Goal: Task Accomplishment & Management: Manage account settings

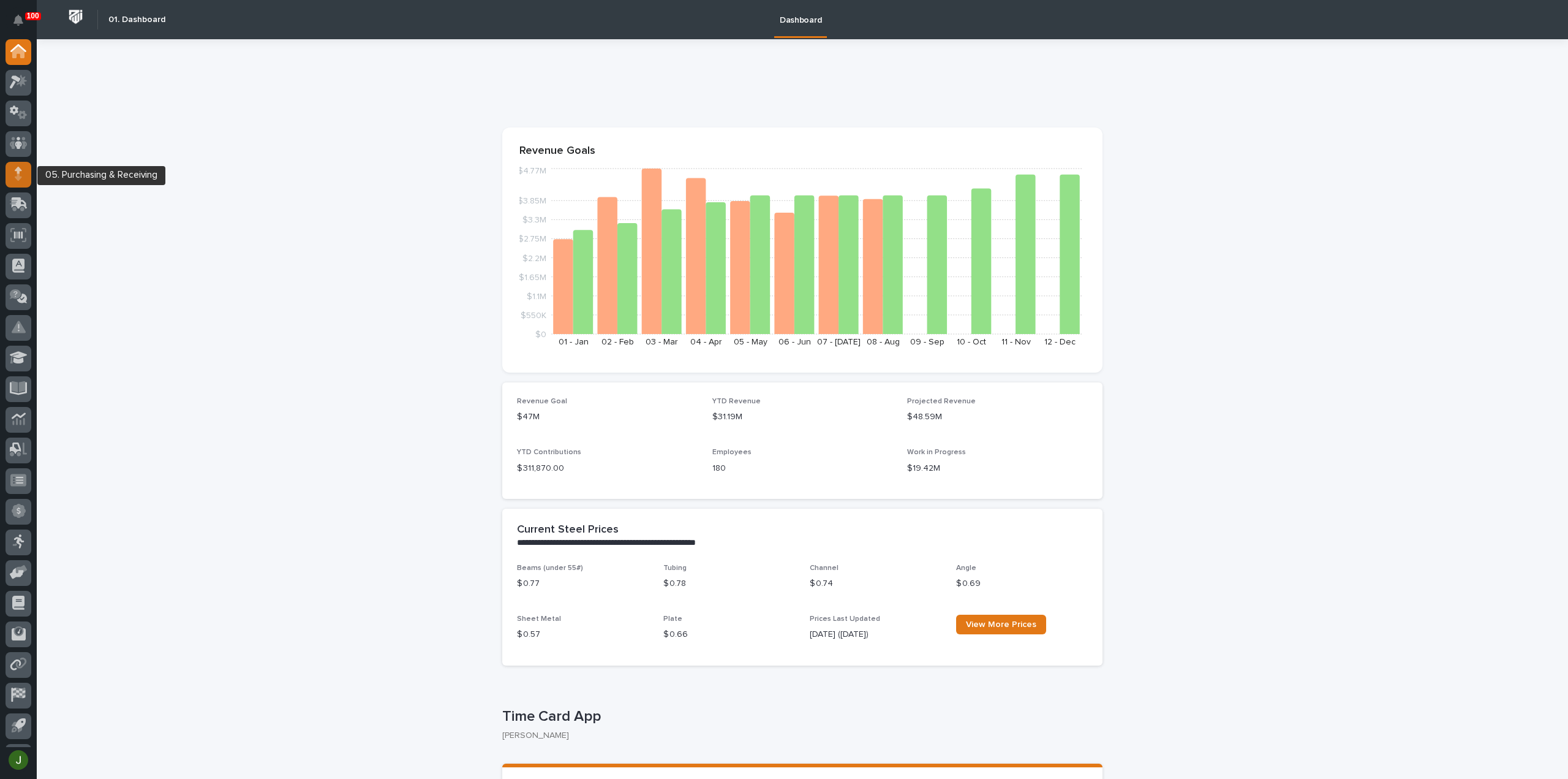
click at [15, 174] on icon at bounding box center [18, 173] width 8 height 14
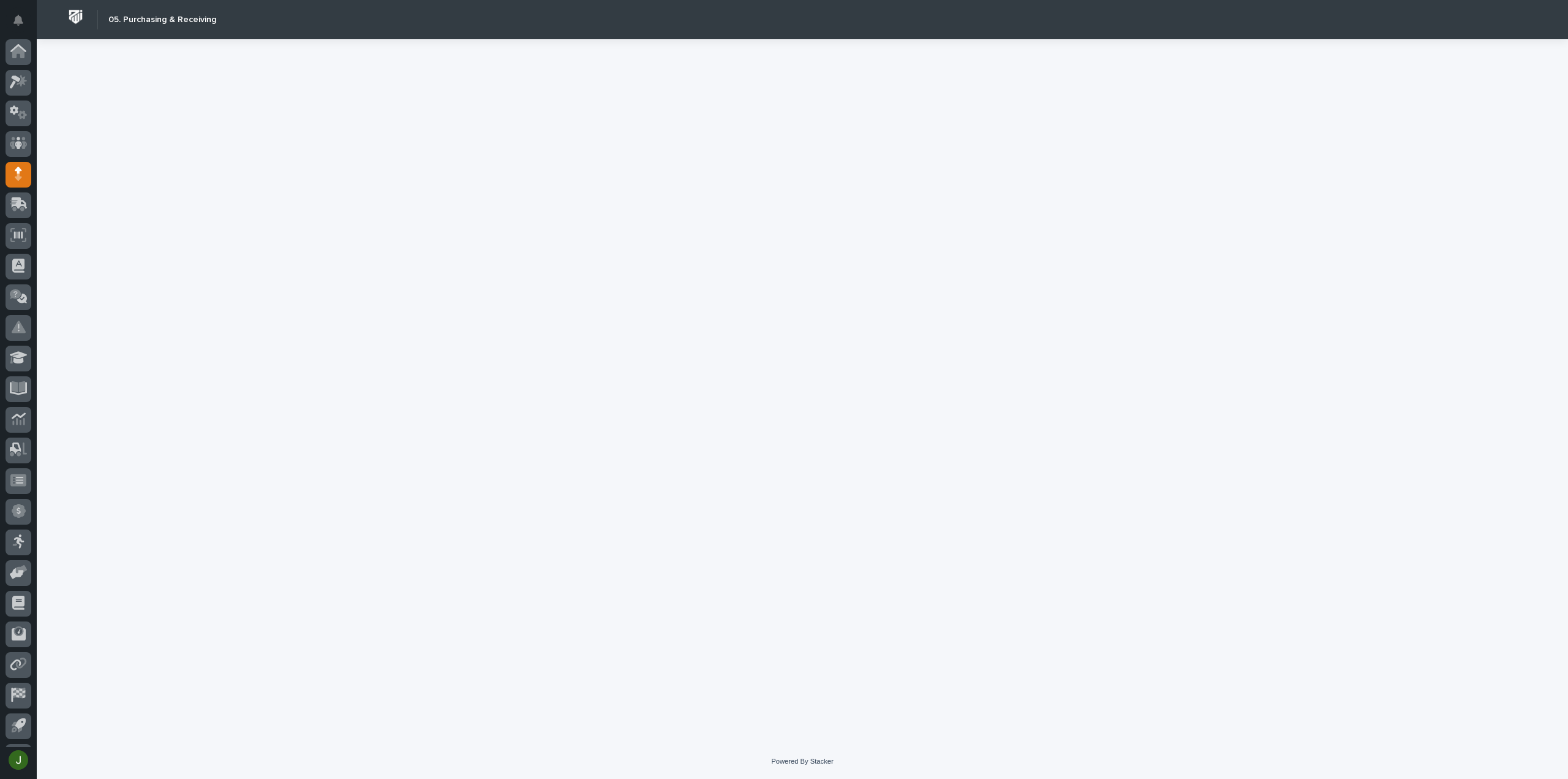
scroll to position [27, 0]
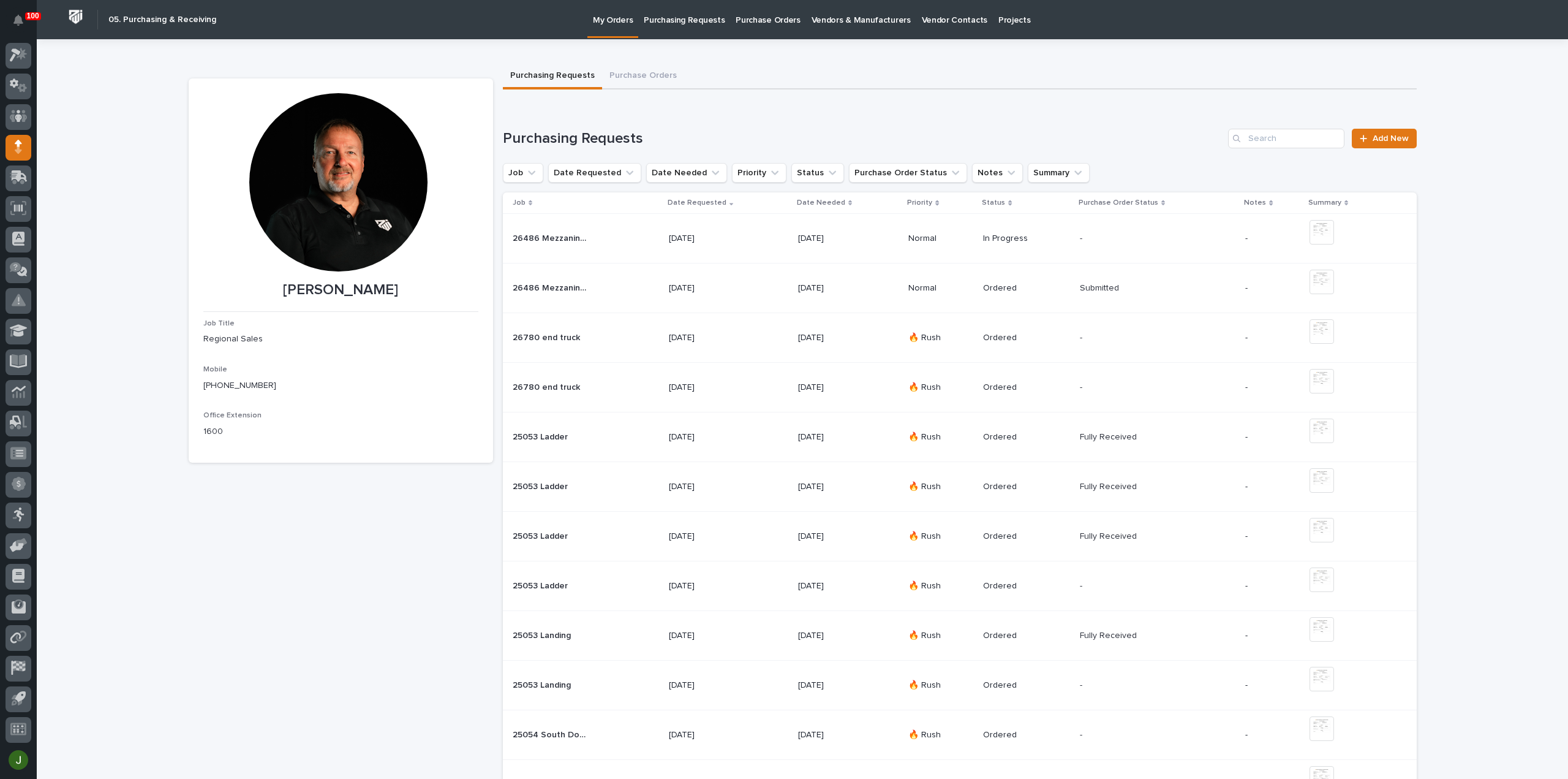
click at [693, 20] on p "Purchasing Requests" at bounding box center [684, 13] width 81 height 26
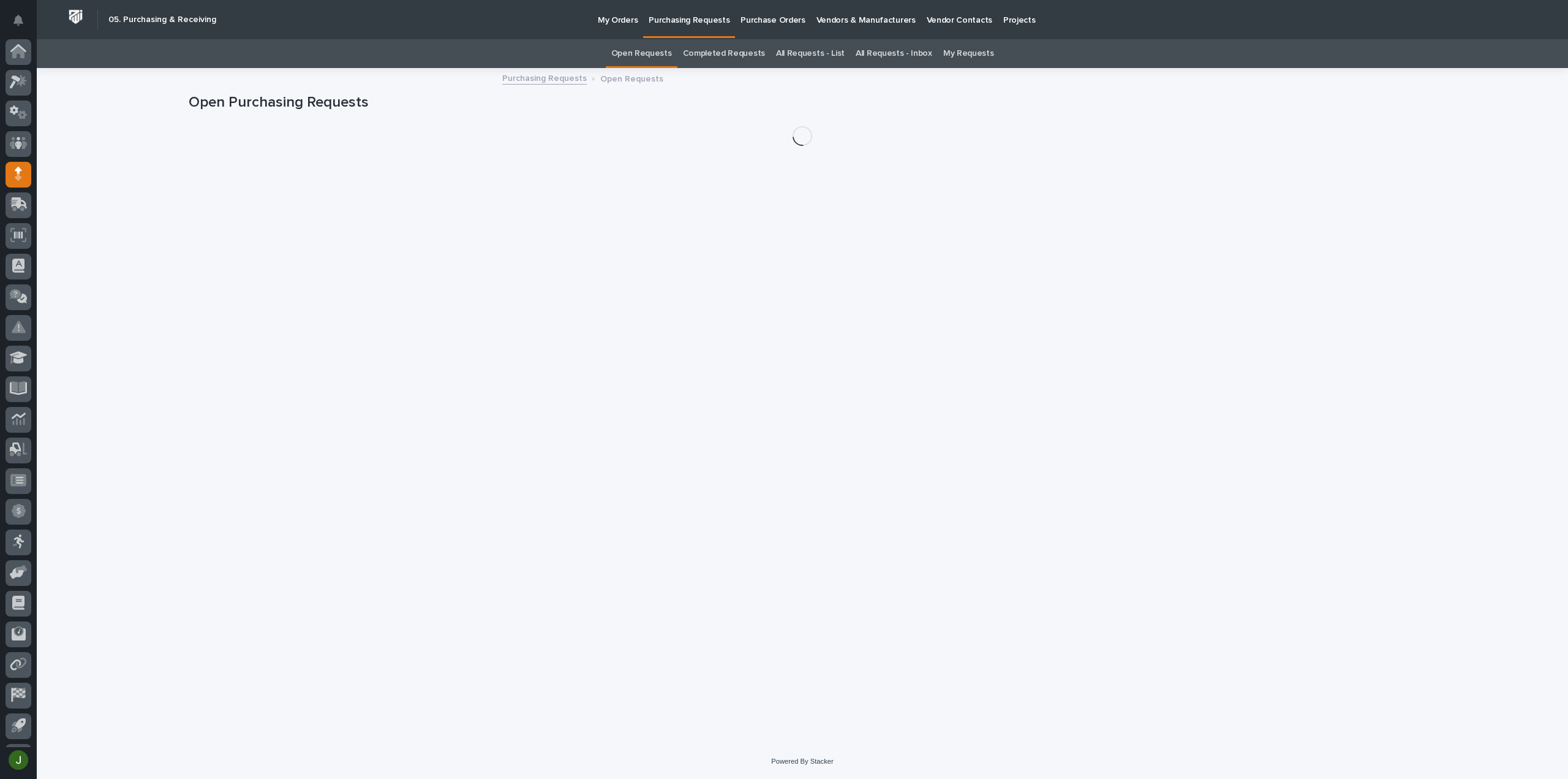
scroll to position [27, 0]
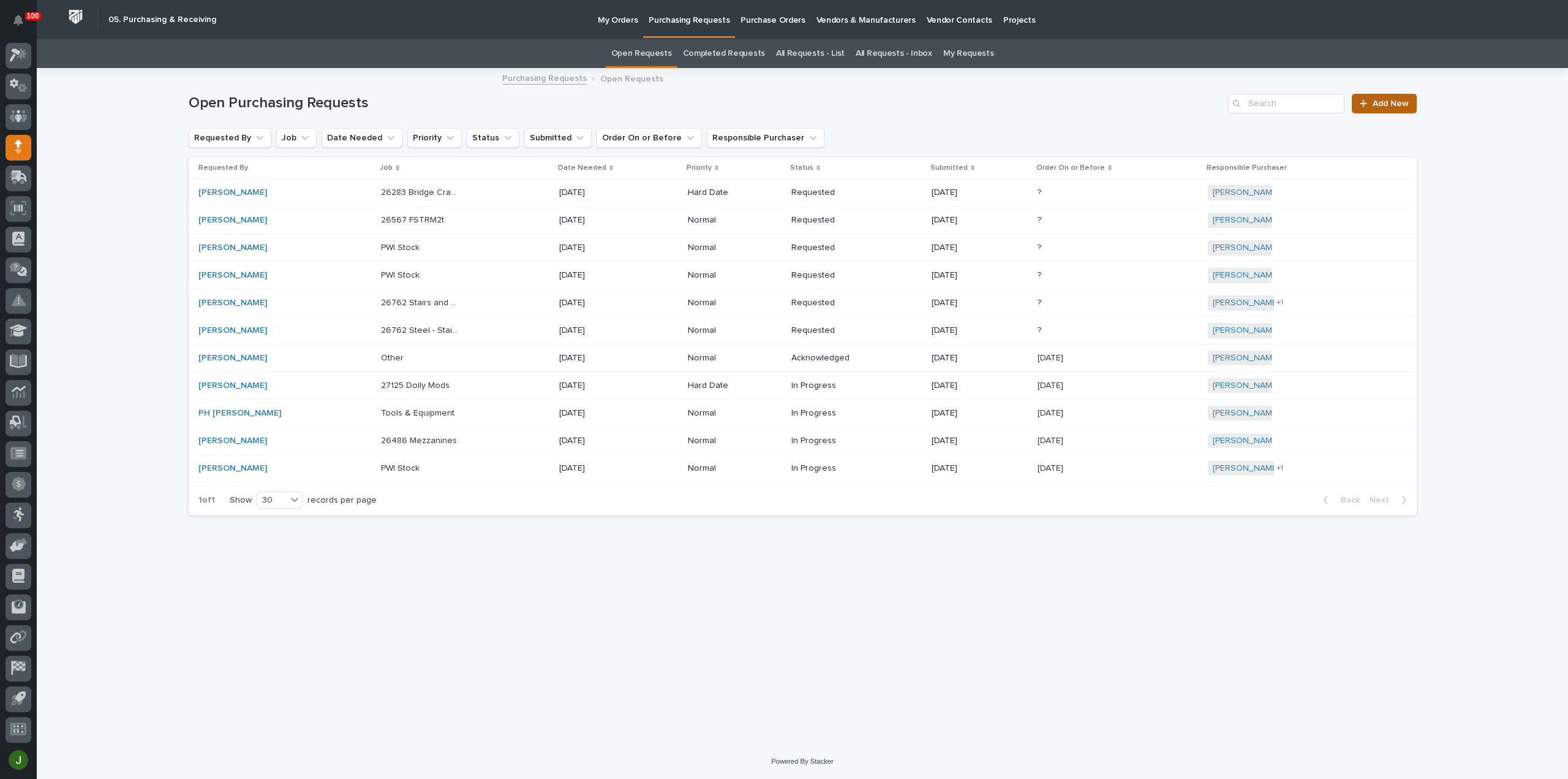
click at [1392, 101] on span "Add New" at bounding box center [1391, 104] width 36 height 9
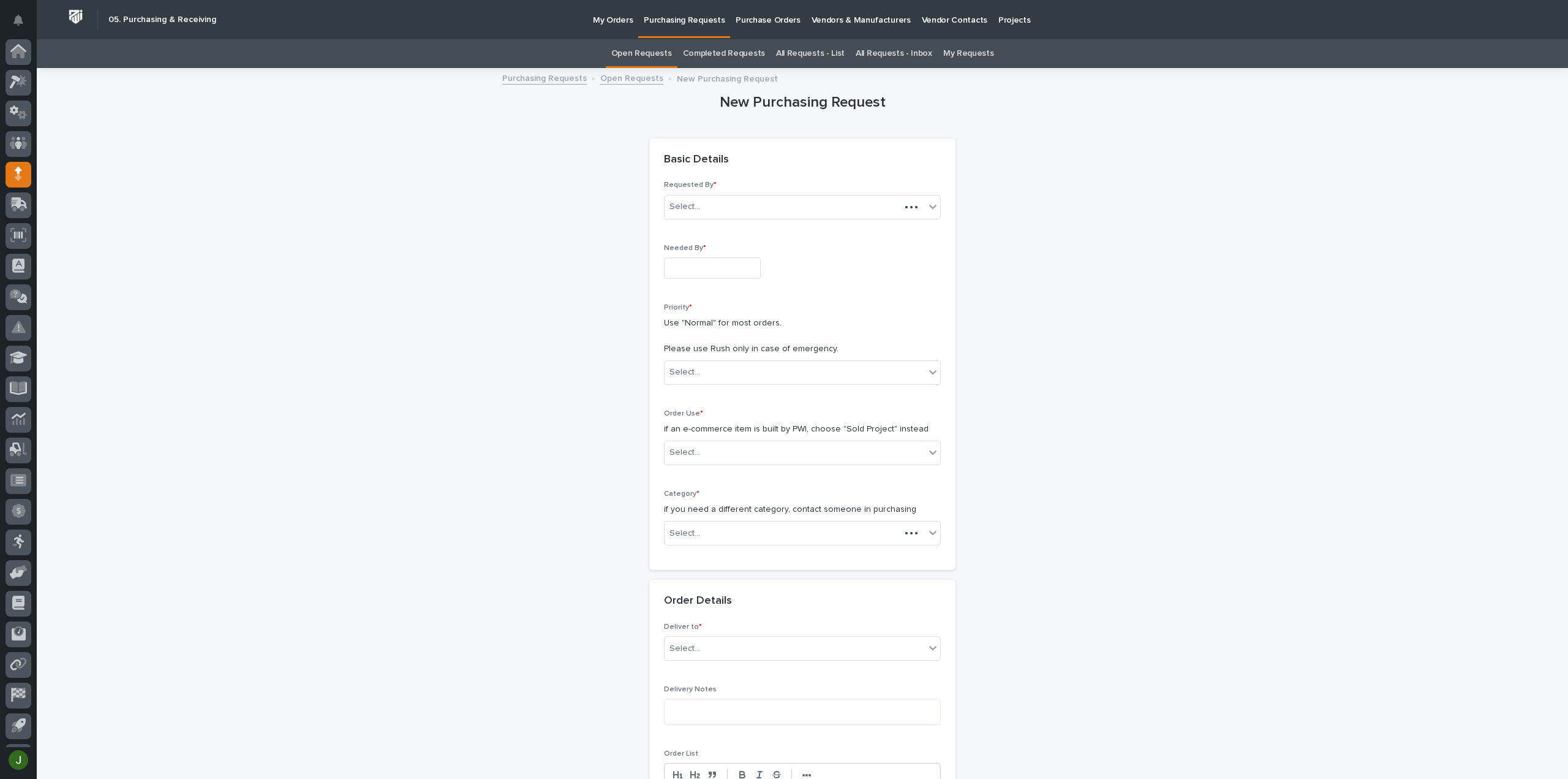
scroll to position [27, 0]
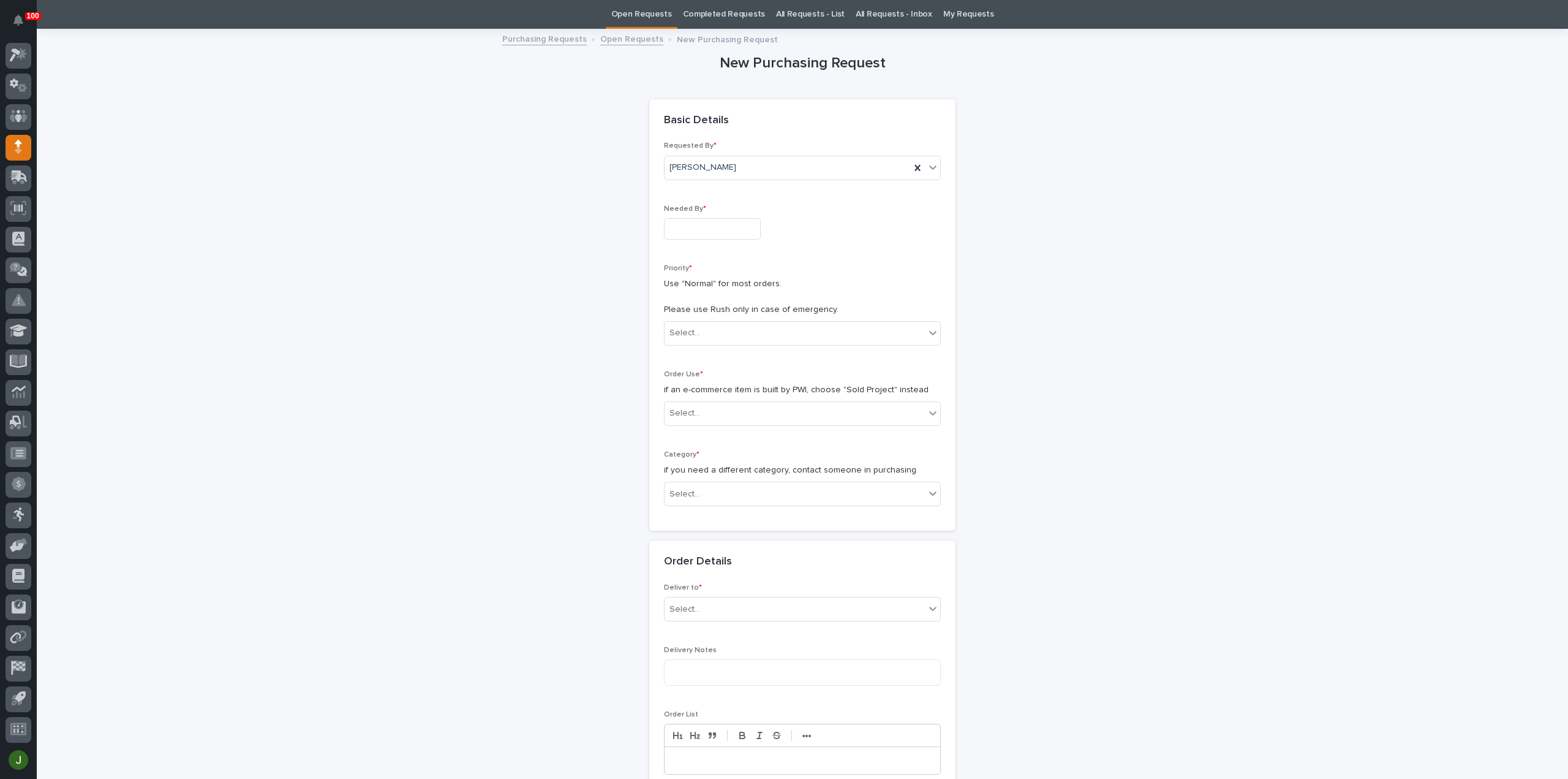
click at [686, 226] on input "text" at bounding box center [713, 229] width 97 height 21
click at [746, 108] on div "10" at bounding box center [744, 108] width 16 height 16
type input "**********"
click at [691, 333] on div "Select..." at bounding box center [685, 333] width 31 height 13
click at [690, 398] on div "Normal" at bounding box center [797, 398] width 276 height 21
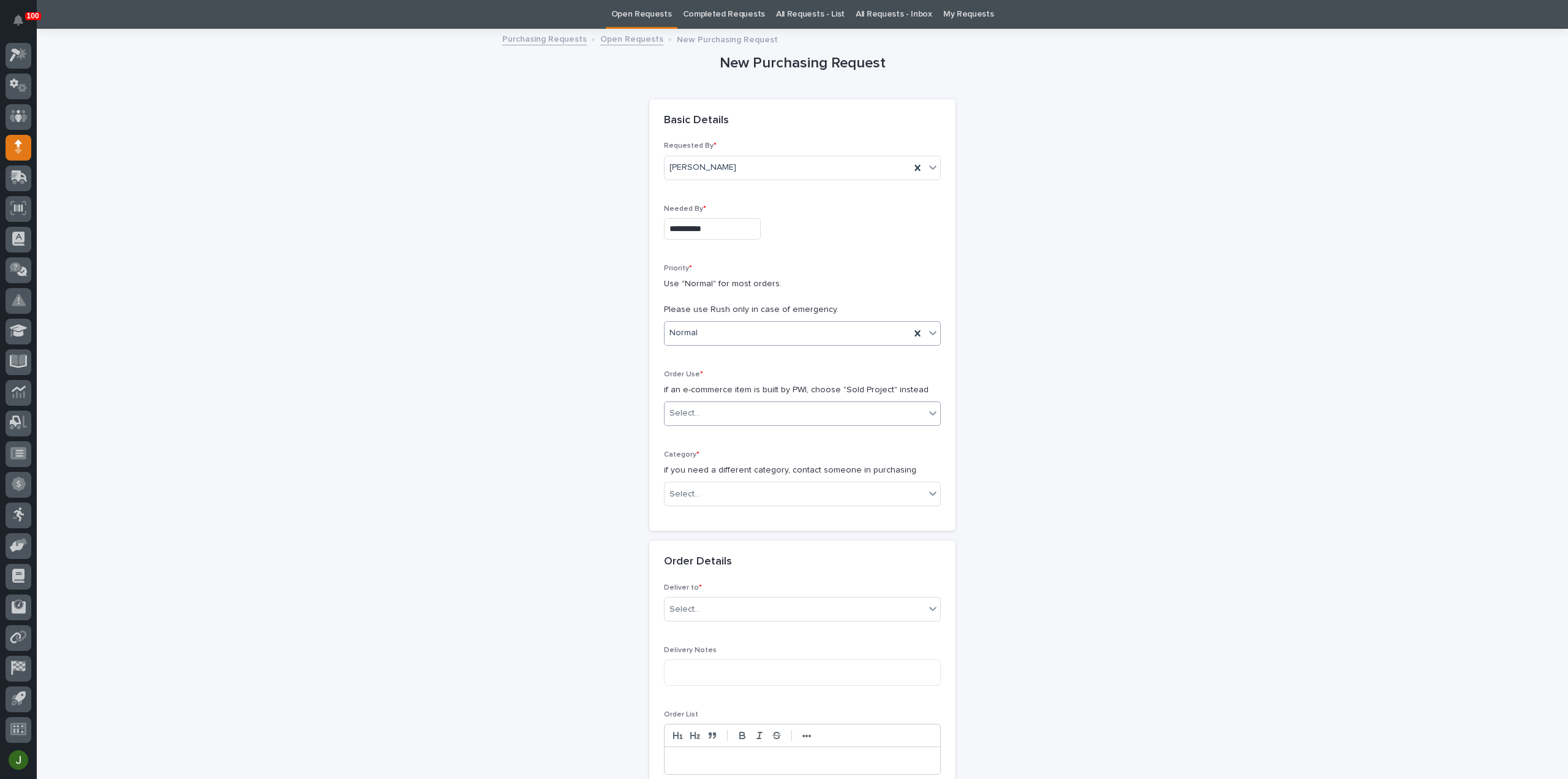
click at [699, 409] on div "Select..." at bounding box center [795, 413] width 261 height 20
click at [702, 441] on div "Sold Project" at bounding box center [797, 435] width 276 height 21
click at [691, 493] on div "Select..." at bounding box center [685, 494] width 31 height 13
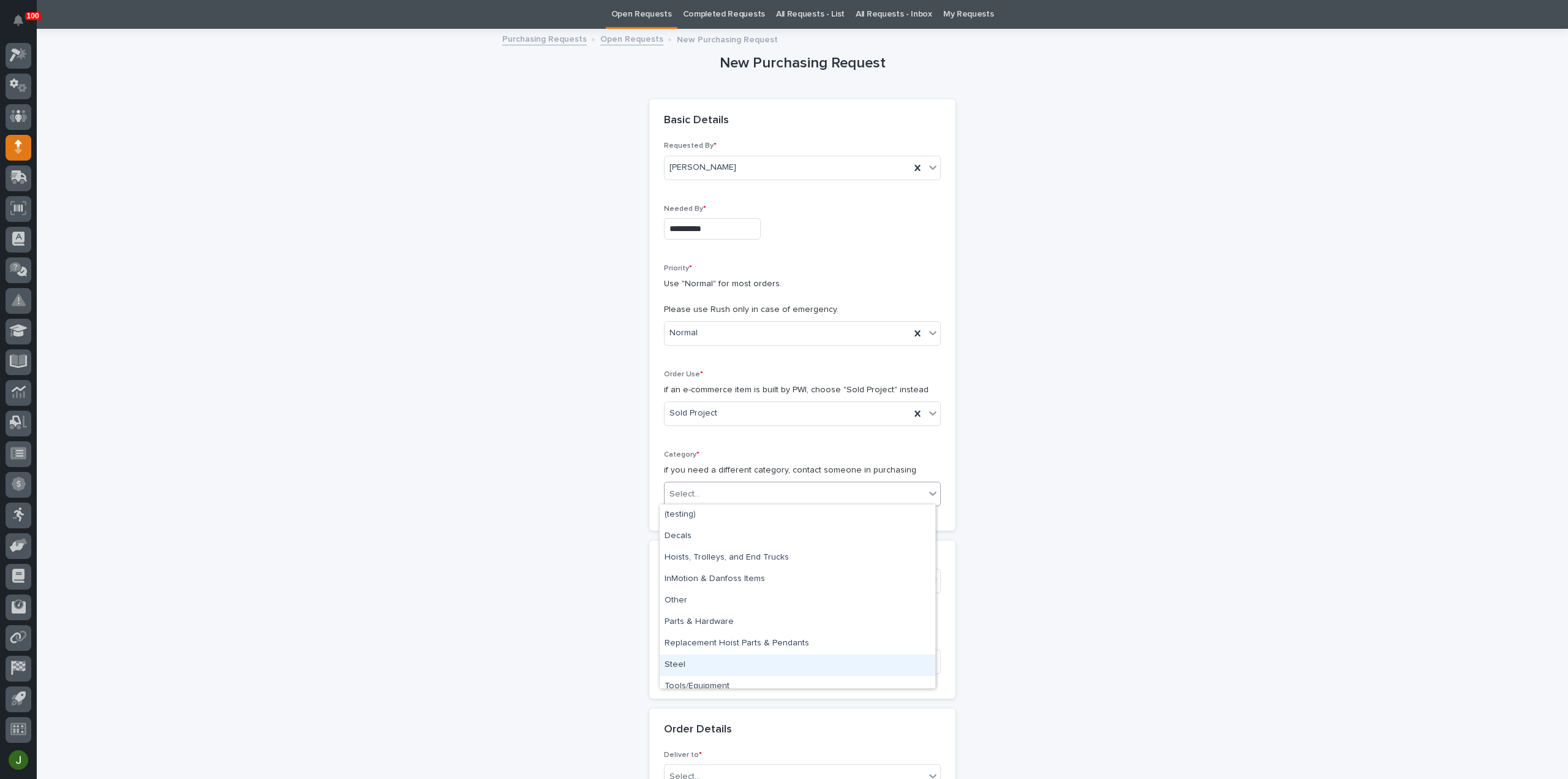
click at [683, 662] on div "Steel" at bounding box center [797, 664] width 276 height 21
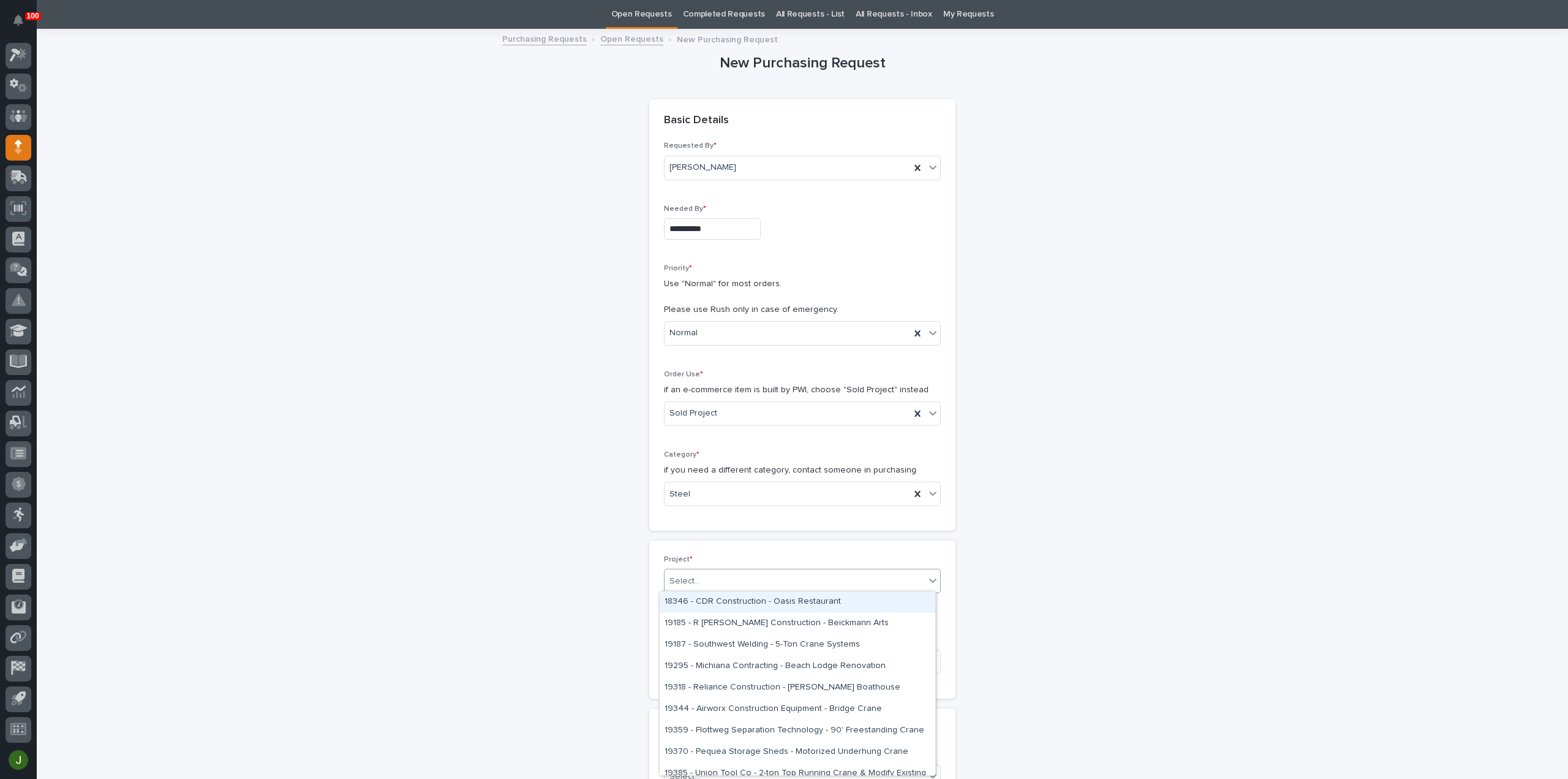
click at [698, 576] on div "Select..." at bounding box center [795, 581] width 261 height 20
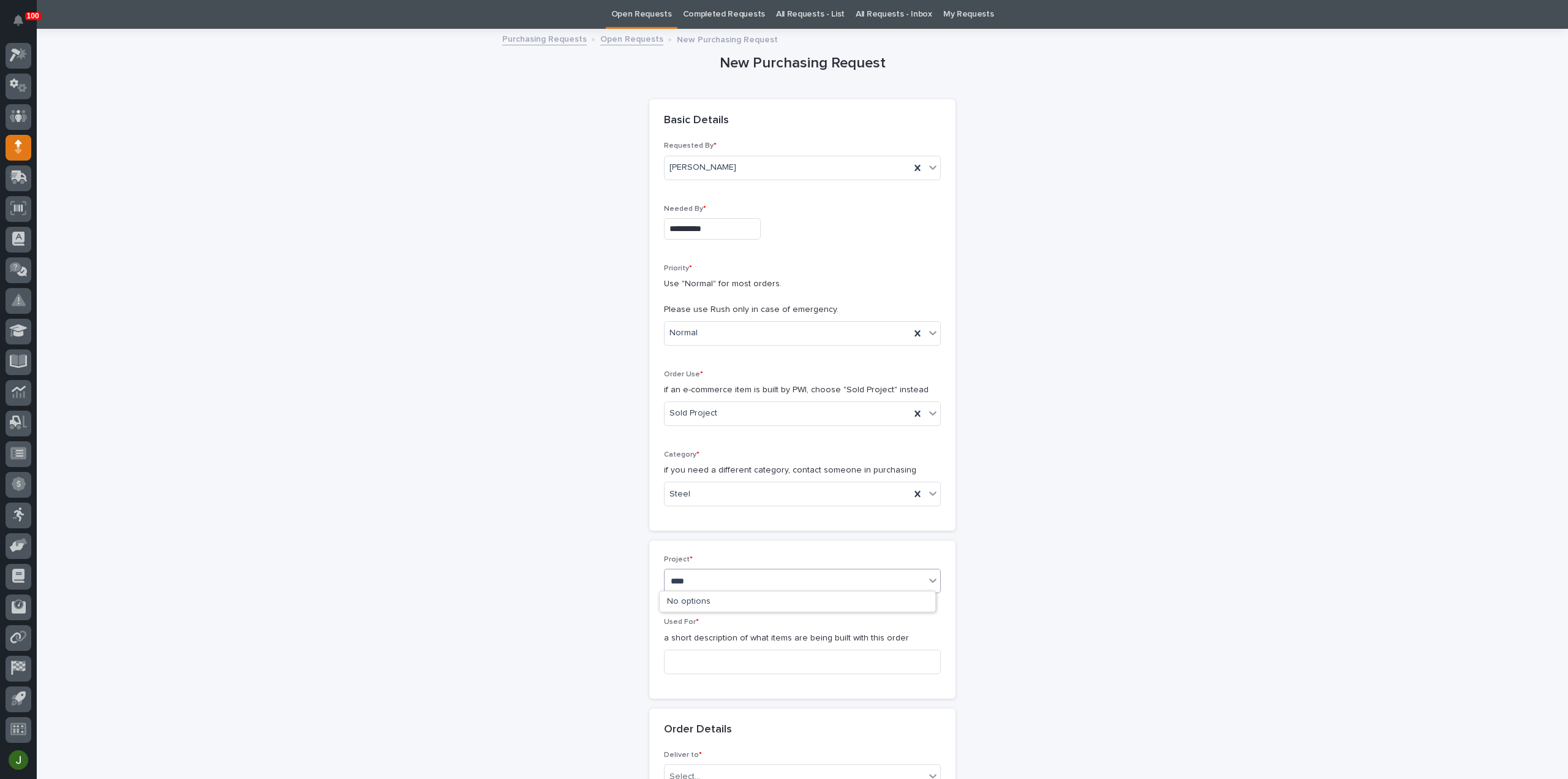
type input "*****"
click at [711, 600] on div "26801 - [GEOGRAPHIC_DATA] Dept - Parts Room Mezzanine and Stairs with Gate" at bounding box center [797, 602] width 276 height 21
click at [687, 665] on input at bounding box center [803, 677] width 277 height 25
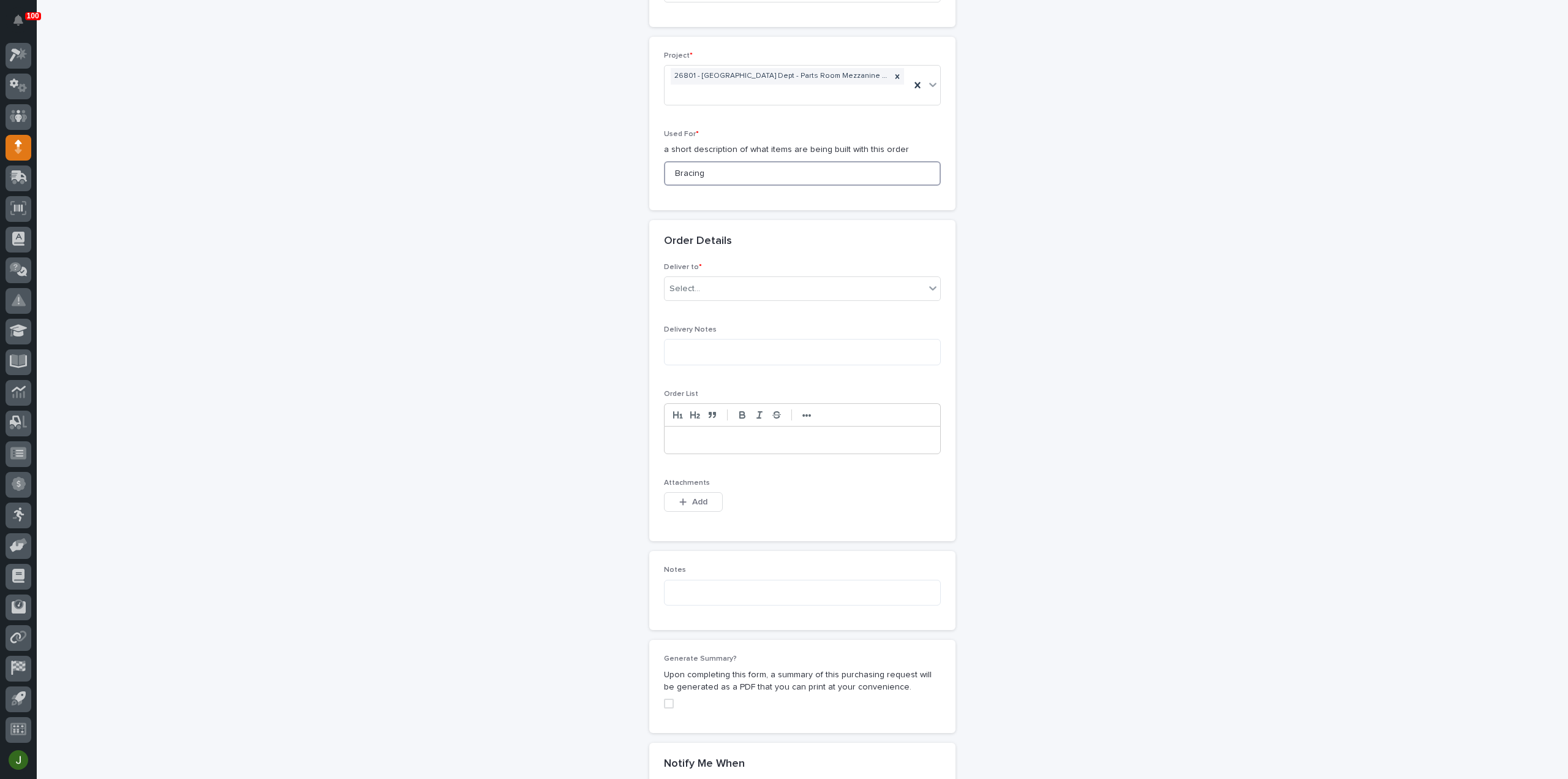
scroll to position [611, 0]
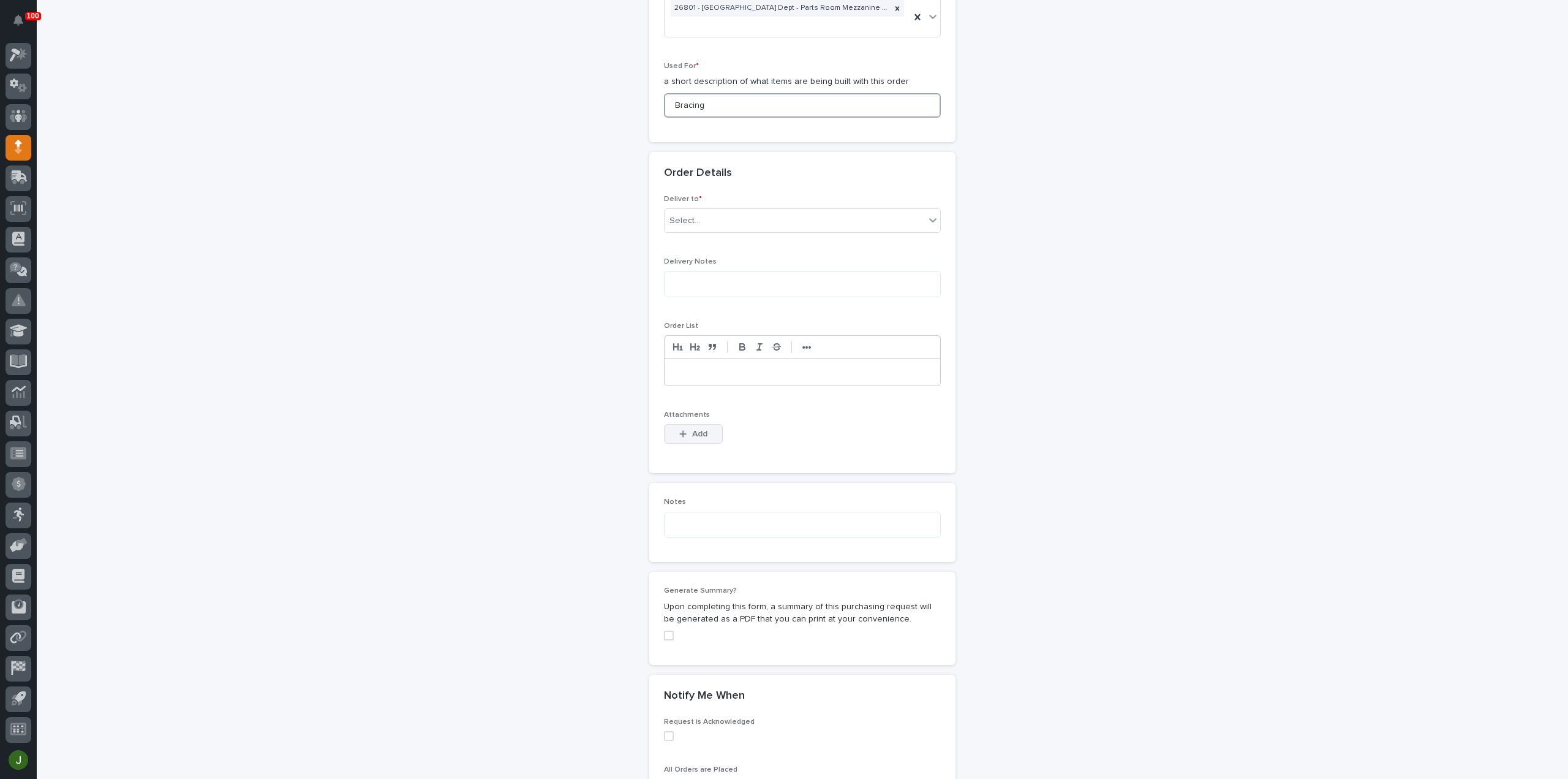
type input "Bracing"
click at [686, 430] on div "button" at bounding box center [685, 434] width 12 height 9
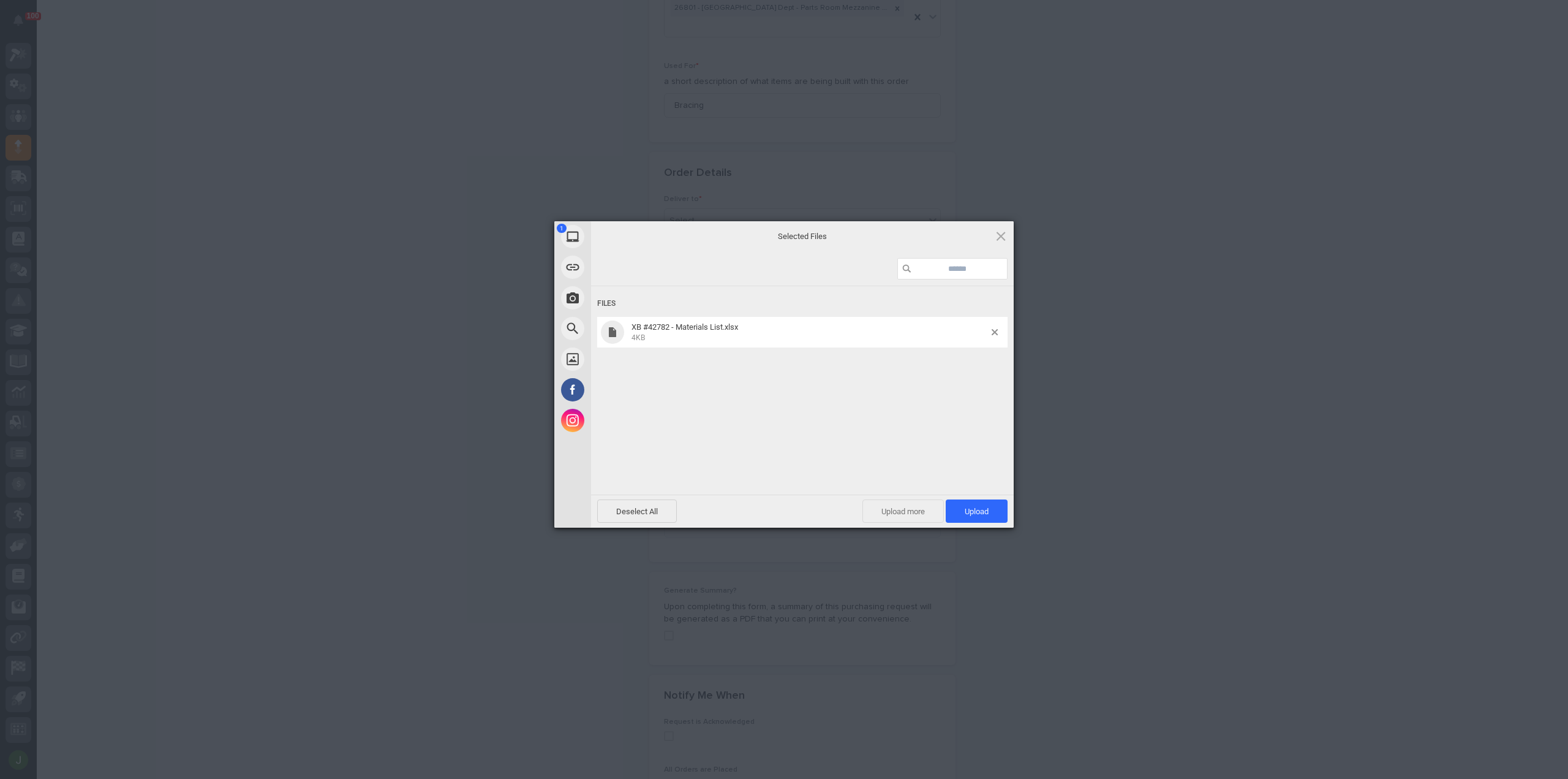
click at [887, 508] on span "Upload more" at bounding box center [903, 511] width 81 height 23
click at [958, 512] on span "Upload 2" at bounding box center [970, 511] width 38 height 9
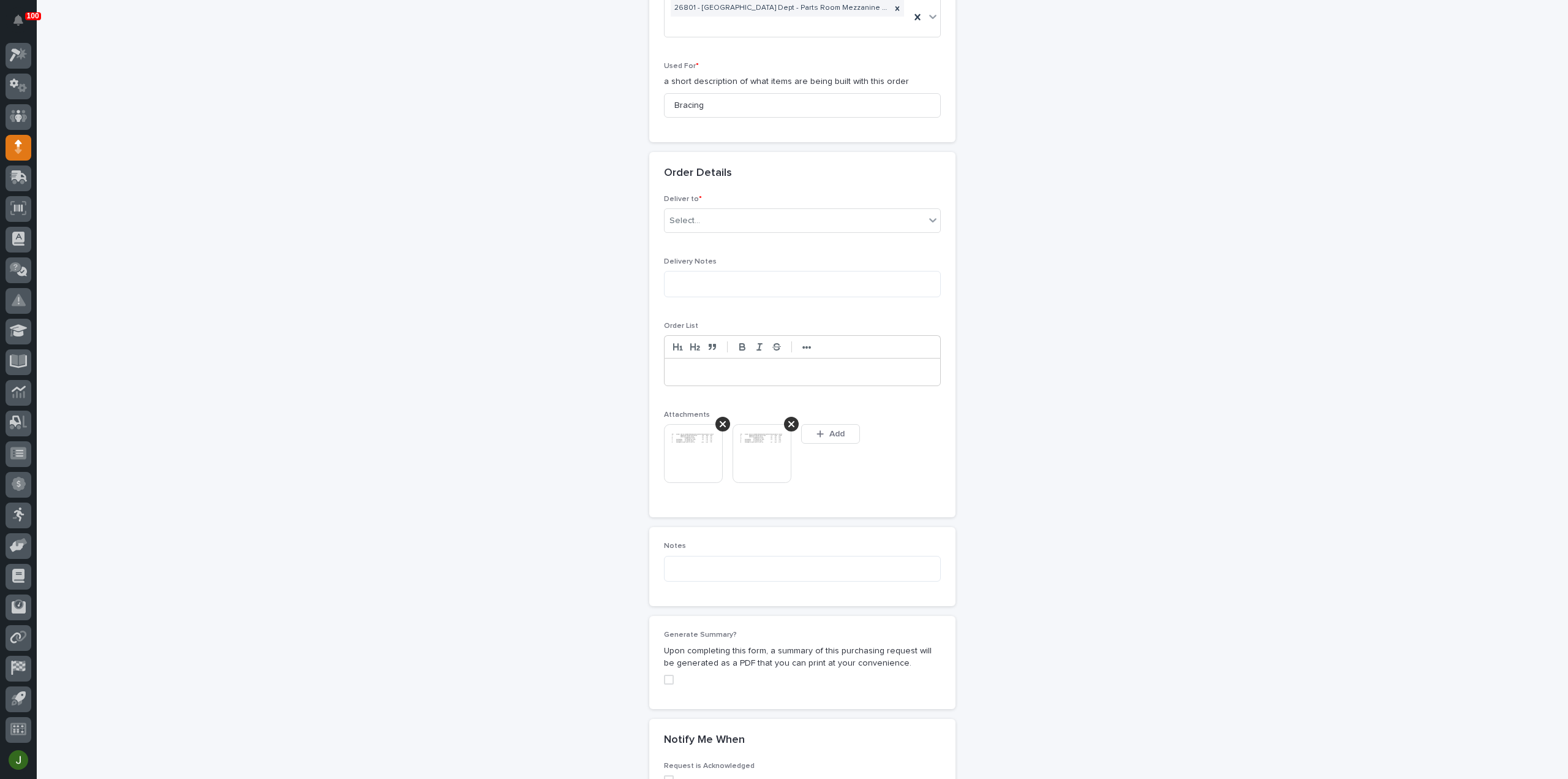
scroll to position [633, 0]
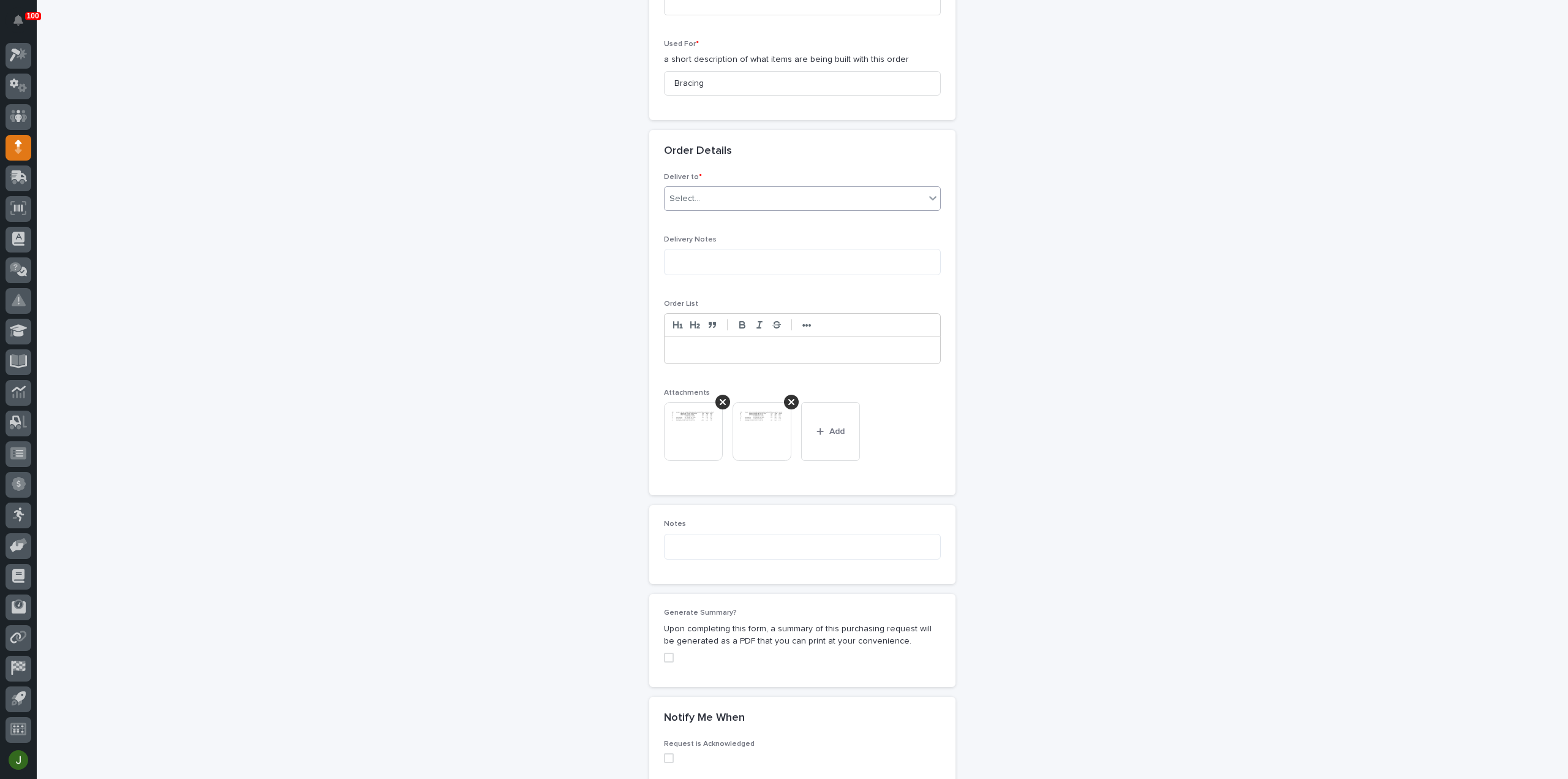
click at [929, 194] on icon at bounding box center [933, 198] width 12 height 12
click at [686, 221] on div "PWI" at bounding box center [797, 218] width 276 height 21
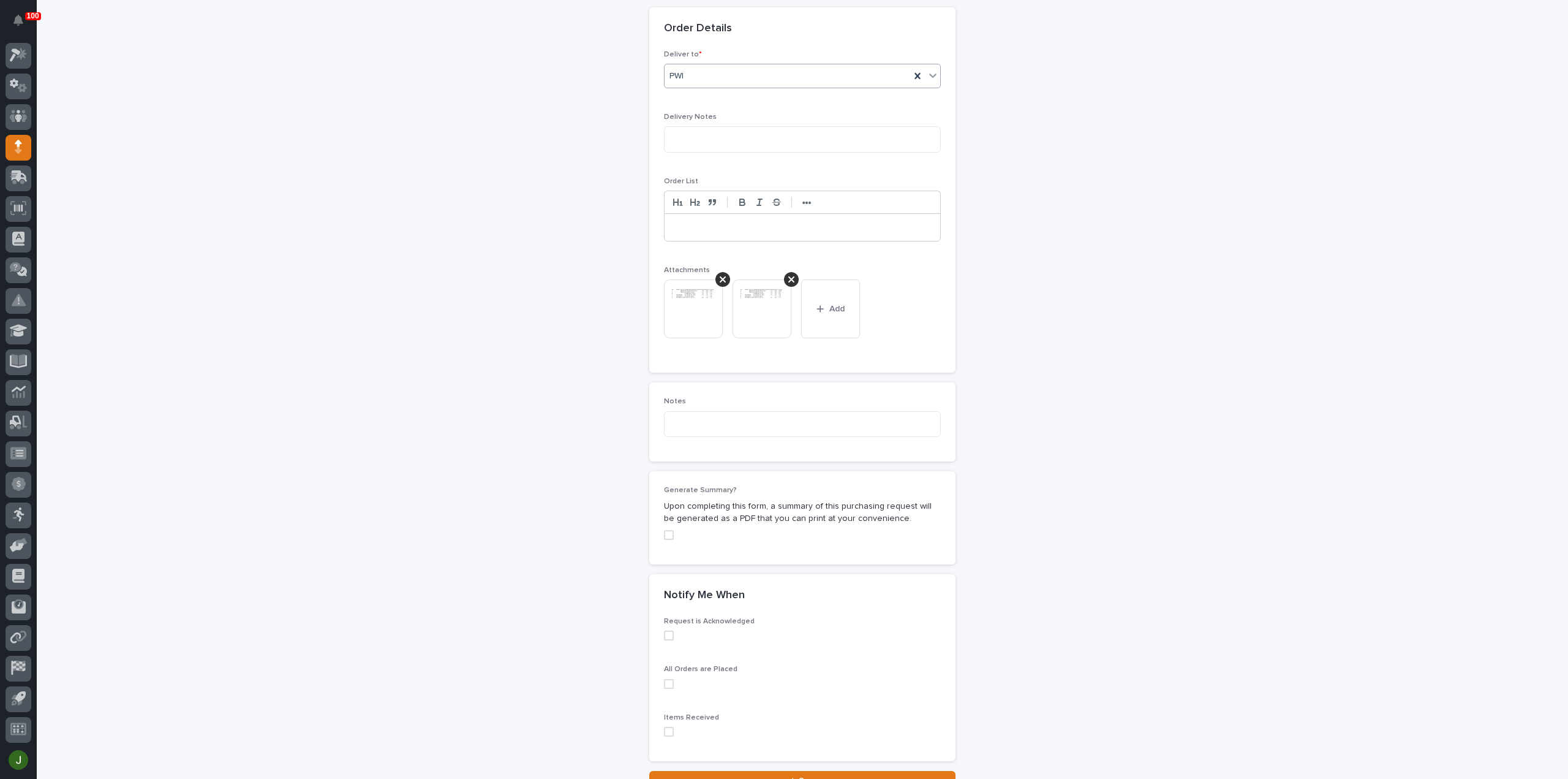
scroll to position [859, 0]
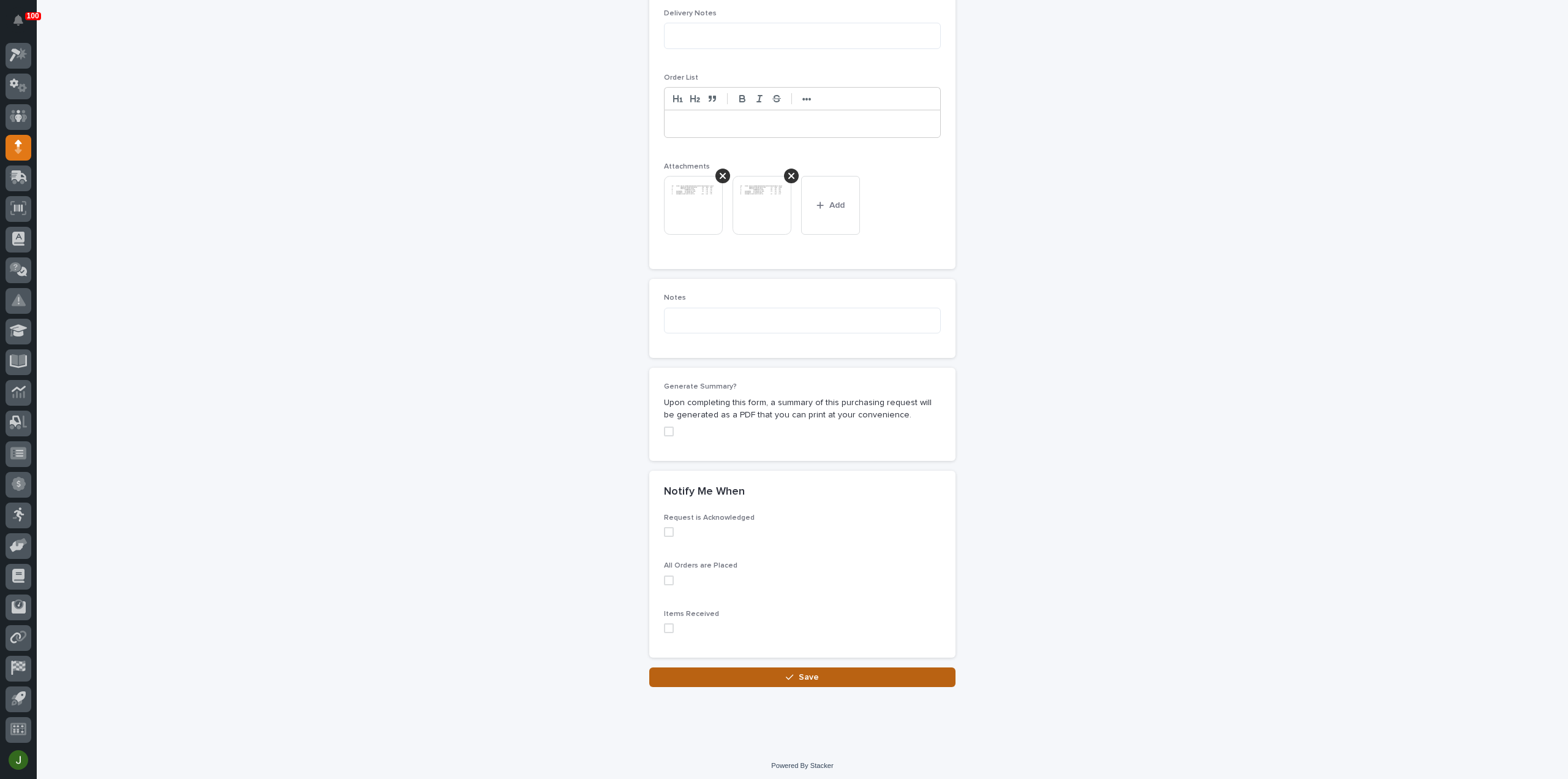
click at [815, 673] on button "Save" at bounding box center [802, 677] width 306 height 20
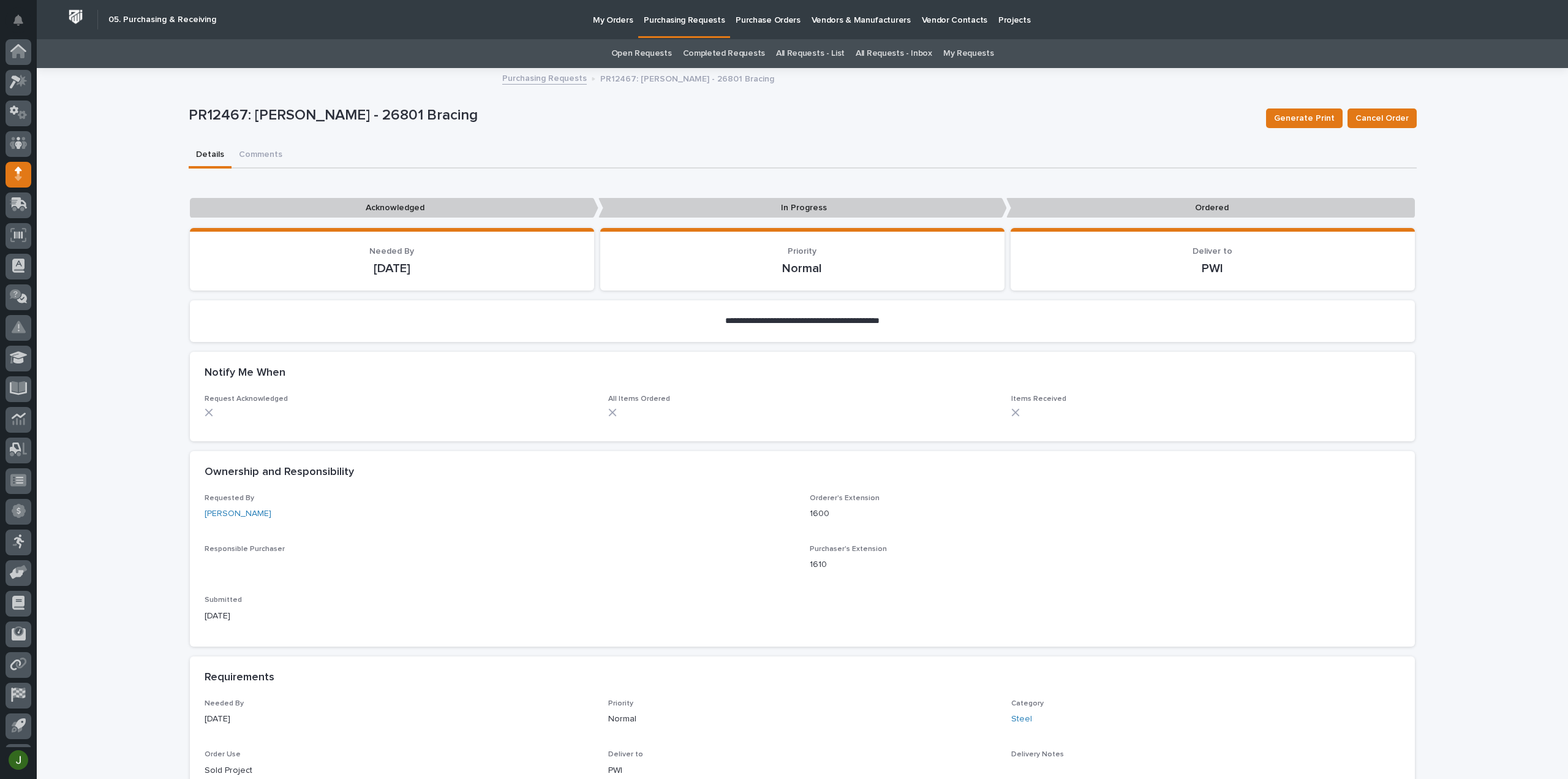
scroll to position [27, 0]
click at [700, 21] on p "Purchasing Requests" at bounding box center [684, 13] width 81 height 26
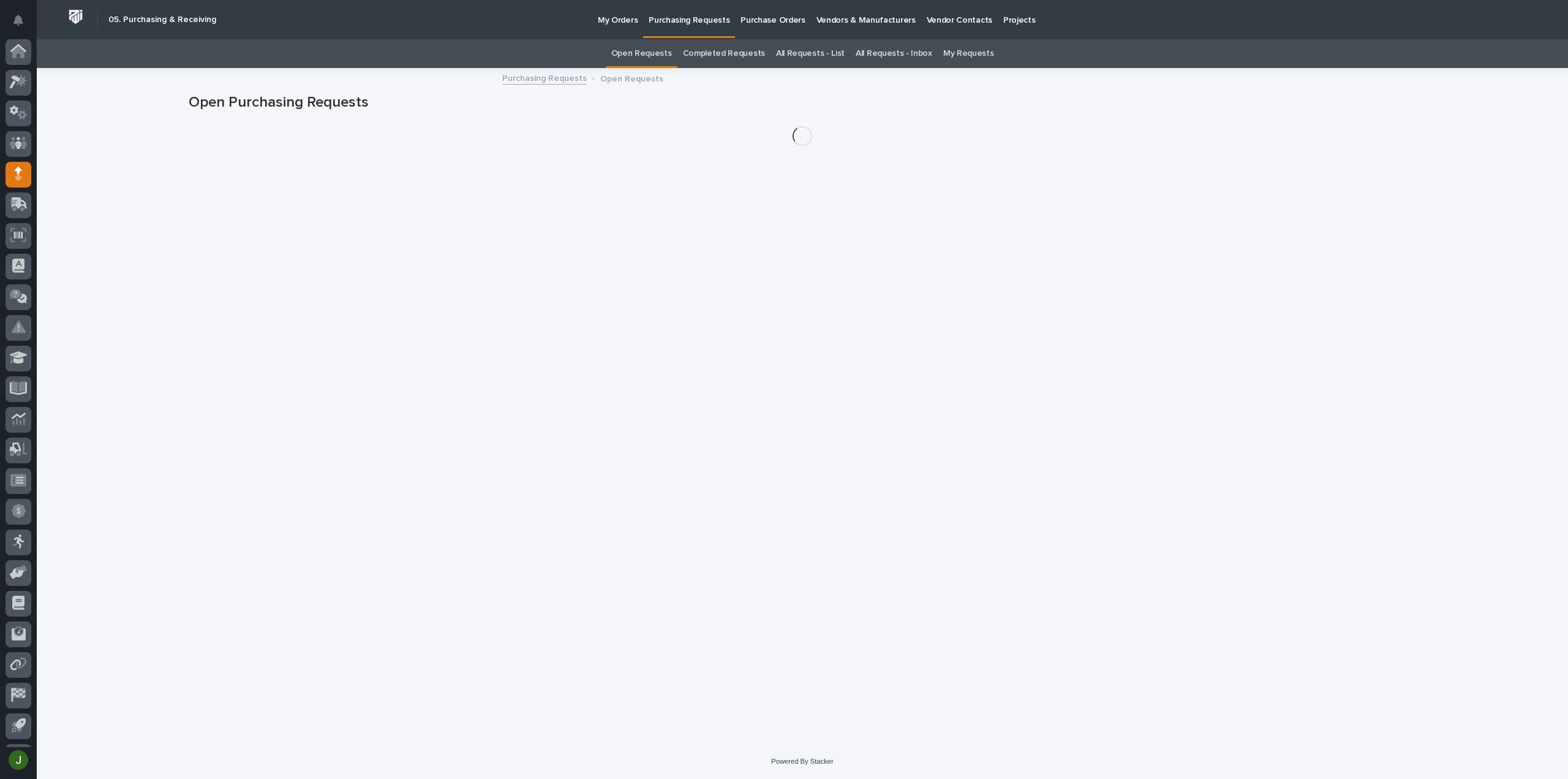
scroll to position [27, 0]
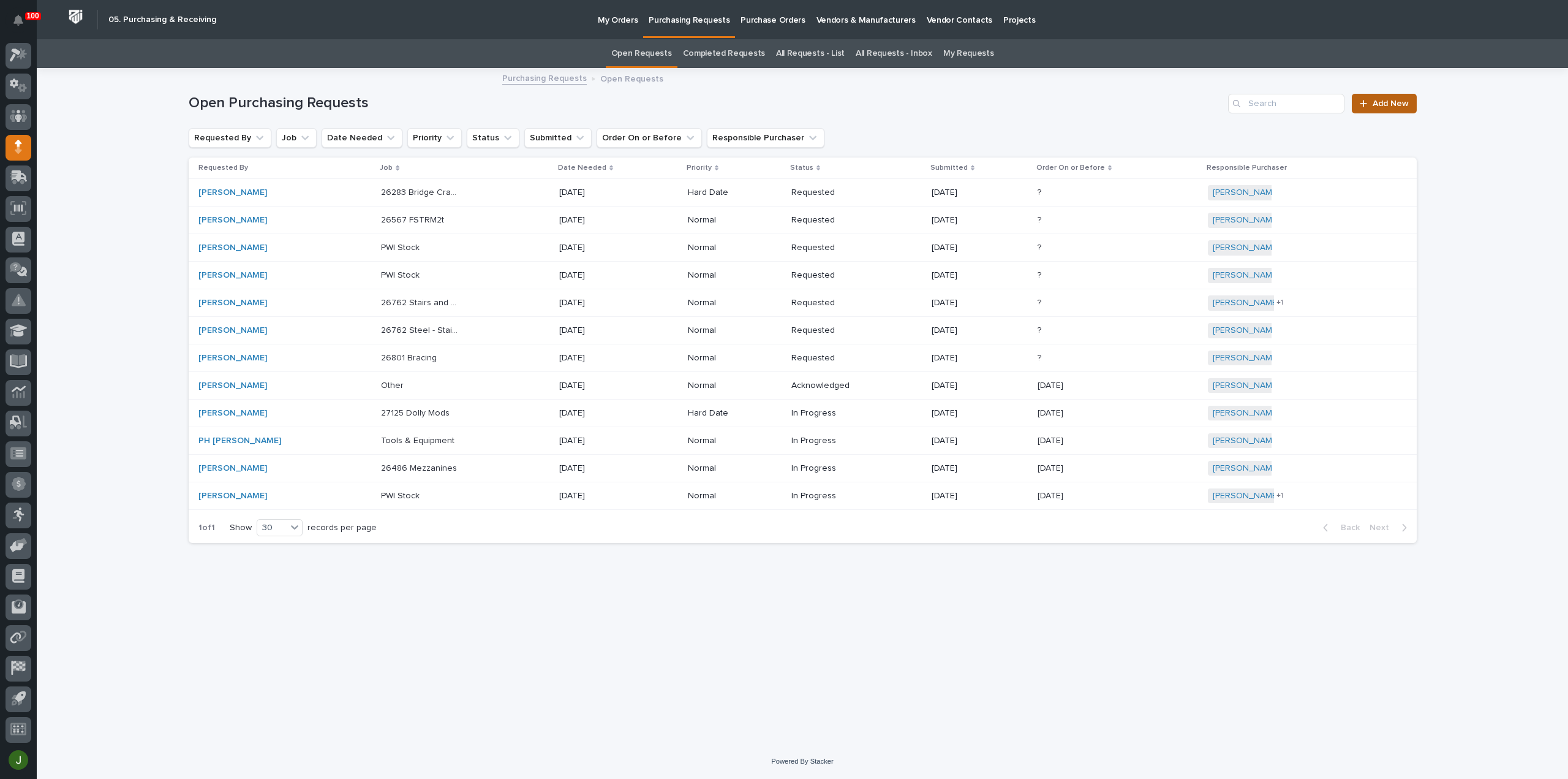
click at [1387, 102] on span "Add New" at bounding box center [1391, 104] width 36 height 9
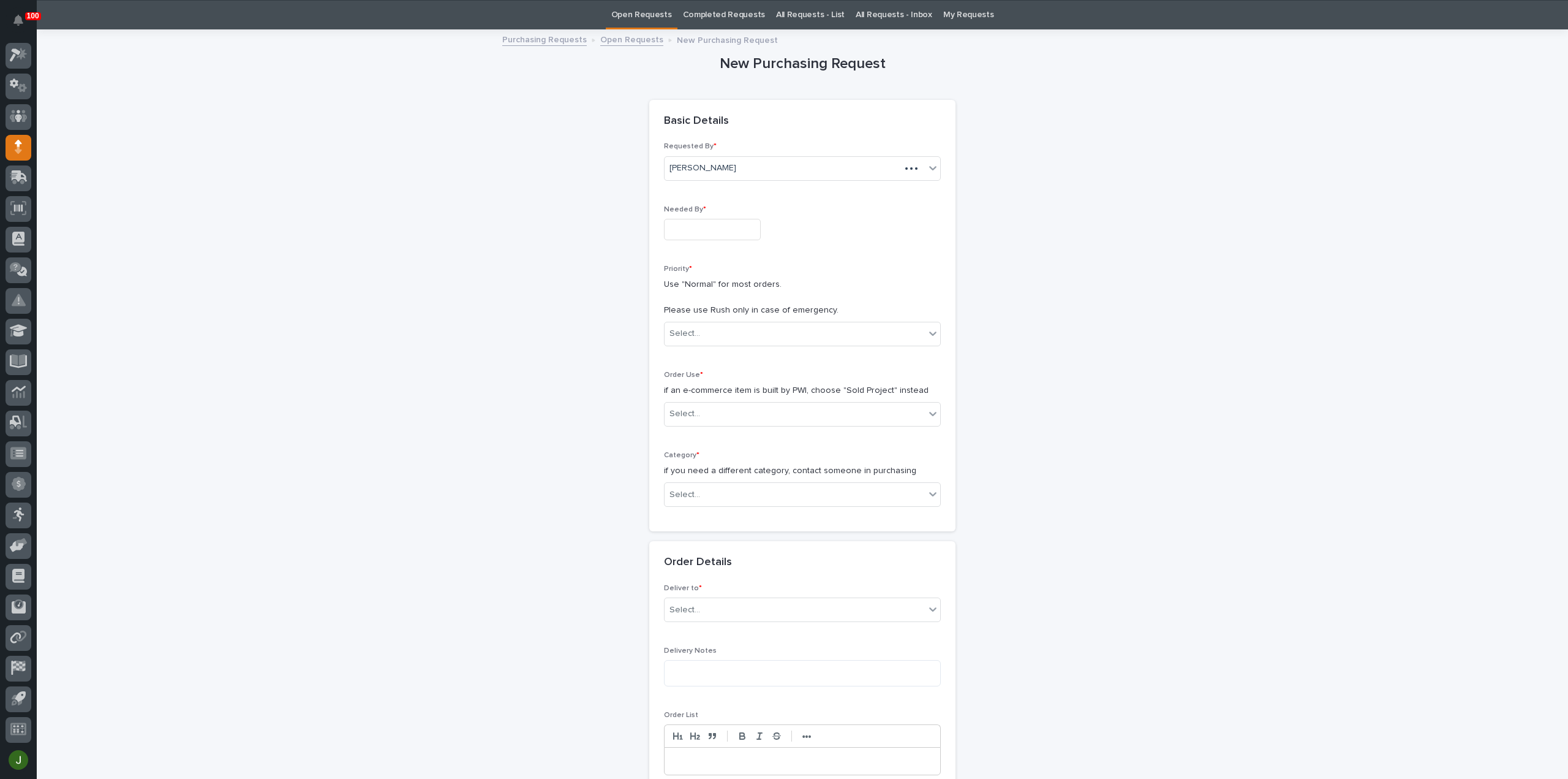
scroll to position [39, 0]
click at [671, 229] on input "text" at bounding box center [713, 229] width 97 height 21
click at [748, 110] on div "10" at bounding box center [744, 108] width 16 height 16
type input "**********"
click at [689, 330] on div "Select..." at bounding box center [685, 333] width 31 height 13
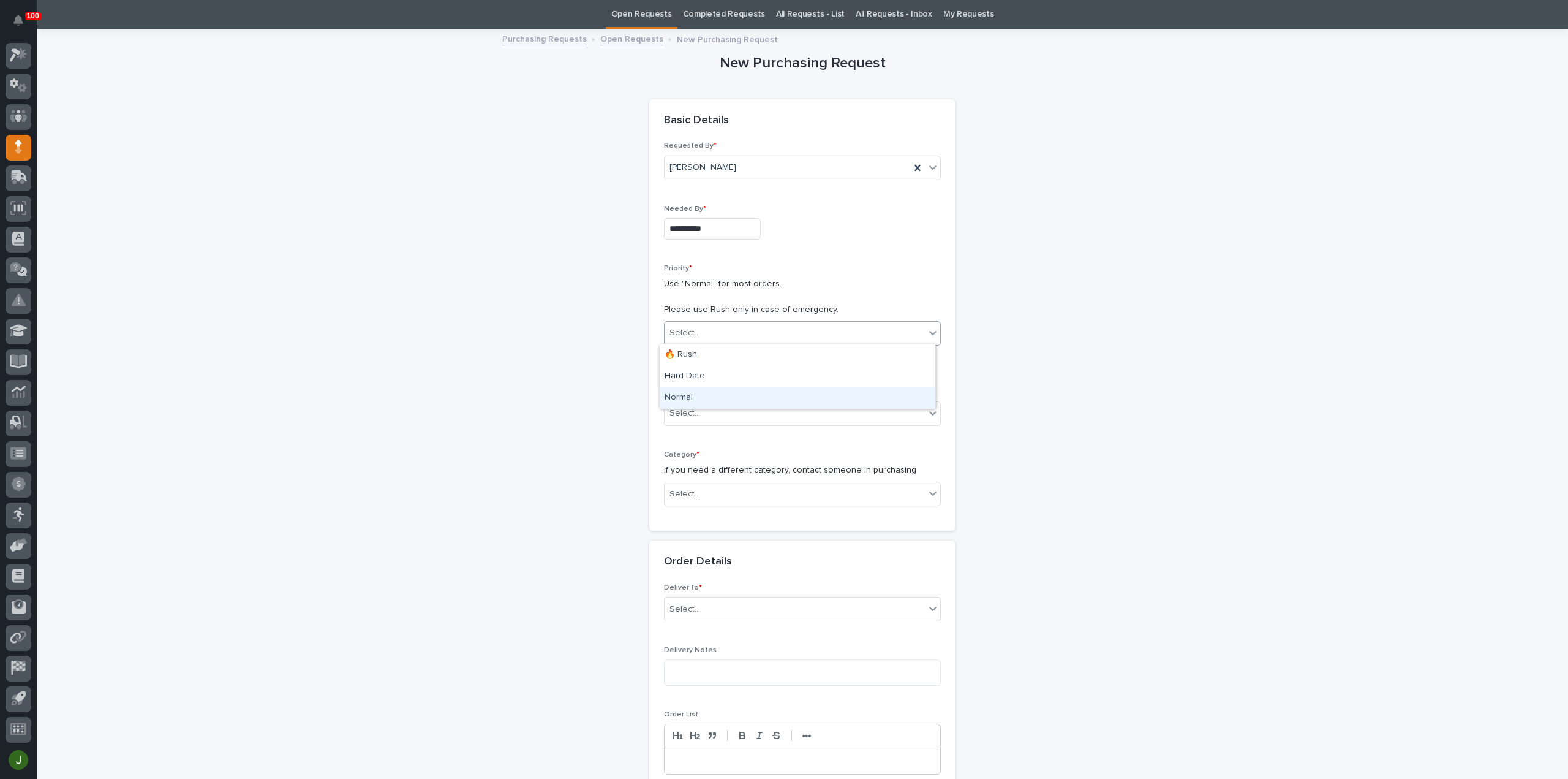
click at [686, 396] on div "Normal" at bounding box center [797, 398] width 276 height 21
click at [690, 413] on div "Select..." at bounding box center [685, 413] width 31 height 13
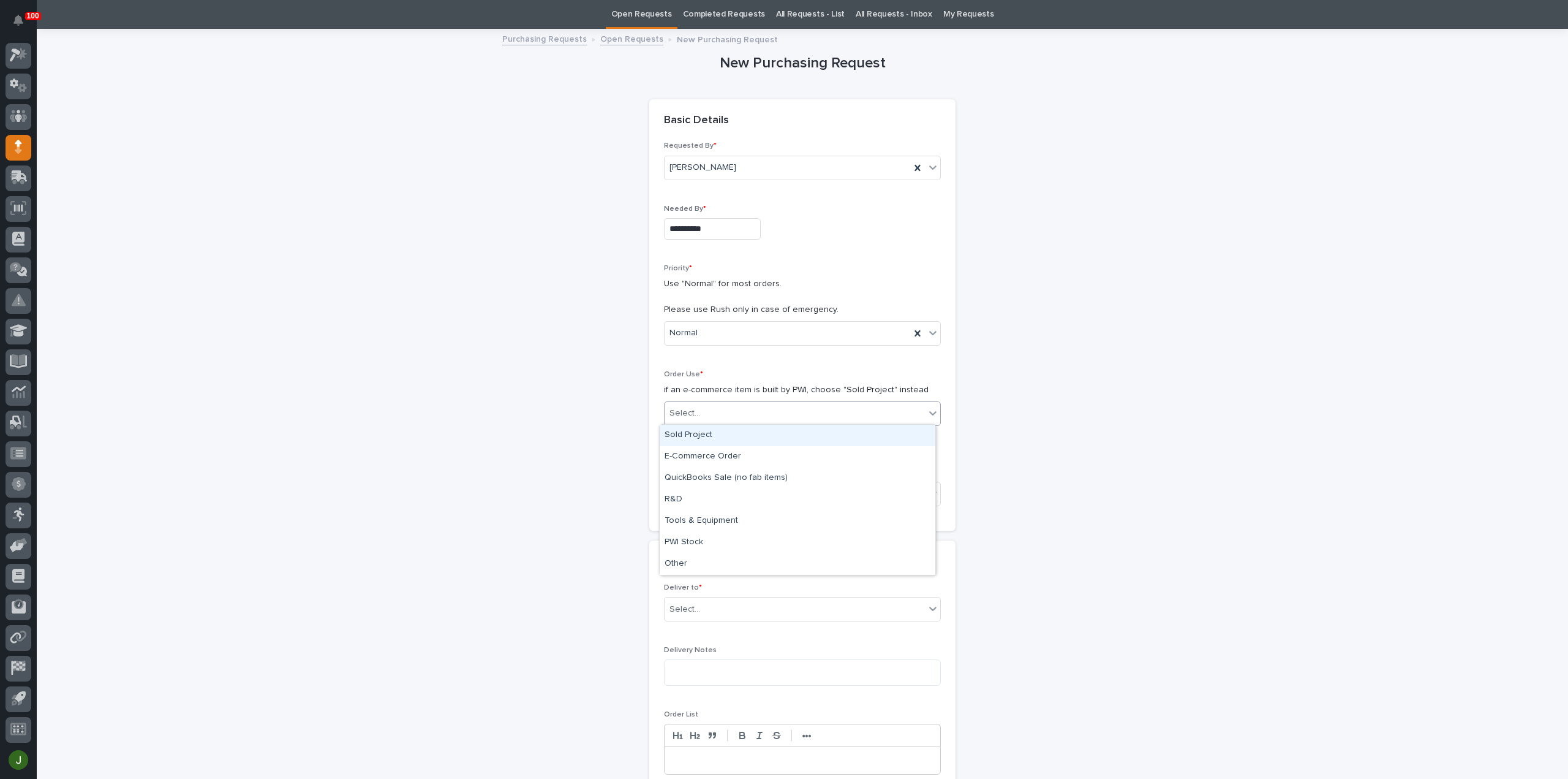
click at [694, 435] on div "Sold Project" at bounding box center [797, 435] width 276 height 21
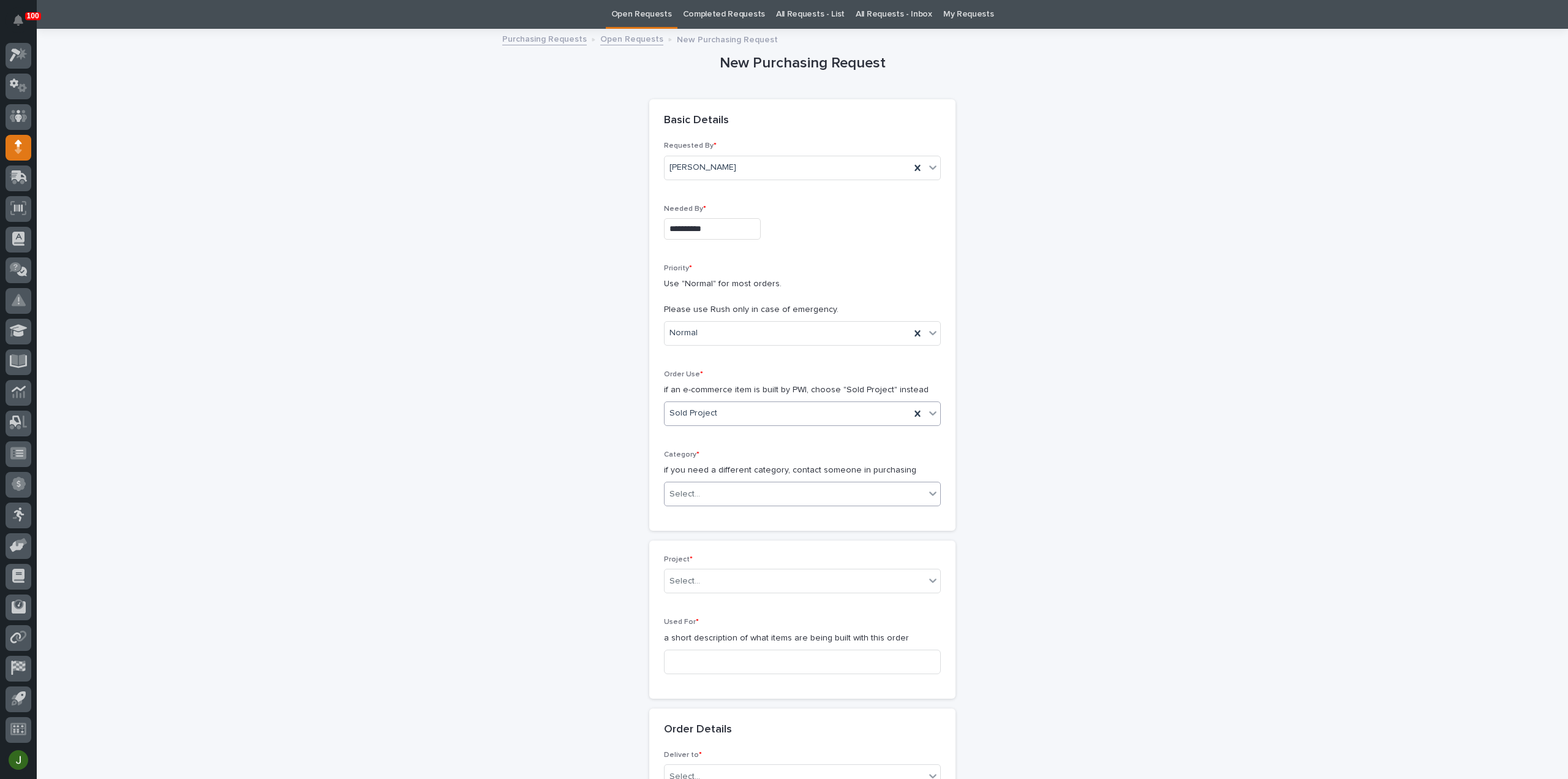
click at [685, 493] on div "Select..." at bounding box center [685, 494] width 31 height 13
click at [698, 618] on div "Parts & Hardware" at bounding box center [797, 621] width 276 height 21
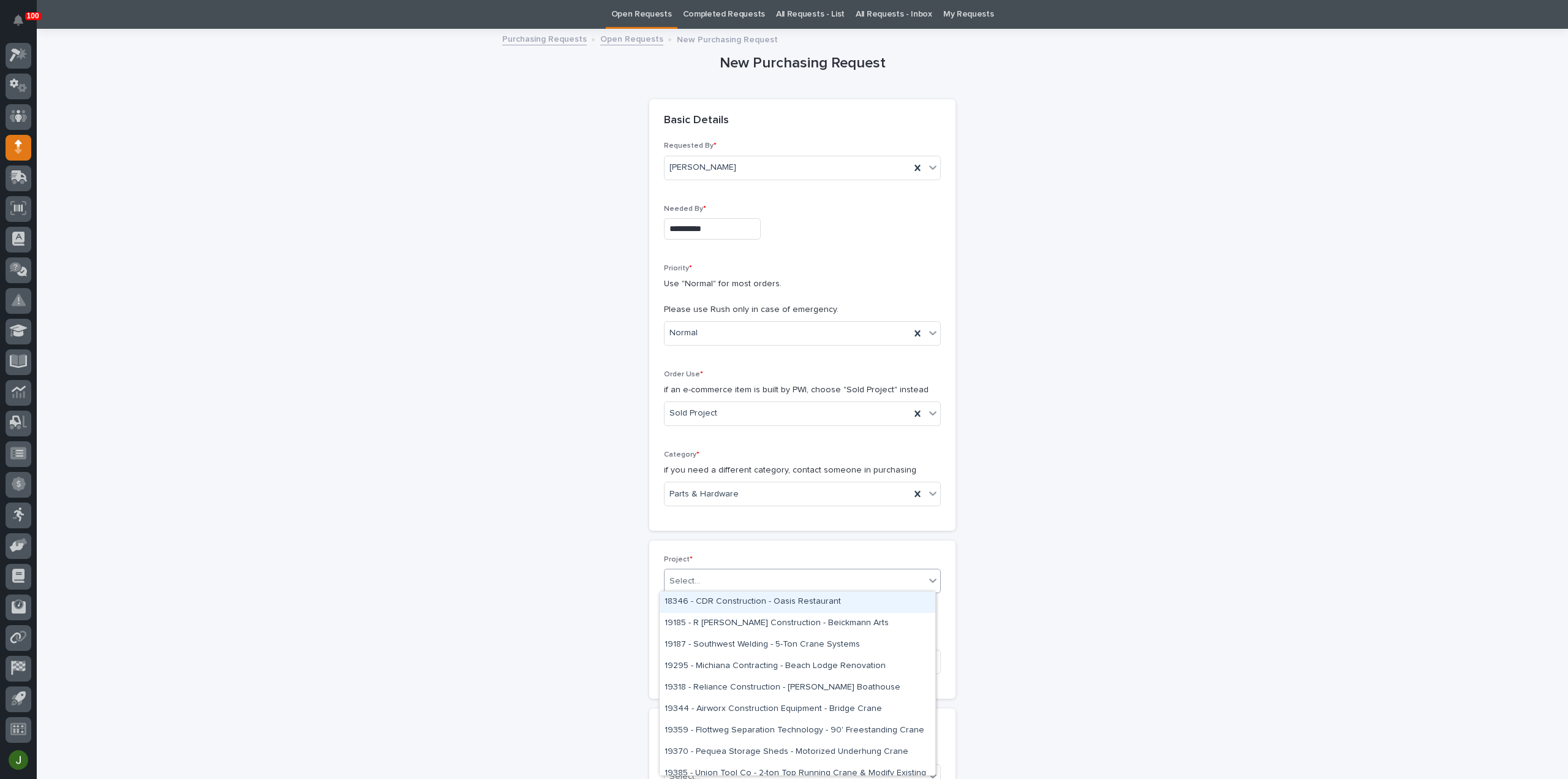
click at [692, 575] on div "Select..." at bounding box center [685, 580] width 31 height 13
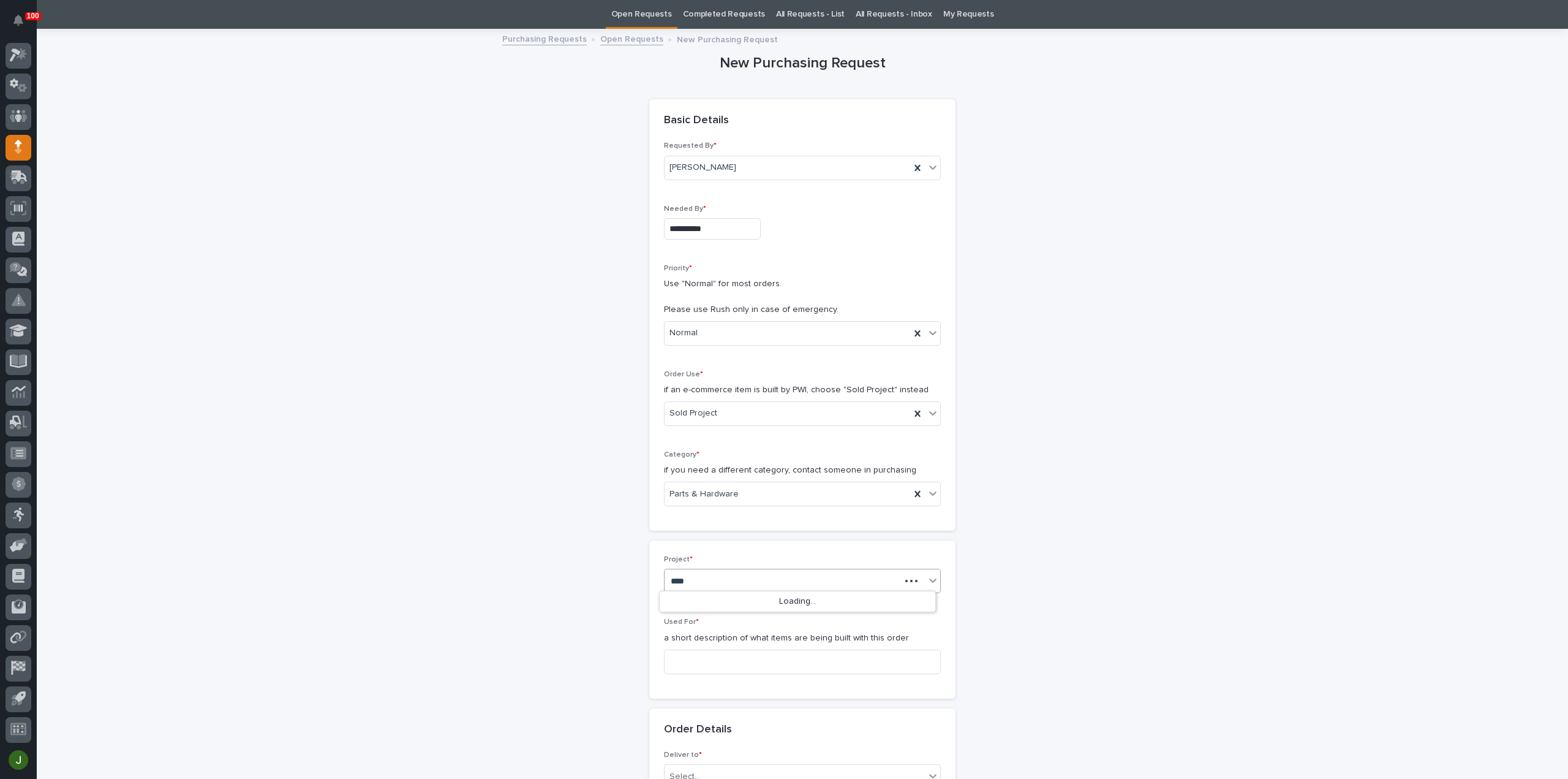
type input "*****"
click at [711, 596] on div "26801 - [GEOGRAPHIC_DATA] Dept - Parts Room Mezzanine and Stairs with Gate" at bounding box center [797, 602] width 276 height 21
click at [677, 665] on input at bounding box center [803, 677] width 277 height 25
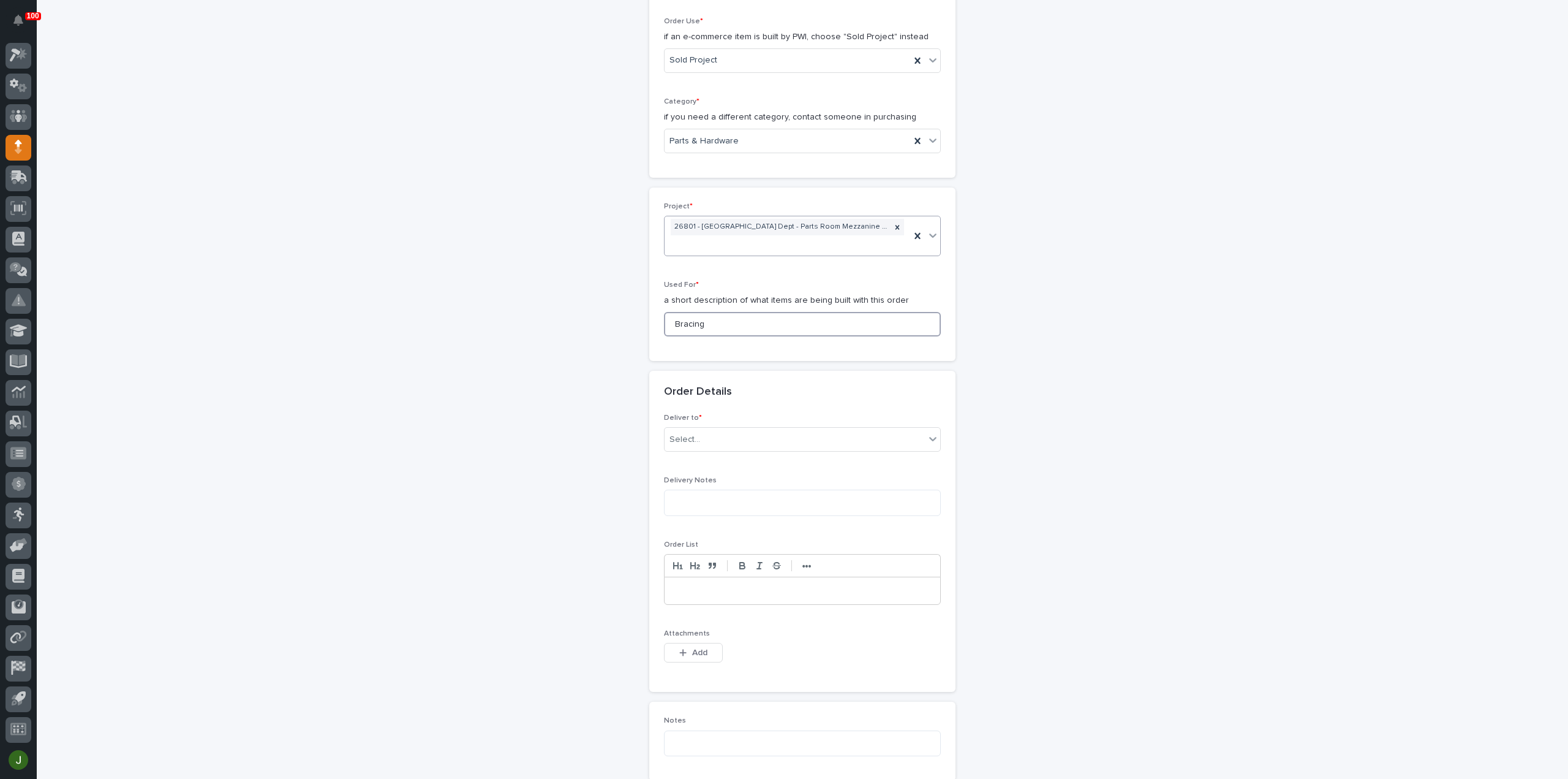
scroll to position [447, 0]
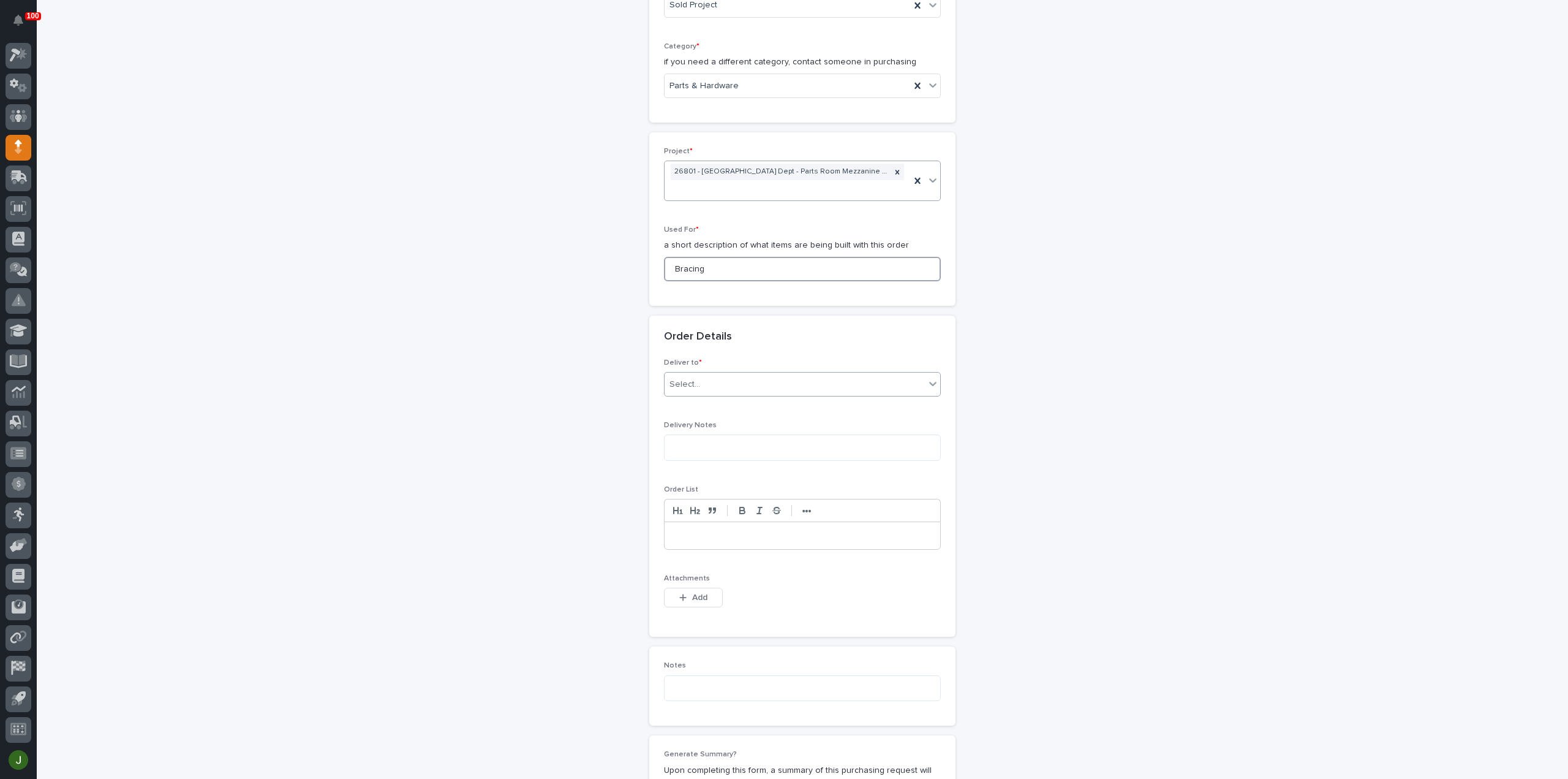
type input "Bracing"
click at [719, 385] on div "Select..." at bounding box center [795, 385] width 261 height 20
click at [714, 404] on div "PWI" at bounding box center [797, 404] width 276 height 21
click at [679, 593] on icon "button" at bounding box center [683, 597] width 8 height 9
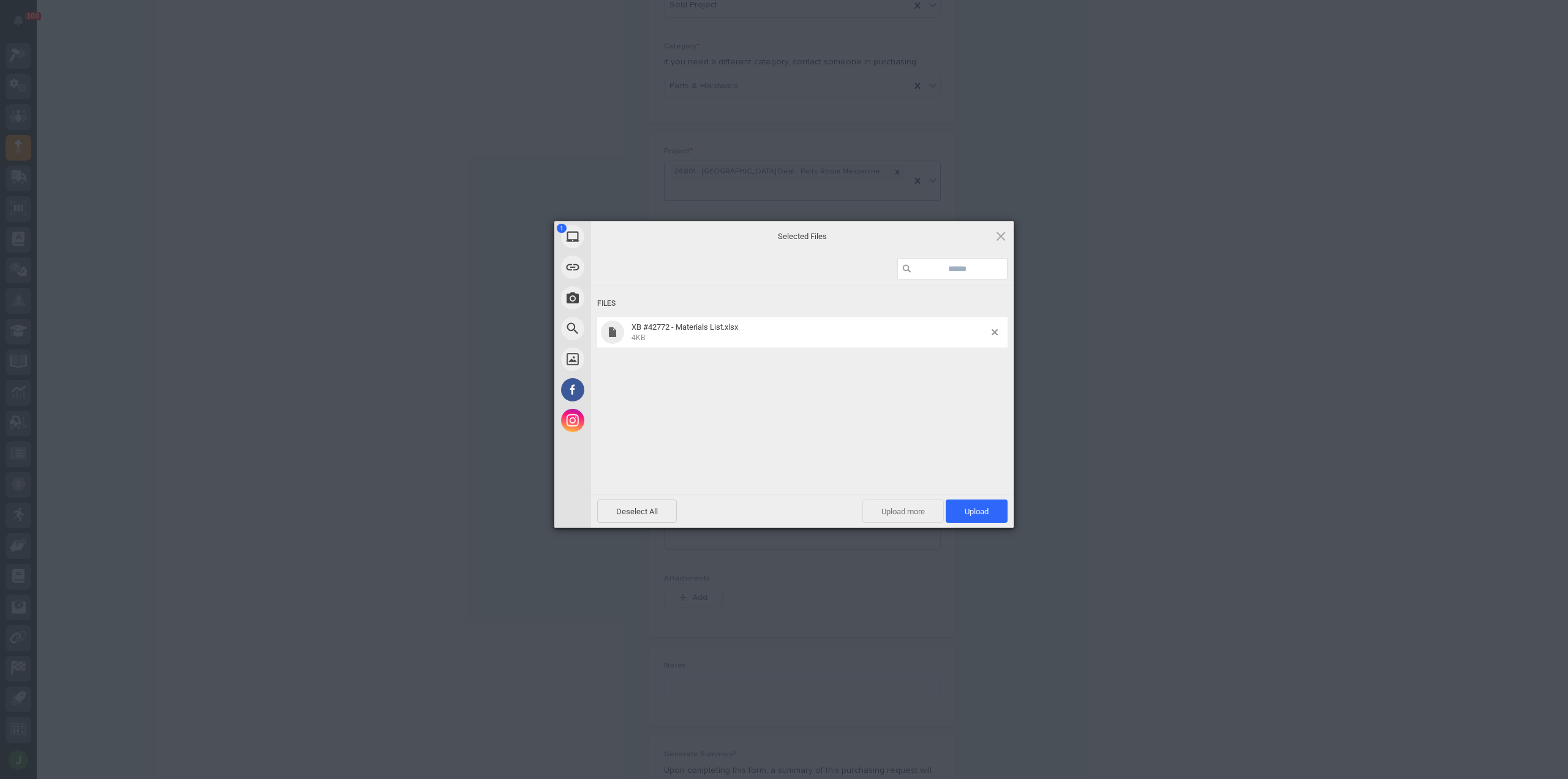
click at [910, 505] on span "Upload more" at bounding box center [903, 511] width 81 height 23
click at [957, 511] on span "Upload 2" at bounding box center [970, 511] width 38 height 9
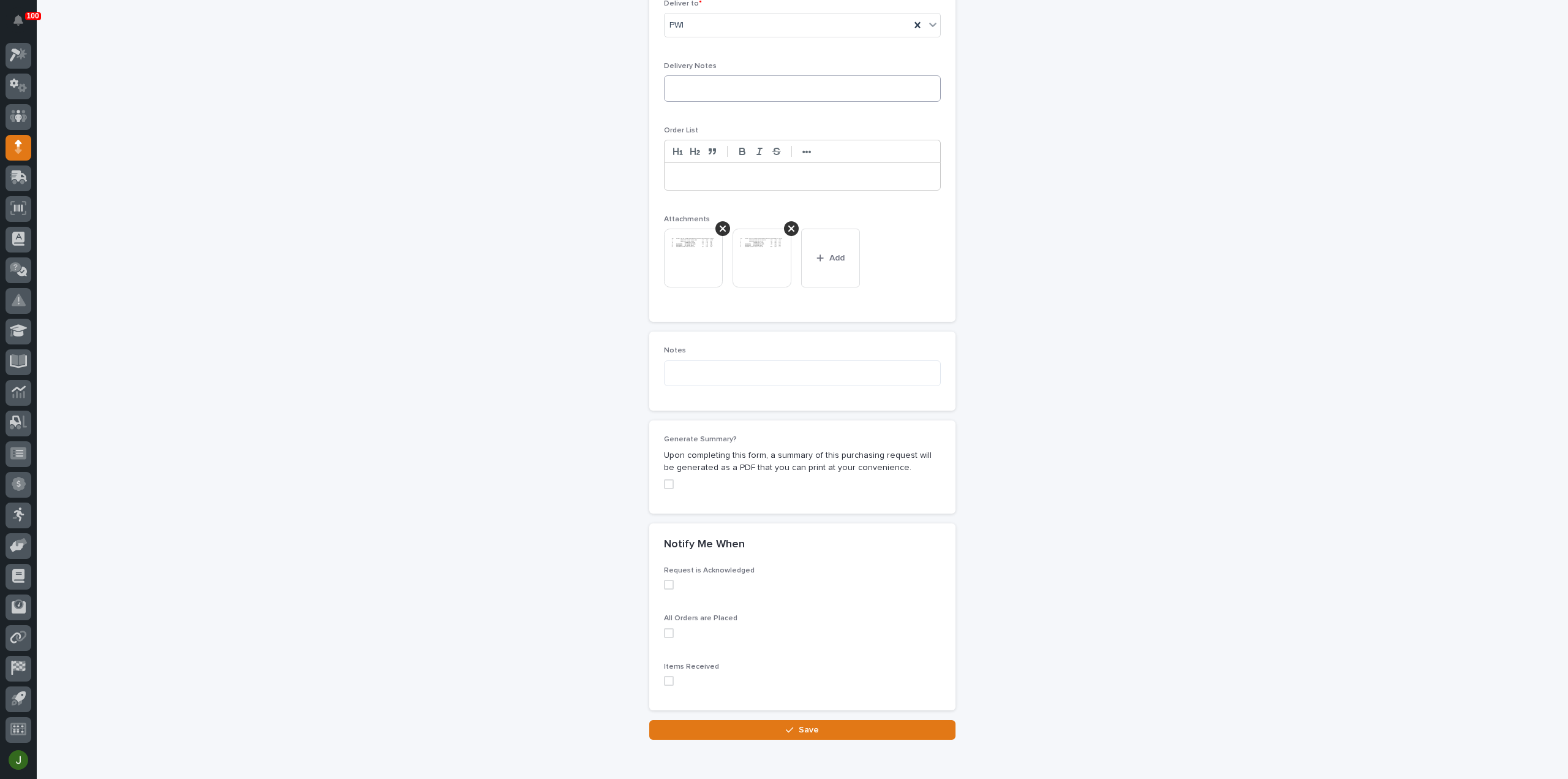
scroll to position [859, 0]
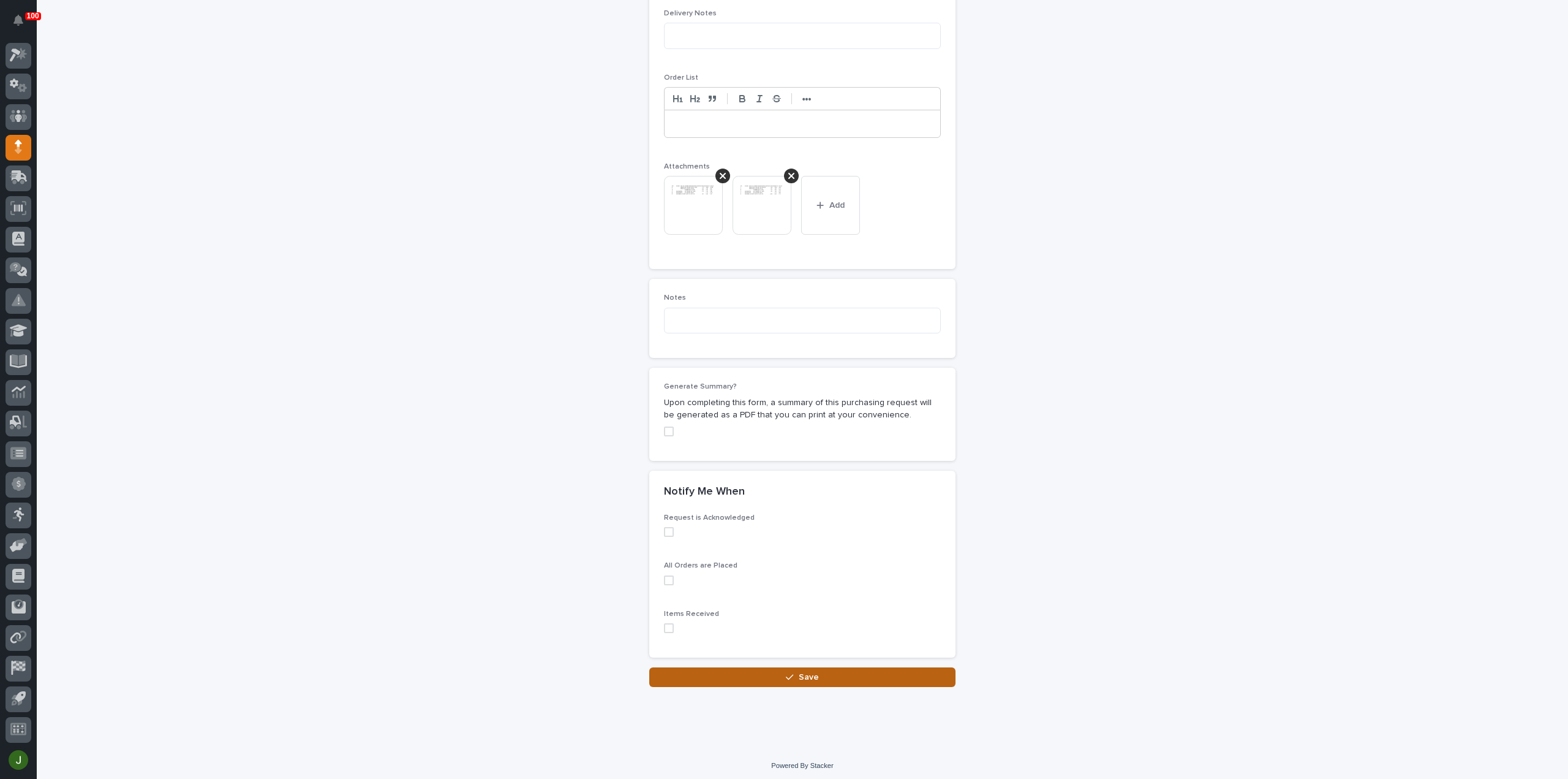
click at [799, 673] on span "Save" at bounding box center [809, 677] width 20 height 11
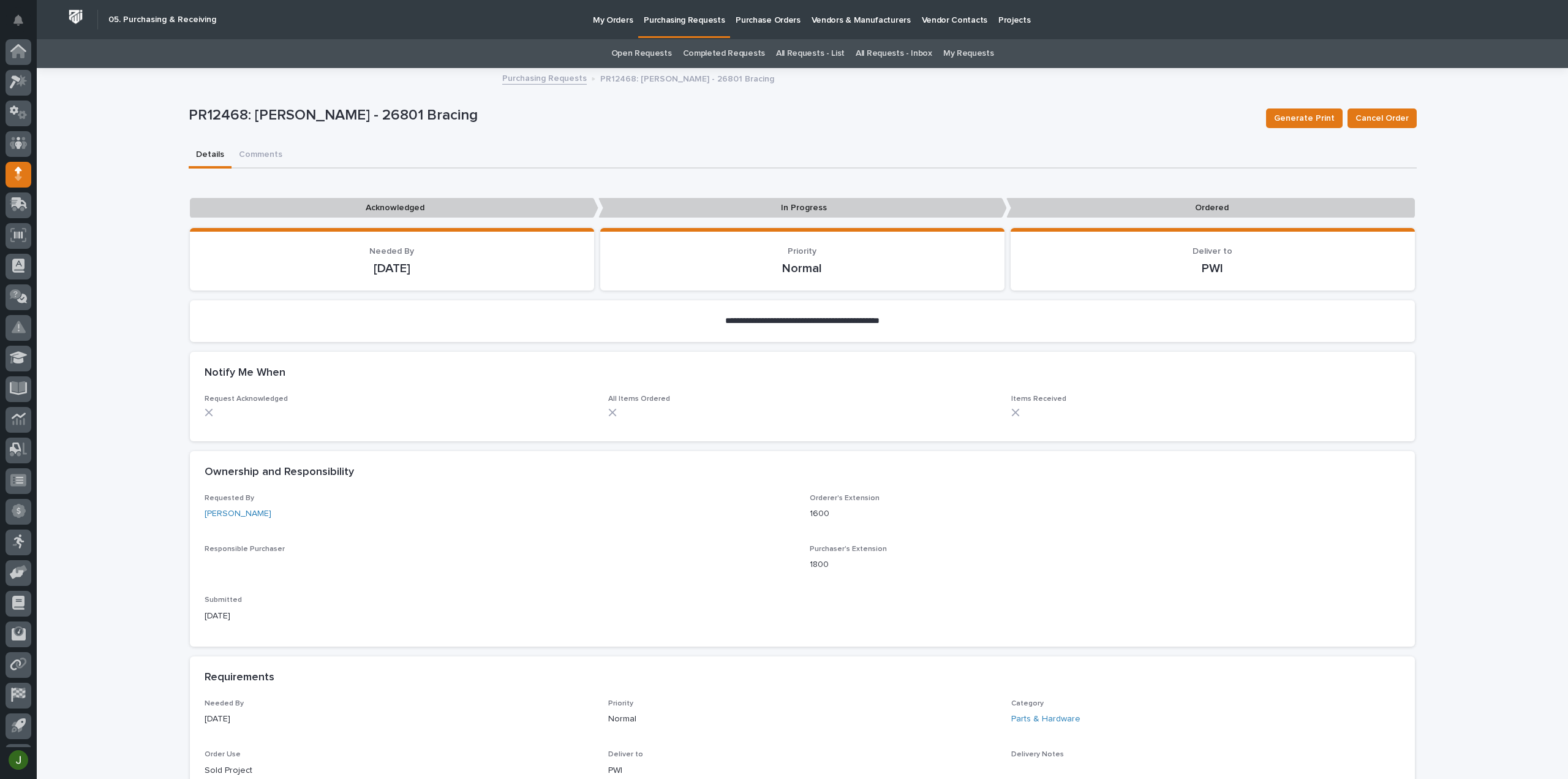
scroll to position [27, 0]
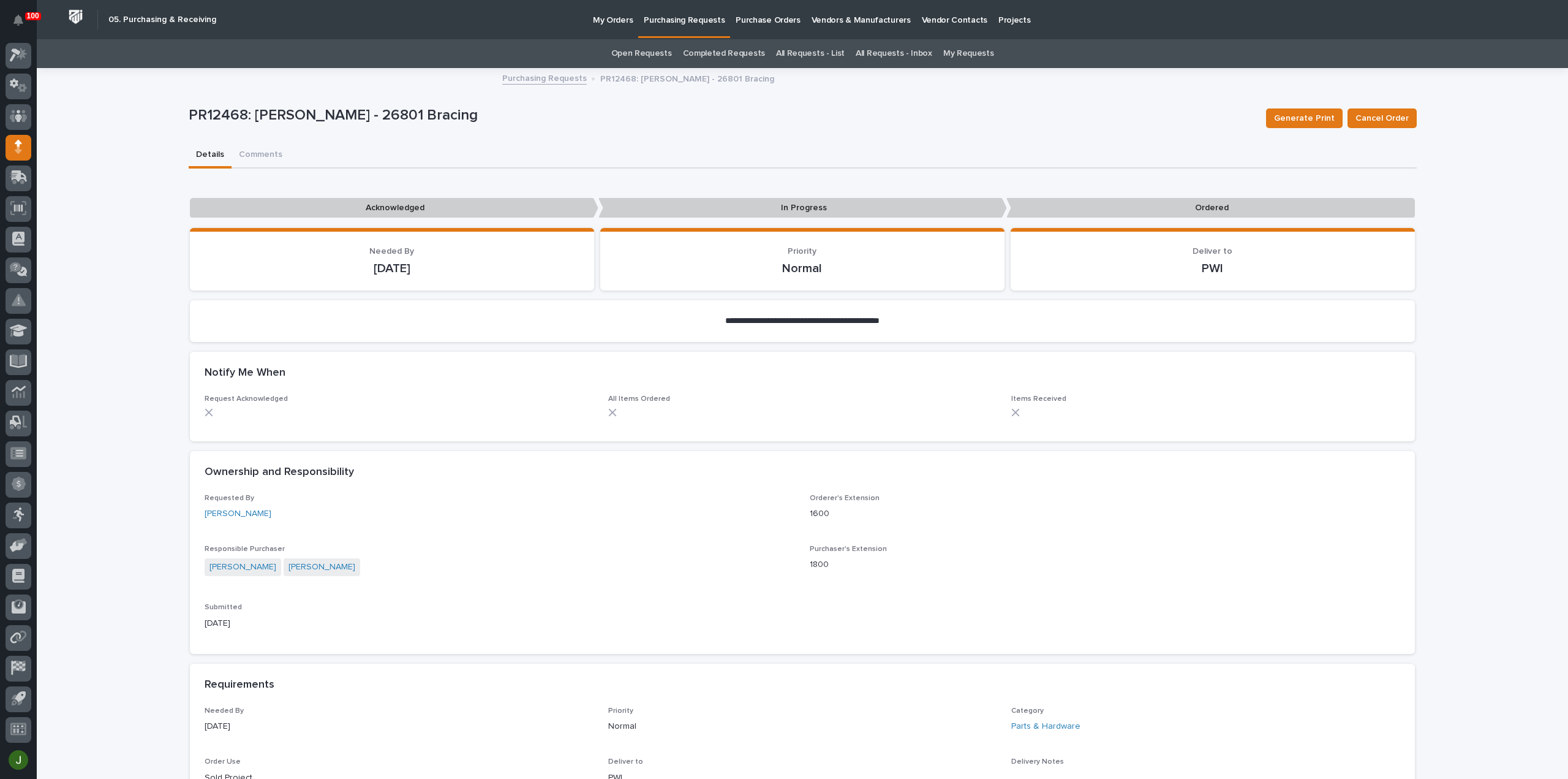
click at [693, 17] on p "Purchasing Requests" at bounding box center [684, 13] width 81 height 26
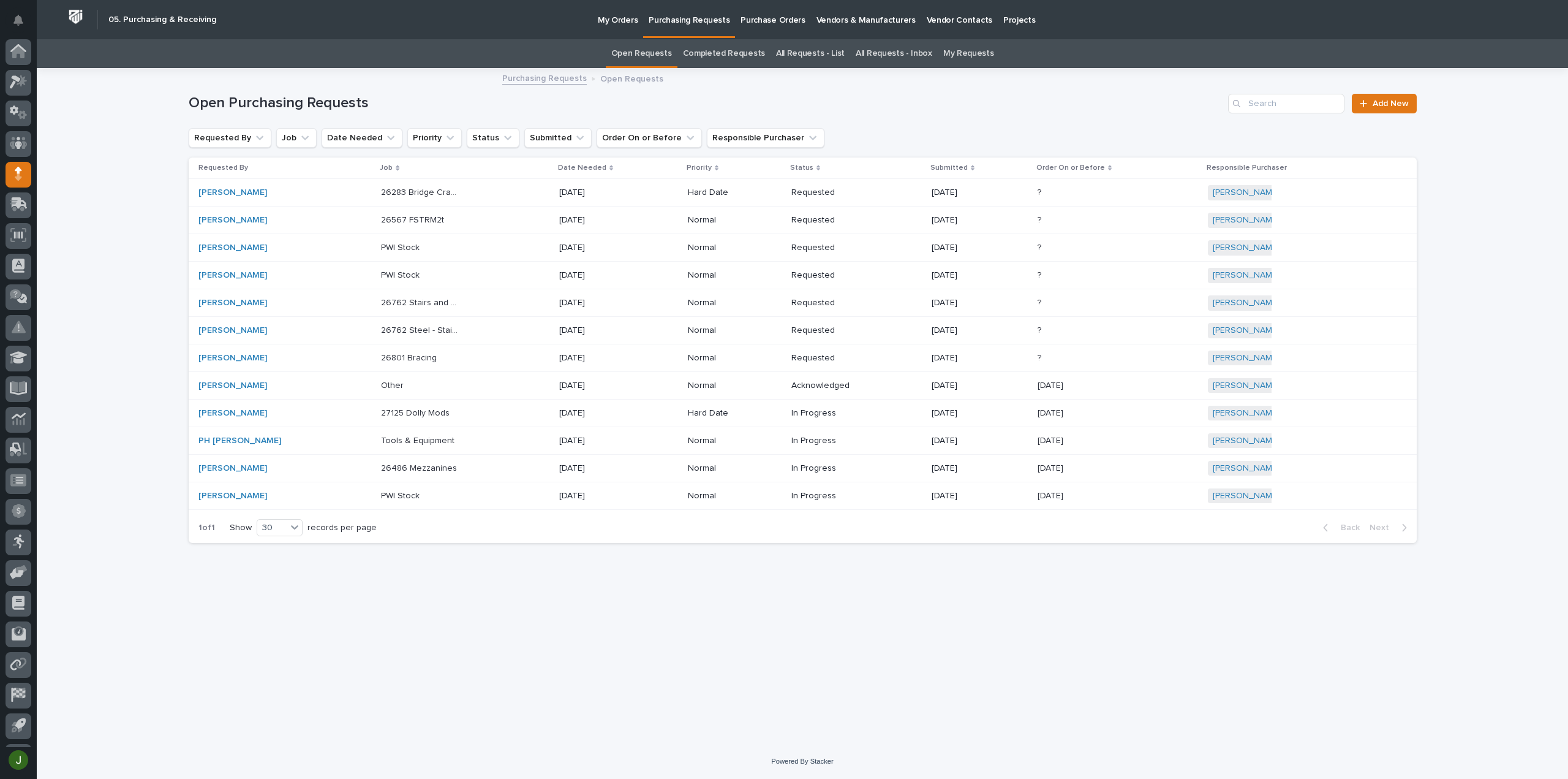
scroll to position [27, 0]
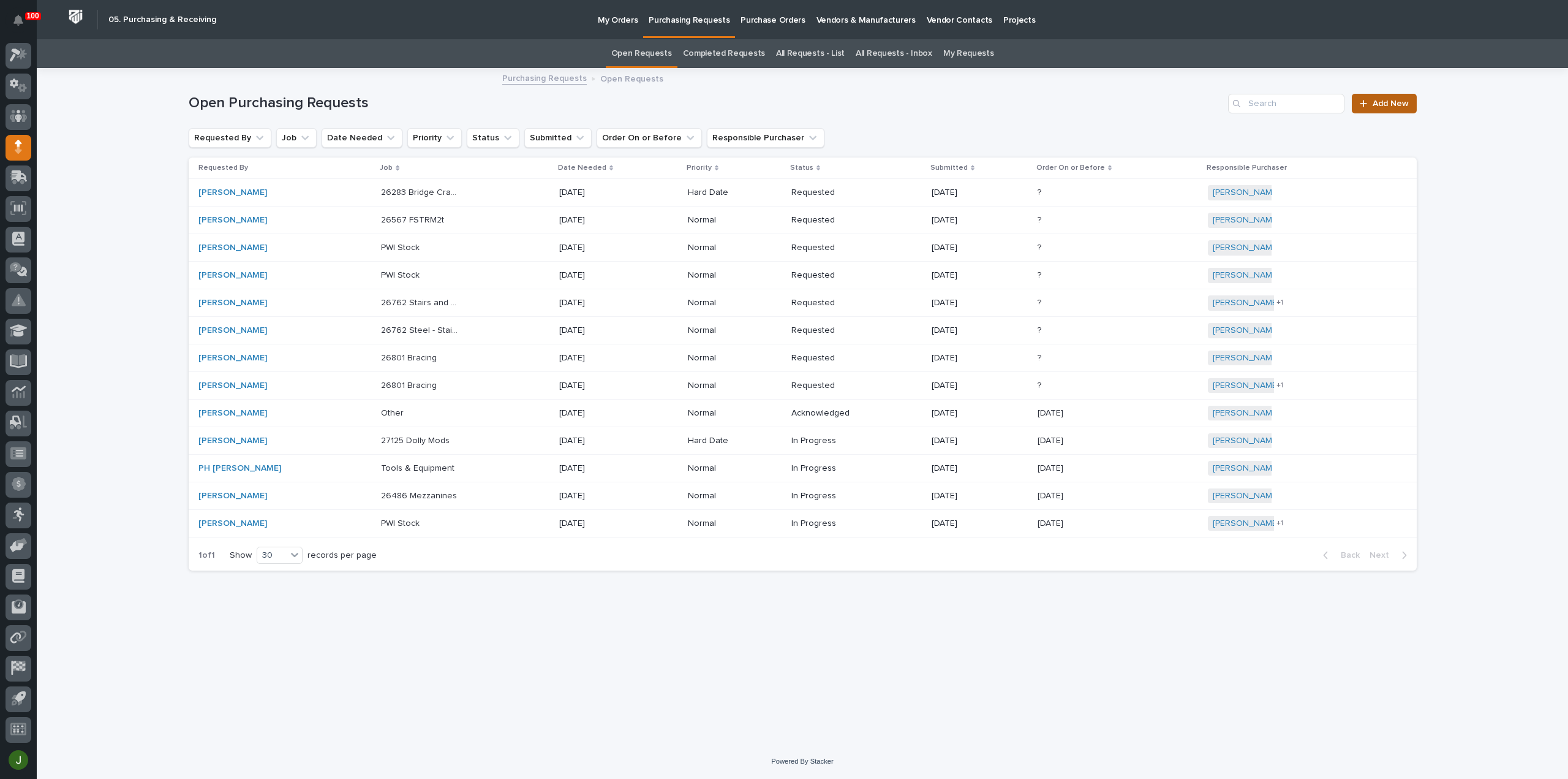
click at [1379, 103] on span "Add New" at bounding box center [1391, 104] width 36 height 9
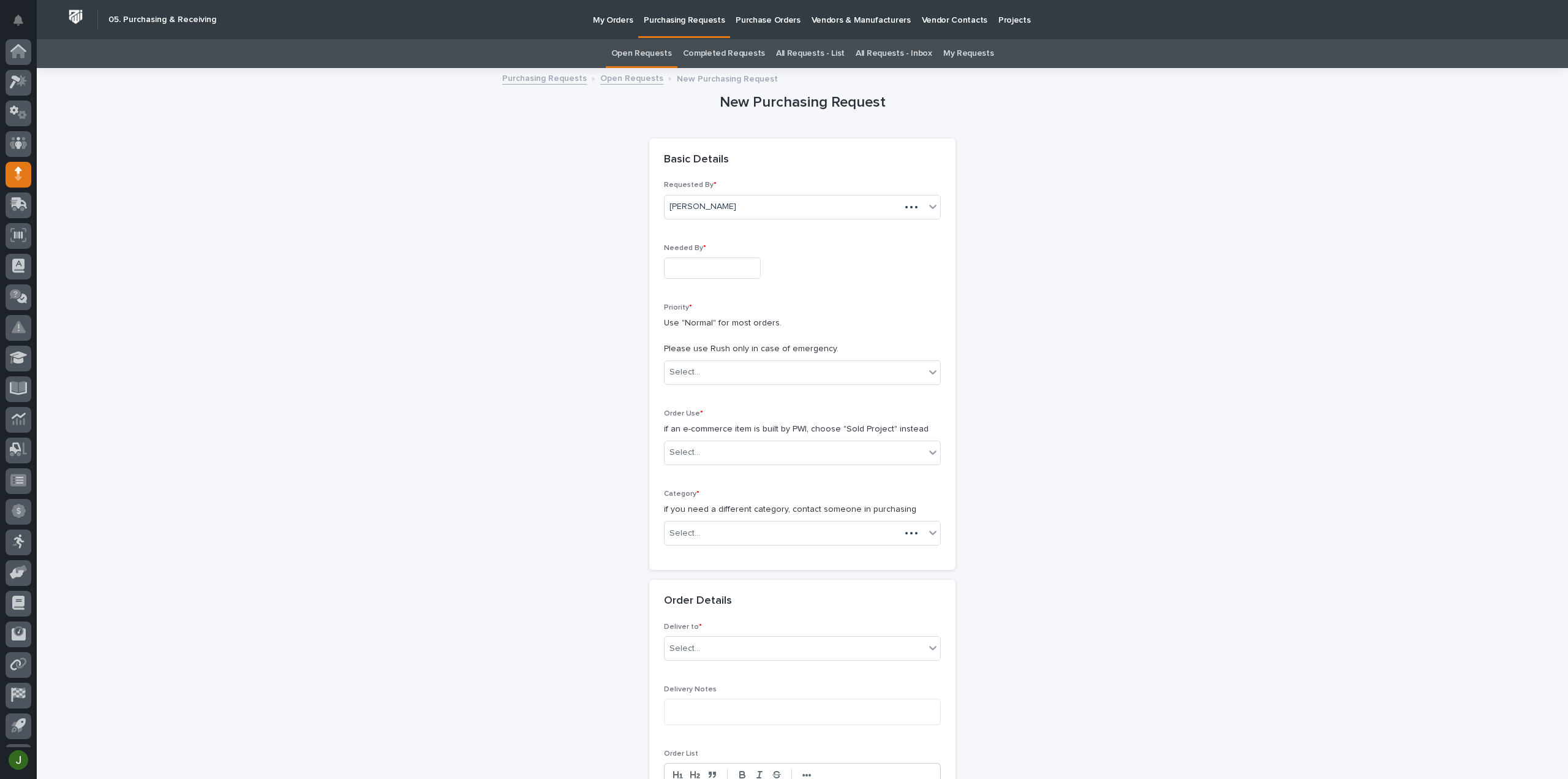
scroll to position [27, 0]
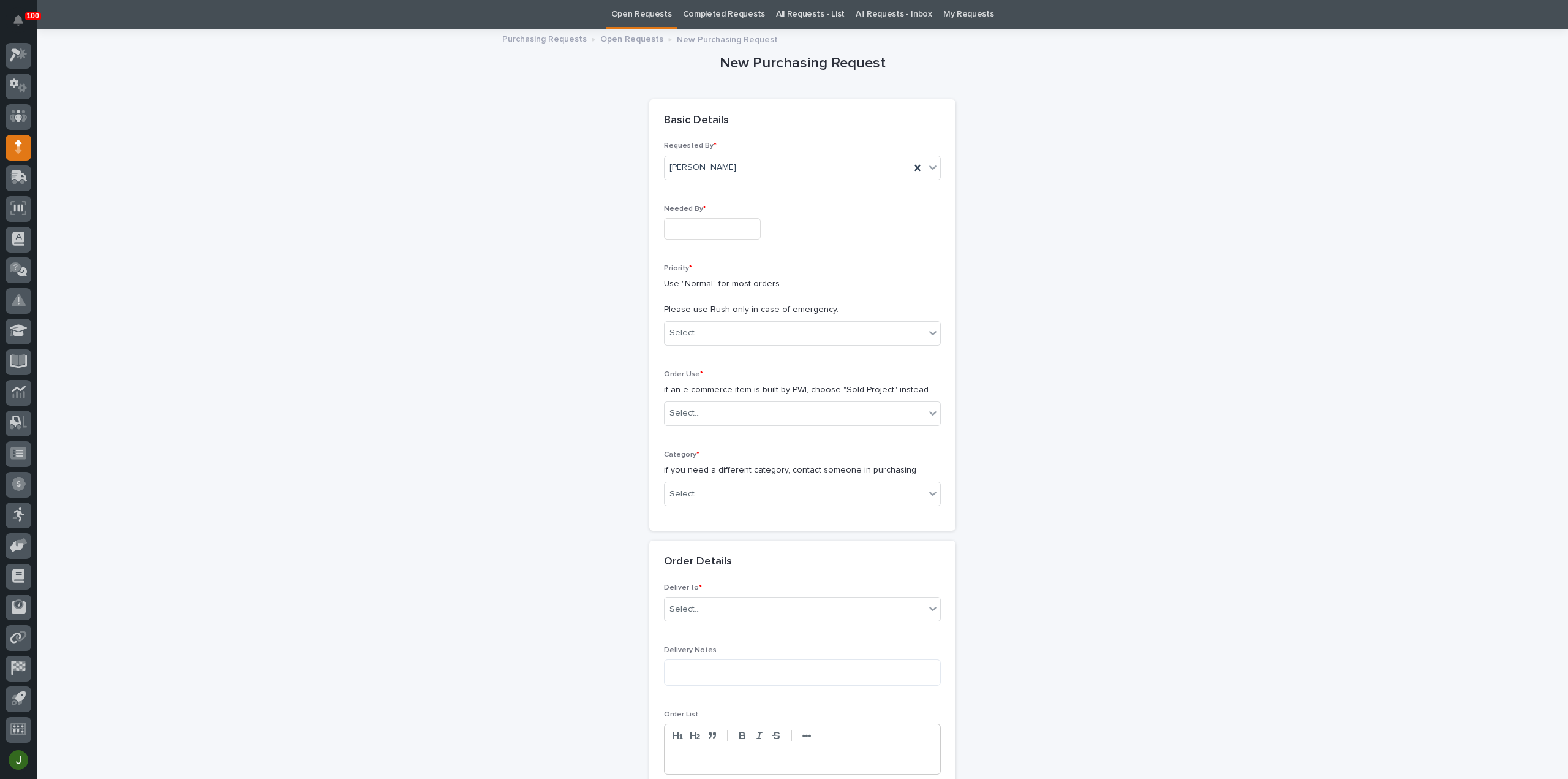
click at [709, 212] on div "Needed By *" at bounding box center [803, 227] width 277 height 45
click at [709, 226] on input "text" at bounding box center [713, 229] width 97 height 21
click at [743, 106] on div "10" at bounding box center [744, 108] width 16 height 16
type input "**********"
click at [694, 330] on div "Select..." at bounding box center [685, 333] width 31 height 13
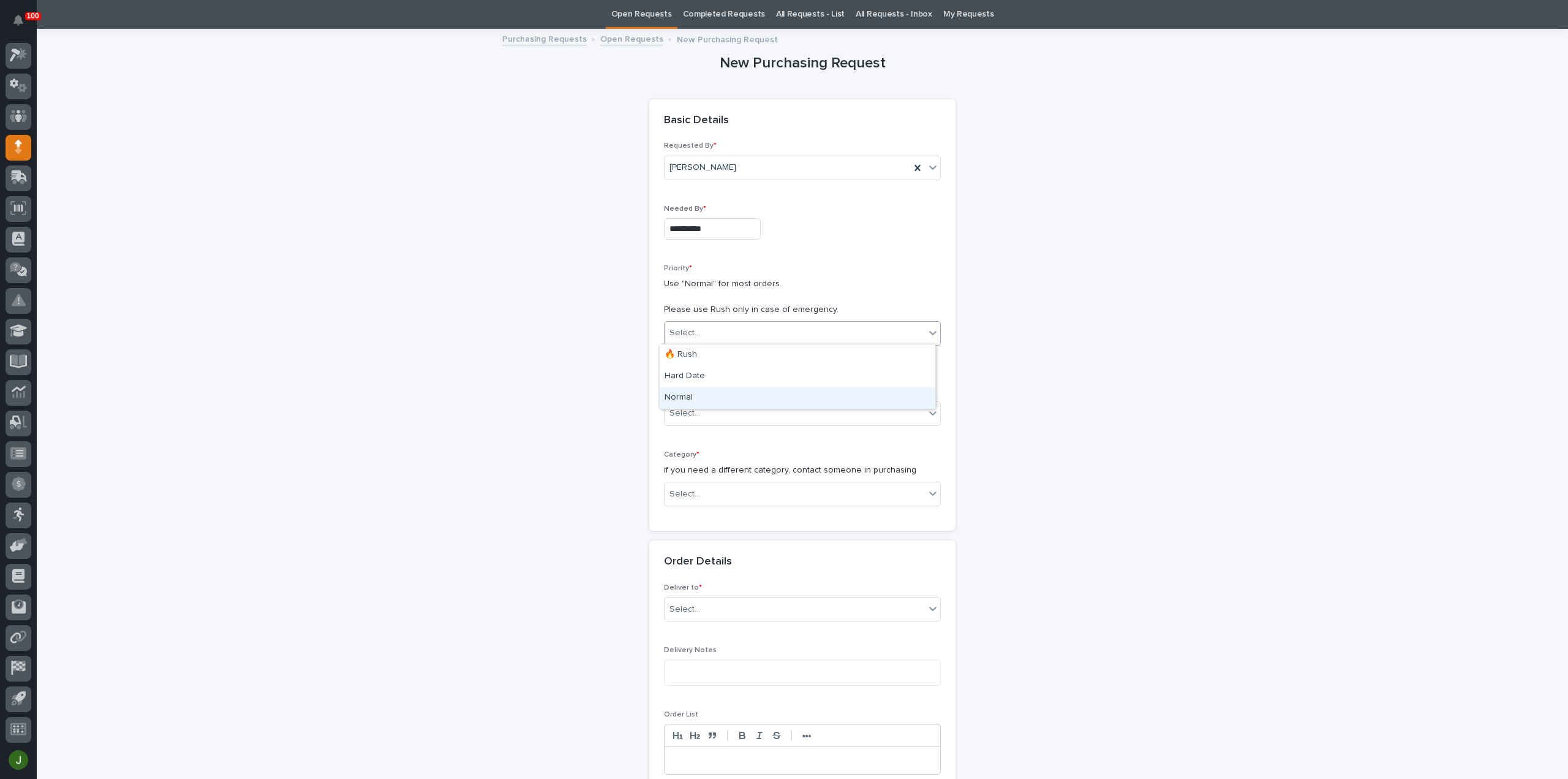
click at [690, 398] on div "Normal" at bounding box center [797, 398] width 276 height 21
click at [683, 411] on div "Select..." at bounding box center [685, 413] width 31 height 13
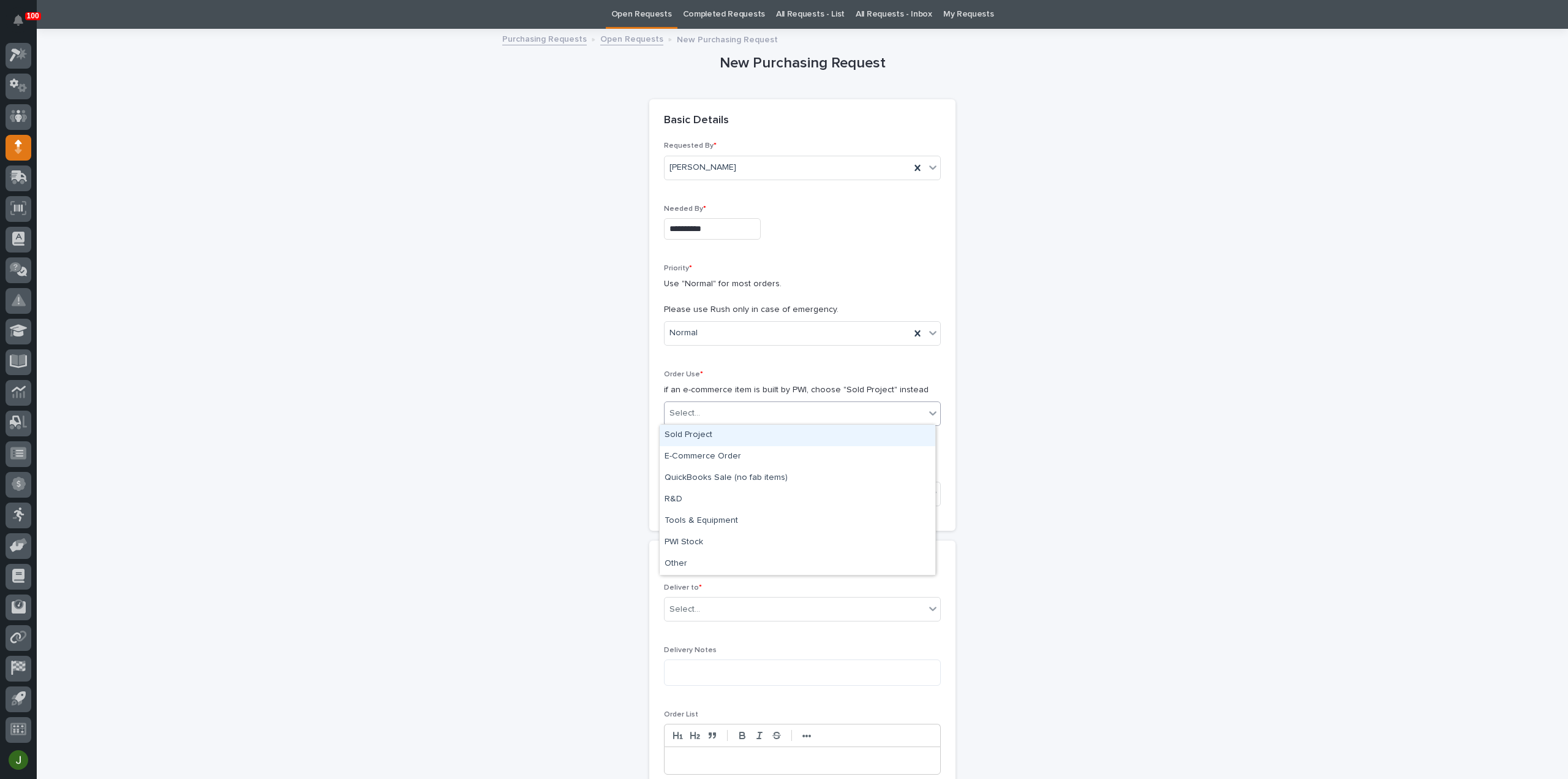
click at [689, 433] on div "Sold Project" at bounding box center [797, 435] width 276 height 21
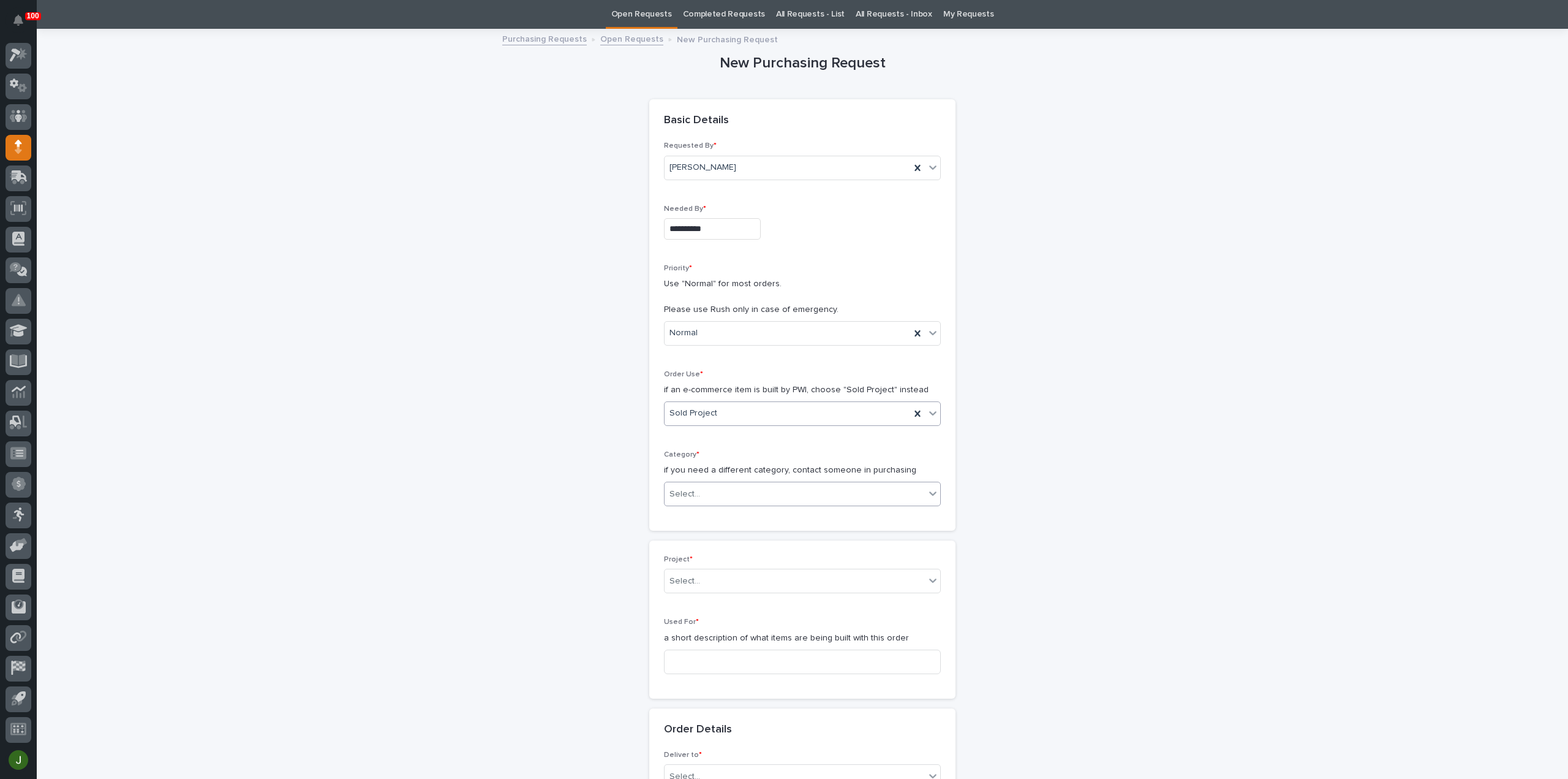
click at [686, 491] on div "Select..." at bounding box center [685, 494] width 31 height 13
click at [700, 659] on div "Steel" at bounding box center [797, 664] width 276 height 21
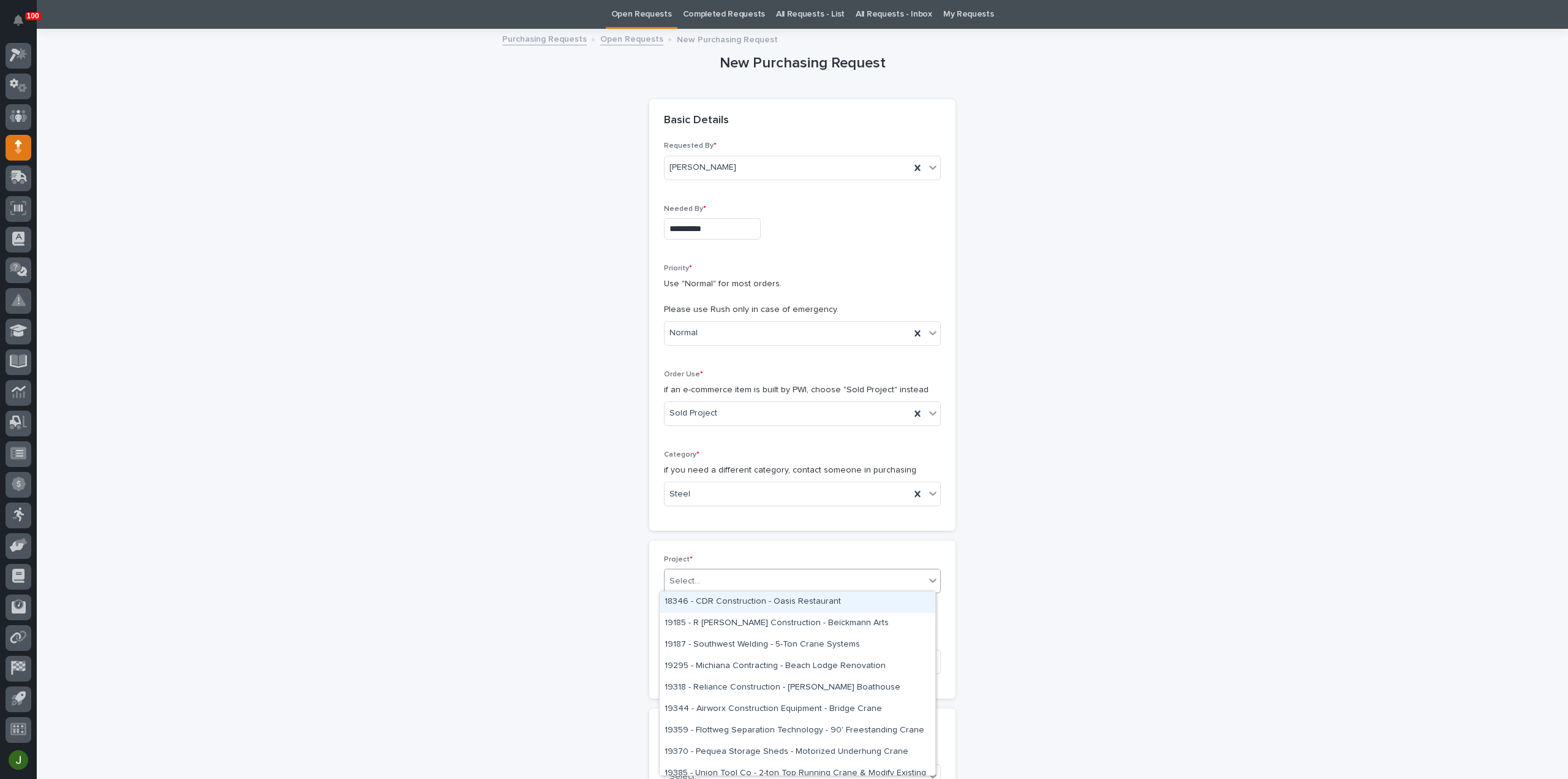
click at [701, 578] on input "text" at bounding box center [702, 580] width 1 height 10
type input "*****"
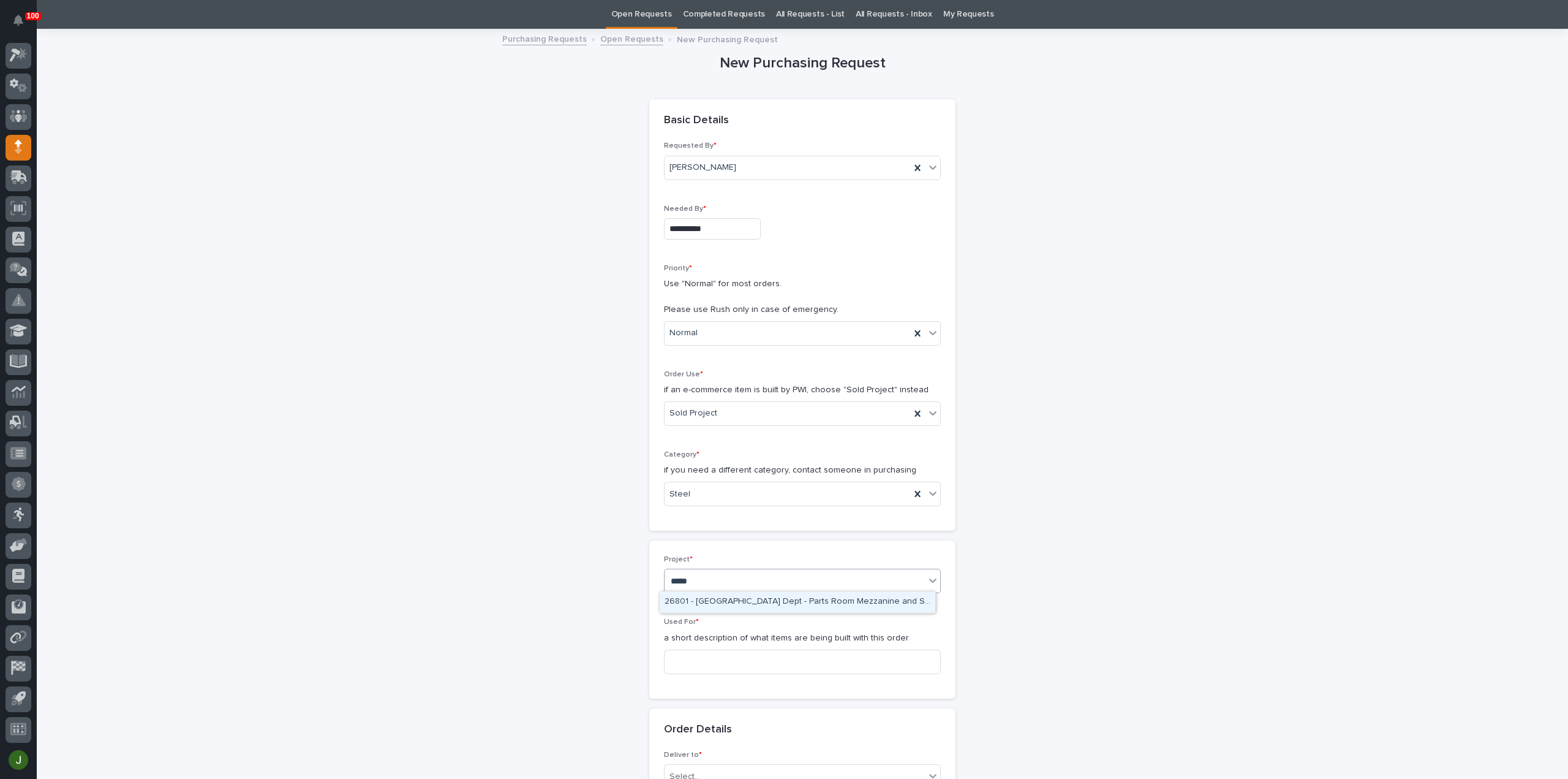
click at [705, 596] on div "26801 - [GEOGRAPHIC_DATA] Dept - Parts Room Mezzanine and Stairs with Gate" at bounding box center [797, 602] width 276 height 21
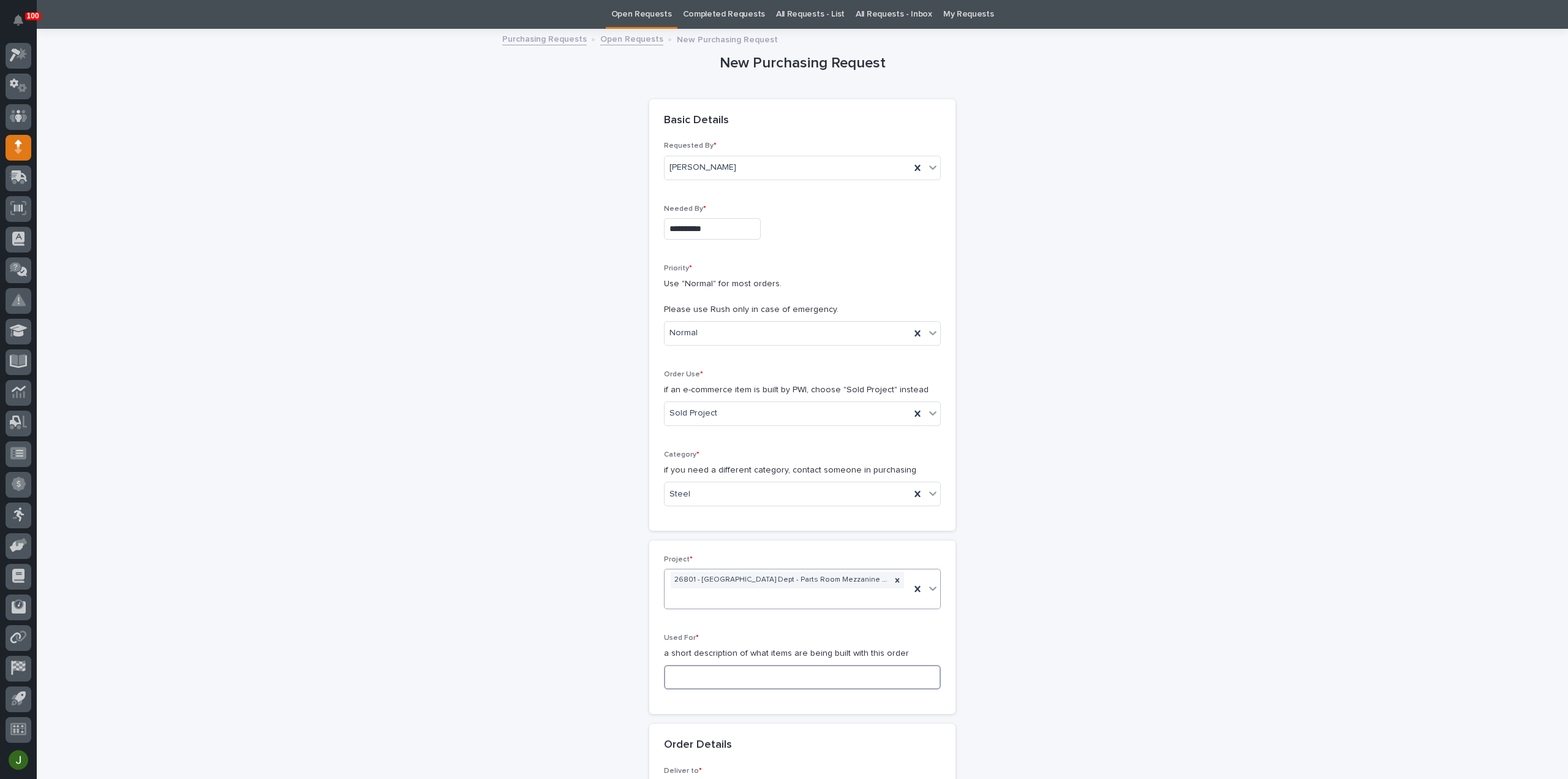
click at [681, 673] on input at bounding box center [803, 677] width 277 height 25
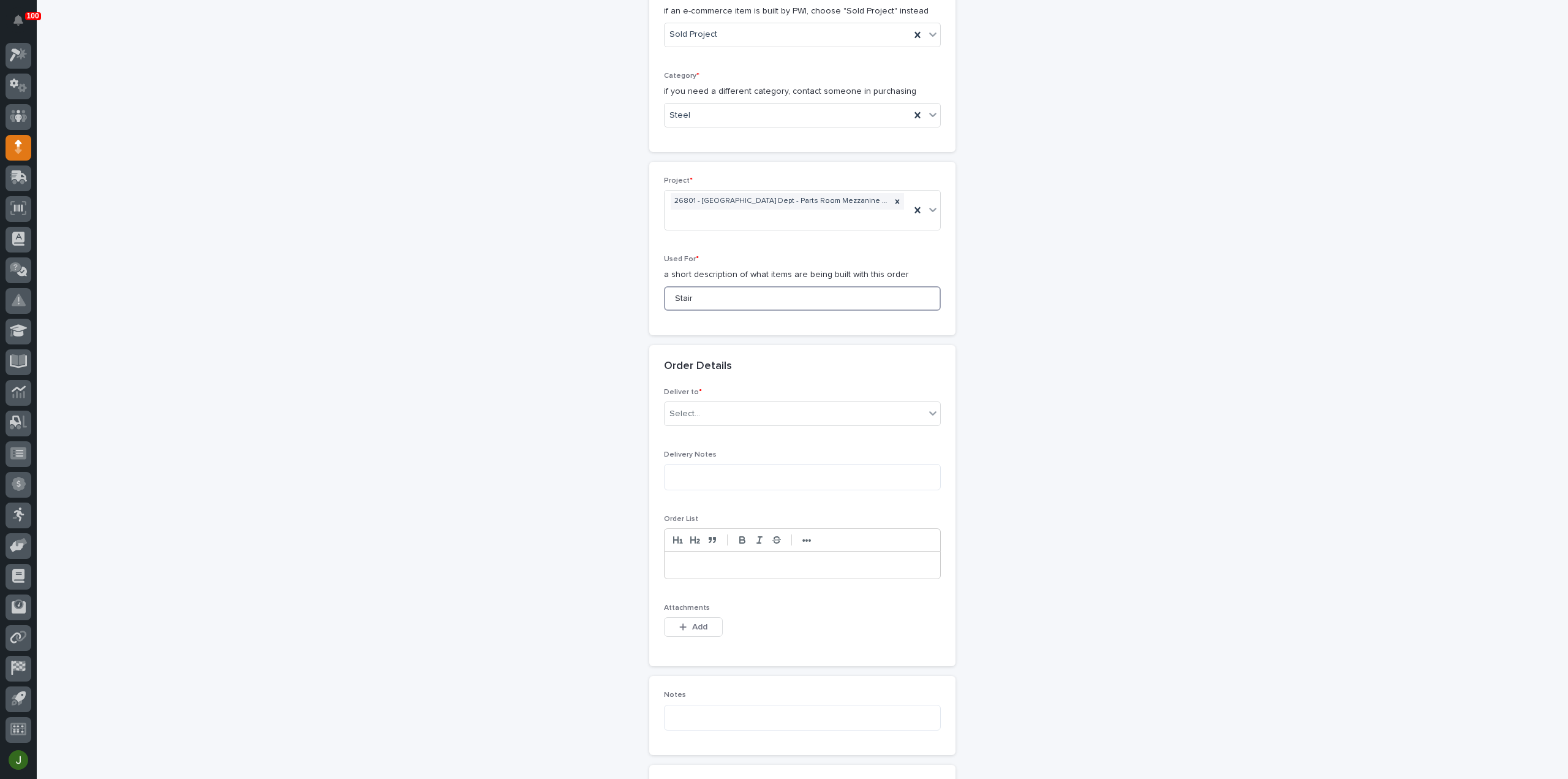
scroll to position [447, 0]
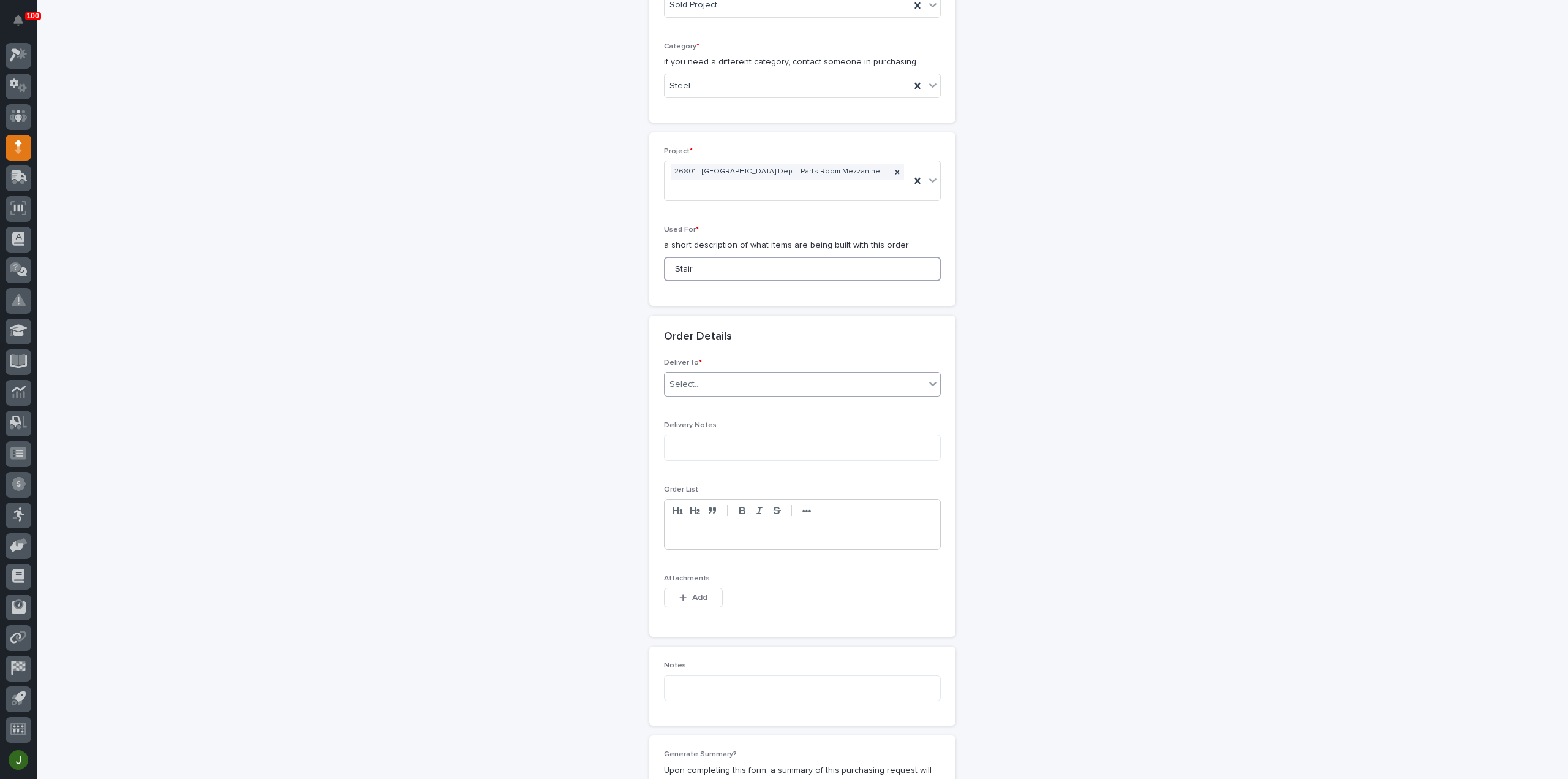
type input "Stair"
click at [701, 379] on input "text" at bounding box center [702, 384] width 1 height 10
click at [695, 402] on div "PWI" at bounding box center [797, 404] width 276 height 21
click at [692, 595] on span "Add" at bounding box center [700, 598] width 15 height 11
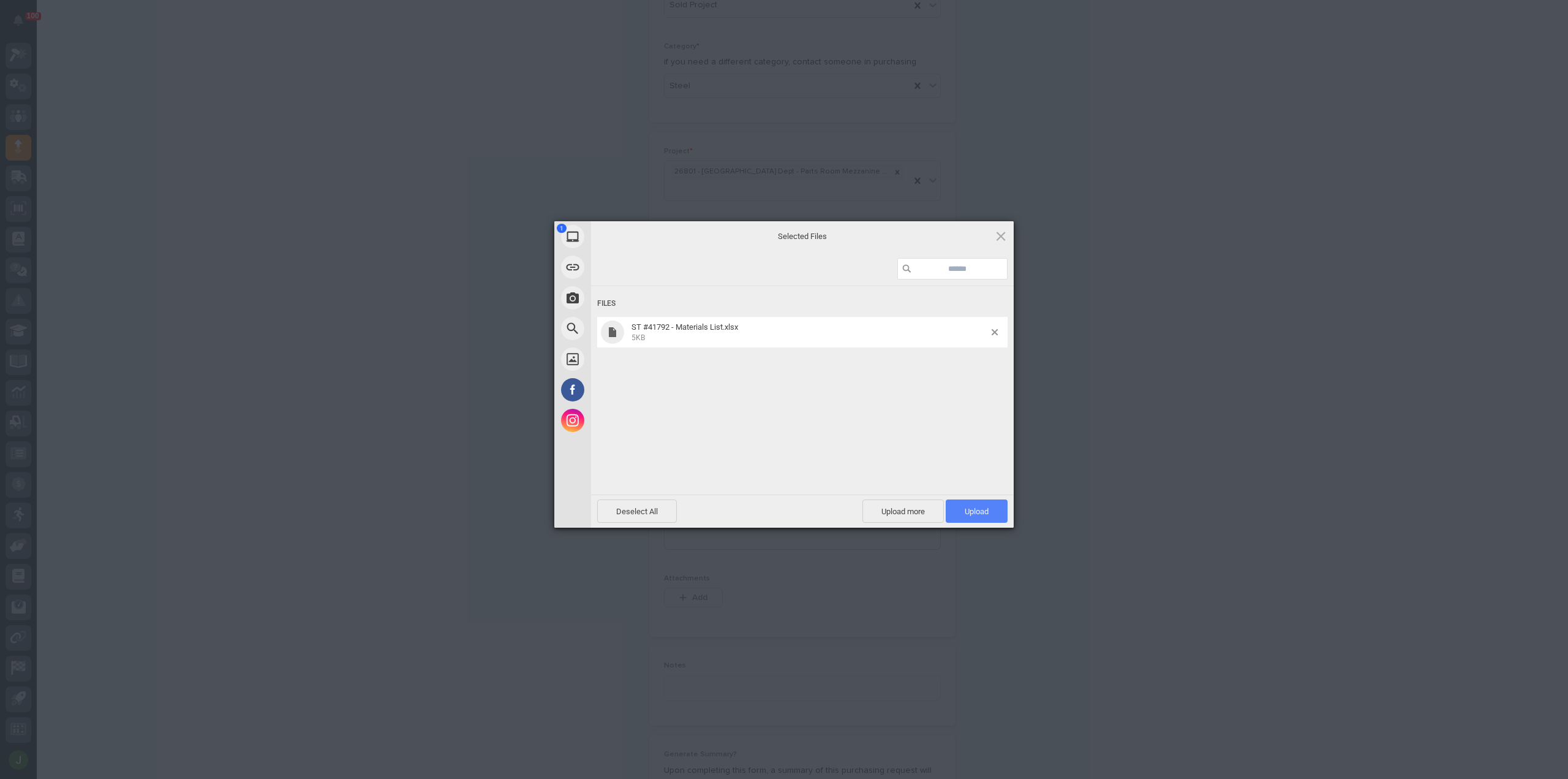
click at [983, 509] on span "Upload 1" at bounding box center [977, 511] width 24 height 9
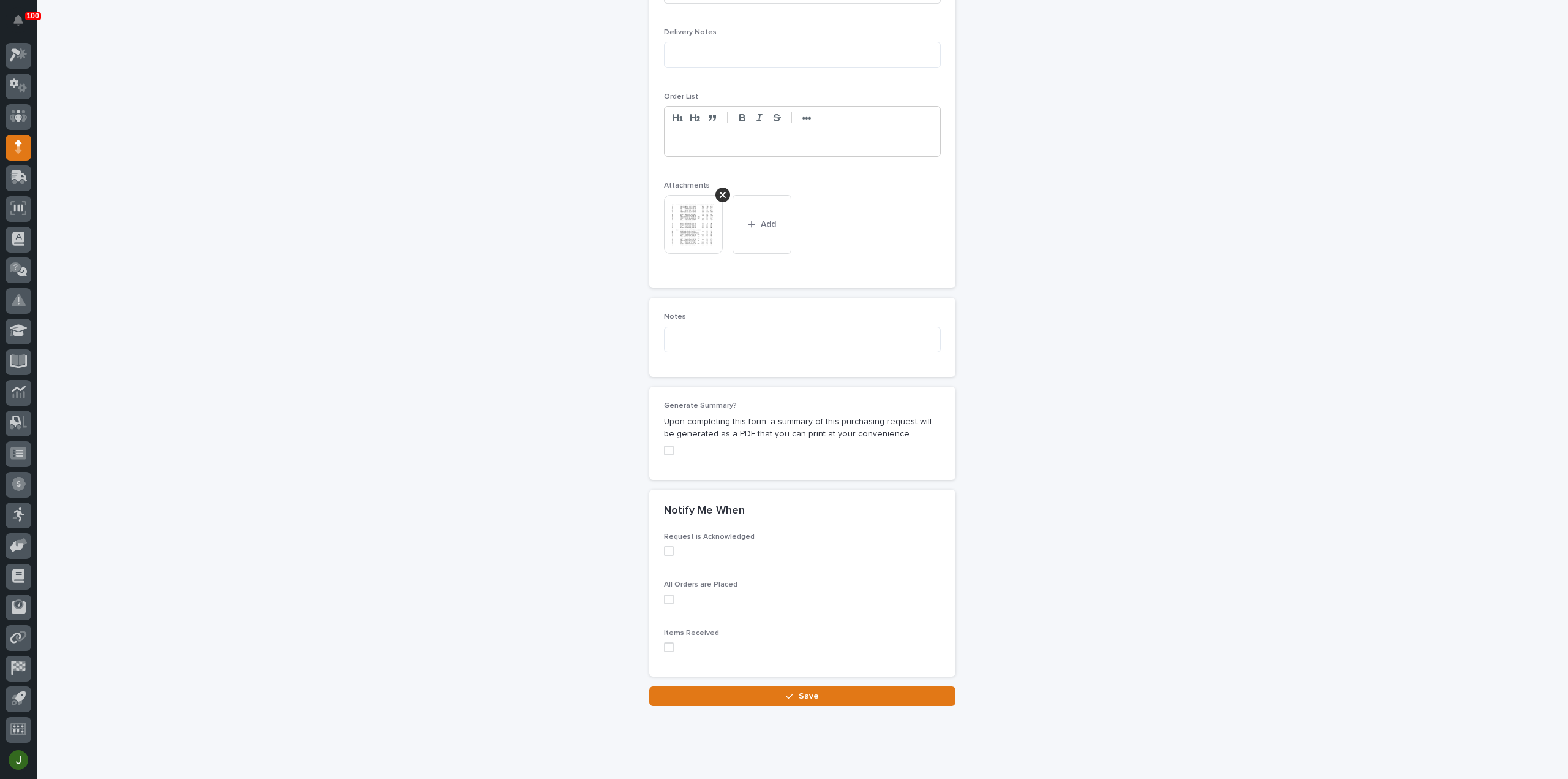
scroll to position [859, 0]
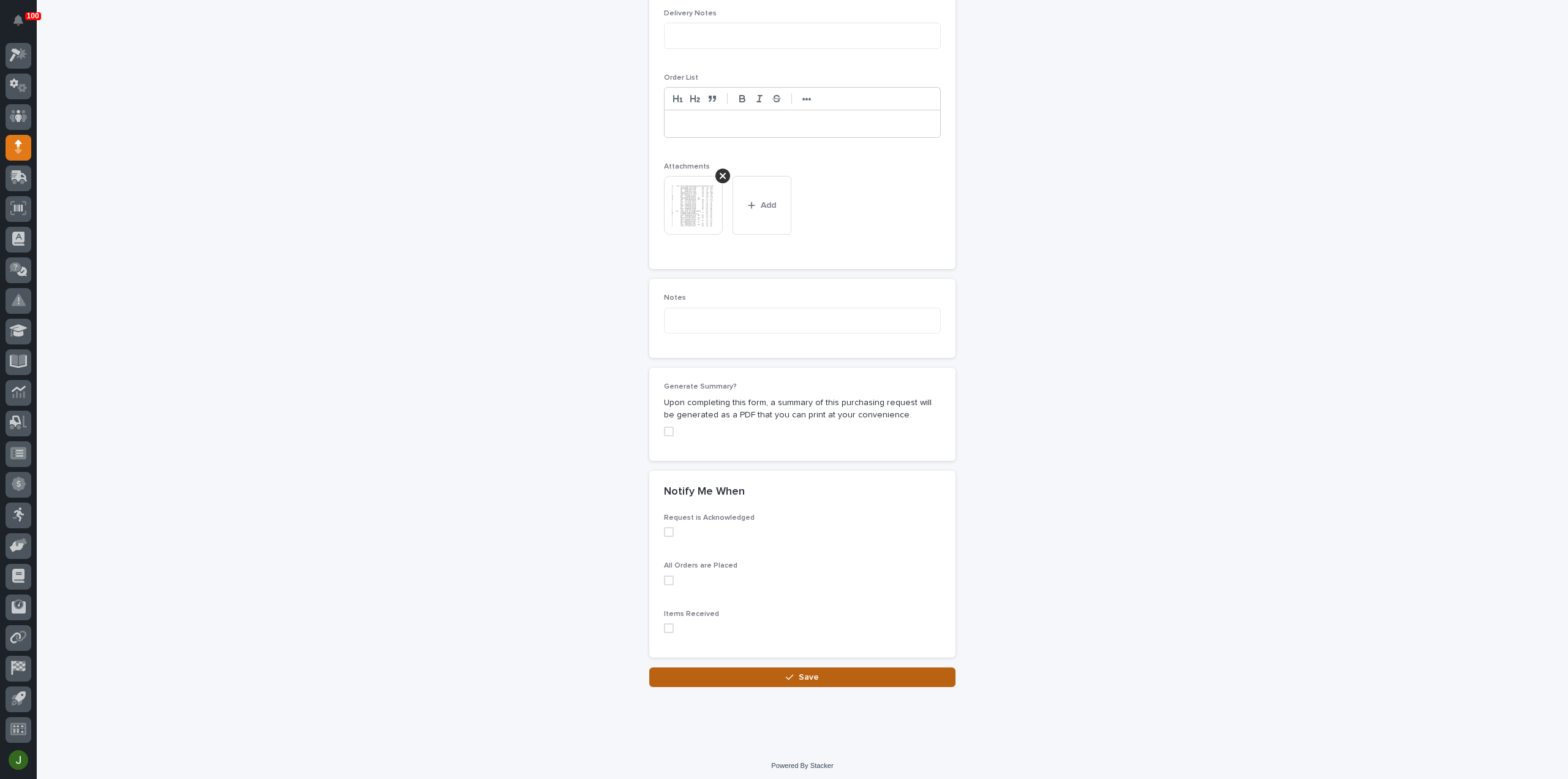
click at [801, 671] on span "Save" at bounding box center [809, 677] width 20 height 11
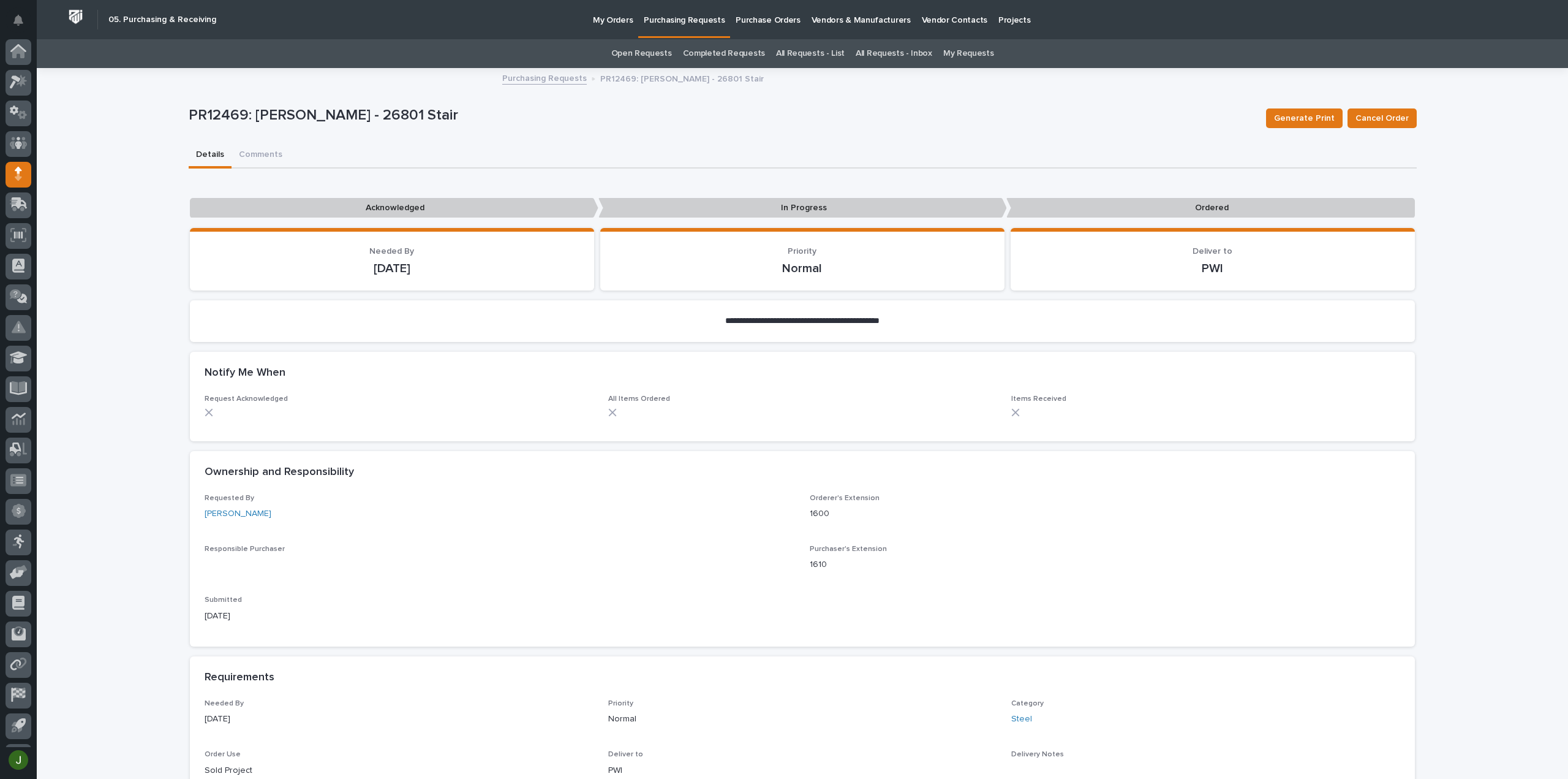
scroll to position [27, 0]
click at [686, 20] on p "Purchasing Requests" at bounding box center [684, 13] width 81 height 26
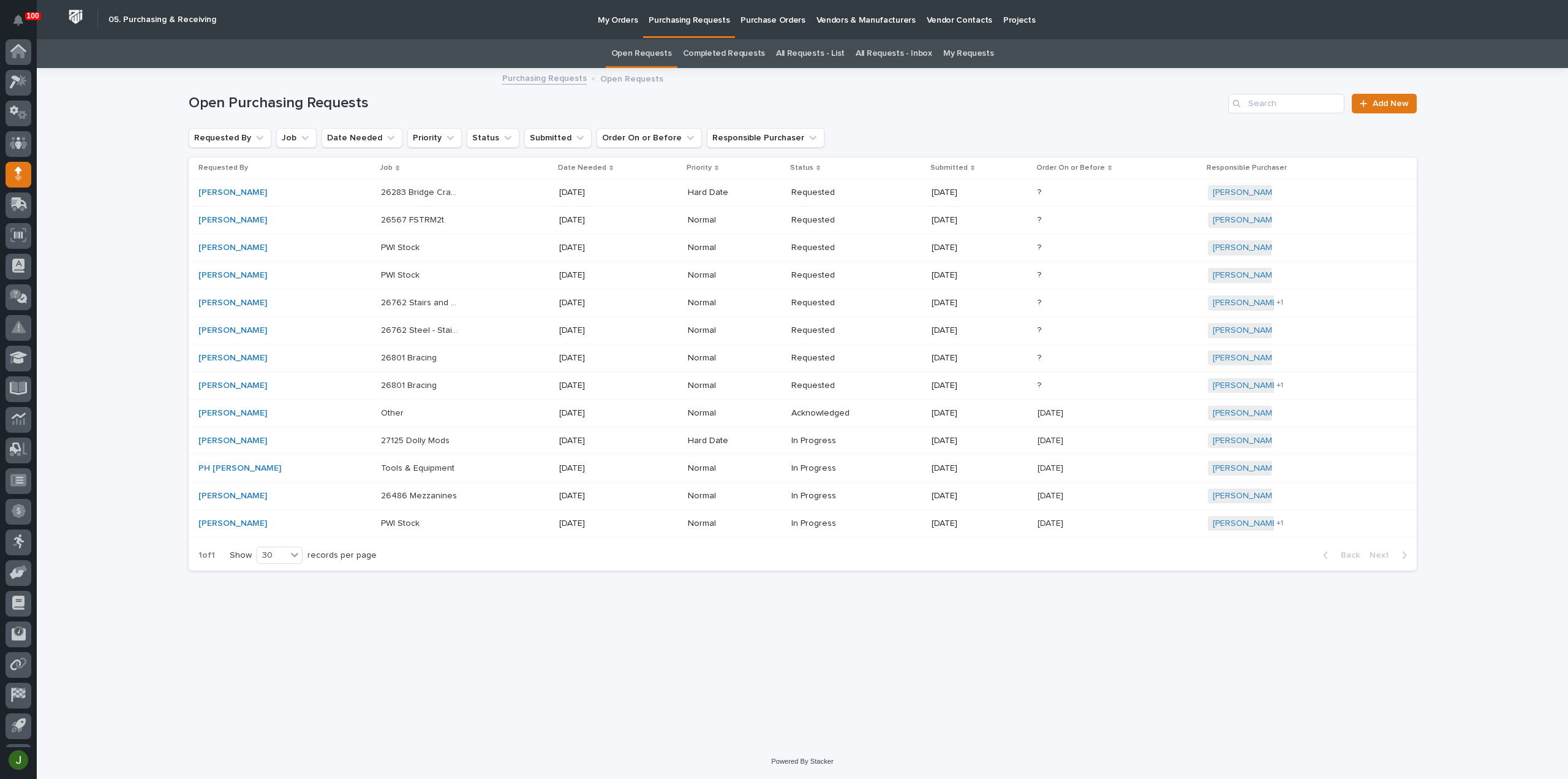
scroll to position [27, 0]
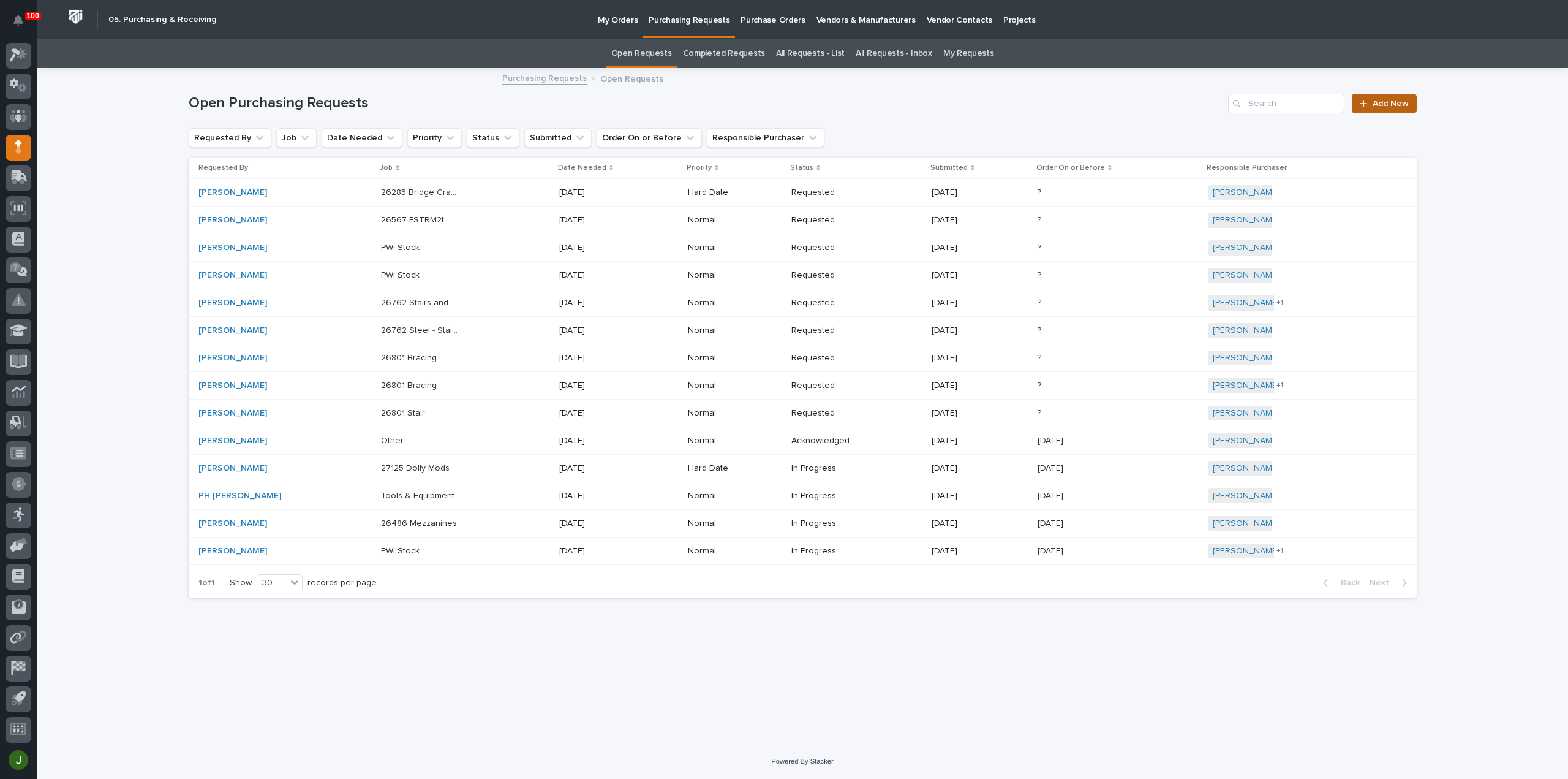
click at [1391, 102] on span "Add New" at bounding box center [1391, 104] width 36 height 9
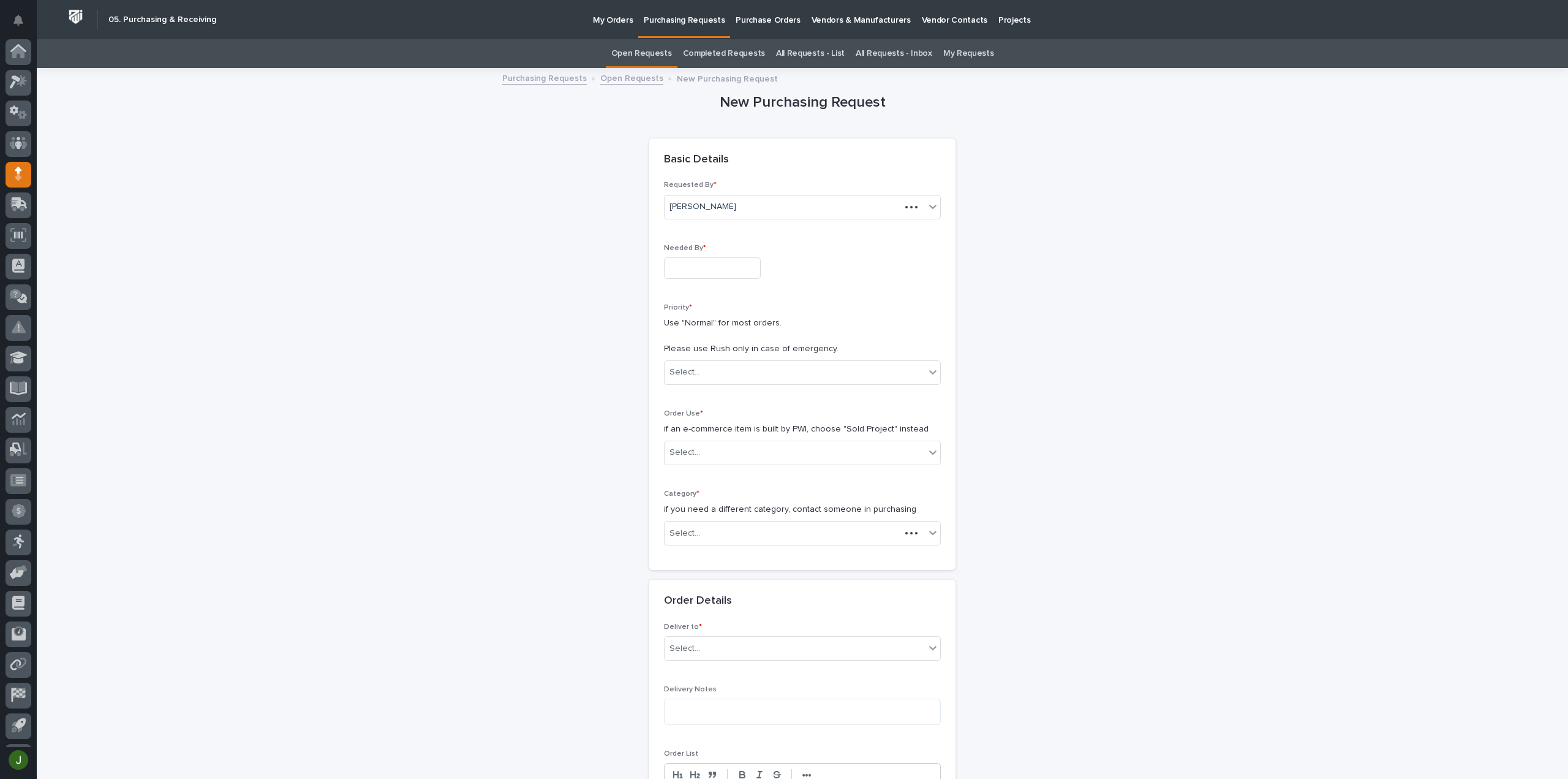
scroll to position [27, 0]
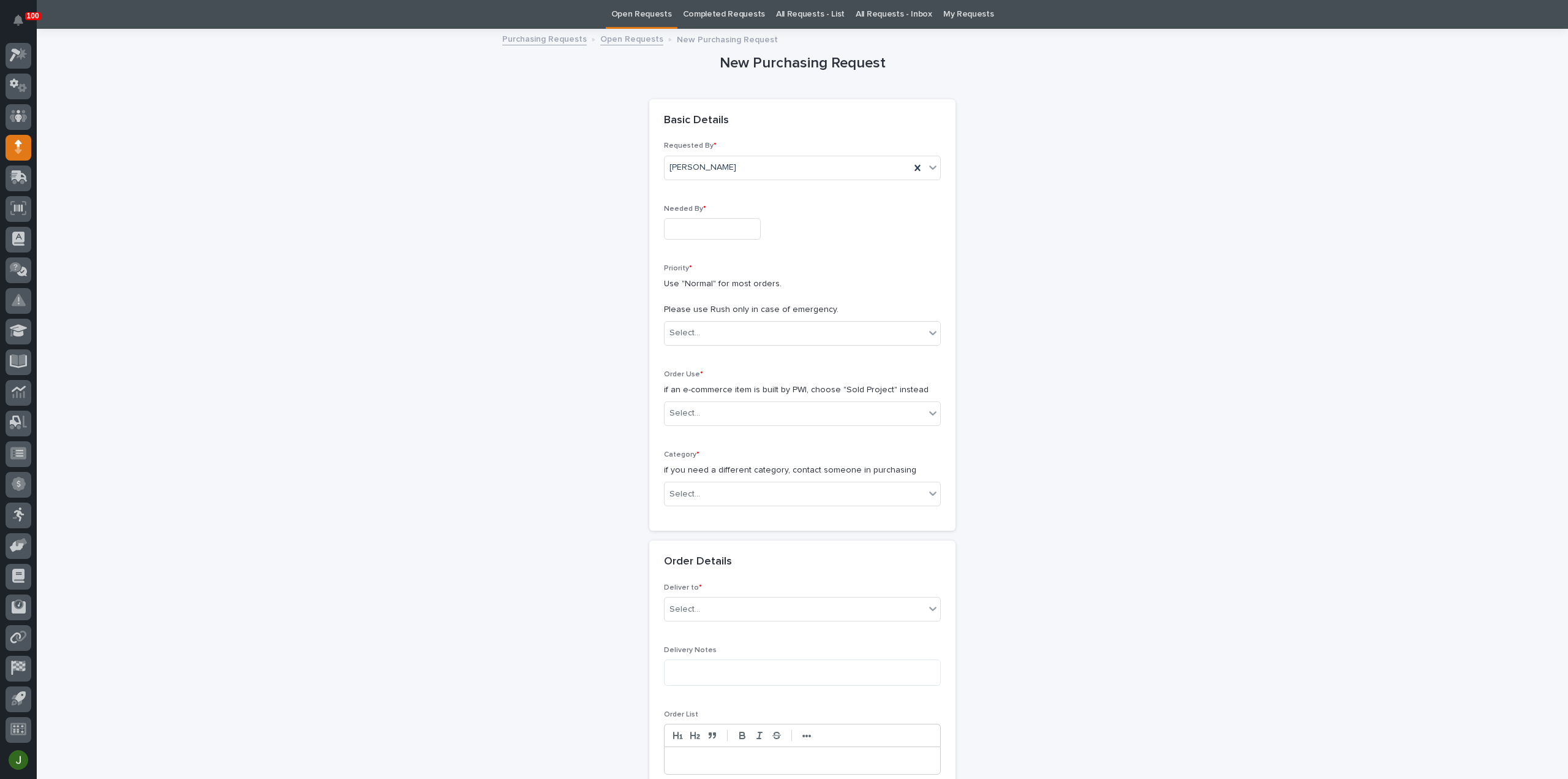
click at [681, 226] on input "text" at bounding box center [713, 229] width 97 height 21
click at [752, 110] on div "10" at bounding box center [744, 108] width 16 height 16
type input "**********"
click at [682, 329] on div "Select..." at bounding box center [685, 333] width 31 height 13
click at [691, 393] on div "Normal" at bounding box center [797, 398] width 276 height 21
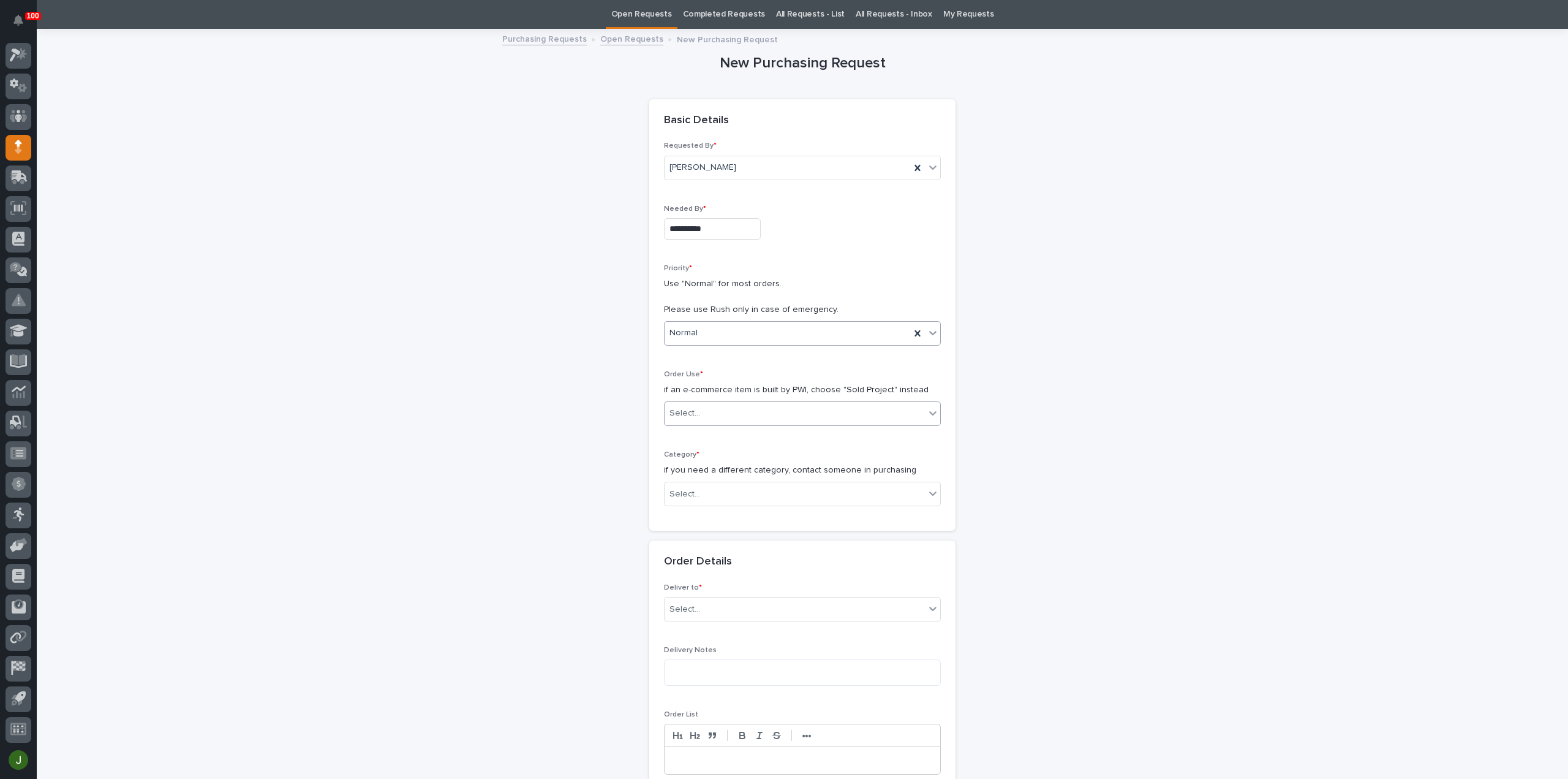
click at [691, 407] on div "Select..." at bounding box center [685, 413] width 31 height 13
click at [690, 428] on div "Sold Project" at bounding box center [797, 435] width 276 height 21
click at [681, 496] on div "Select..." at bounding box center [685, 494] width 31 height 13
click at [689, 617] on div "Parts & Hardware" at bounding box center [797, 621] width 276 height 21
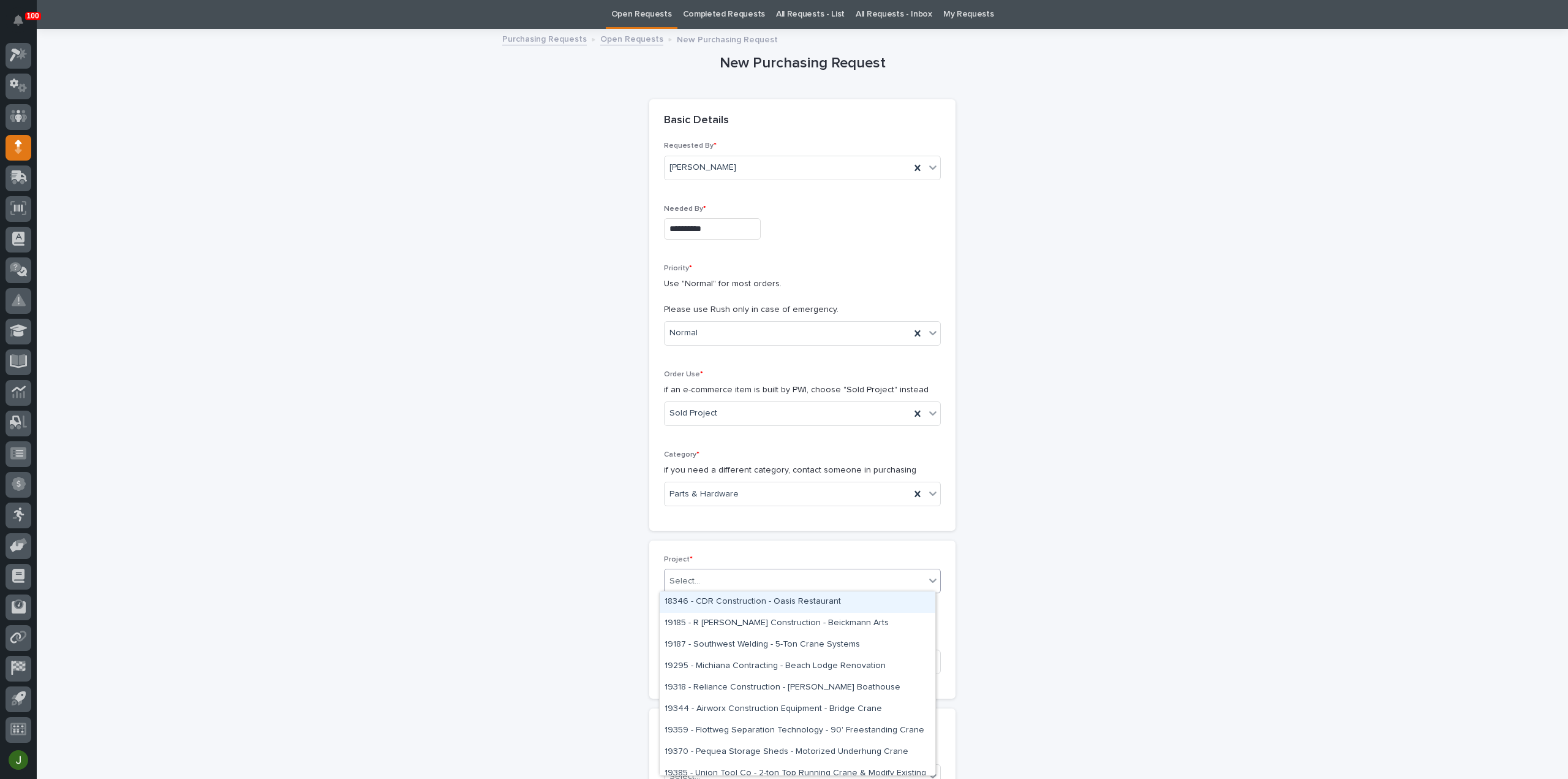
click at [689, 578] on div "Select..." at bounding box center [685, 580] width 31 height 13
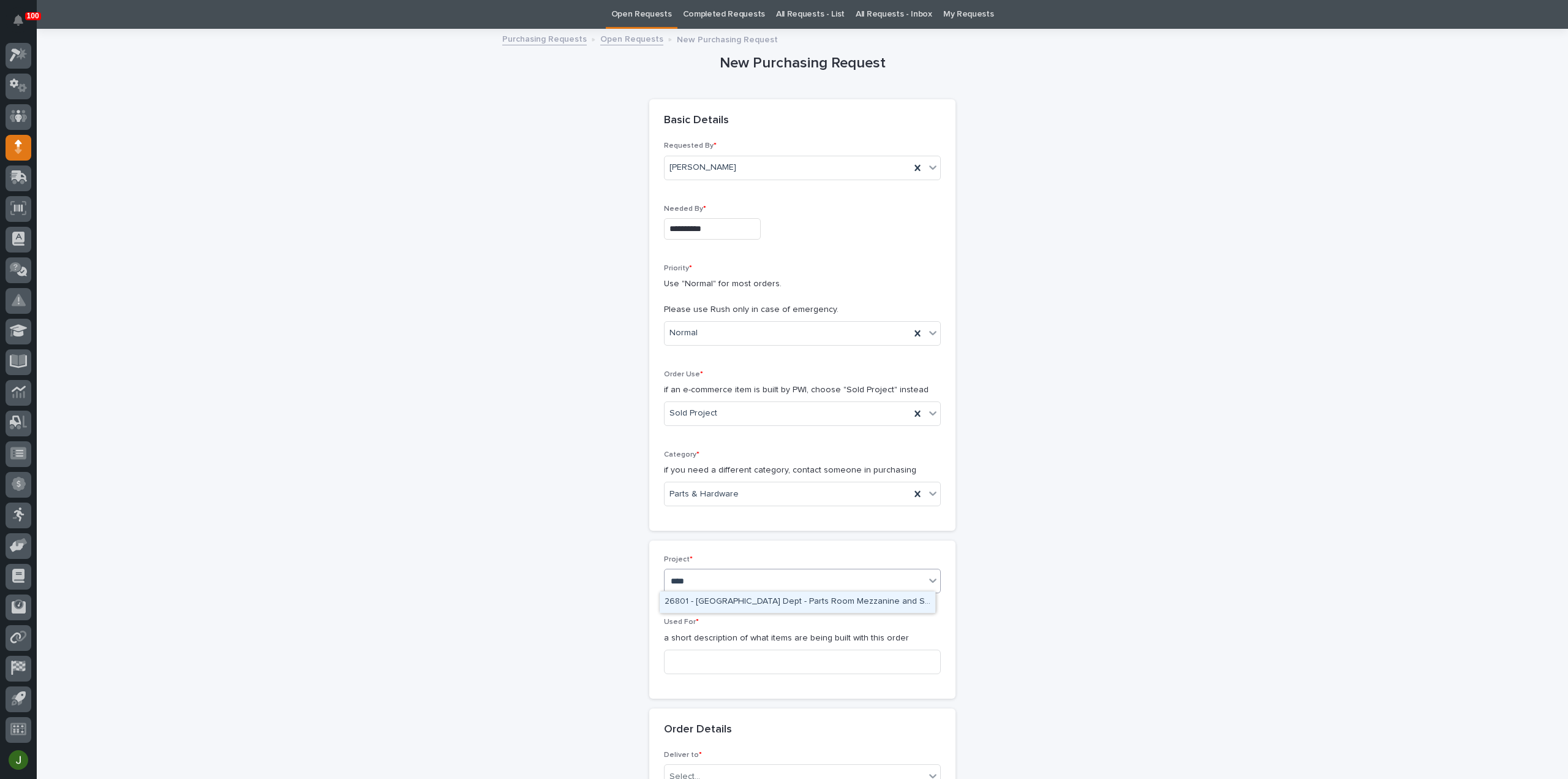
type input "*****"
click at [687, 604] on div "26801 - [GEOGRAPHIC_DATA] Dept - Parts Room Mezzanine and Stairs with Gate" at bounding box center [797, 602] width 276 height 21
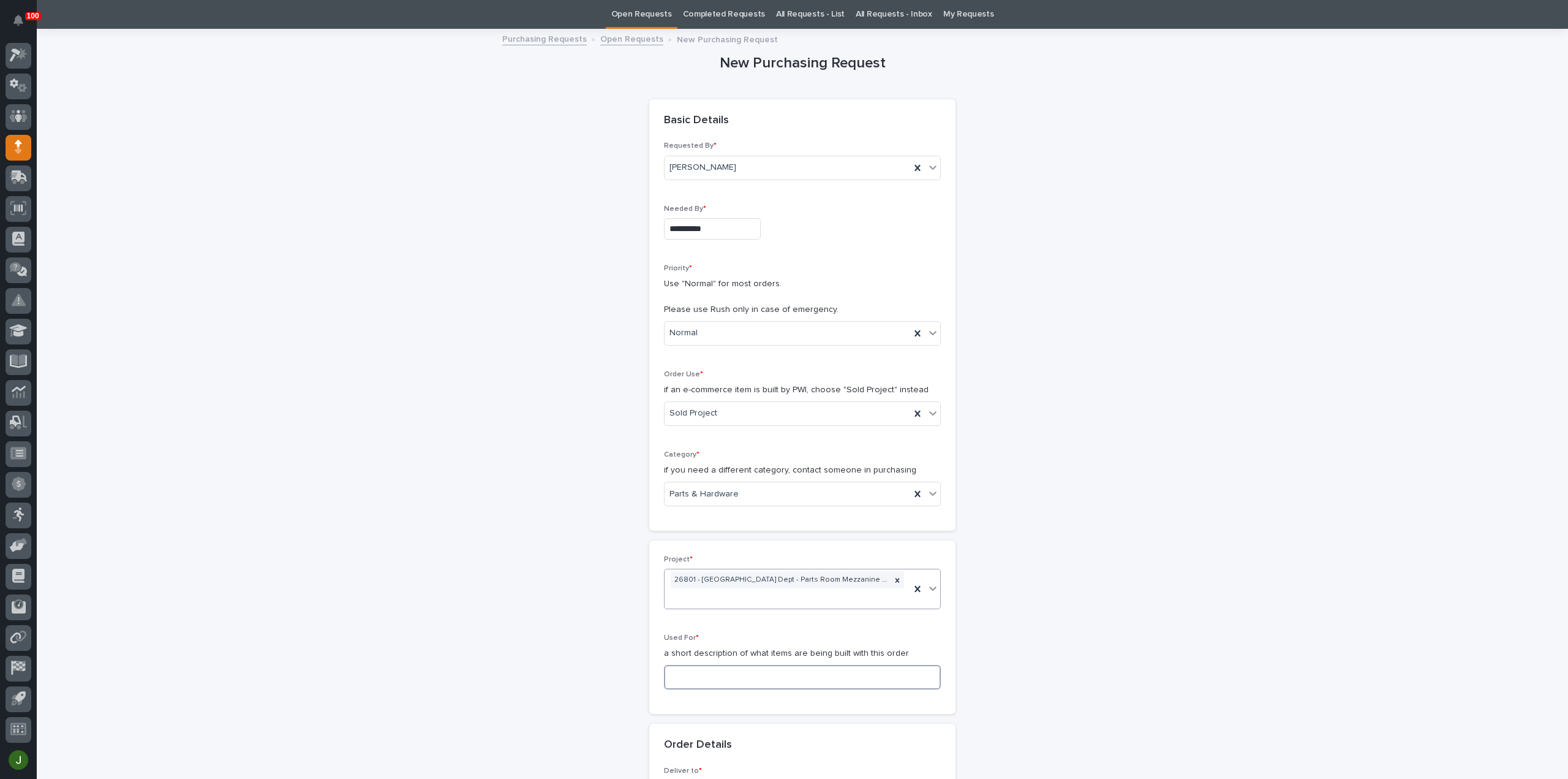
click at [679, 671] on input at bounding box center [803, 677] width 277 height 25
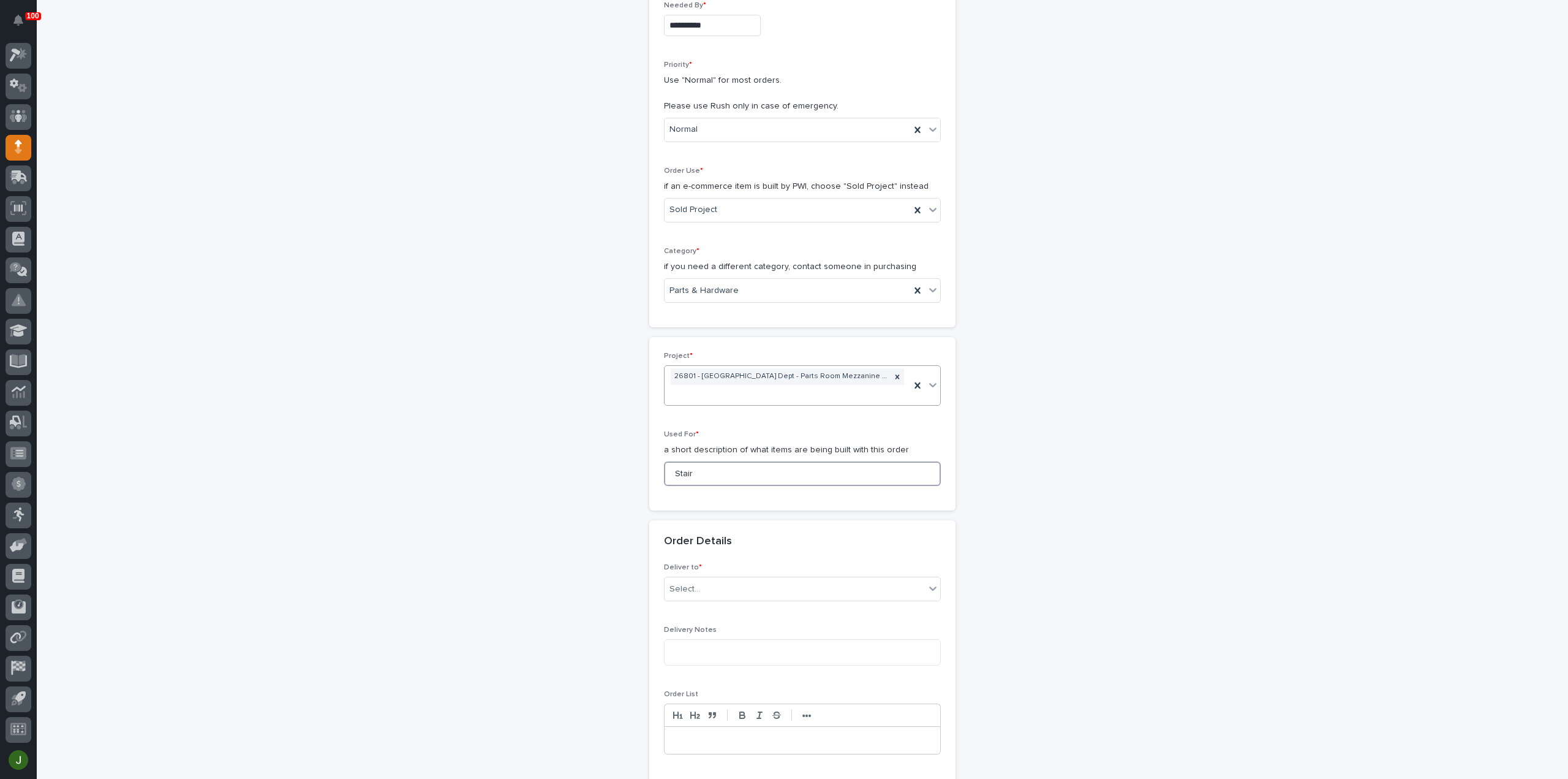
scroll to position [284, 0]
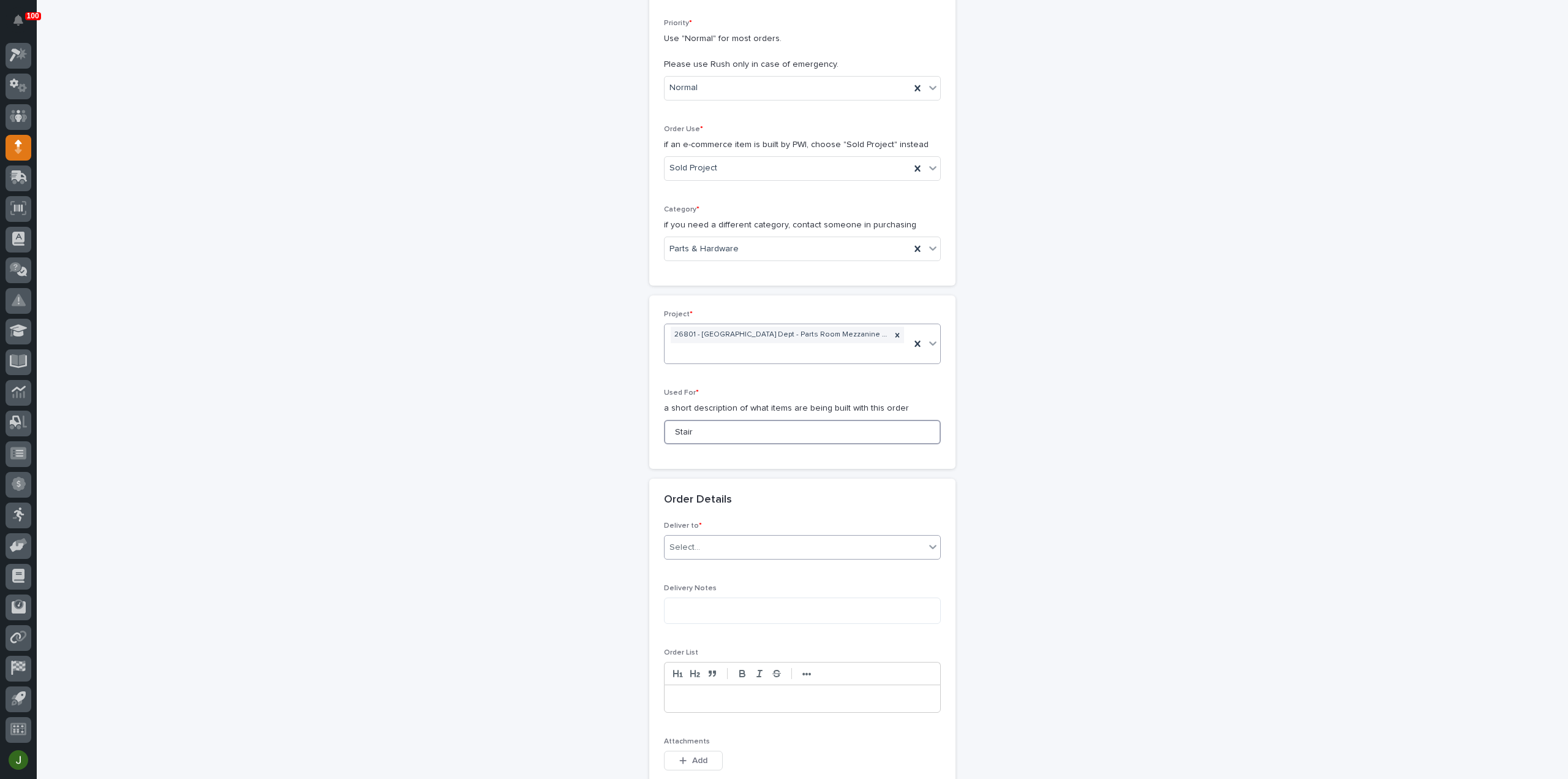
type input "Stair"
click at [713, 539] on div "Select..." at bounding box center [795, 548] width 261 height 20
click at [705, 569] on div "PWI" at bounding box center [797, 567] width 276 height 21
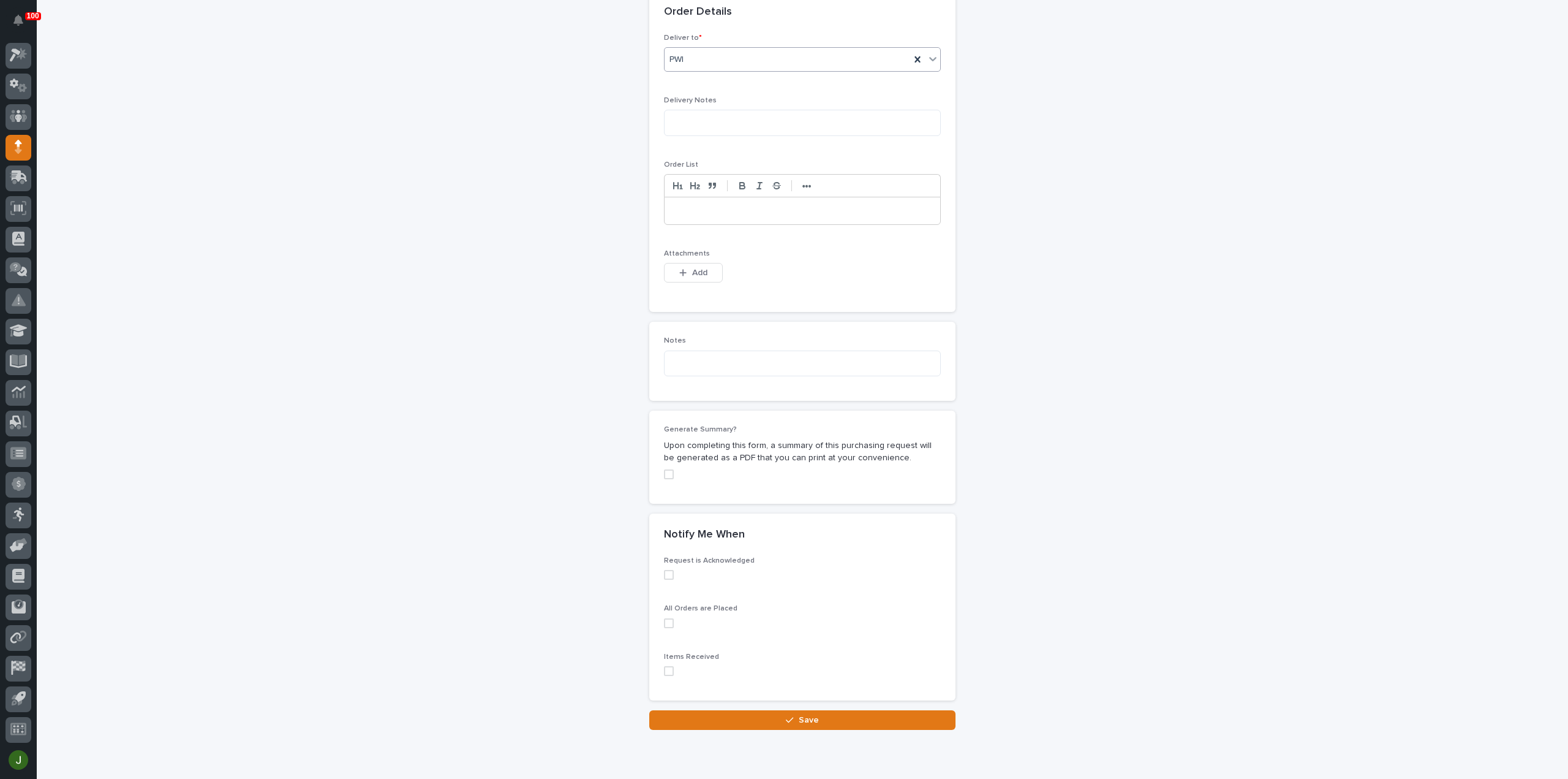
scroll to position [774, 0]
click at [694, 268] on span "Add" at bounding box center [700, 270] width 15 height 11
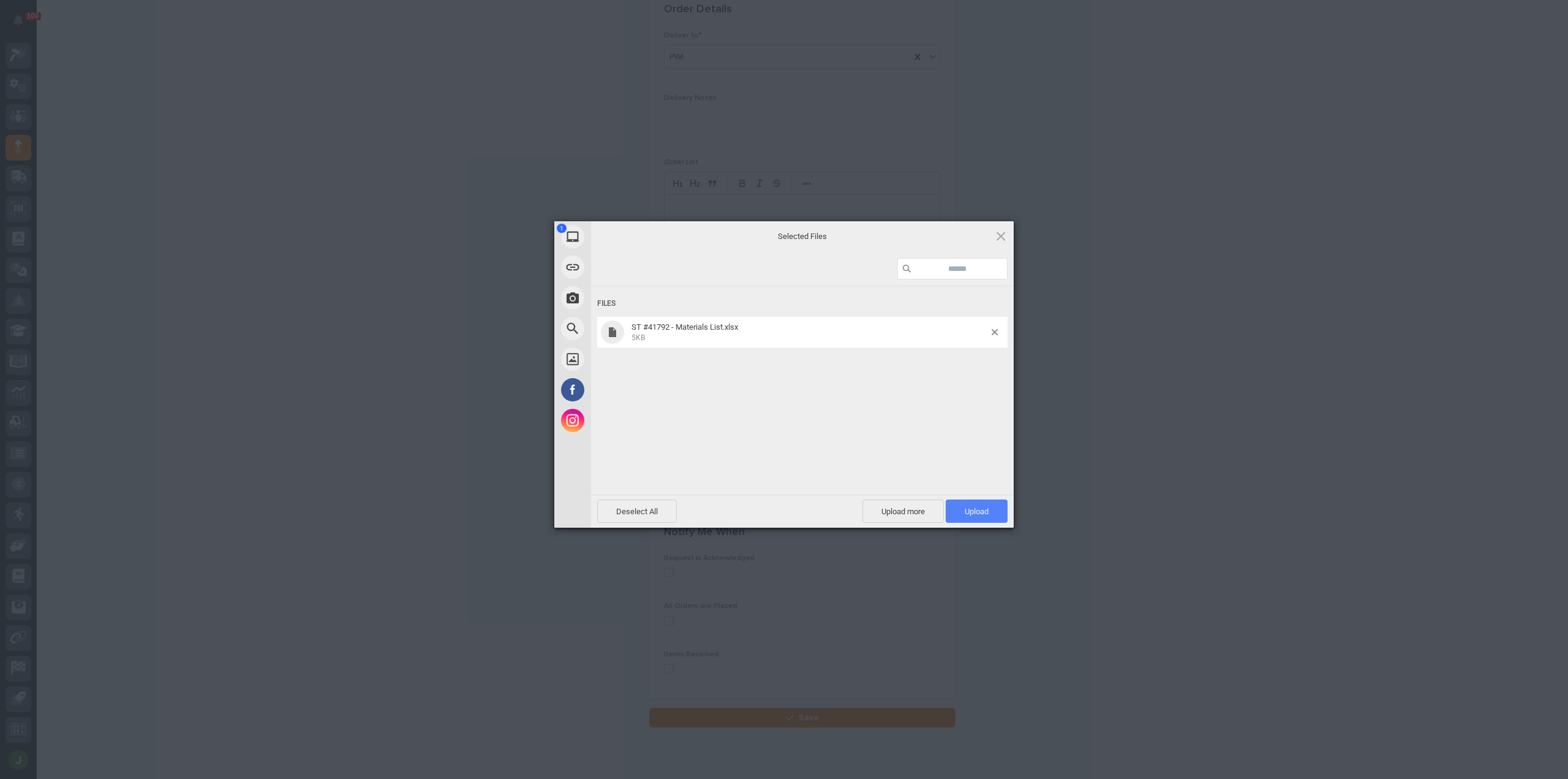
click at [967, 512] on span "Upload 1" at bounding box center [977, 511] width 24 height 9
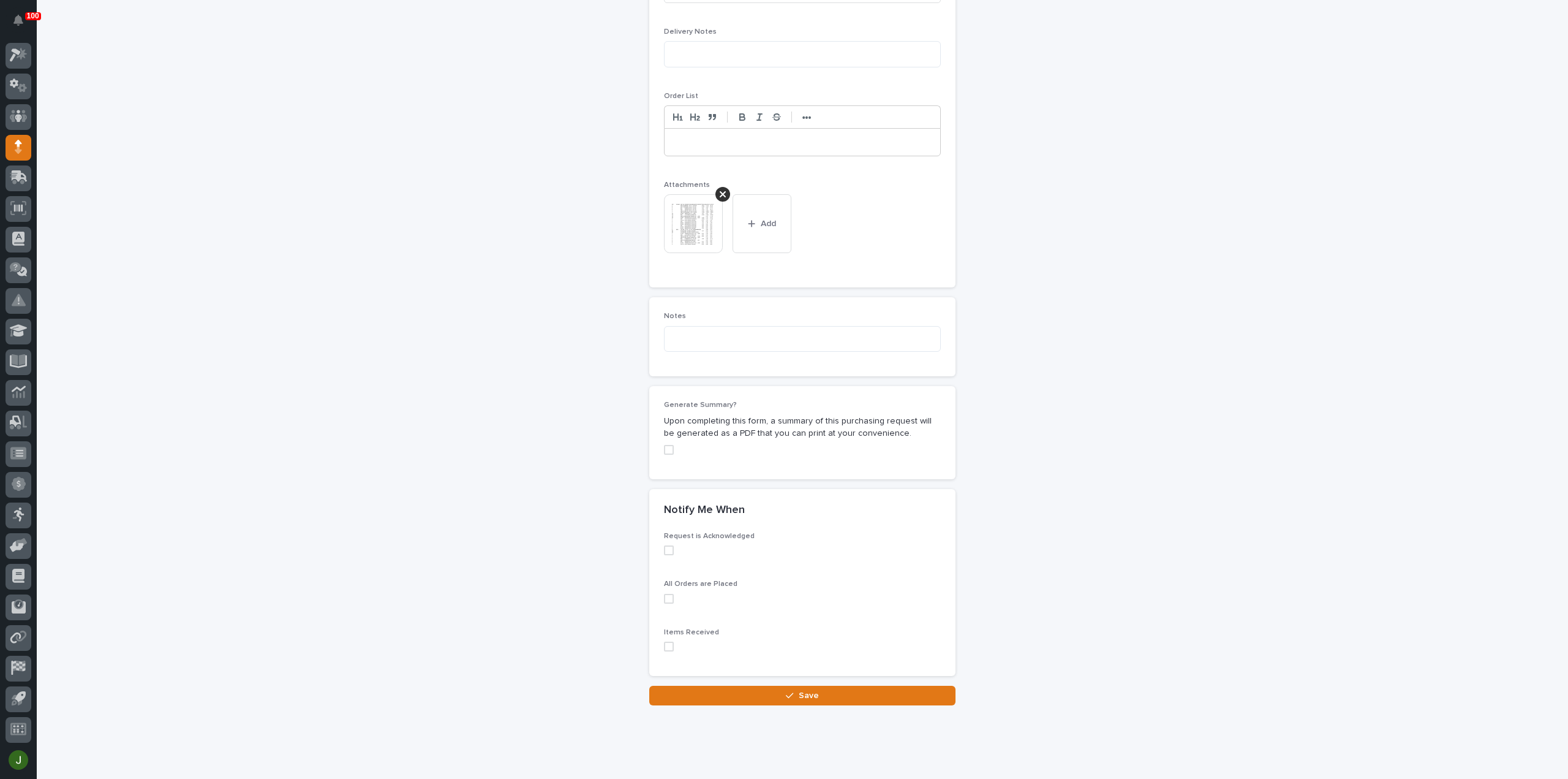
scroll to position [859, 0]
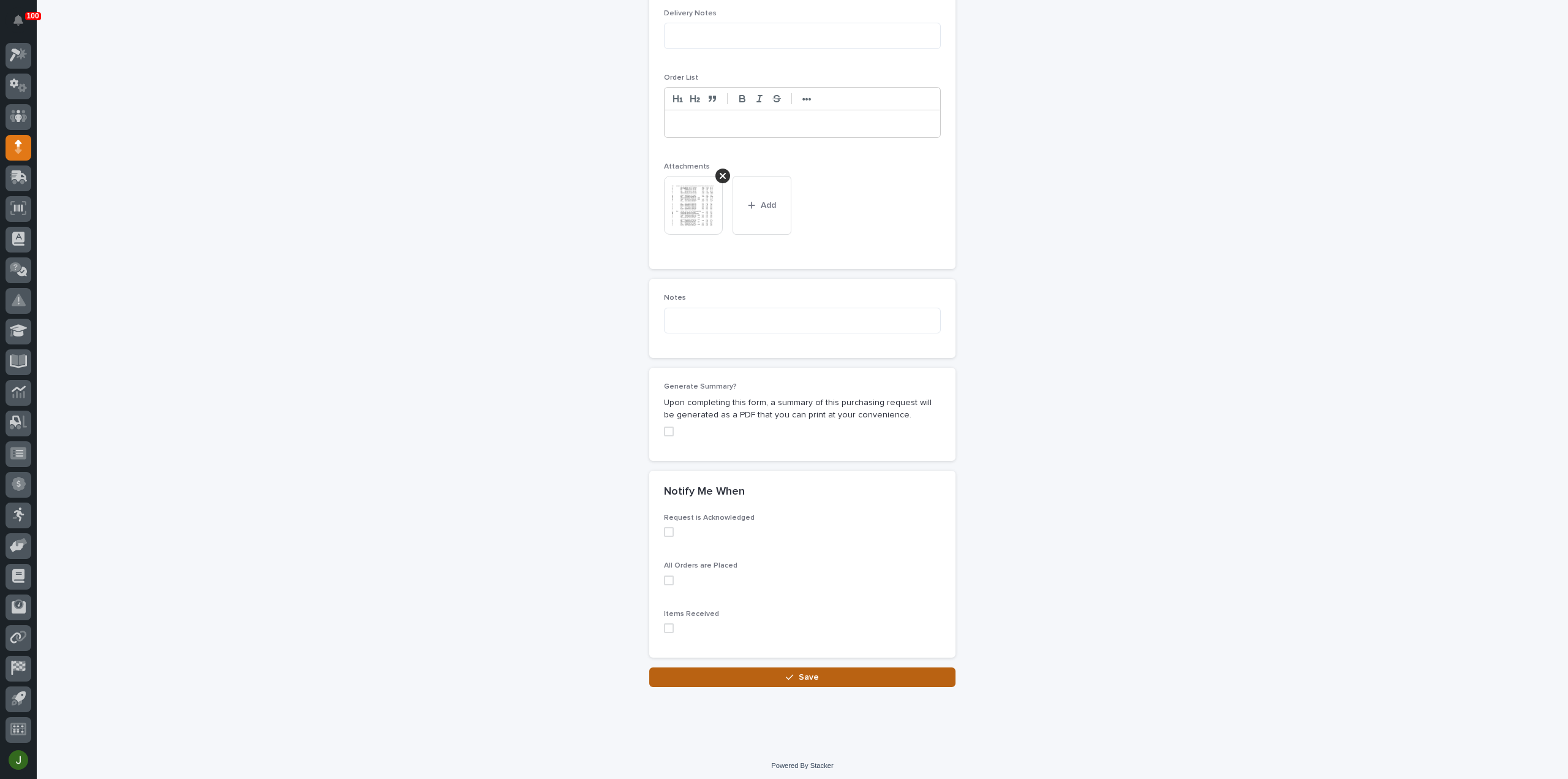
click at [799, 677] on span "Save" at bounding box center [809, 677] width 20 height 11
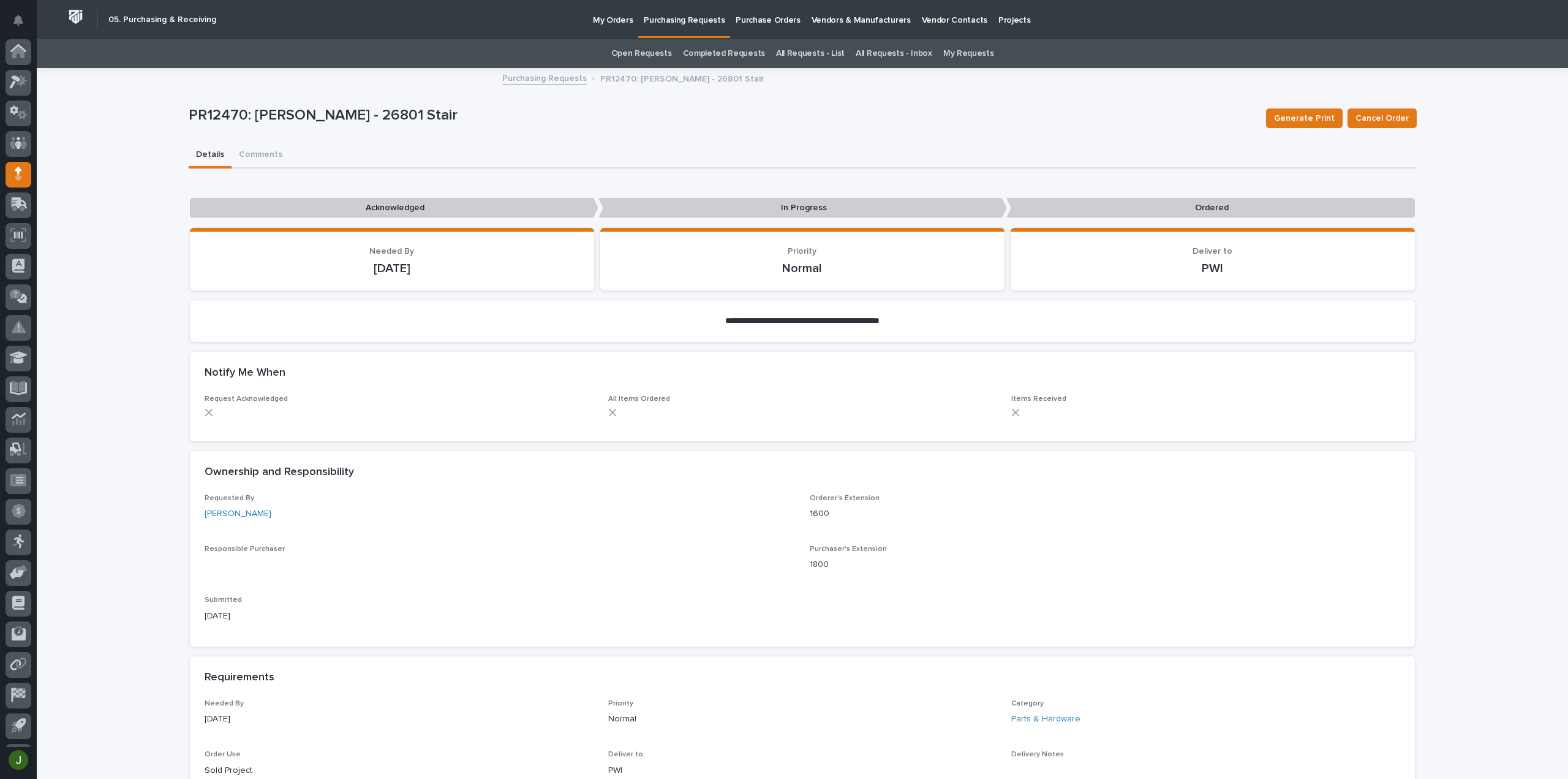
scroll to position [27, 0]
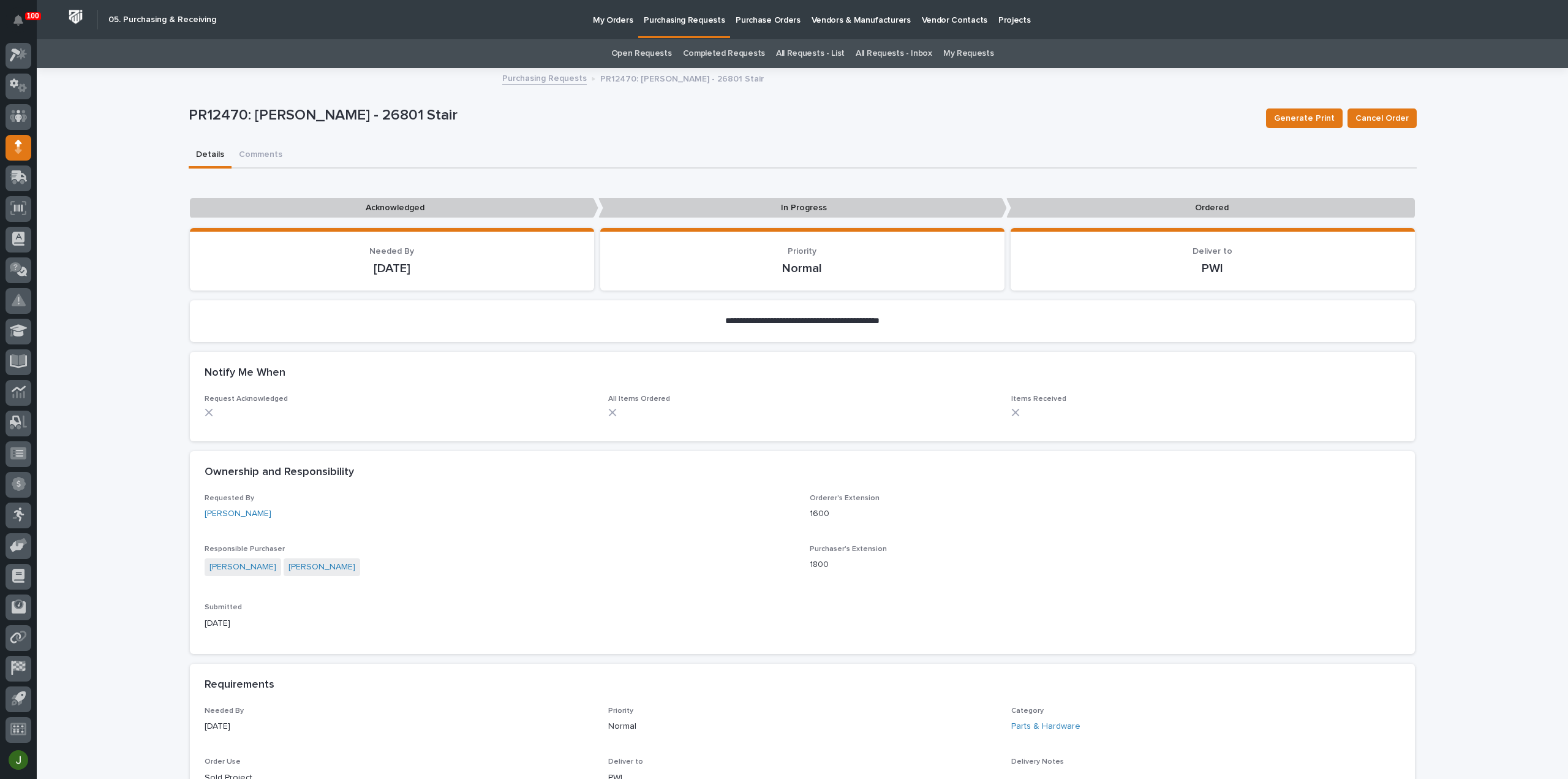
click at [692, 21] on p "Purchasing Requests" at bounding box center [684, 13] width 81 height 26
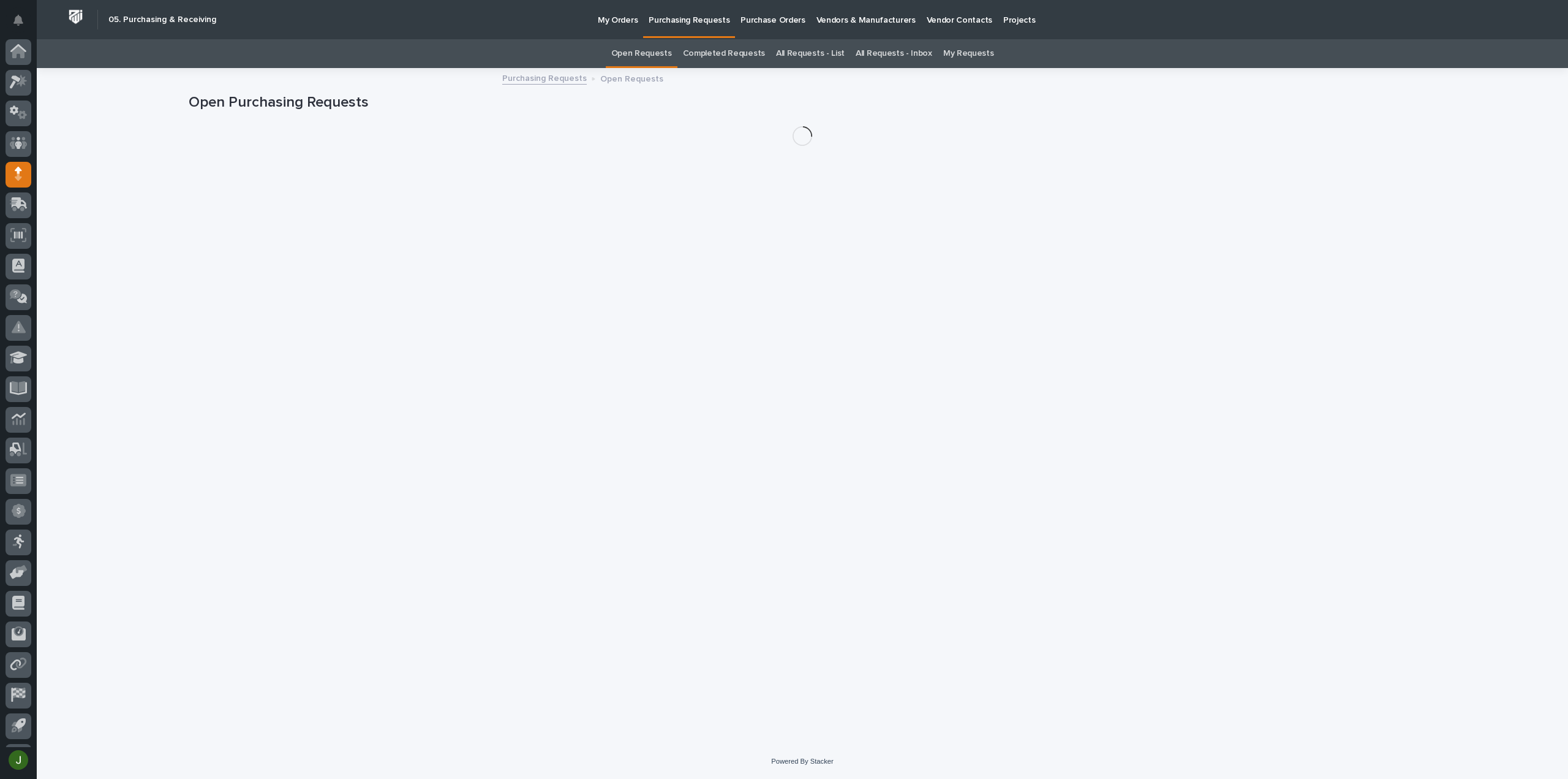
scroll to position [27, 0]
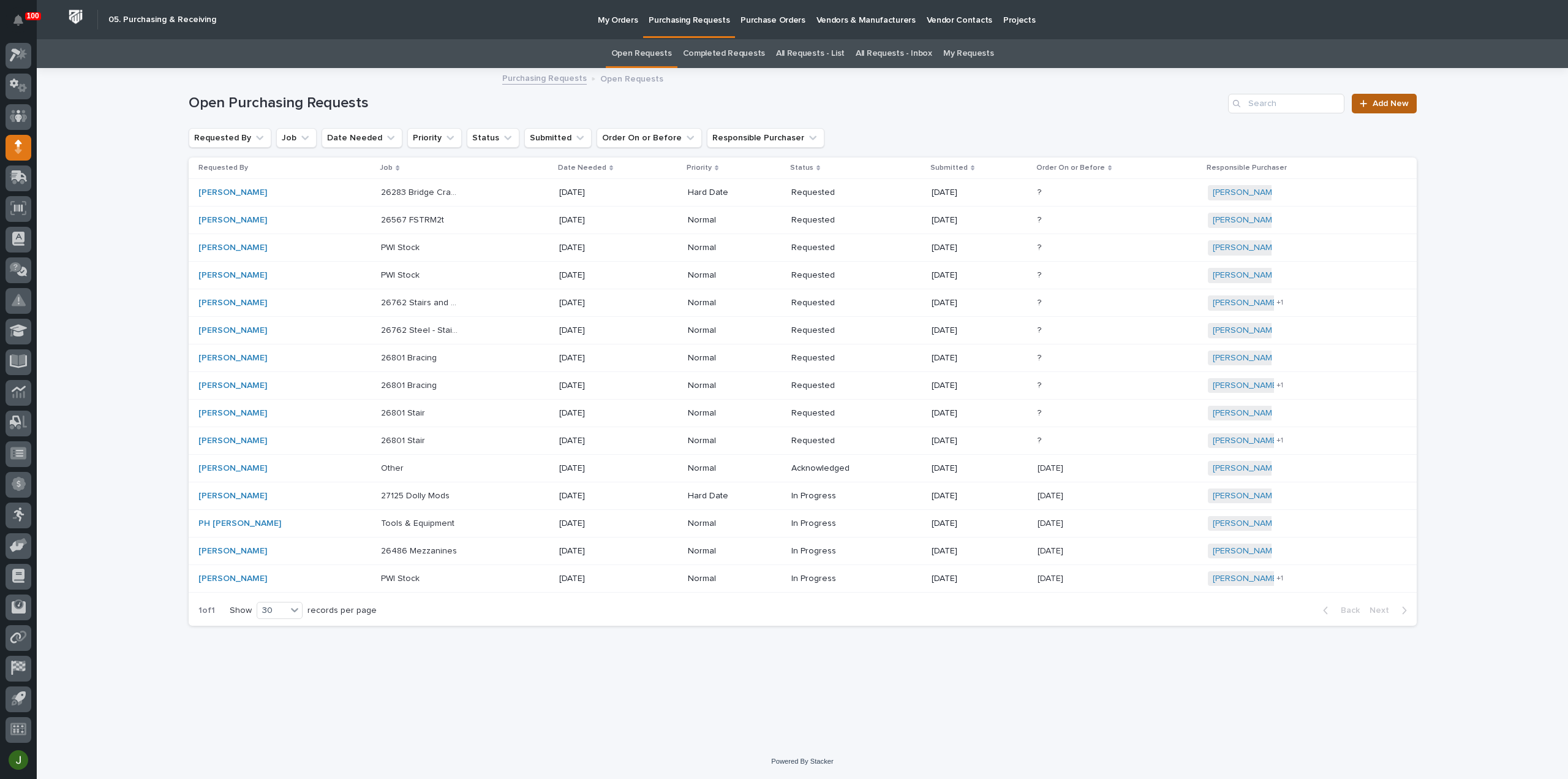
click at [1393, 100] on span "Add New" at bounding box center [1391, 104] width 36 height 9
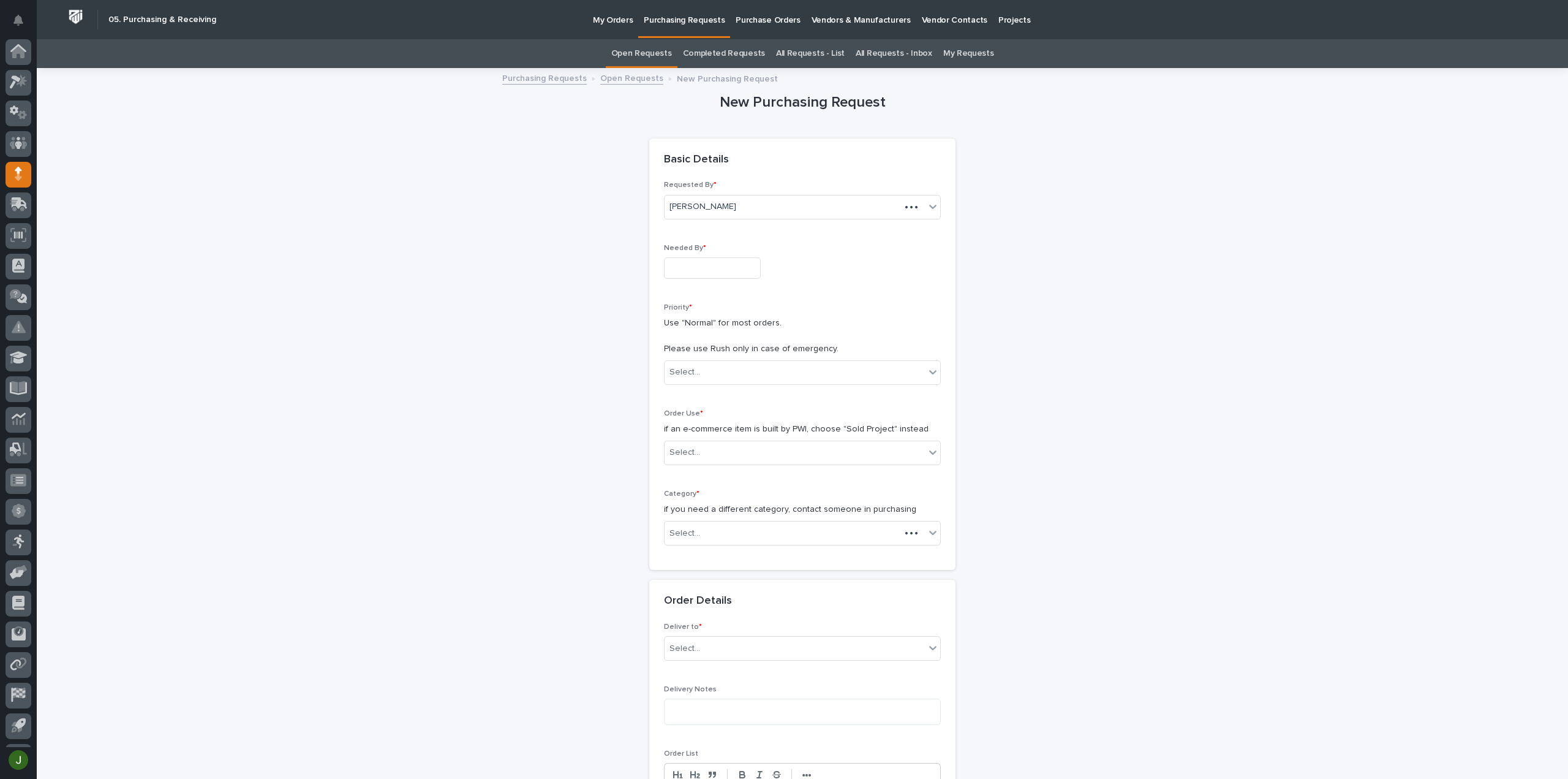
scroll to position [27, 0]
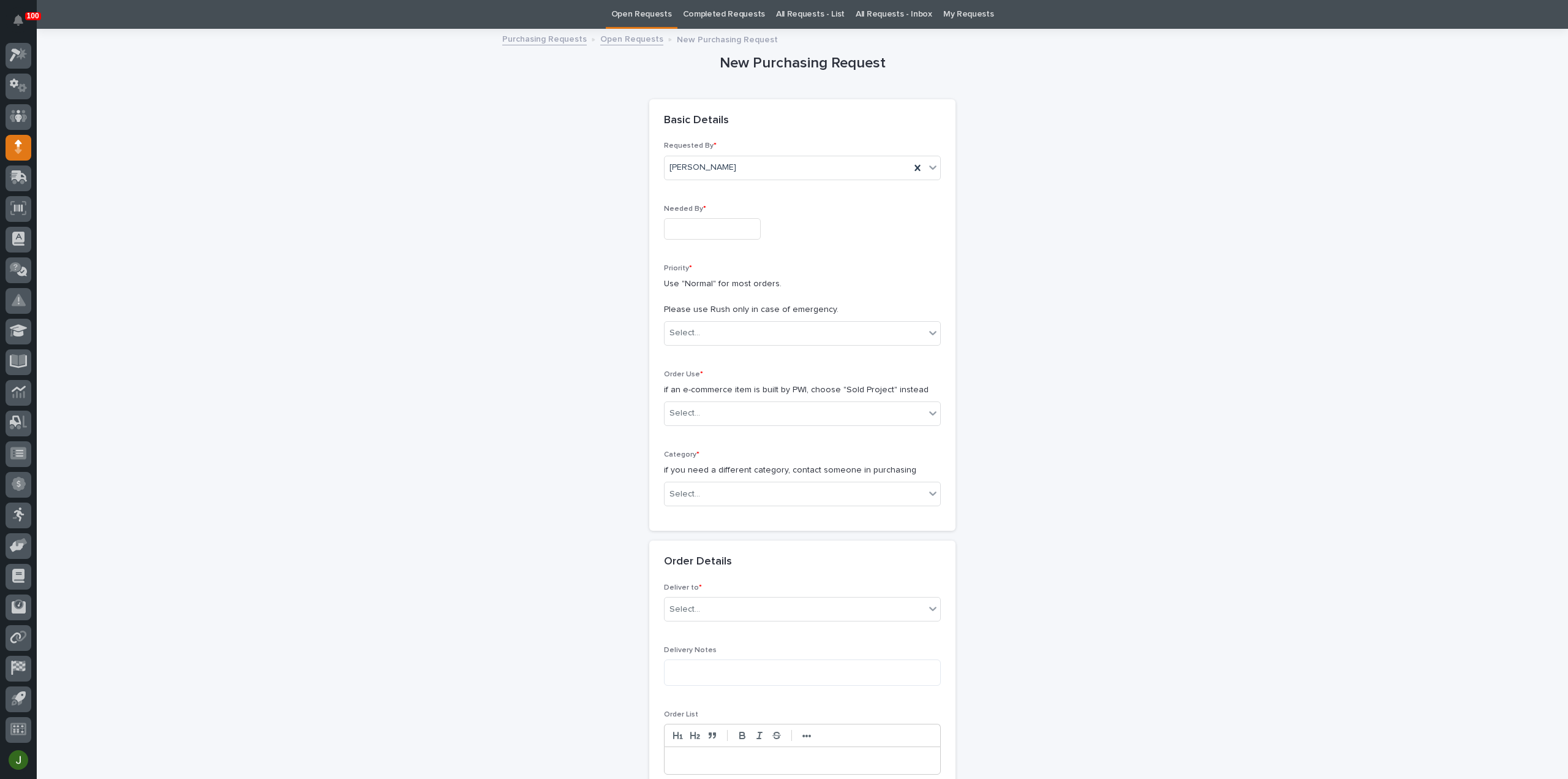
click at [683, 225] on input "text" at bounding box center [713, 229] width 97 height 21
click at [748, 111] on div "10" at bounding box center [744, 108] width 16 height 16
type input "**********"
click at [701, 329] on input "text" at bounding box center [702, 333] width 1 height 10
click at [690, 394] on div "Normal" at bounding box center [797, 398] width 276 height 21
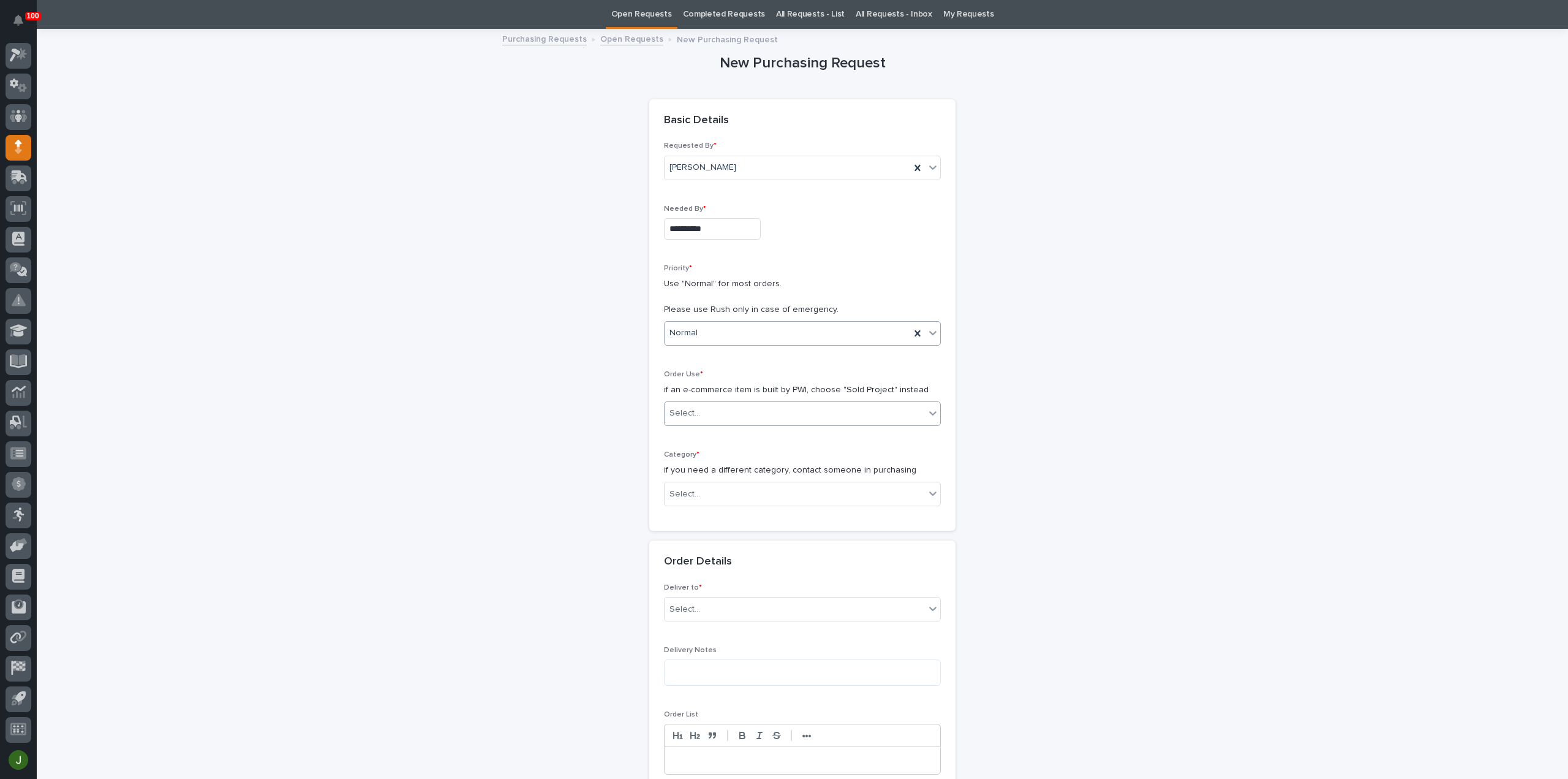
click at [693, 409] on div "Select..." at bounding box center [685, 413] width 31 height 13
click at [700, 433] on div "Sold Project" at bounding box center [797, 435] width 276 height 21
click at [692, 490] on div "Select..." at bounding box center [685, 494] width 31 height 13
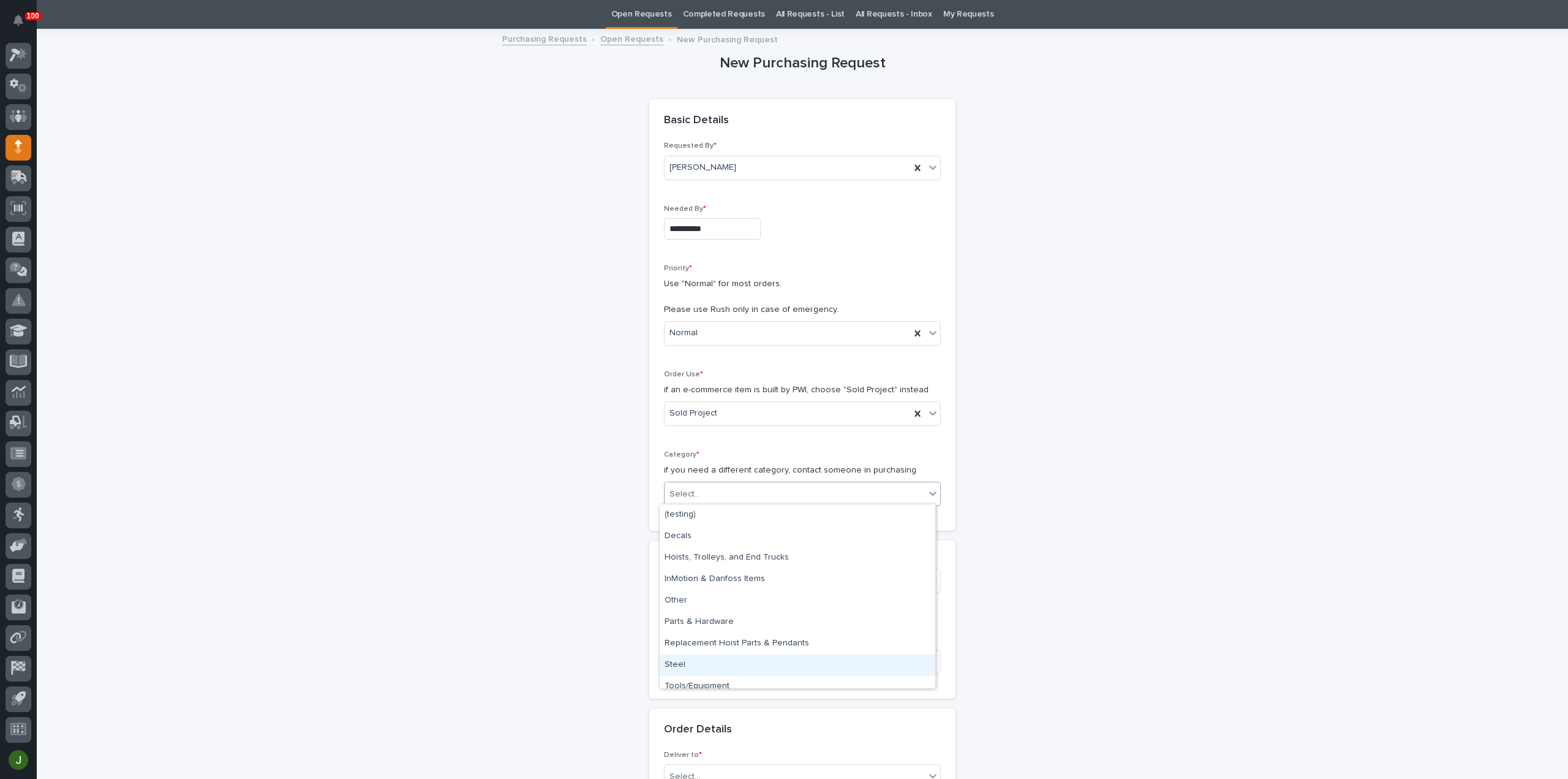
click at [701, 660] on div "Steel" at bounding box center [797, 664] width 276 height 21
click at [691, 576] on div "Select..." at bounding box center [685, 580] width 31 height 13
type input "*****"
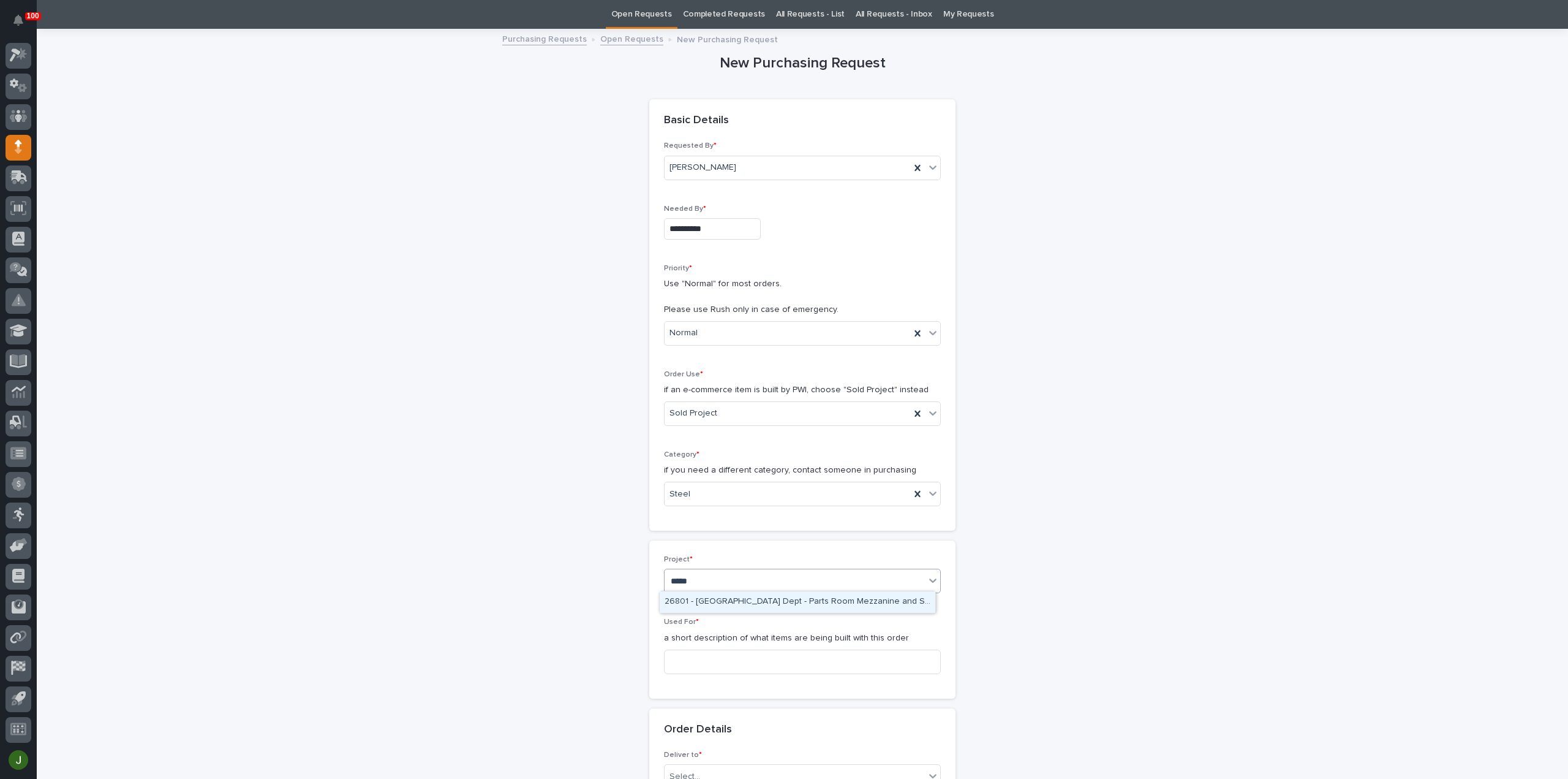
click at [690, 600] on div "26801 - [GEOGRAPHIC_DATA] Dept - Parts Room Mezzanine and Stairs with Gate" at bounding box center [797, 602] width 276 height 21
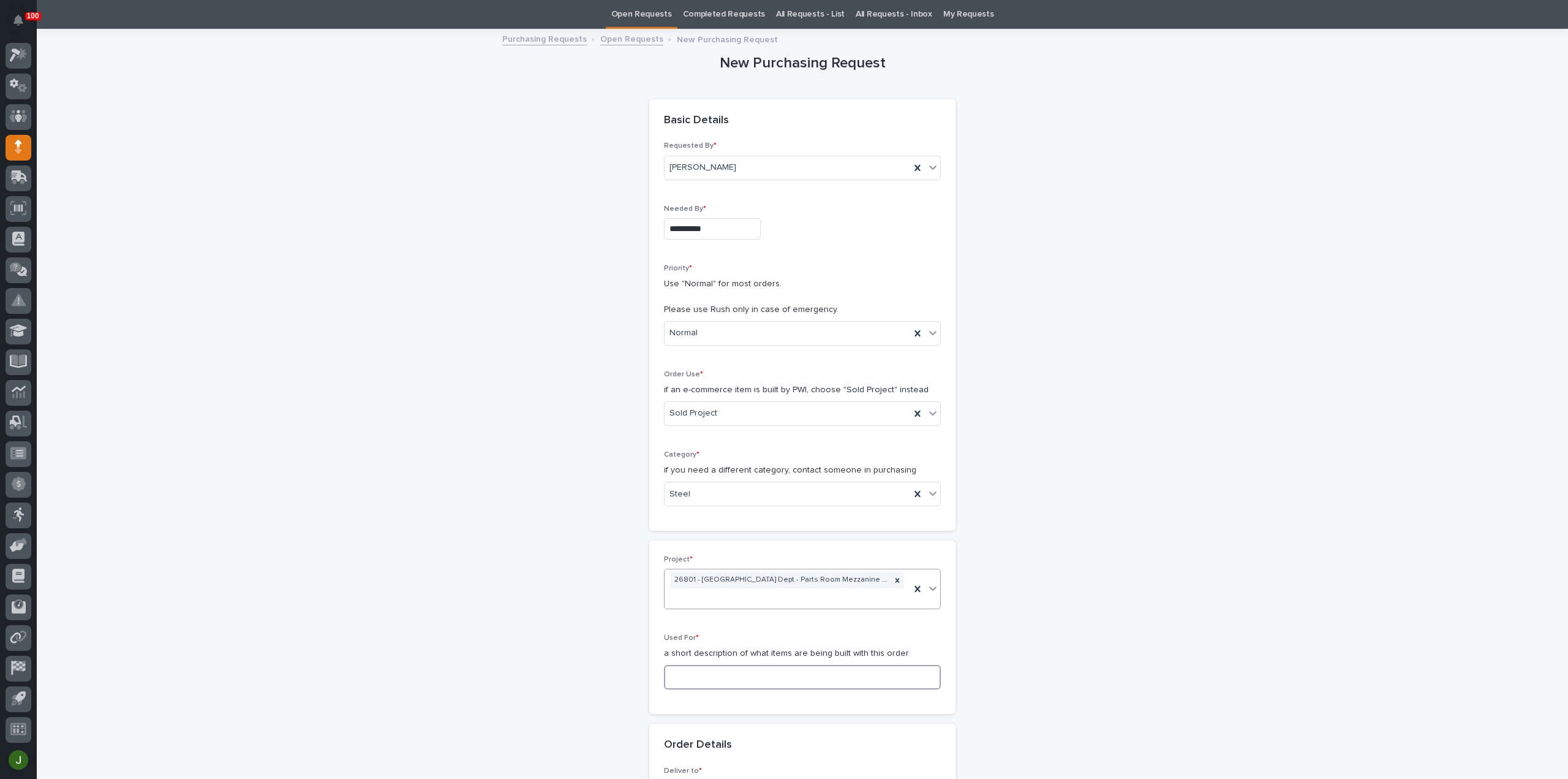
click at [684, 673] on input at bounding box center [803, 677] width 277 height 25
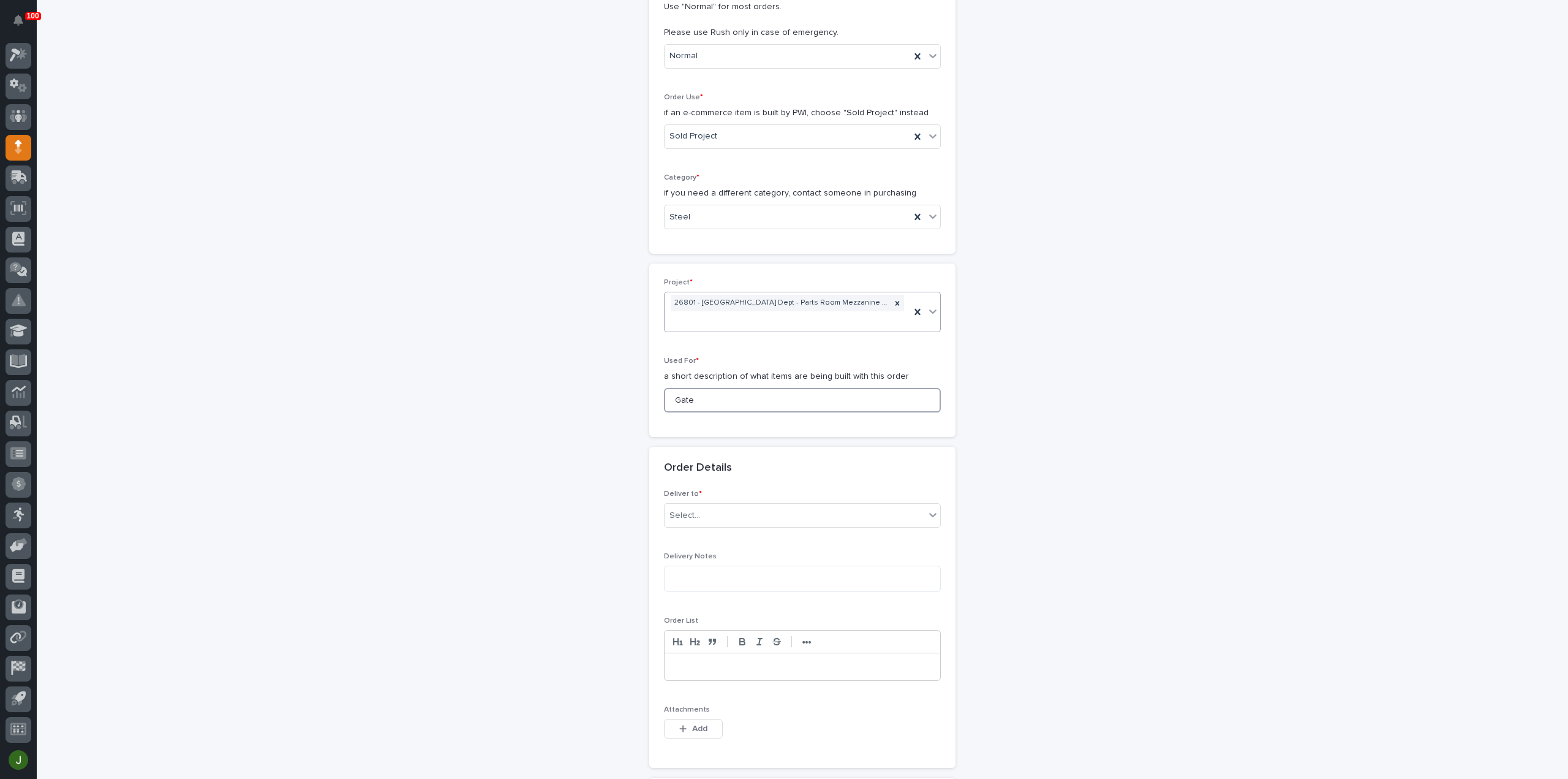
scroll to position [284, 0]
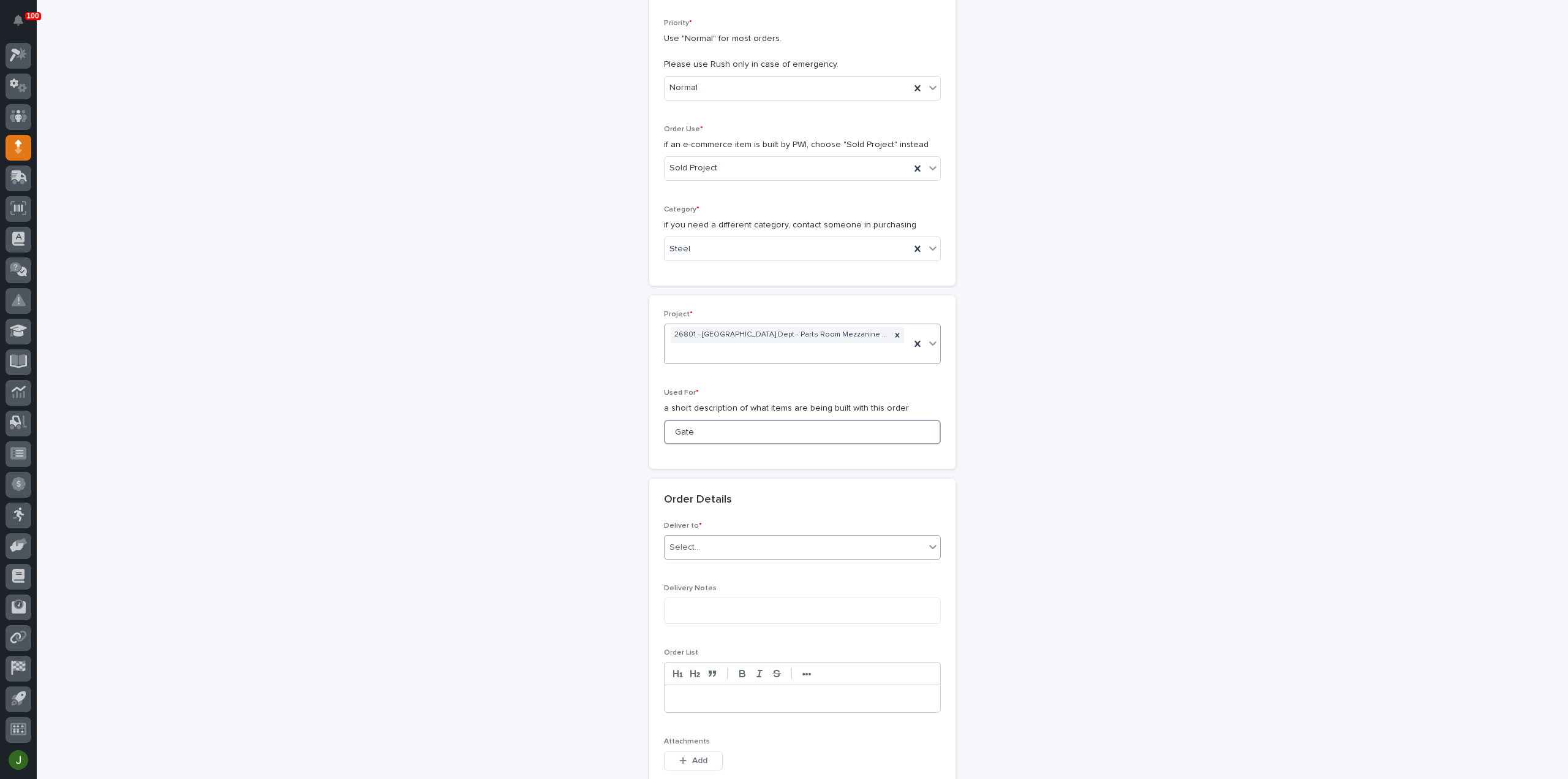
type input "Gate"
click at [690, 550] on div "Select..." at bounding box center [795, 548] width 261 height 20
click at [687, 562] on div "PWI" at bounding box center [797, 567] width 276 height 21
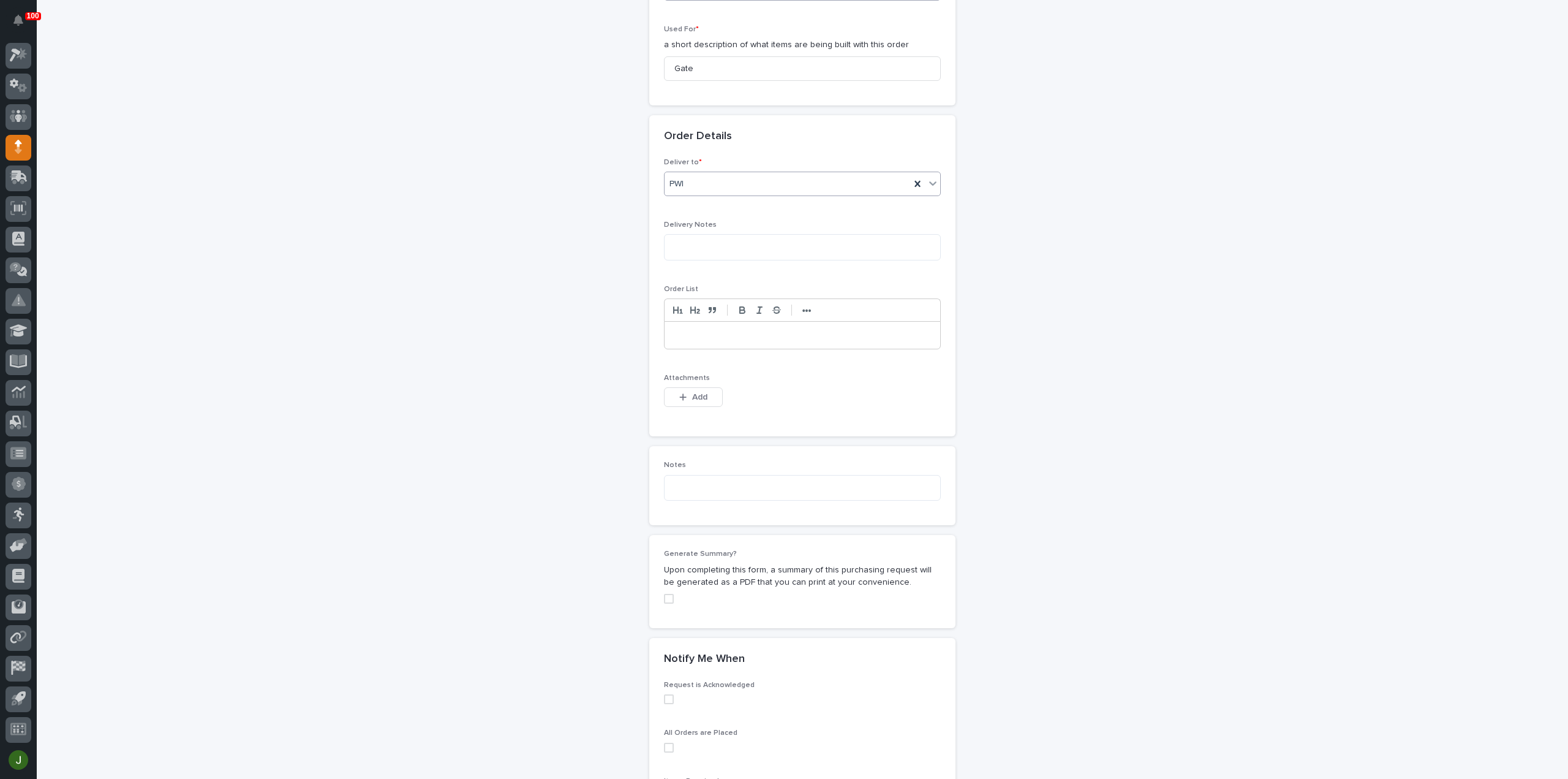
scroll to position [692, 0]
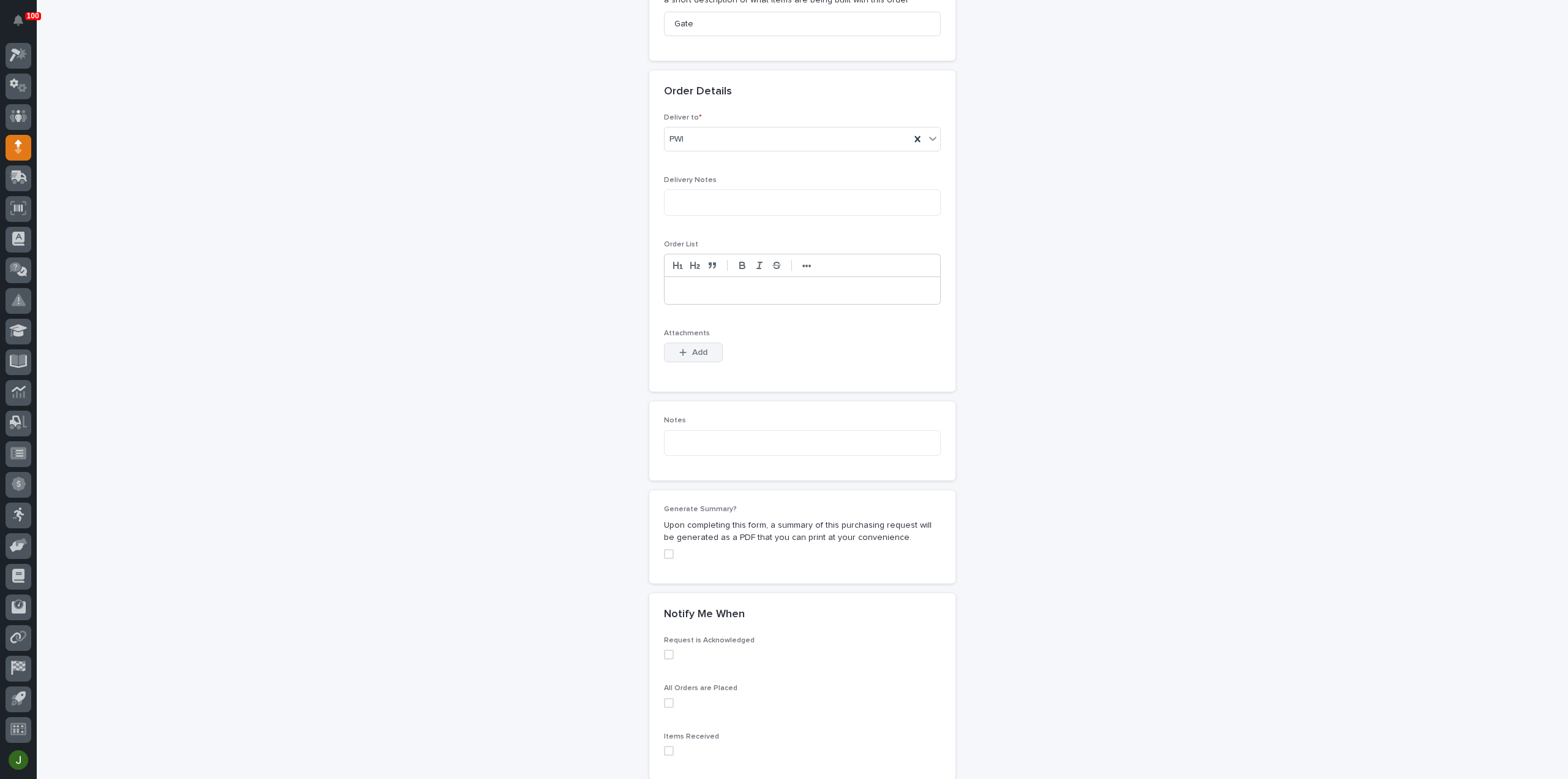
click at [698, 347] on span "Add" at bounding box center [700, 352] width 15 height 11
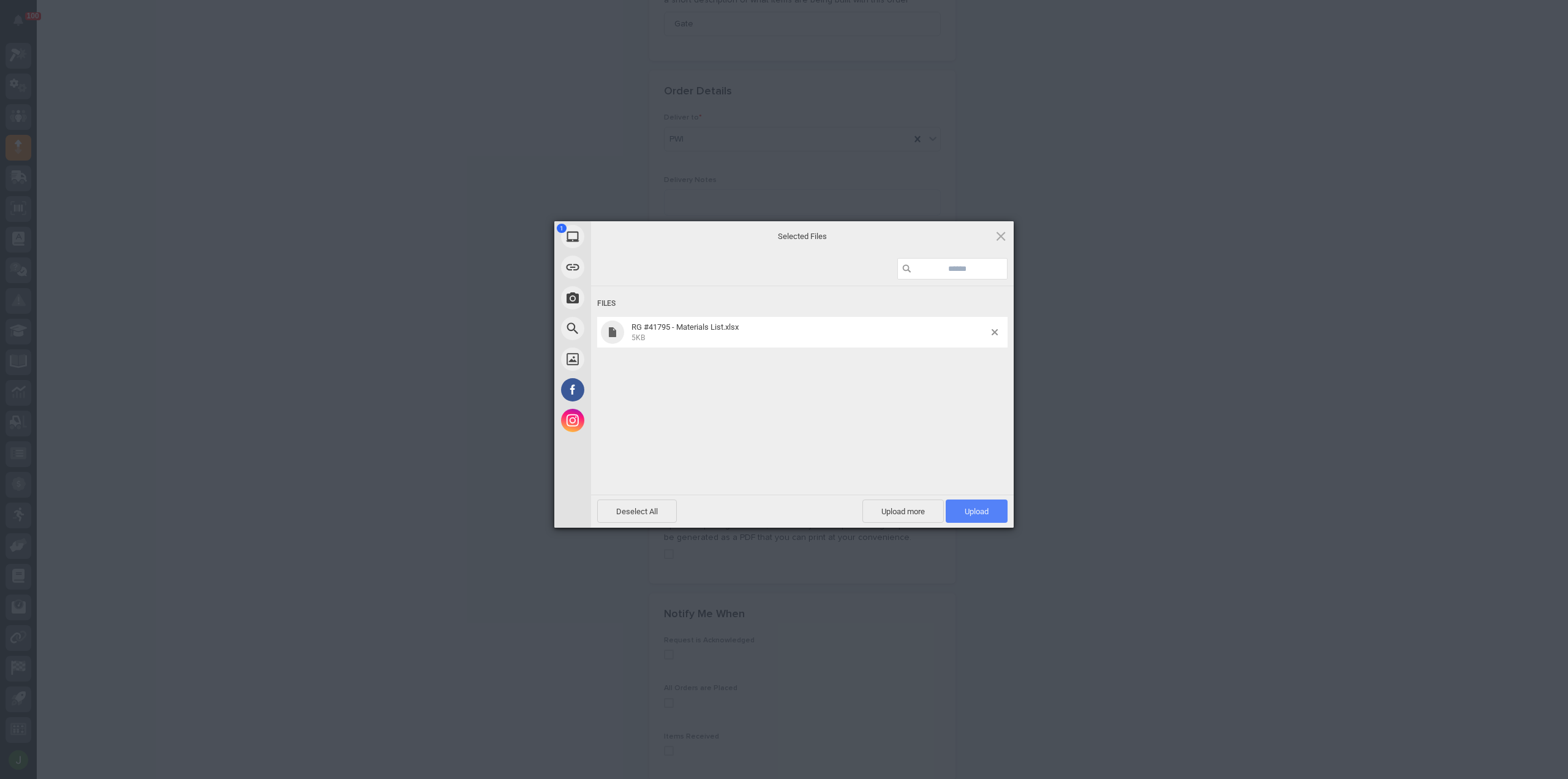
click at [996, 508] on span "Upload 1" at bounding box center [977, 511] width 62 height 23
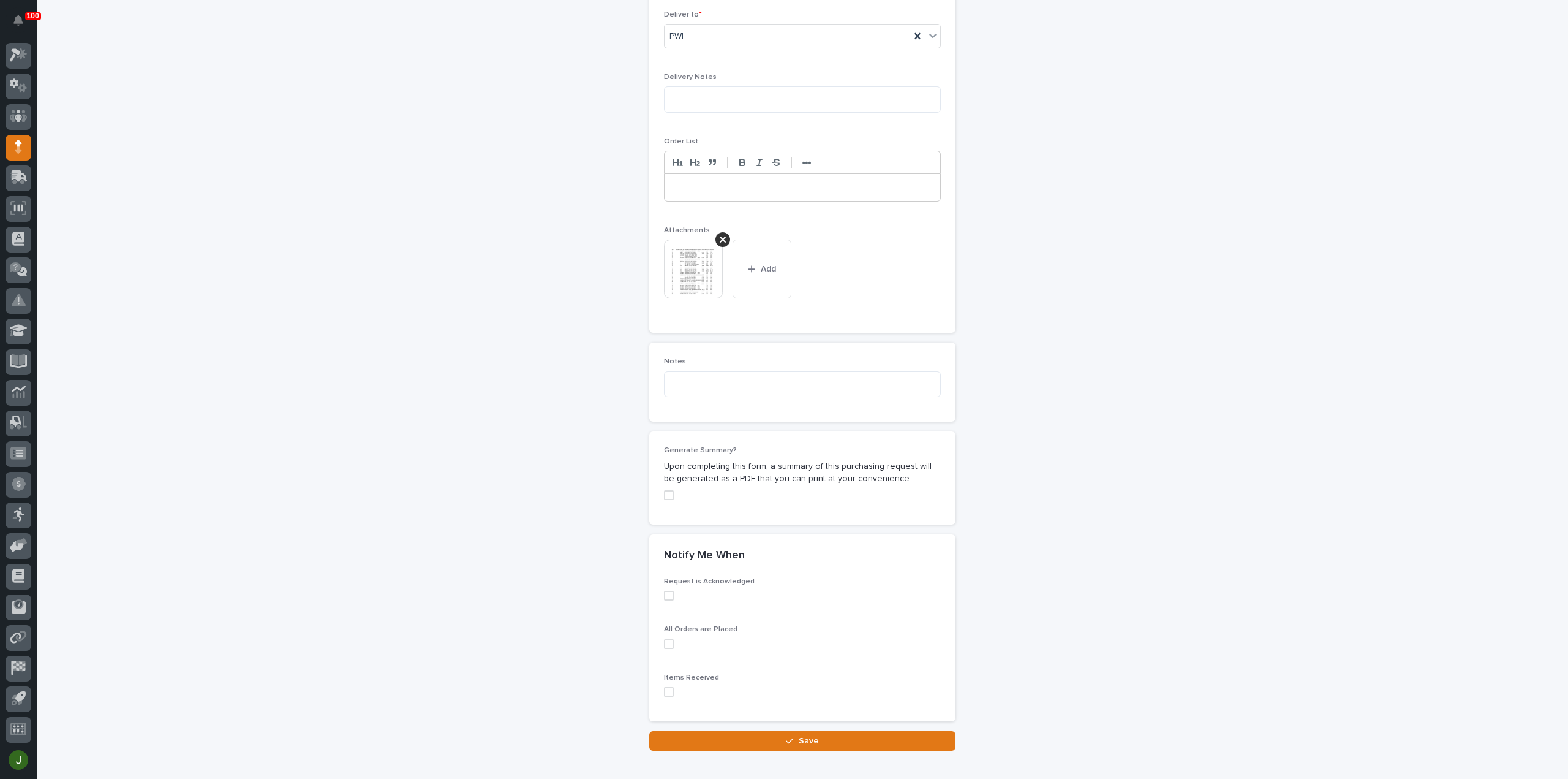
scroll to position [778, 0]
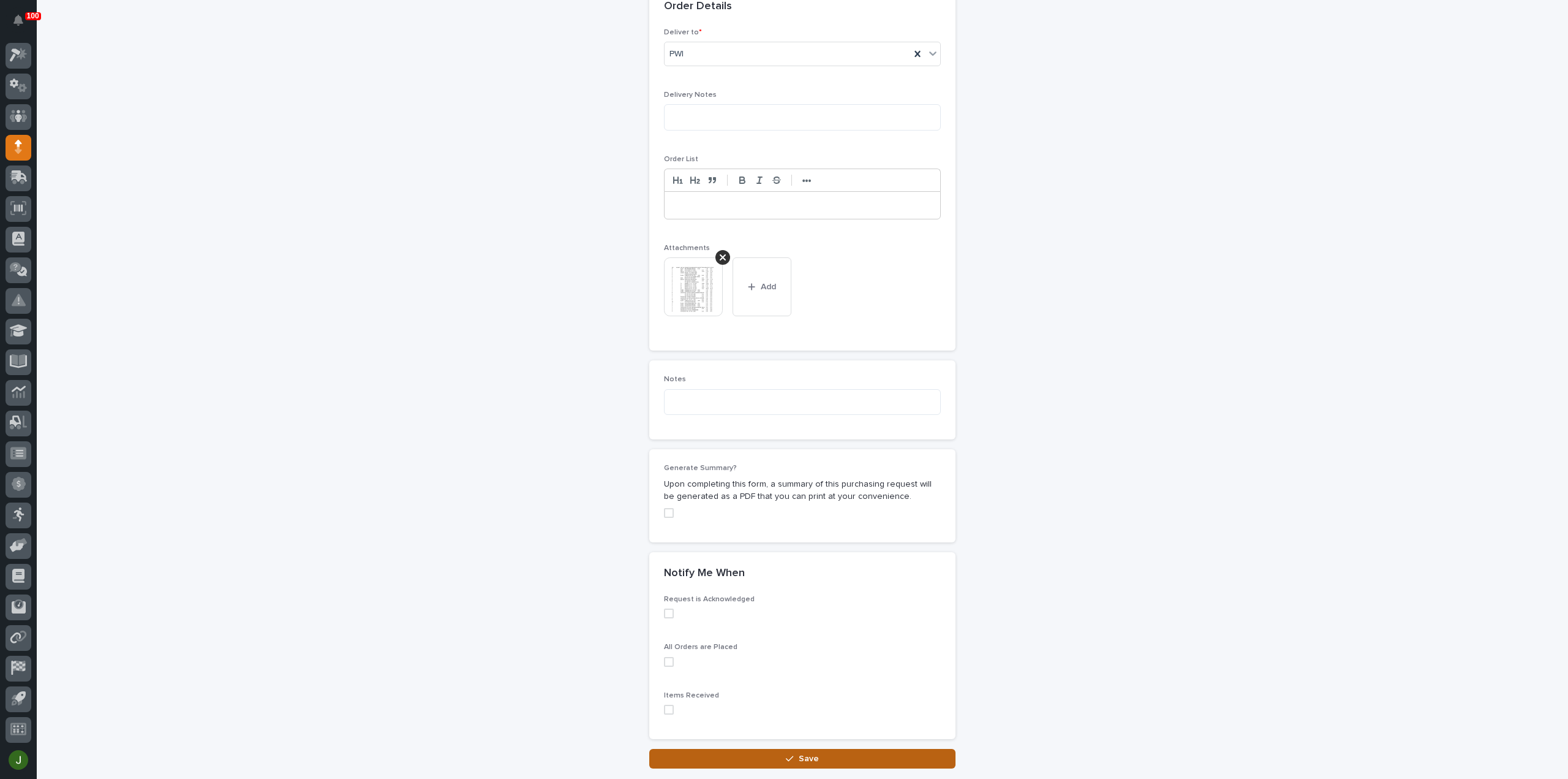
click at [768, 757] on button "Save" at bounding box center [802, 759] width 306 height 20
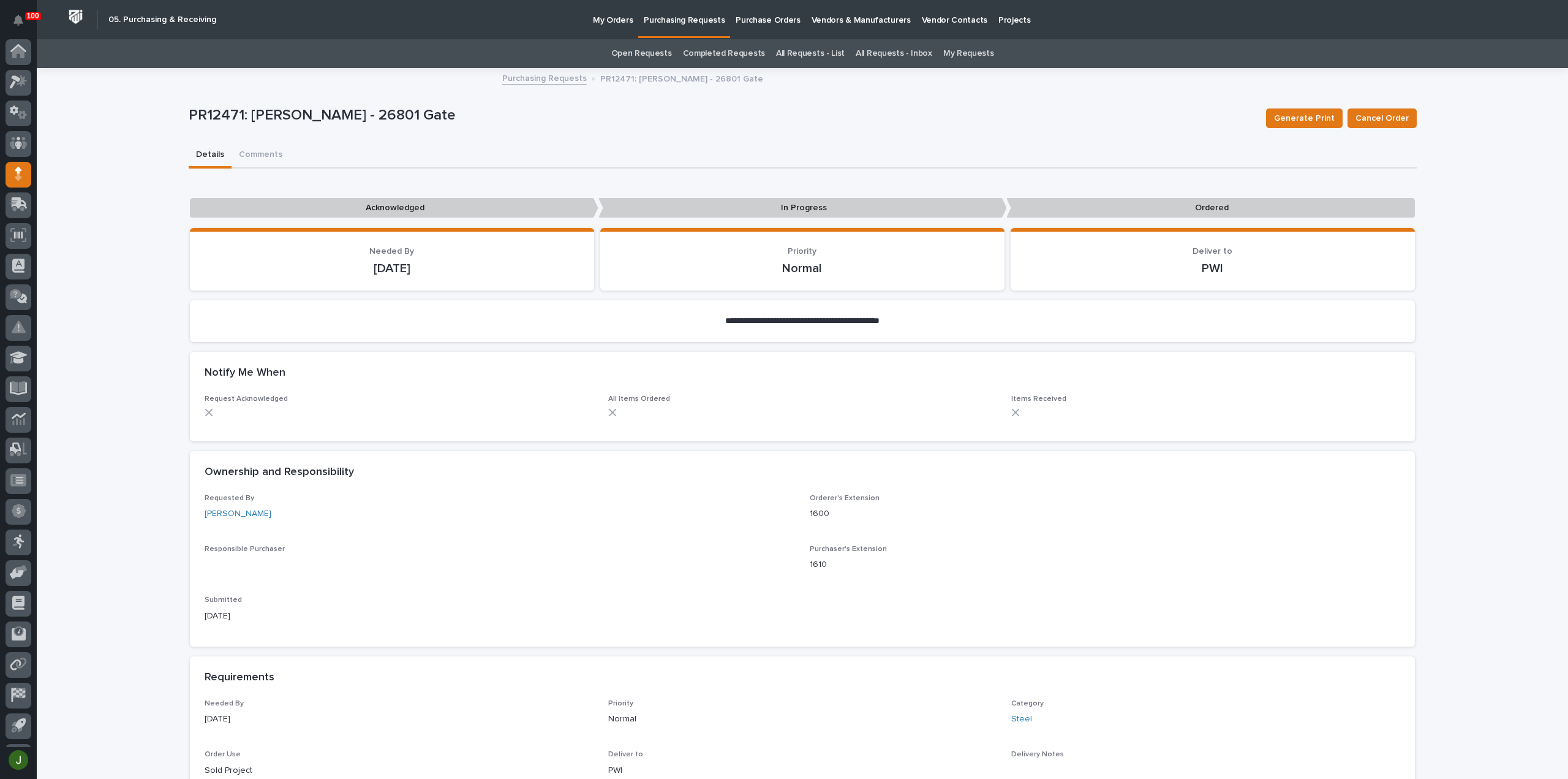
scroll to position [27, 0]
click at [699, 19] on p "Purchasing Requests" at bounding box center [684, 13] width 81 height 26
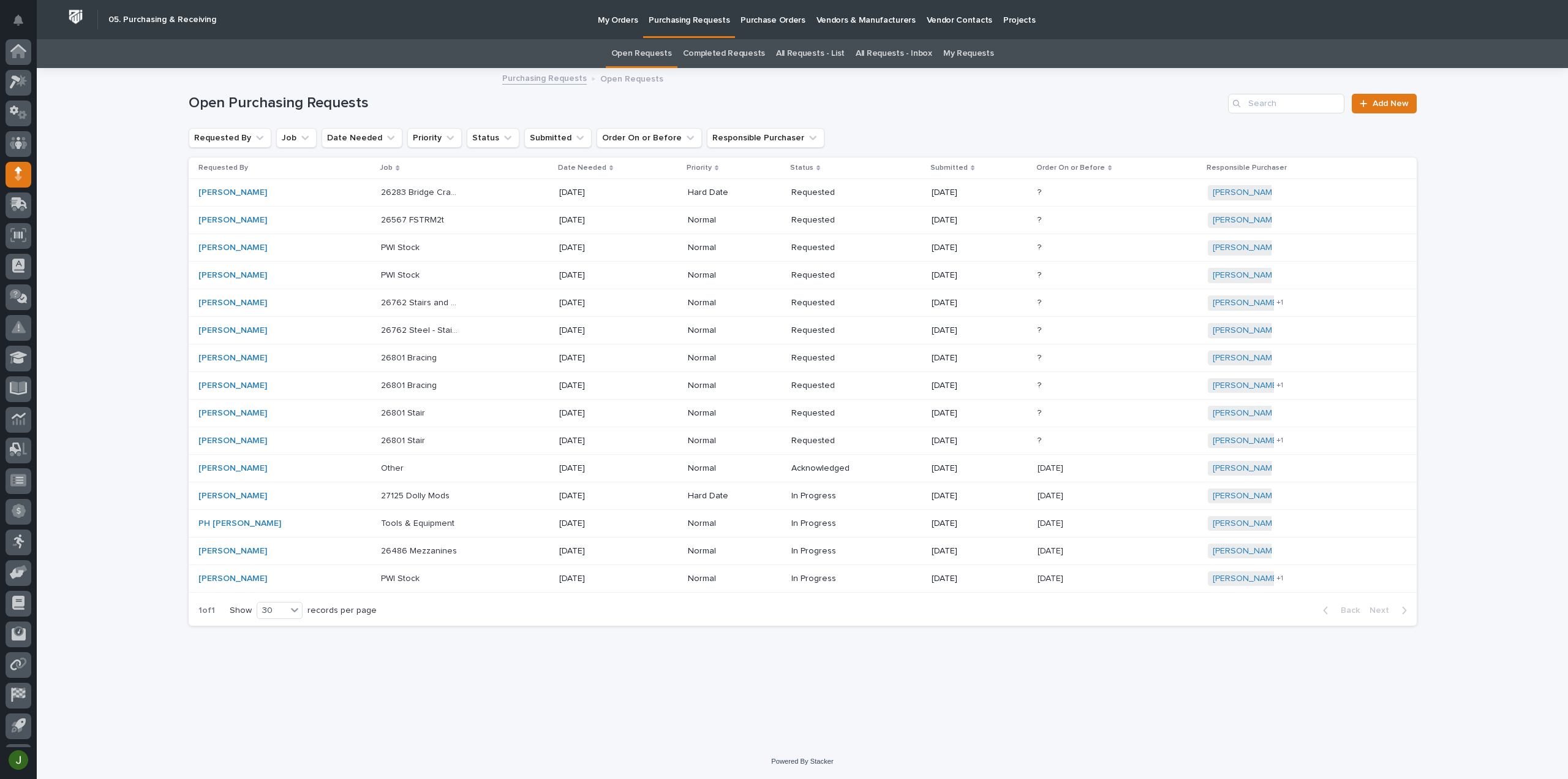
scroll to position [27, 0]
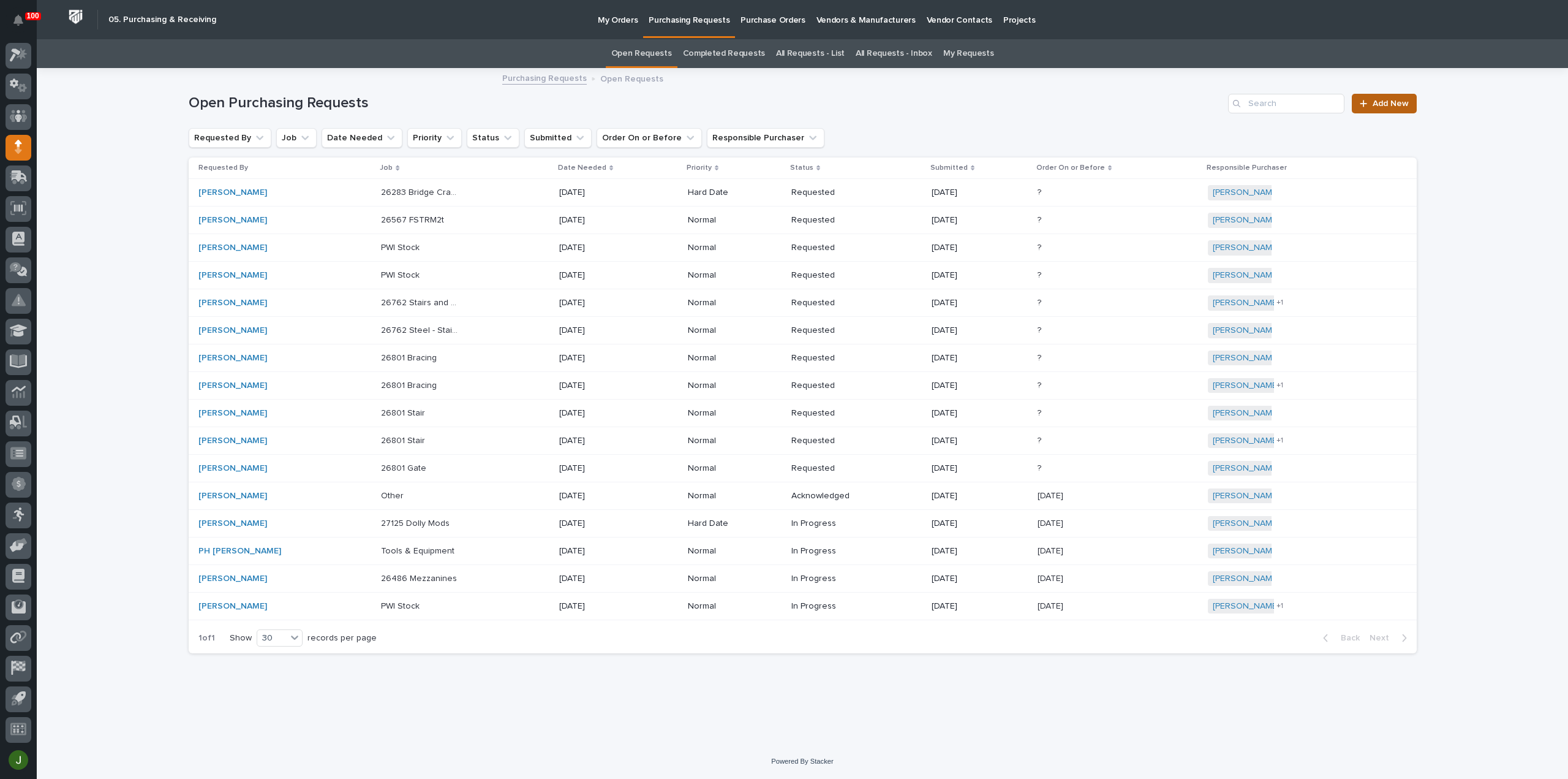
click at [1382, 105] on span "Add New" at bounding box center [1391, 104] width 36 height 9
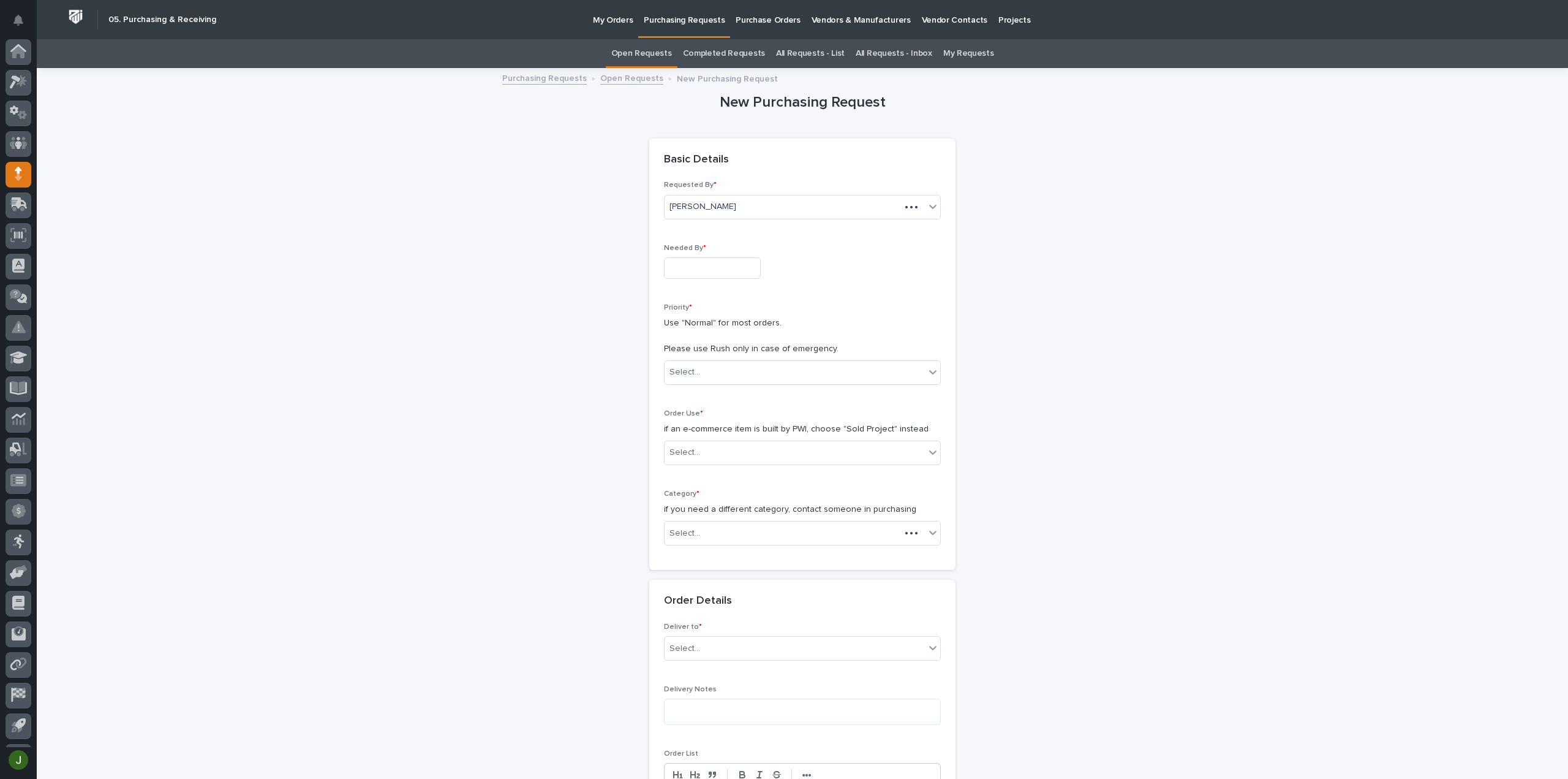
scroll to position [27, 0]
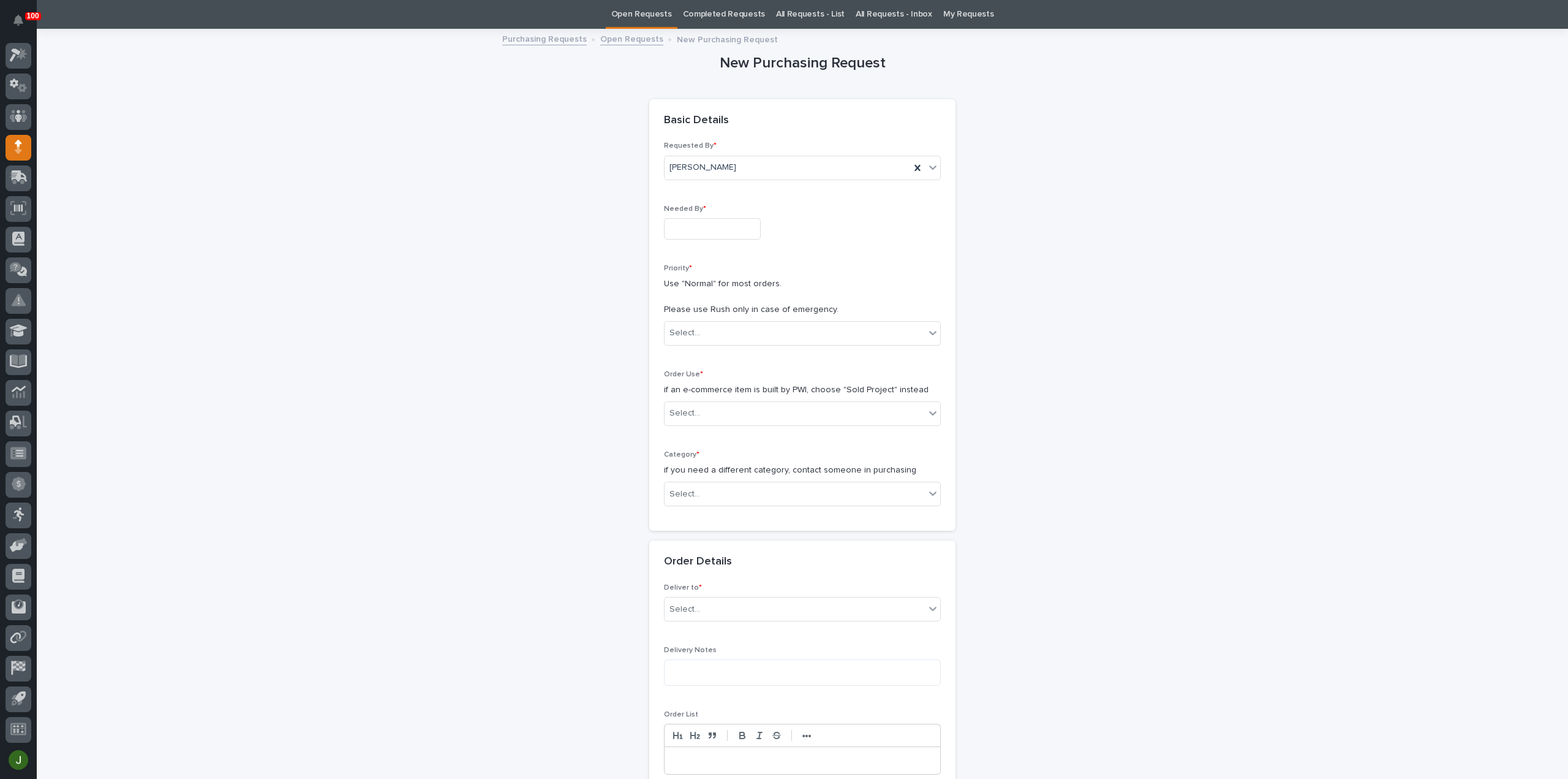
click at [687, 229] on input "text" at bounding box center [713, 229] width 97 height 21
click at [748, 112] on div "10" at bounding box center [744, 108] width 16 height 16
type input "**********"
click at [692, 329] on div "Select..." at bounding box center [685, 333] width 31 height 13
click at [686, 399] on div "Normal" at bounding box center [797, 398] width 276 height 21
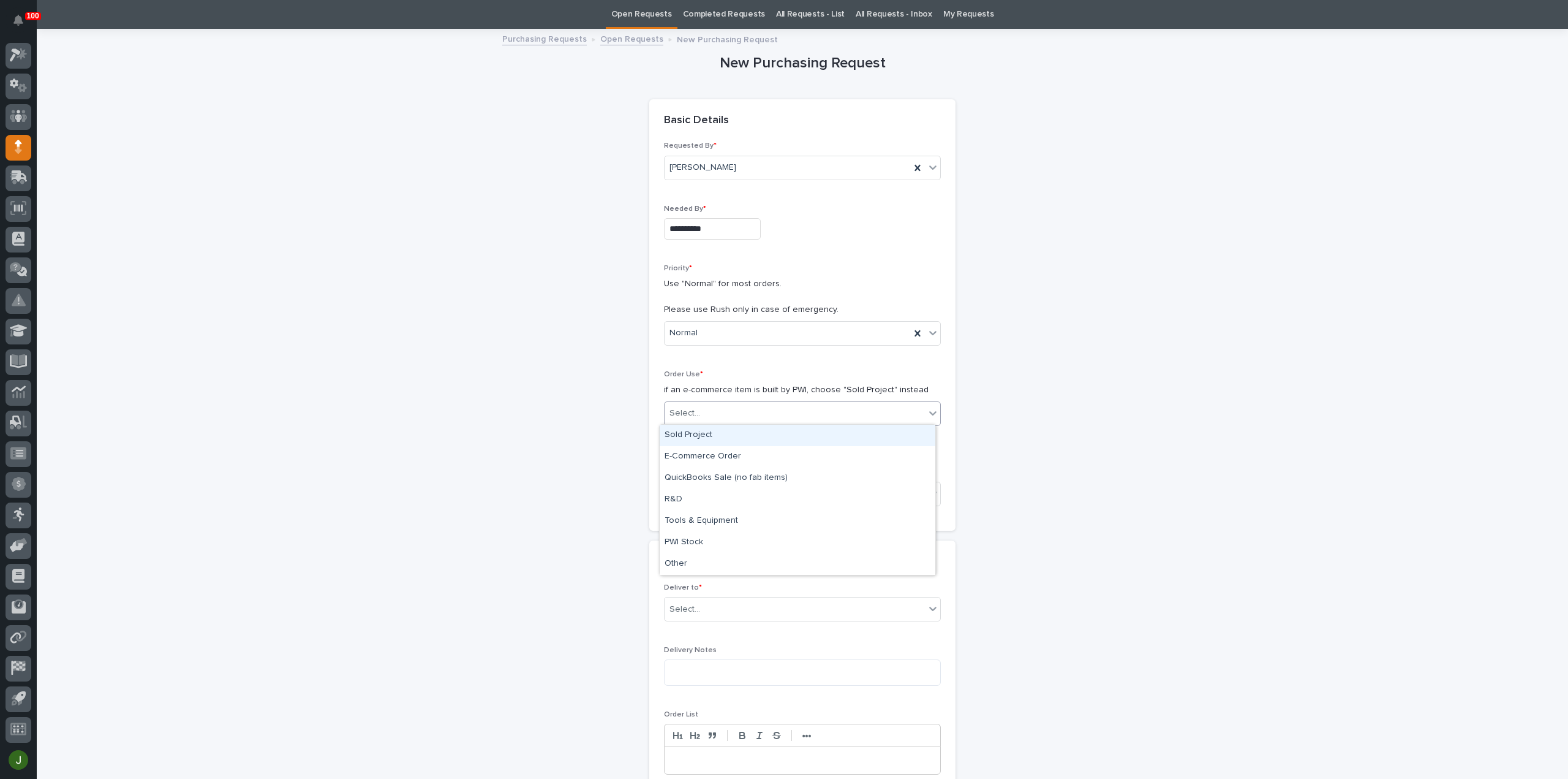
click at [686, 411] on div "Select..." at bounding box center [685, 413] width 31 height 13
click at [700, 440] on div "Sold Project" at bounding box center [797, 435] width 276 height 21
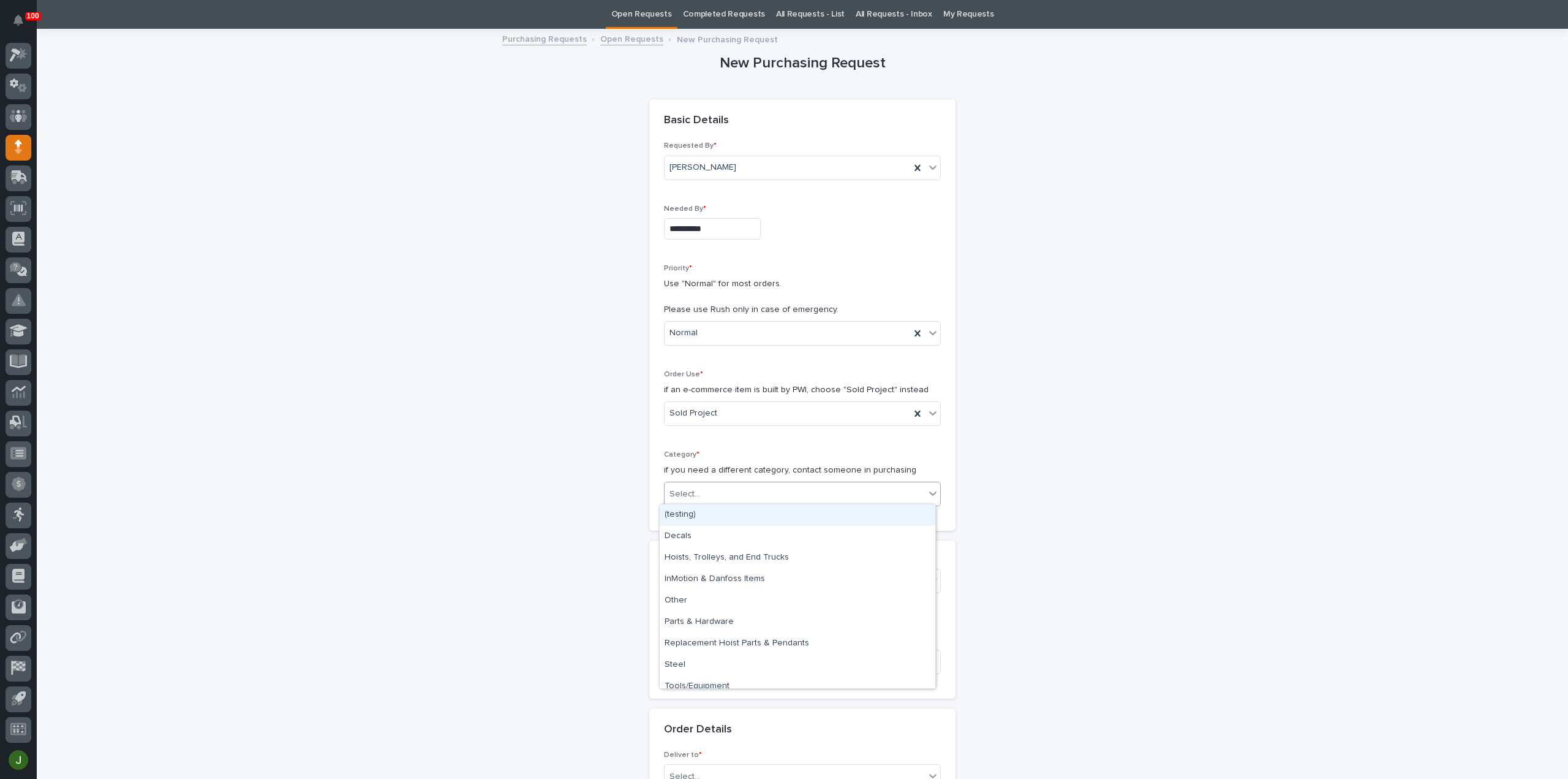
click at [687, 490] on div "Select..." at bounding box center [685, 494] width 31 height 13
click at [699, 618] on div "Parts & Hardware" at bounding box center [797, 621] width 276 height 21
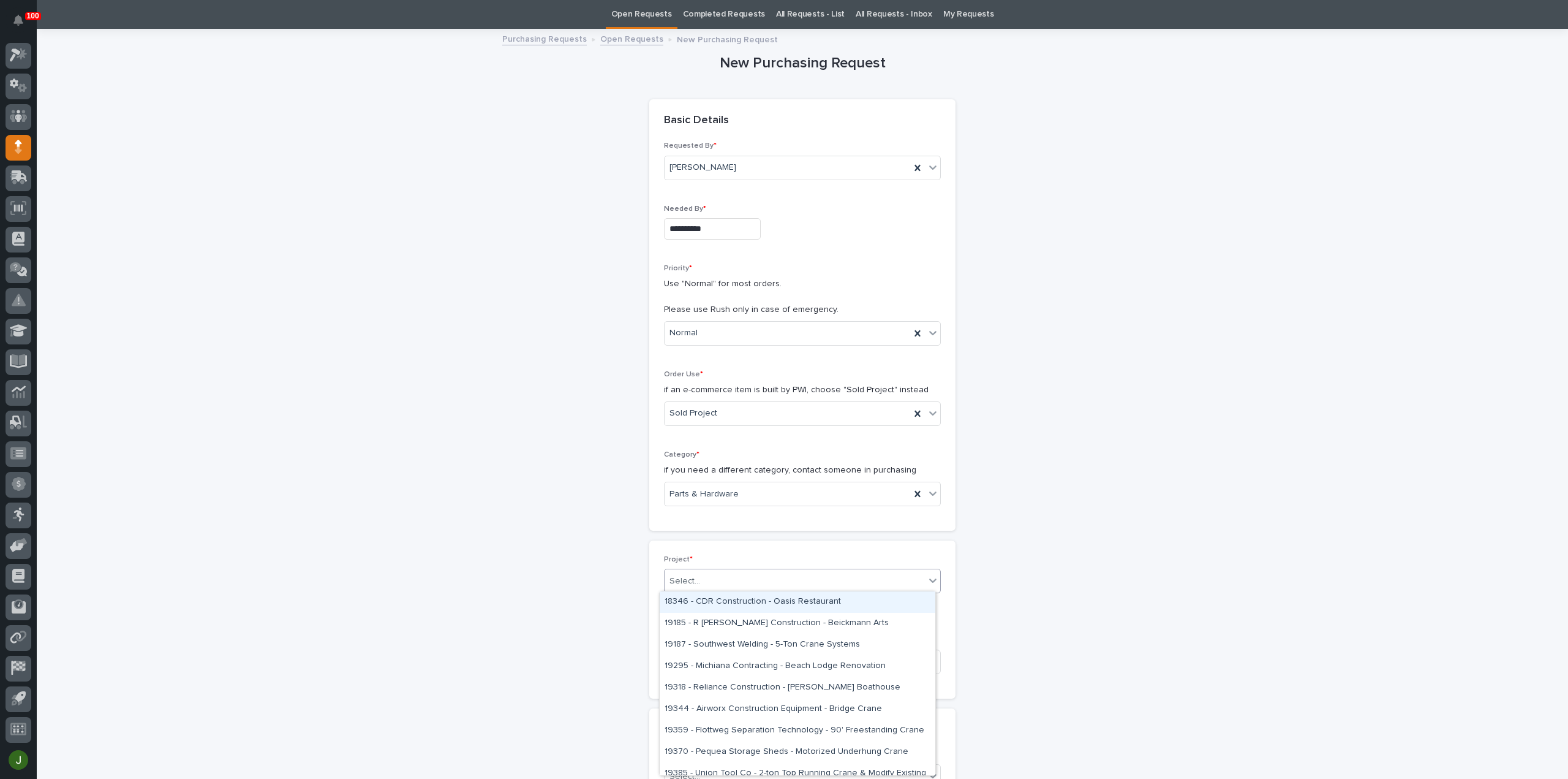
click at [701, 577] on input "text" at bounding box center [702, 580] width 1 height 10
type input "*****"
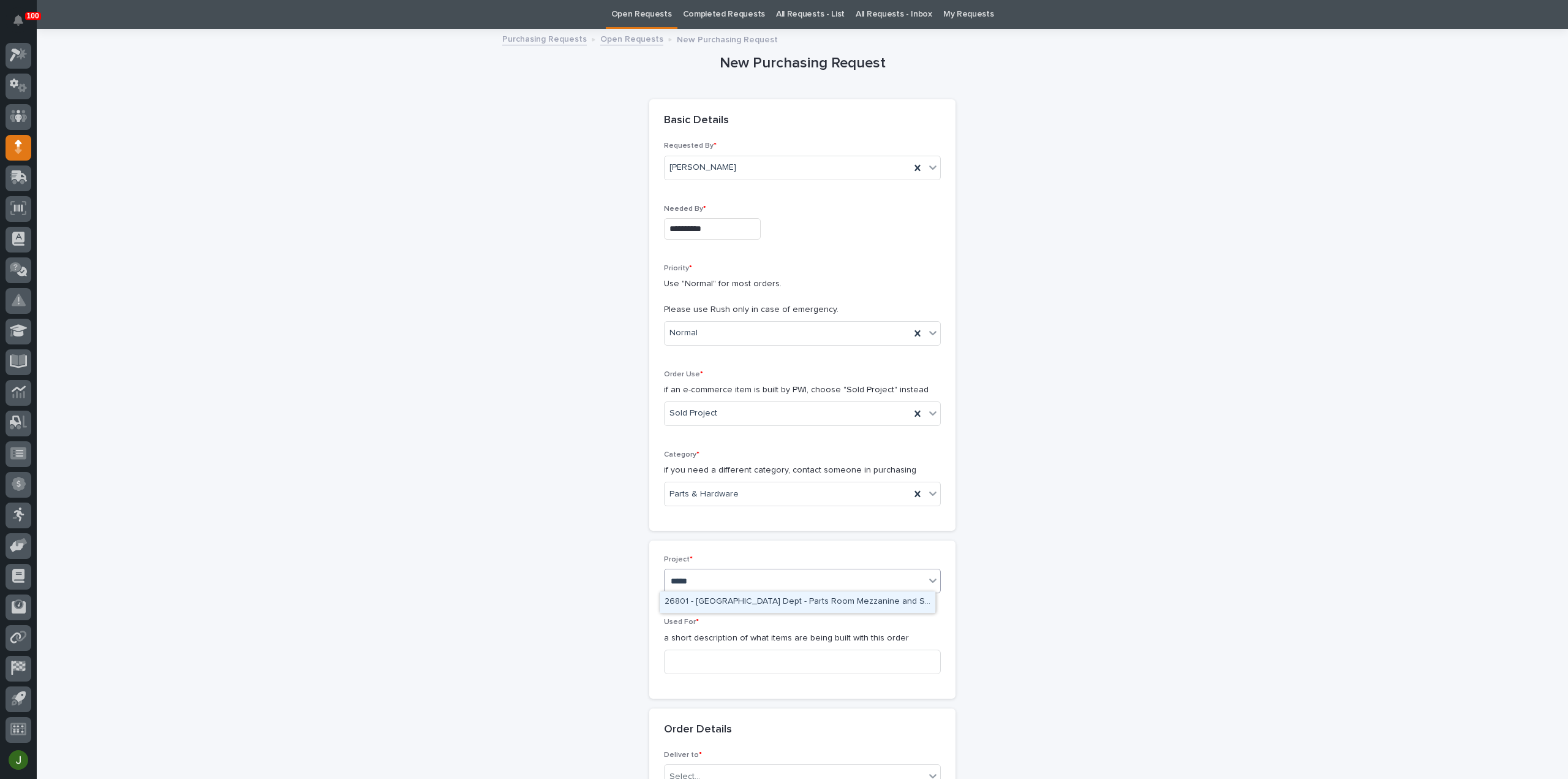
click at [690, 599] on div "26801 - [GEOGRAPHIC_DATA] Dept - Parts Room Mezzanine and Stairs with Gate" at bounding box center [797, 602] width 276 height 21
click at [681, 659] on input at bounding box center [803, 662] width 277 height 25
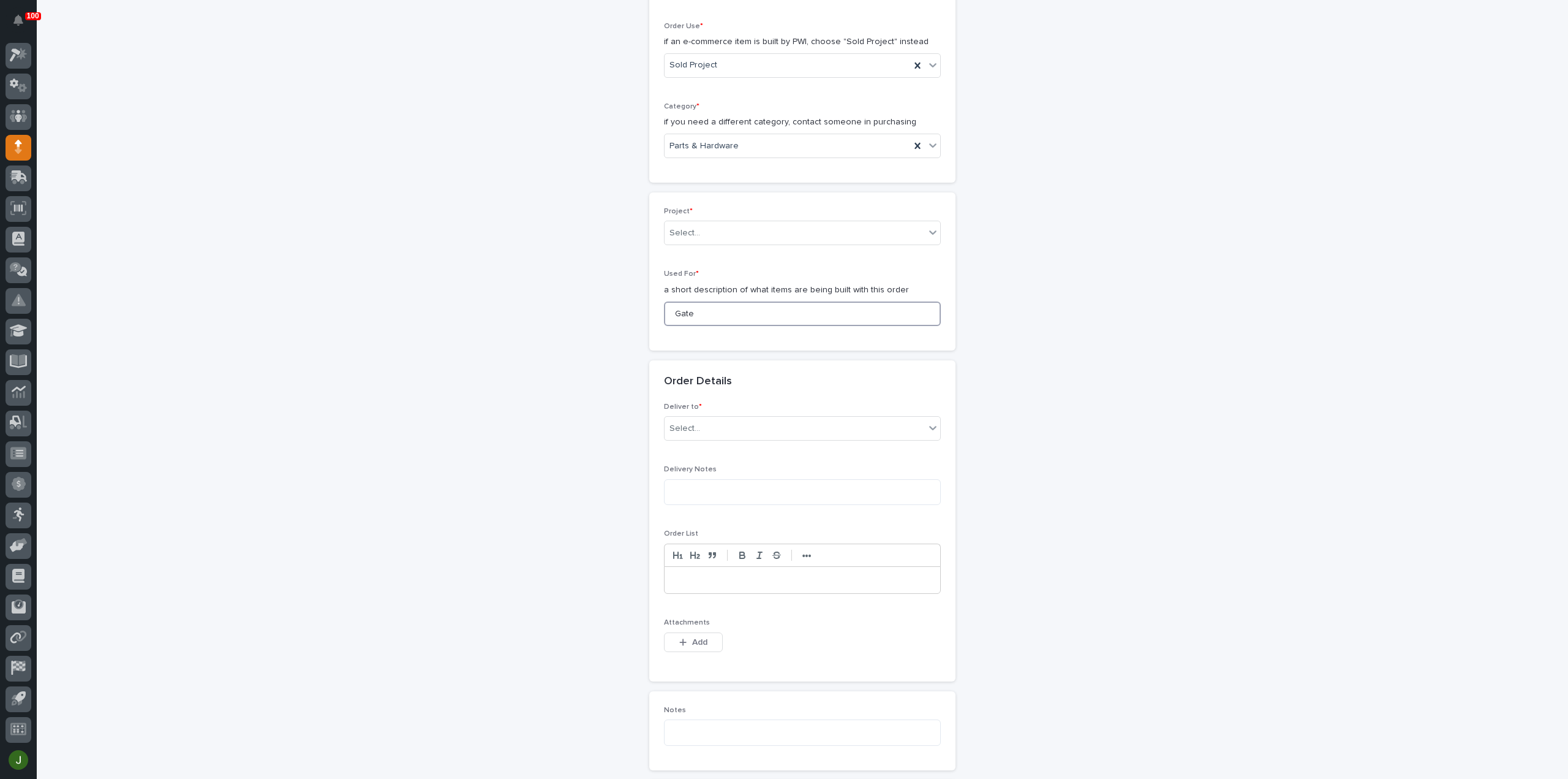
scroll to position [447, 0]
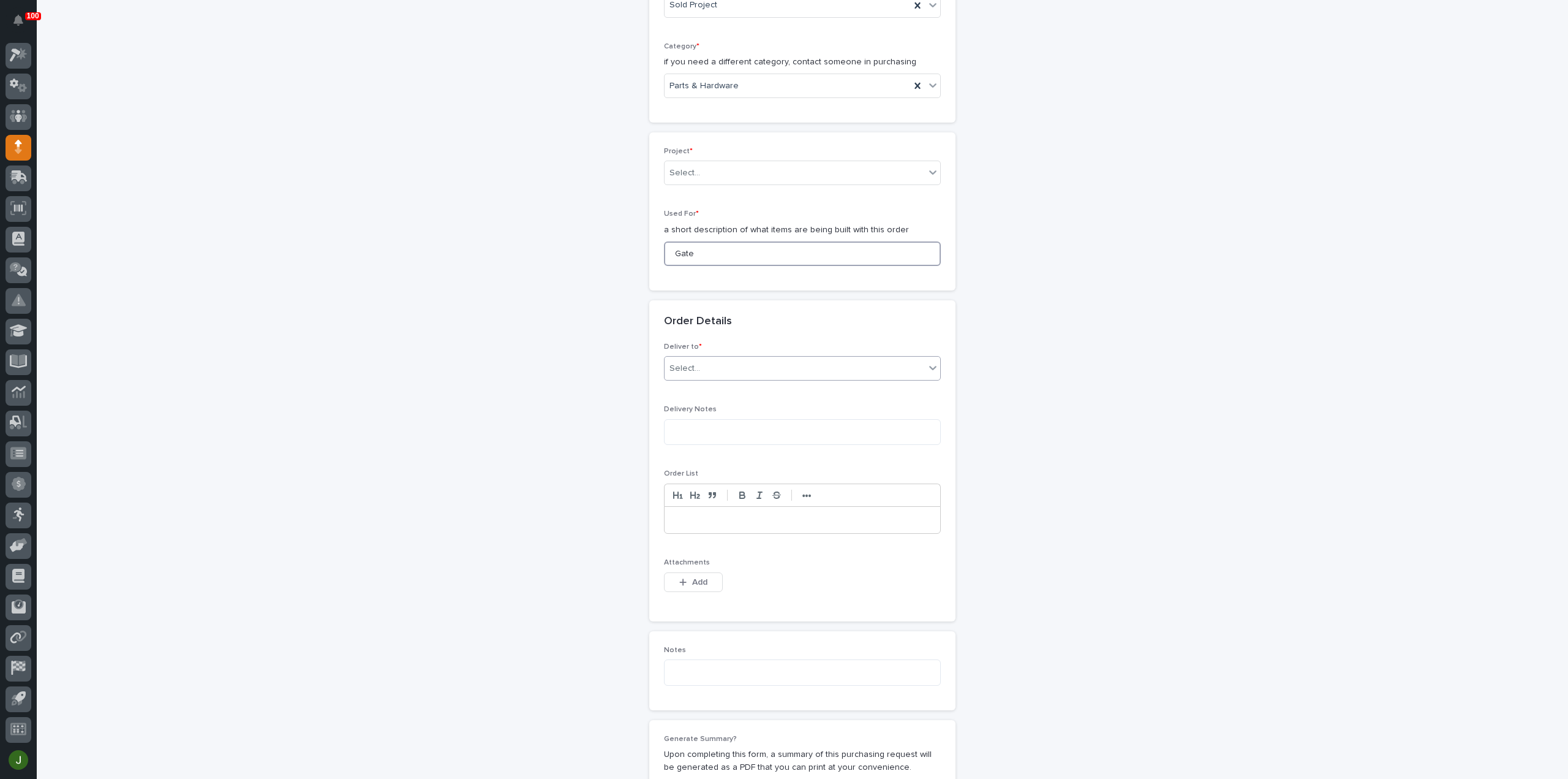
type input "Gate"
click at [685, 362] on div "Select..." at bounding box center [685, 368] width 31 height 13
click at [685, 385] on div "PWI" at bounding box center [797, 388] width 276 height 21
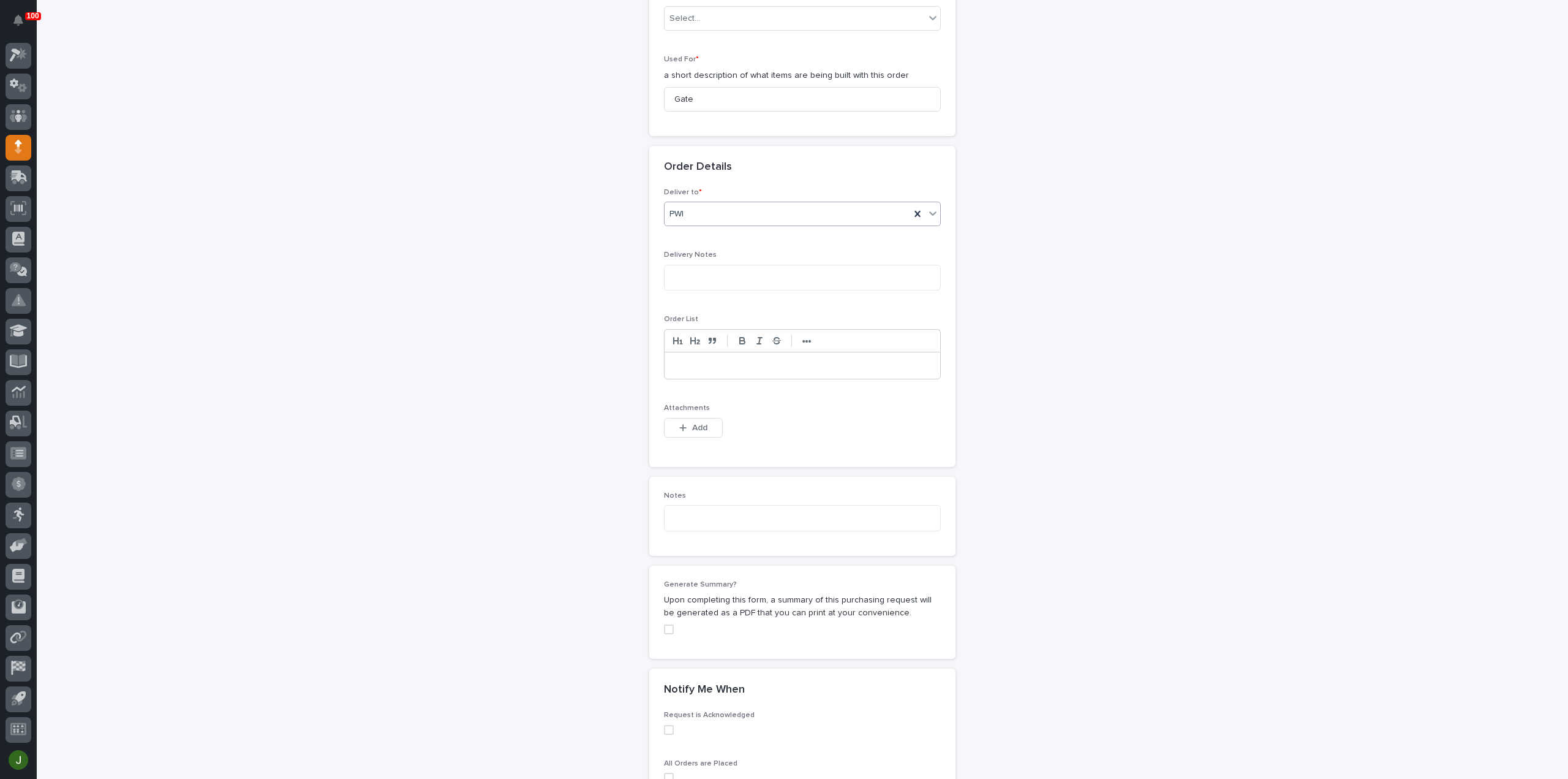
scroll to position [611, 0]
click at [692, 413] on span "Add" at bounding box center [700, 418] width 15 height 11
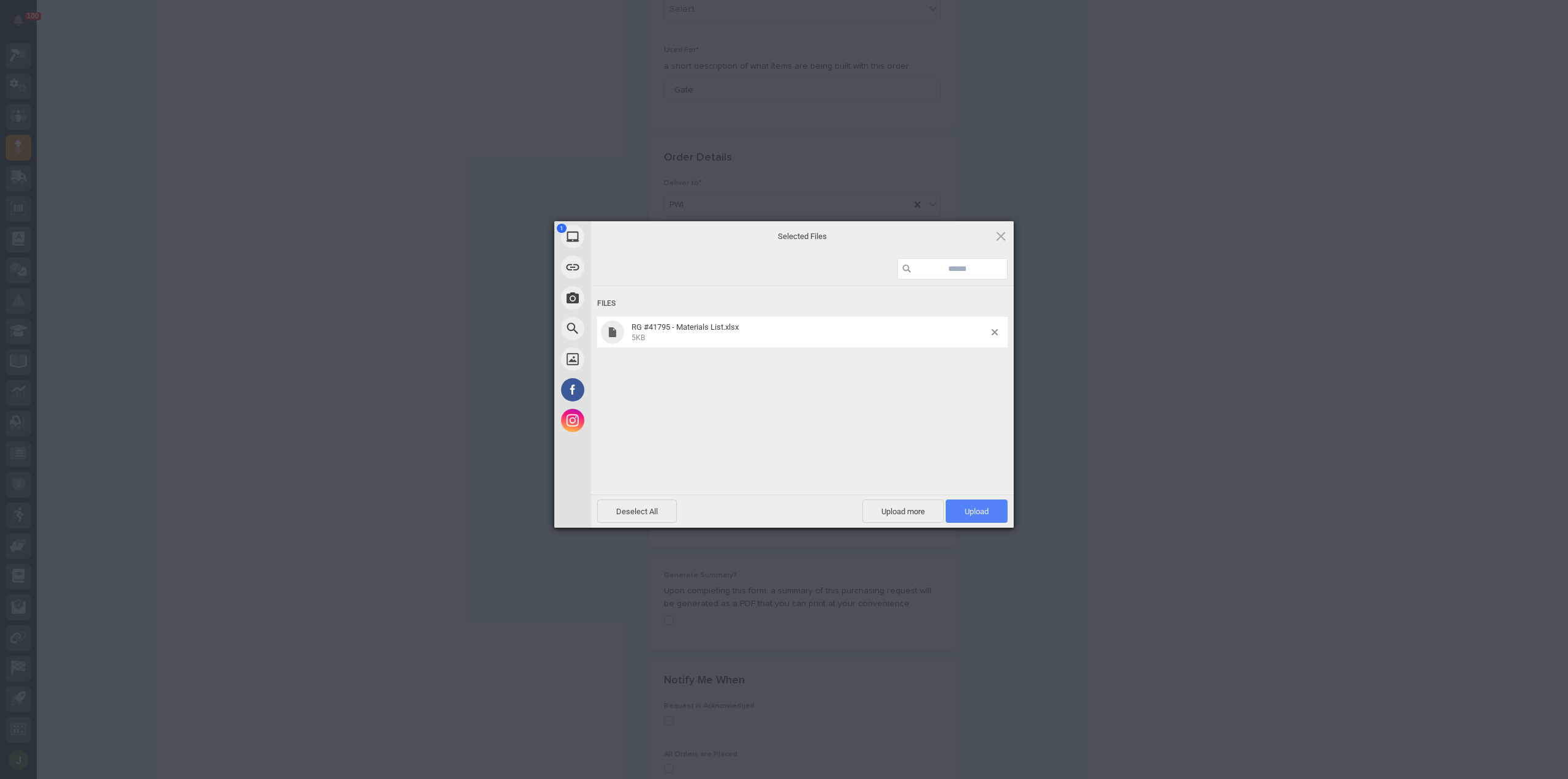
click at [960, 505] on span "Upload 1" at bounding box center [977, 511] width 62 height 23
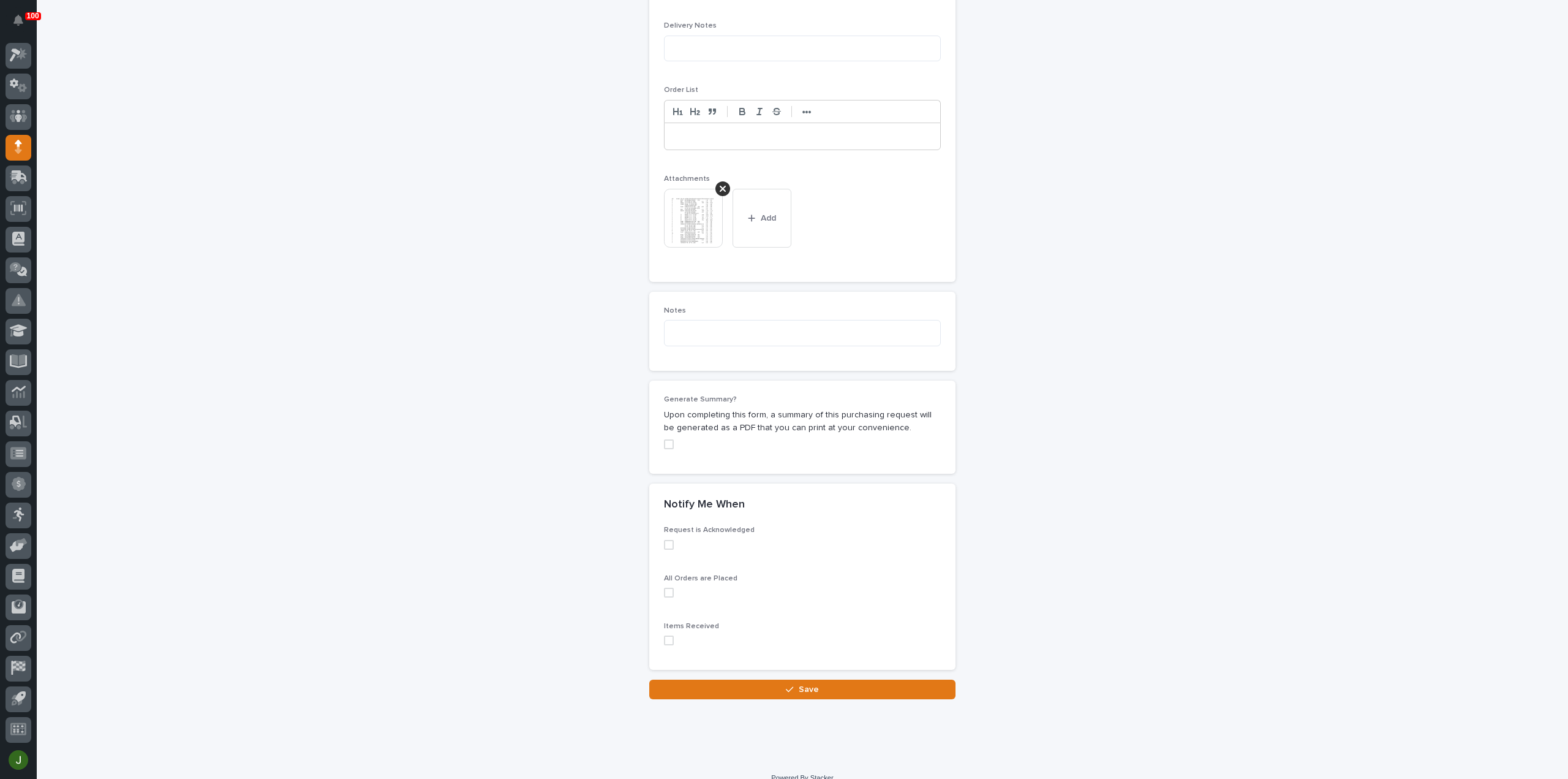
scroll to position [843, 0]
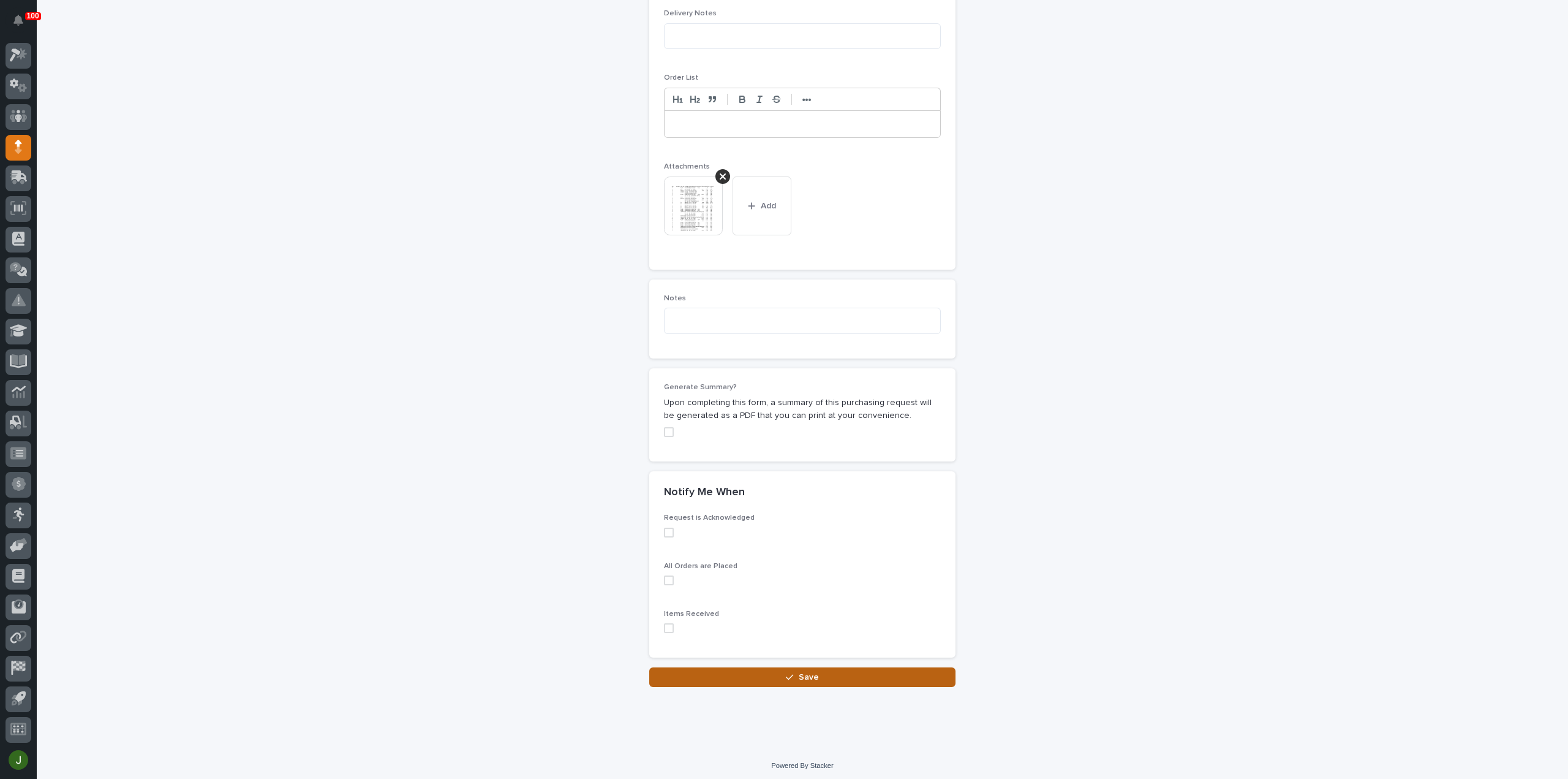
click at [799, 671] on span "Save" at bounding box center [809, 677] width 20 height 11
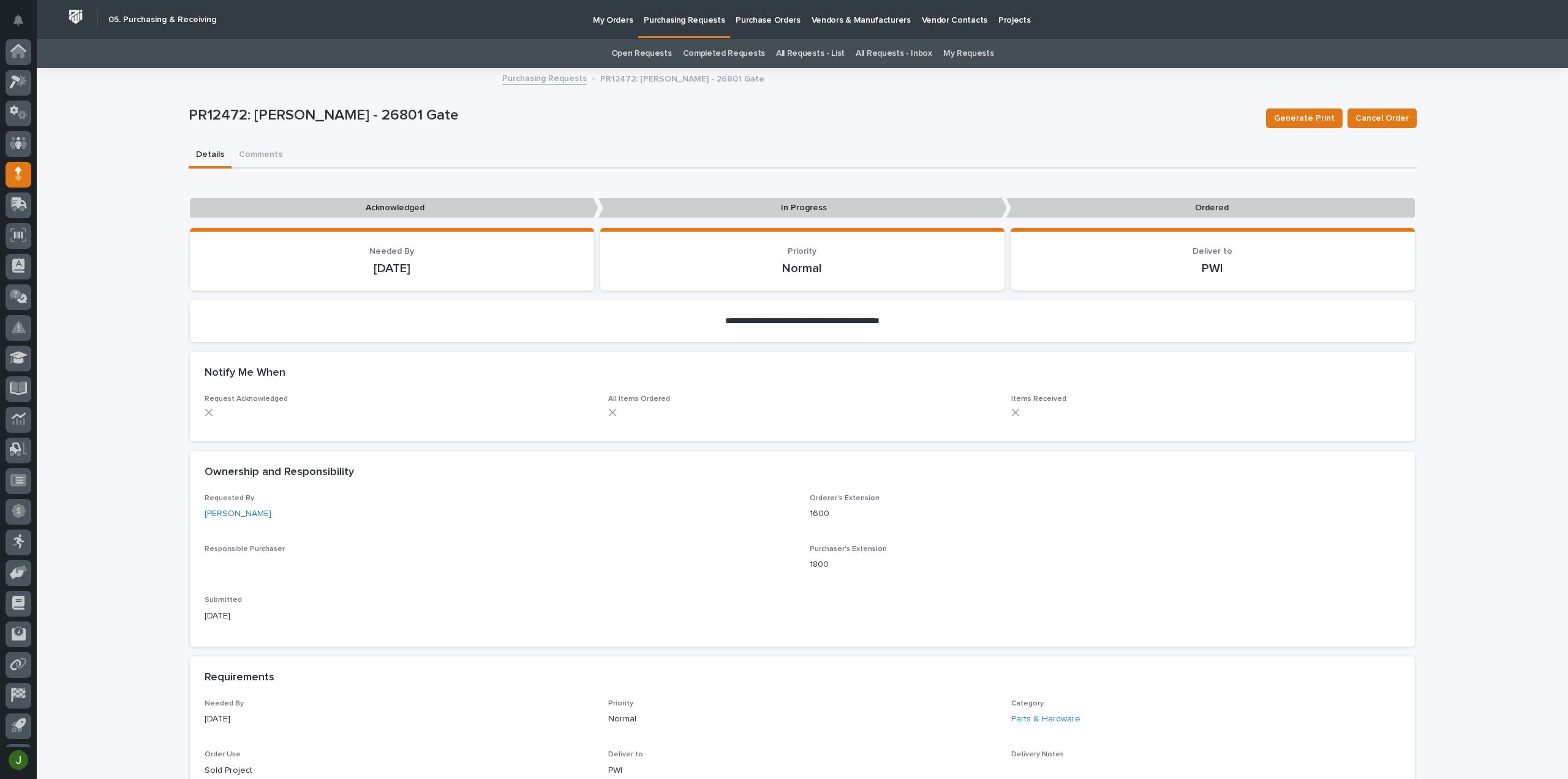
scroll to position [27, 0]
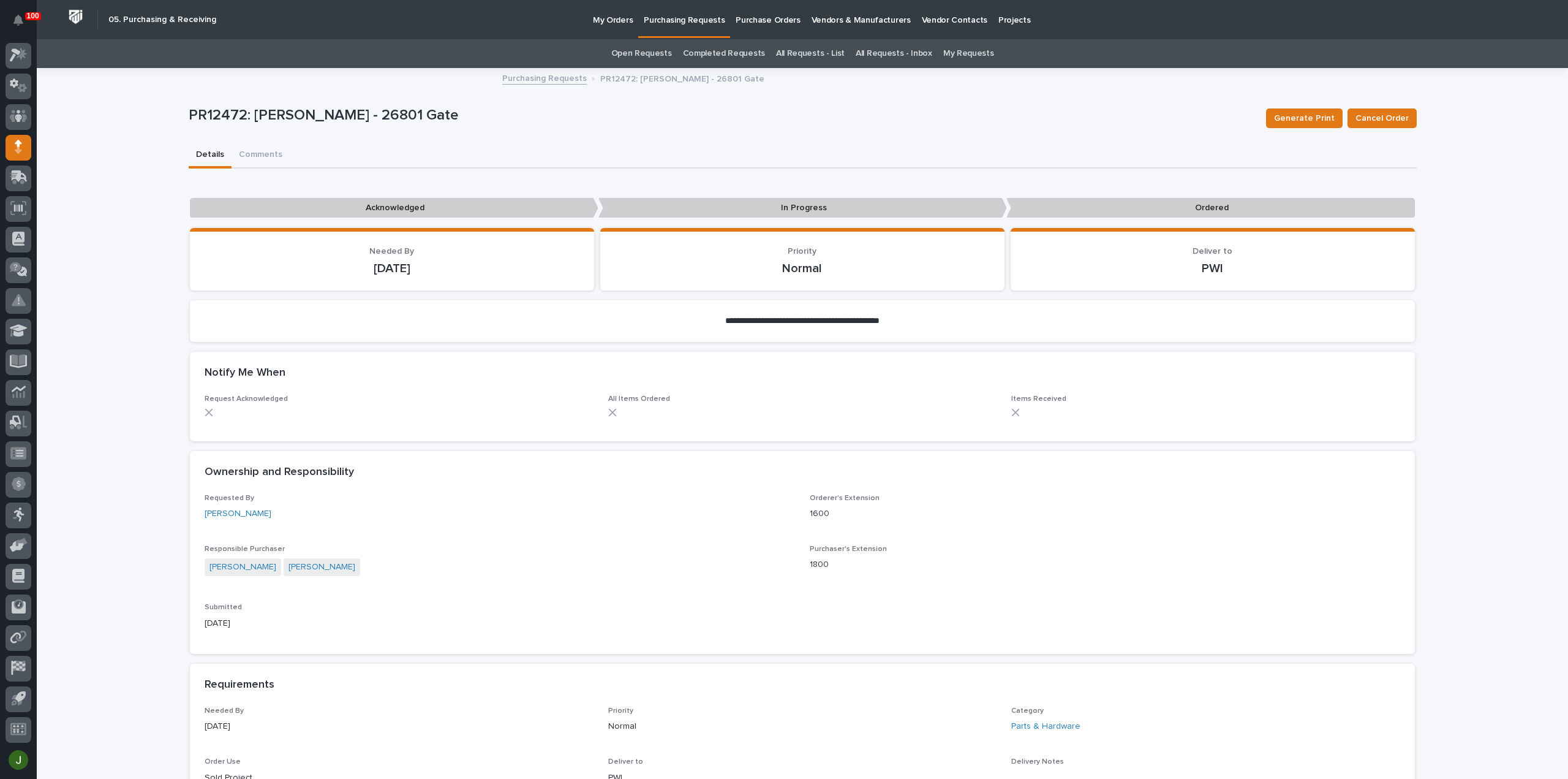
click at [705, 21] on p "Purchasing Requests" at bounding box center [684, 13] width 81 height 26
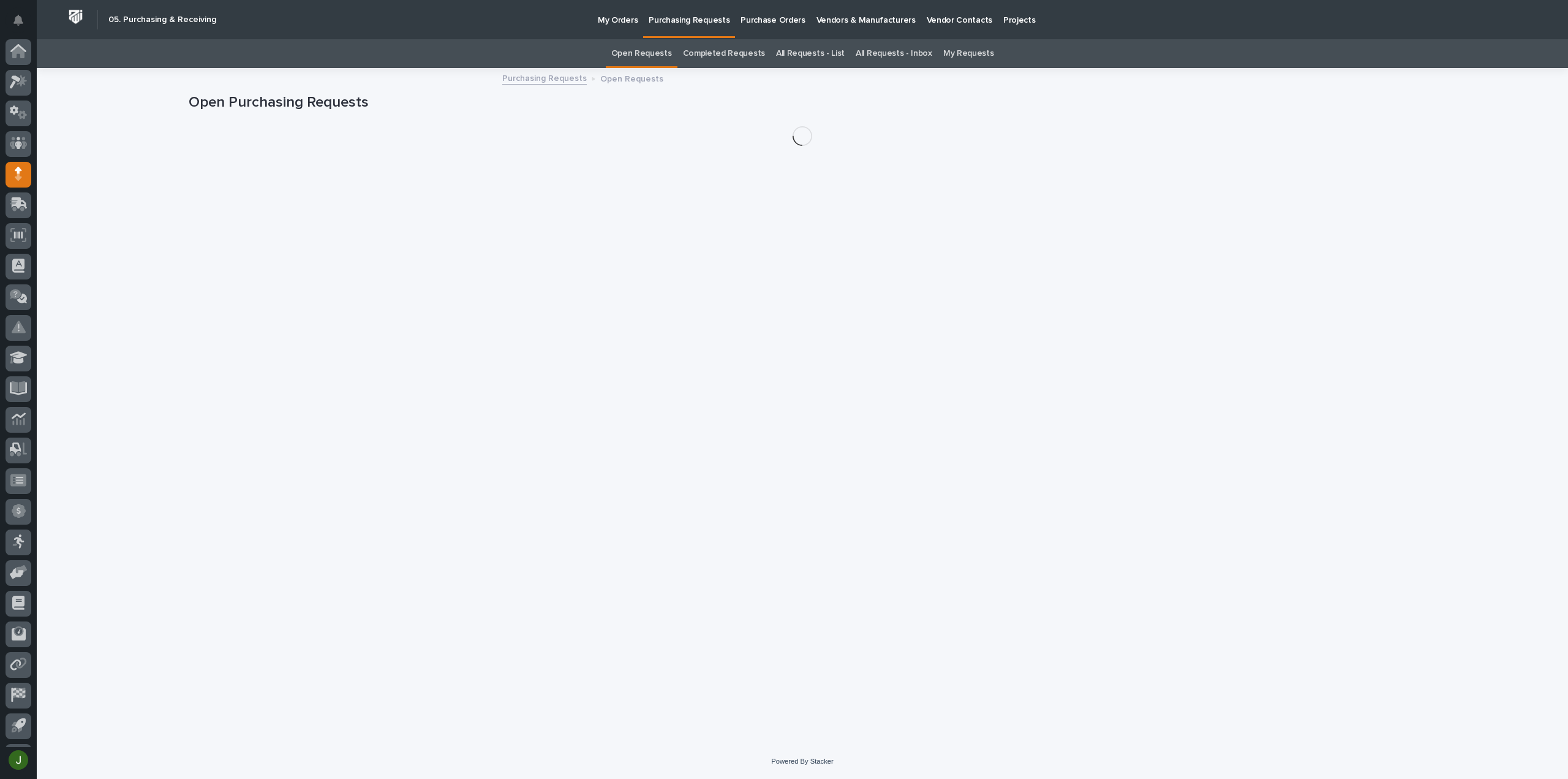
scroll to position [27, 0]
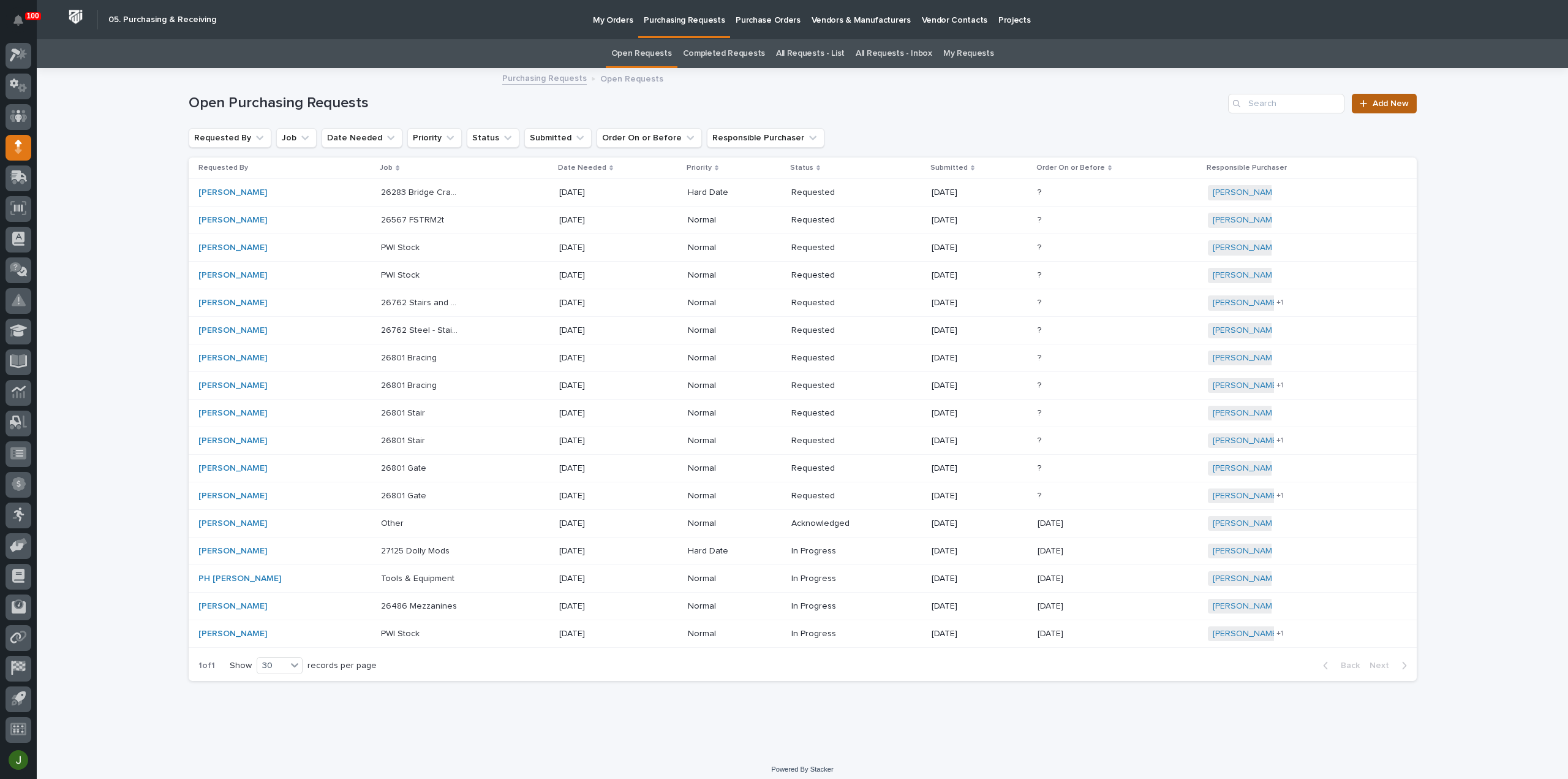
click at [1391, 100] on span "Add New" at bounding box center [1391, 104] width 36 height 9
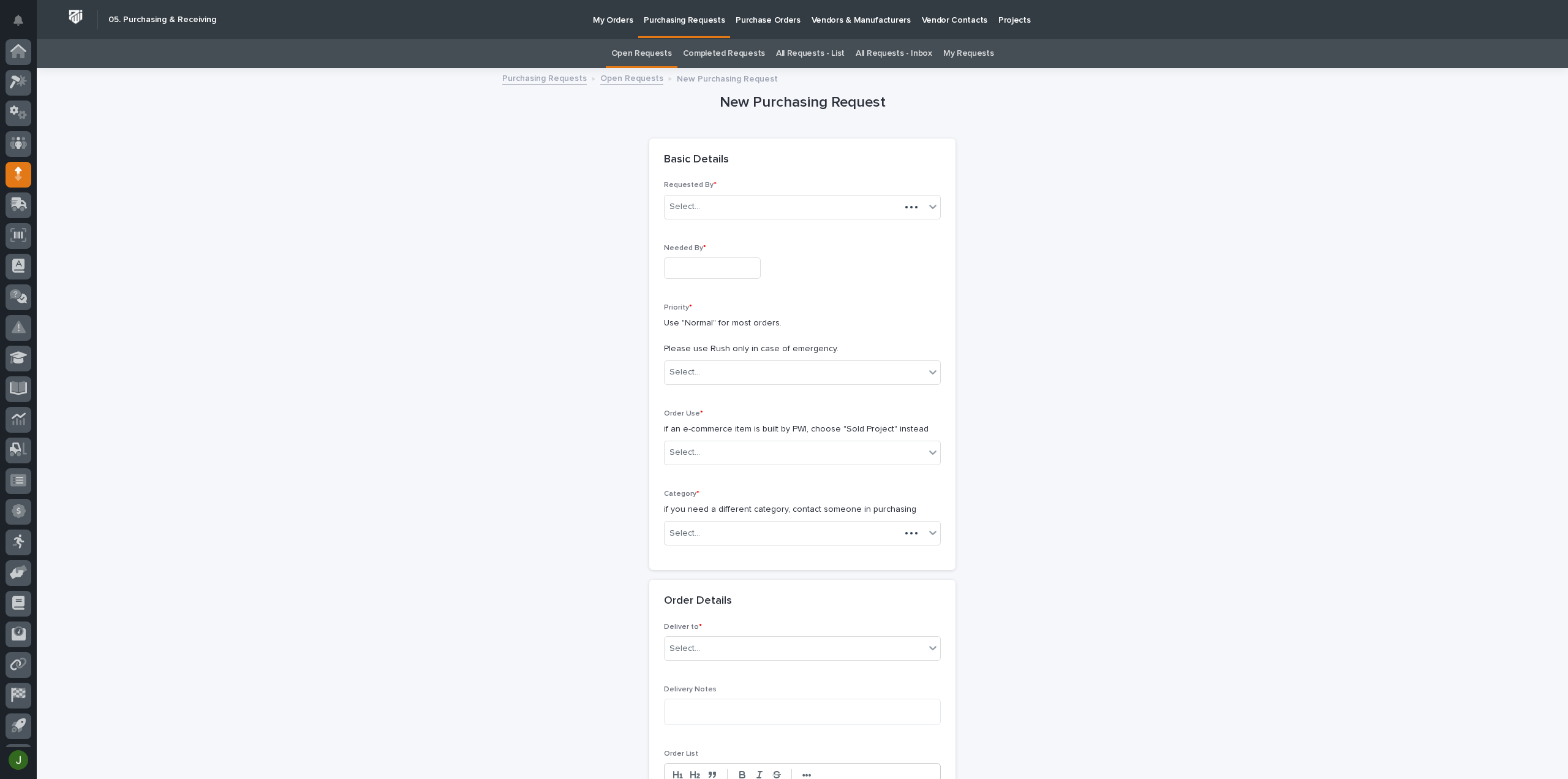
scroll to position [27, 0]
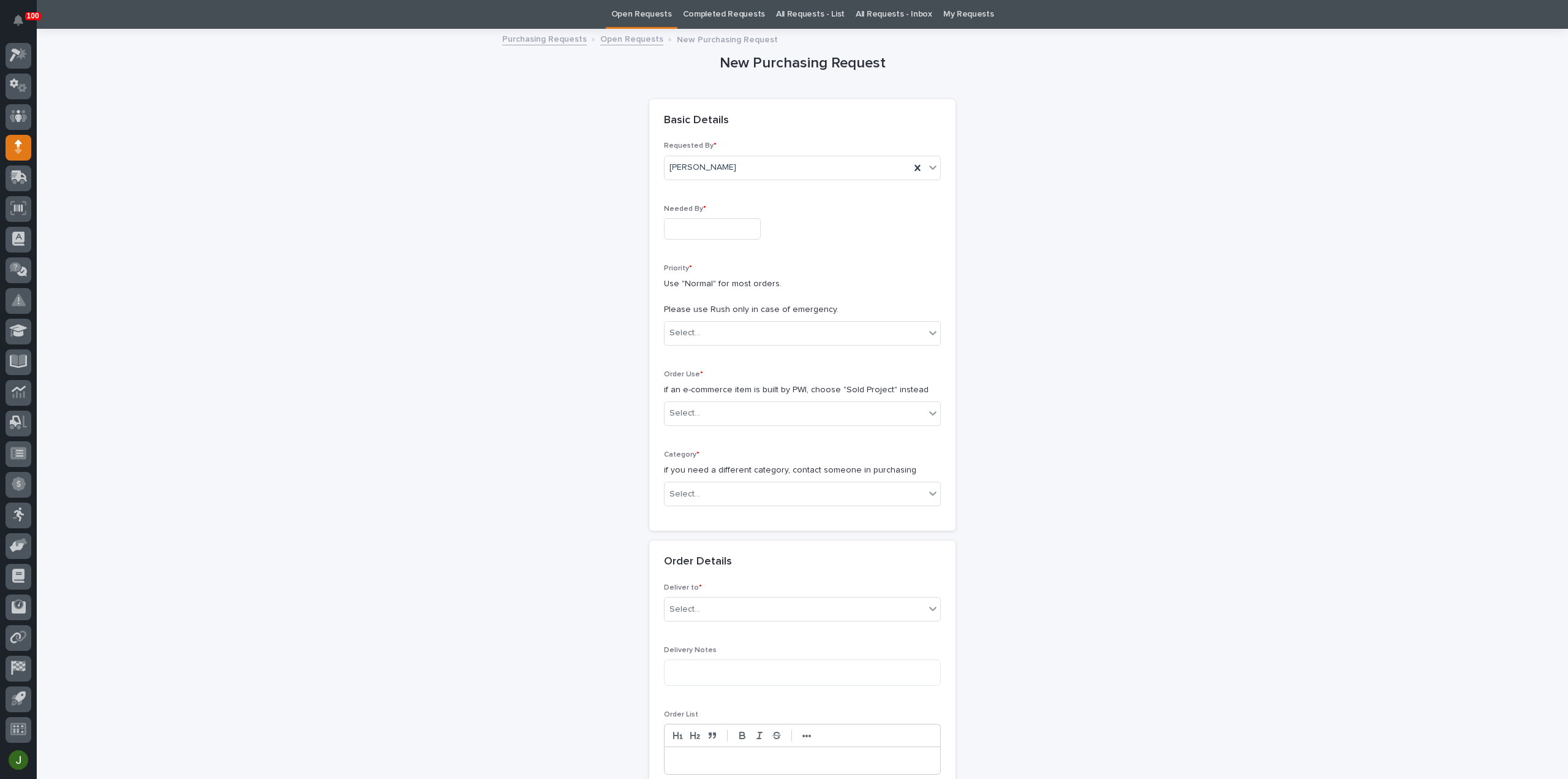
click at [677, 221] on input "text" at bounding box center [713, 229] width 97 height 21
click at [750, 111] on div "10" at bounding box center [744, 108] width 16 height 16
type input "**********"
click at [677, 334] on div "Select..." at bounding box center [685, 333] width 31 height 13
click at [692, 396] on div "Normal" at bounding box center [797, 398] width 276 height 21
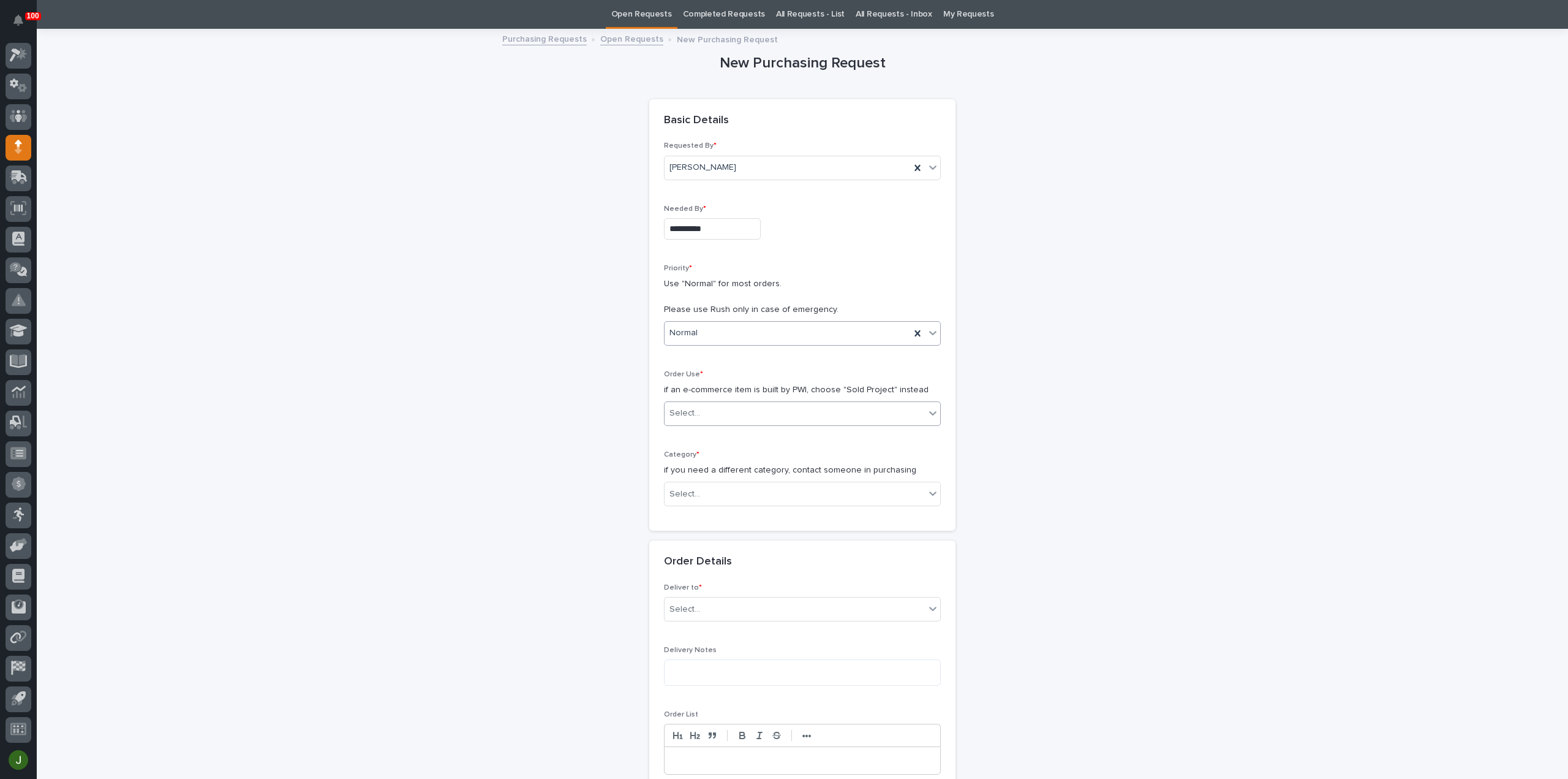
click at [690, 412] on div "Select..." at bounding box center [685, 413] width 31 height 13
click at [692, 430] on div "Sold Project" at bounding box center [797, 435] width 276 height 21
click at [680, 488] on div "Select..." at bounding box center [685, 494] width 31 height 13
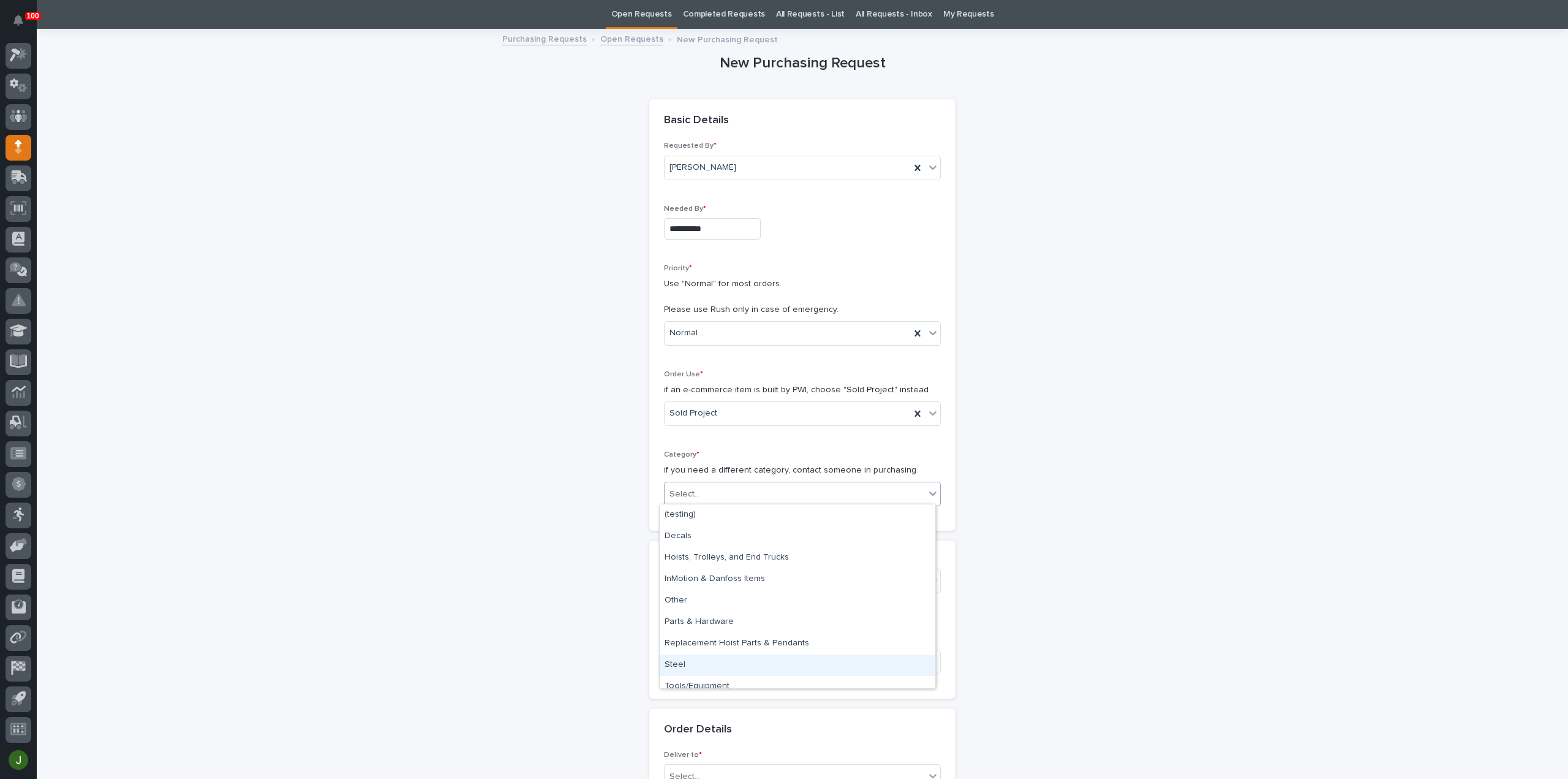
click at [687, 671] on div "Steel" at bounding box center [797, 664] width 276 height 21
click at [698, 581] on div "Select..." at bounding box center [795, 581] width 261 height 20
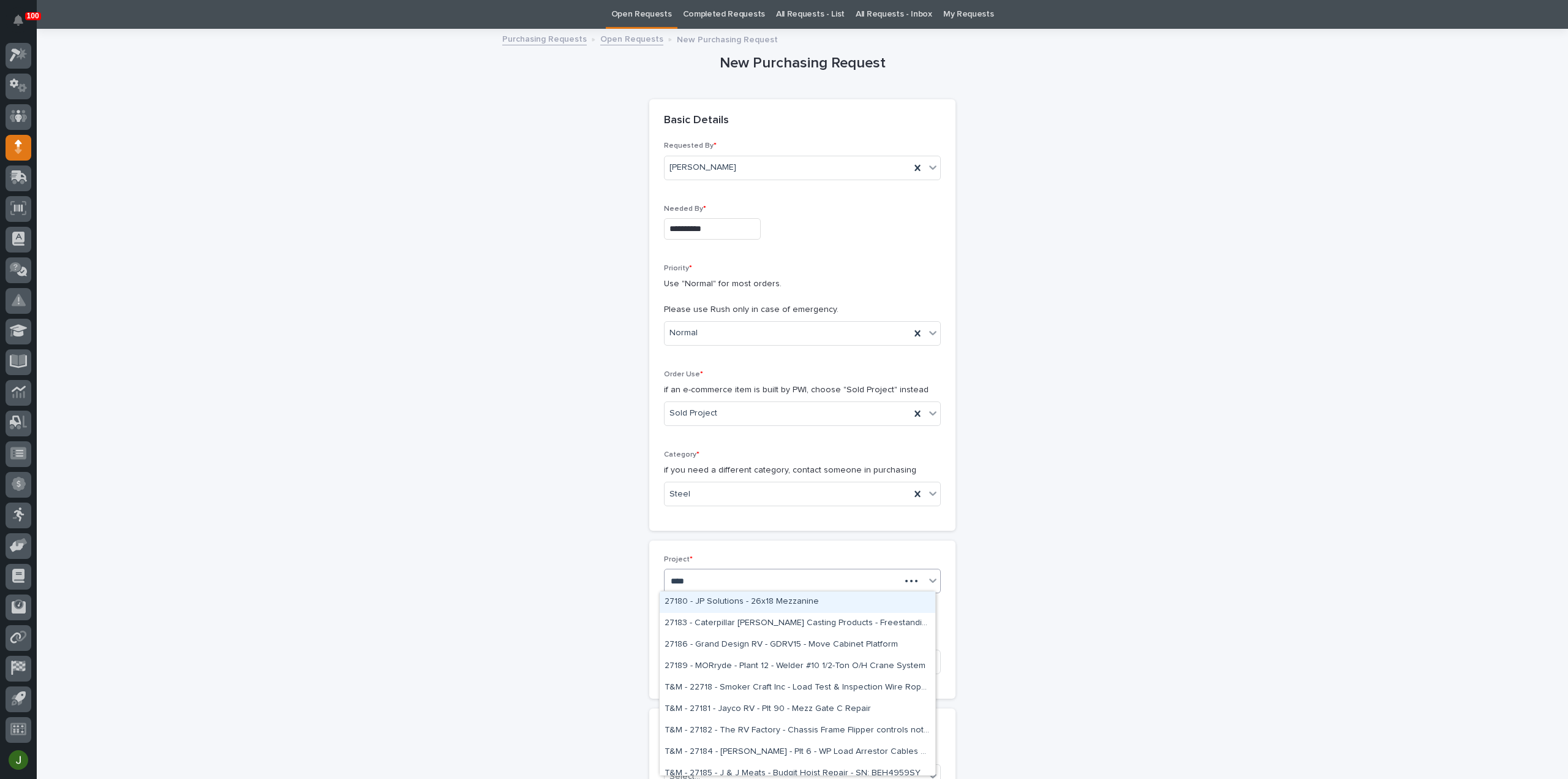
type input "*****"
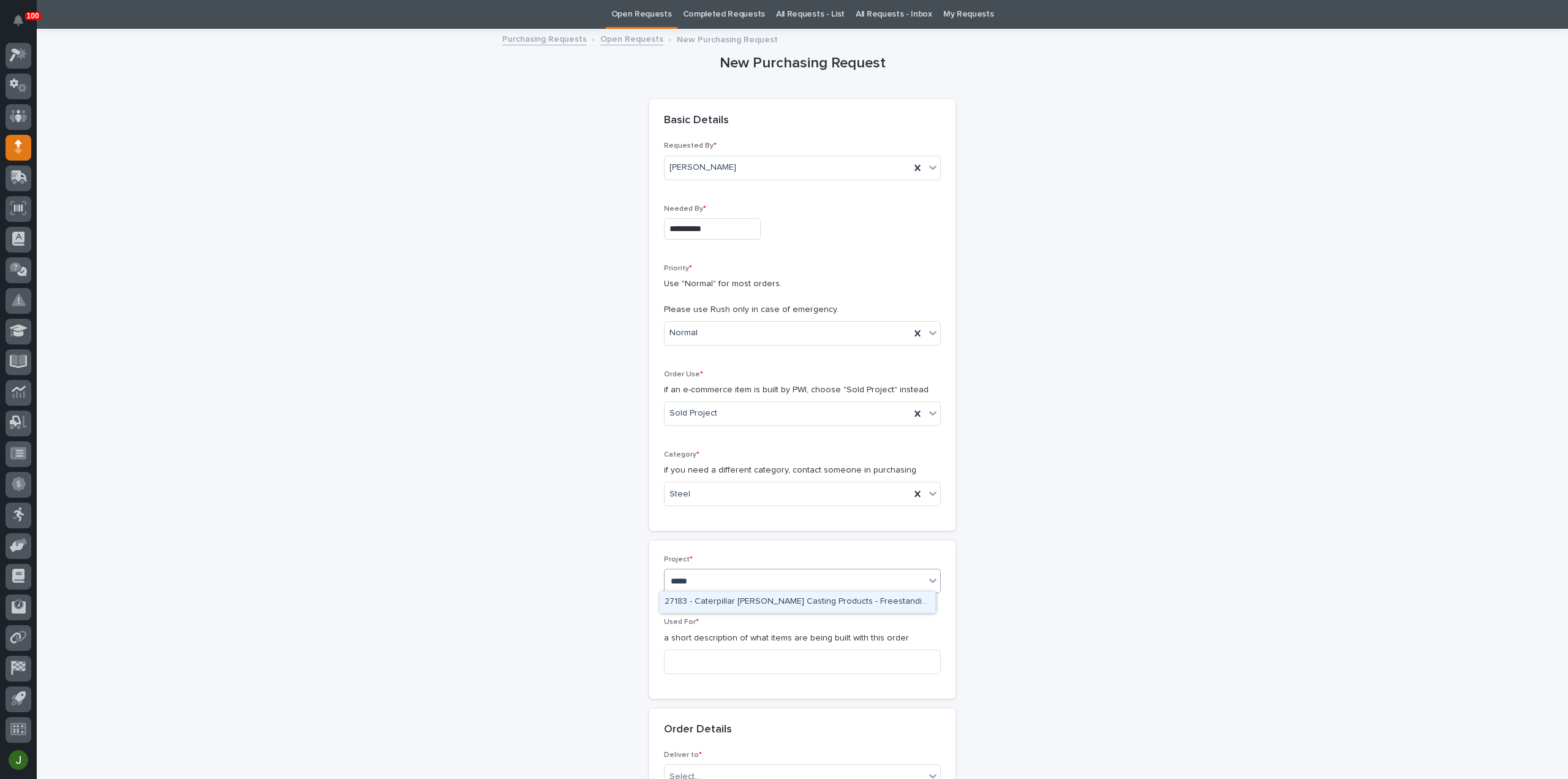
click at [741, 599] on div "27183 - Caterpillar [PERSON_NAME] Casting Products - Freestanding 1 Ton UltraLi…" at bounding box center [797, 602] width 276 height 21
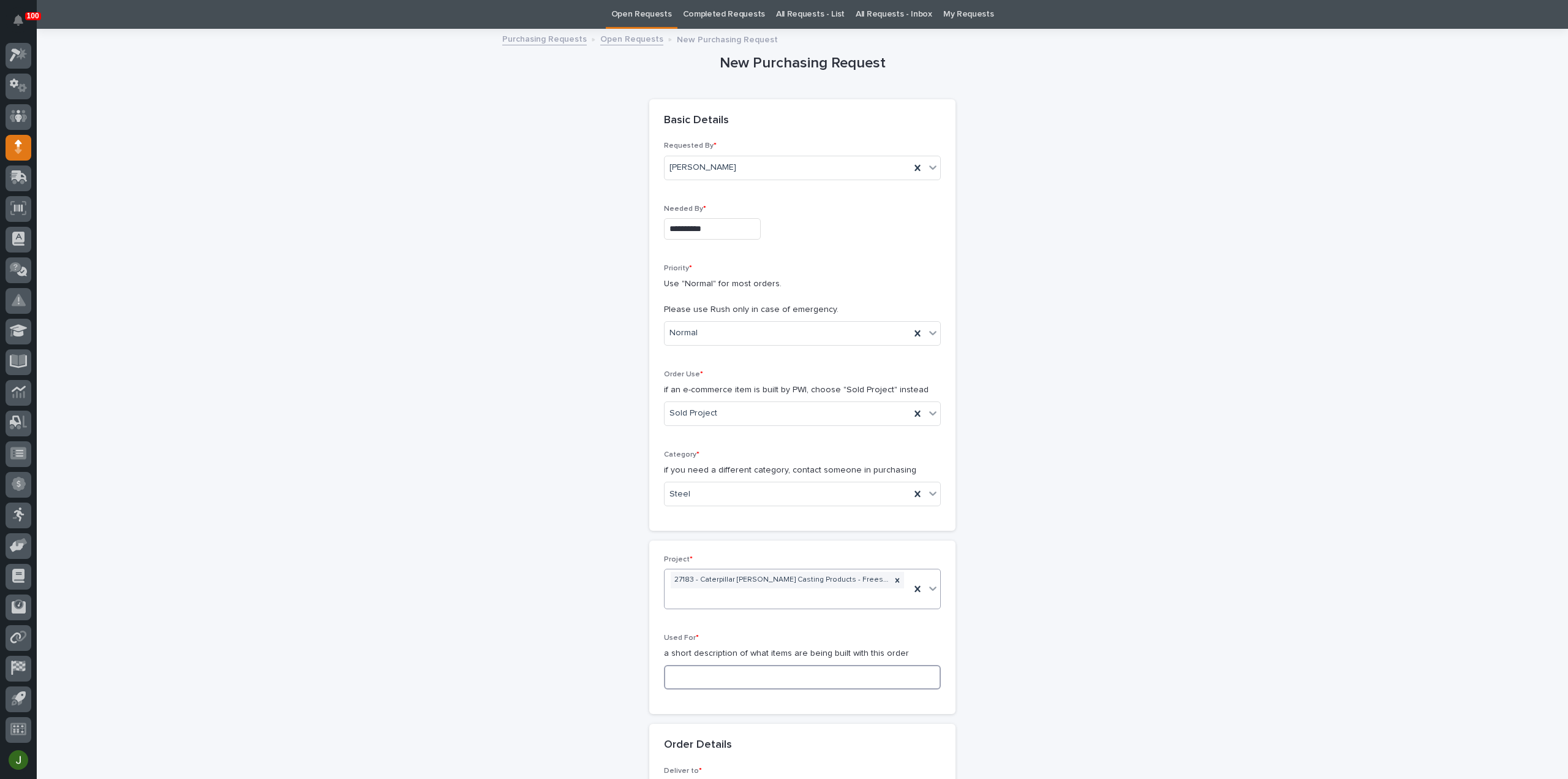
click at [688, 671] on input at bounding box center [803, 677] width 277 height 25
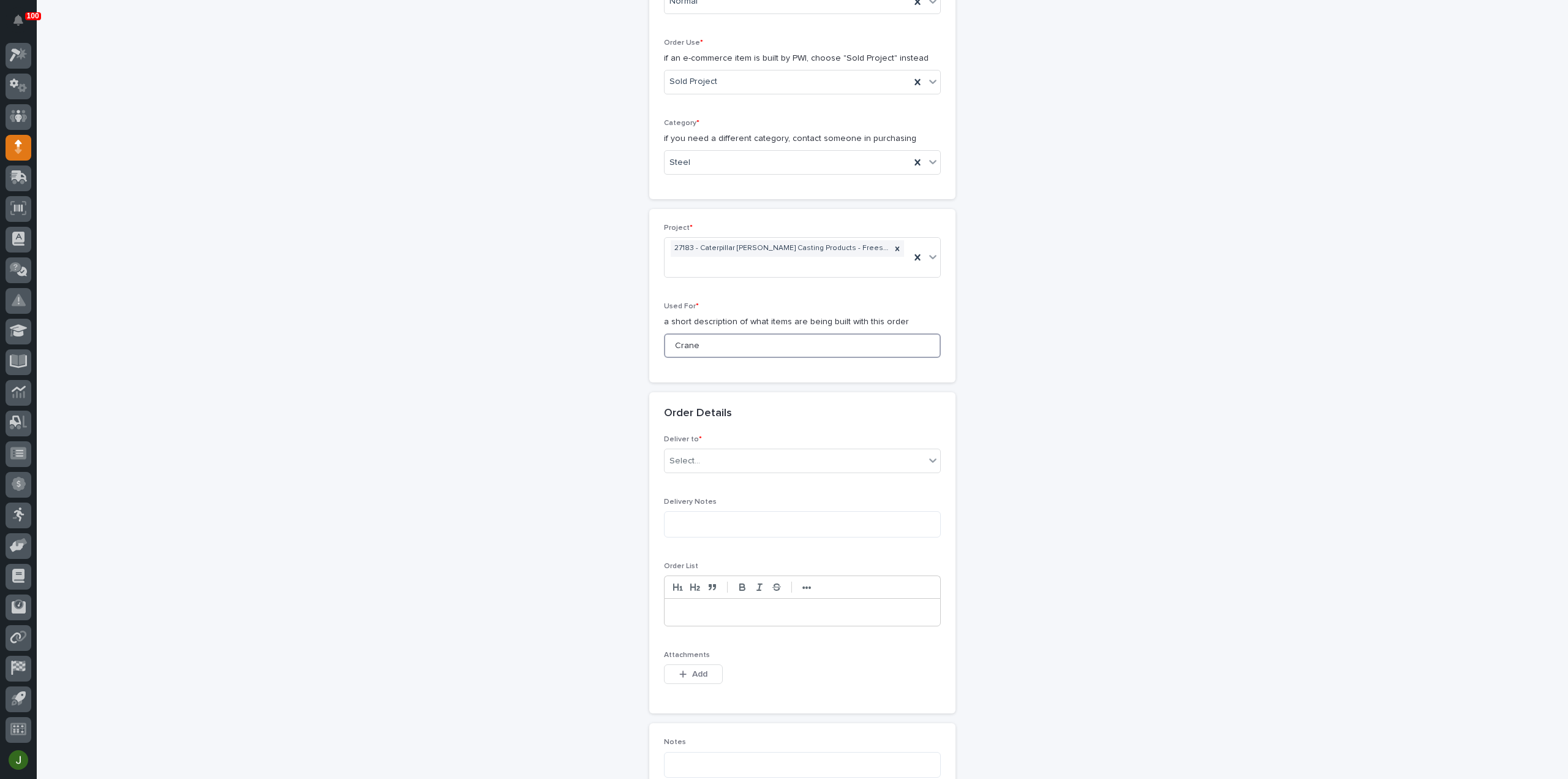
scroll to position [447, 0]
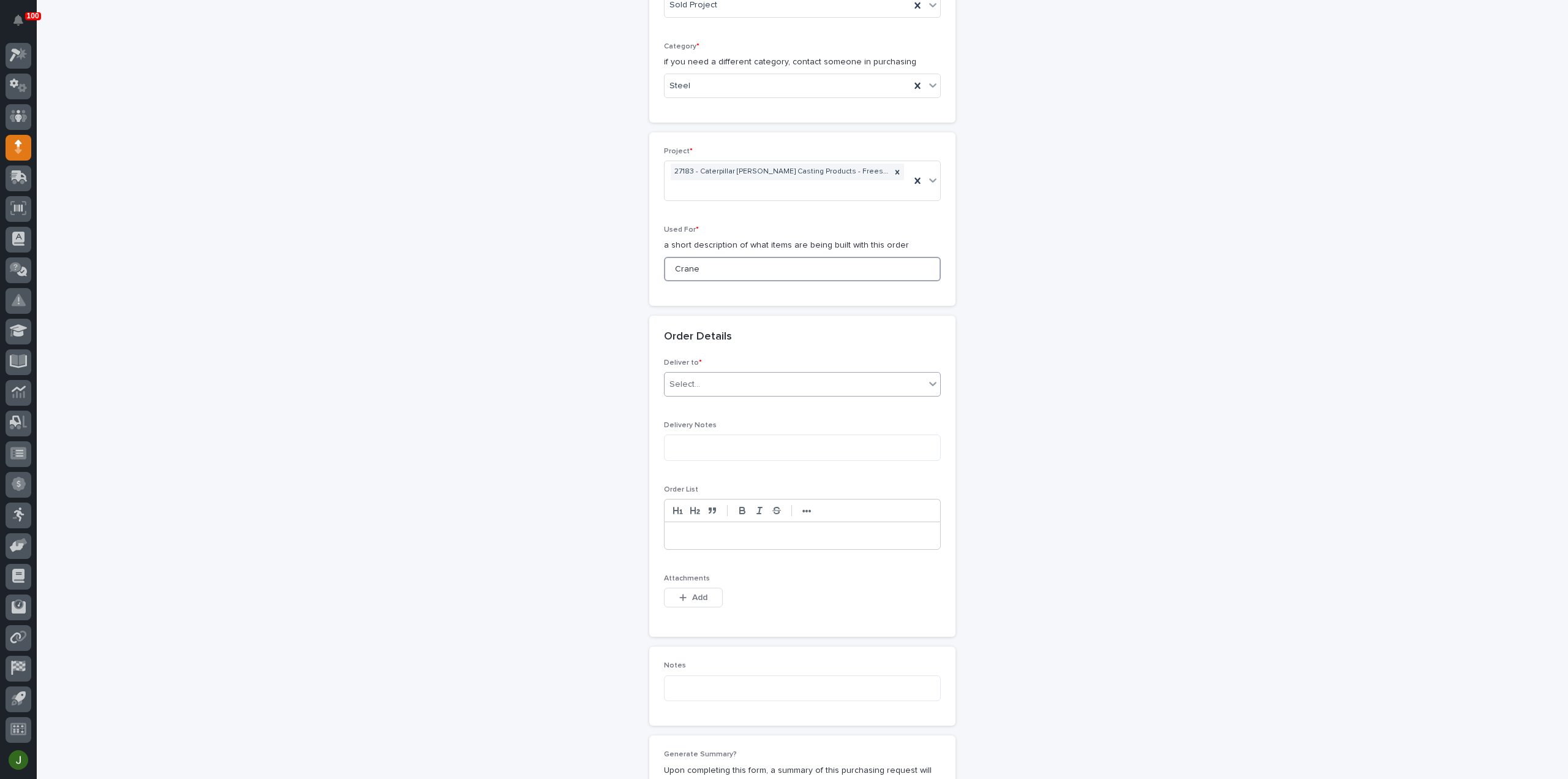
type input "Crane"
click at [701, 382] on div "Select..." at bounding box center [795, 385] width 261 height 20
click at [693, 397] on div "PWI" at bounding box center [797, 404] width 276 height 21
click at [683, 593] on div "button" at bounding box center [685, 597] width 12 height 9
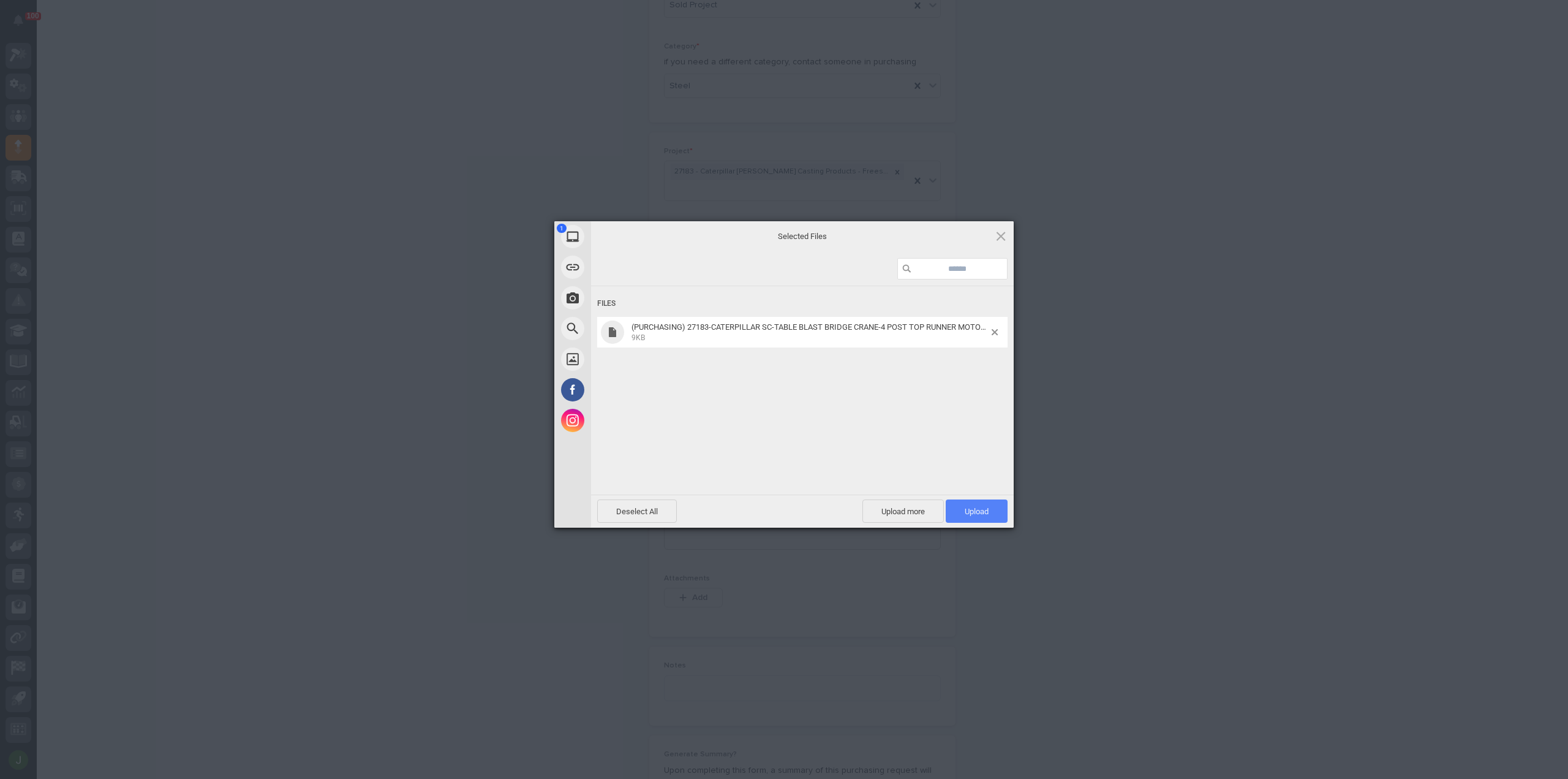
click at [975, 508] on span "Upload 1" at bounding box center [977, 511] width 24 height 9
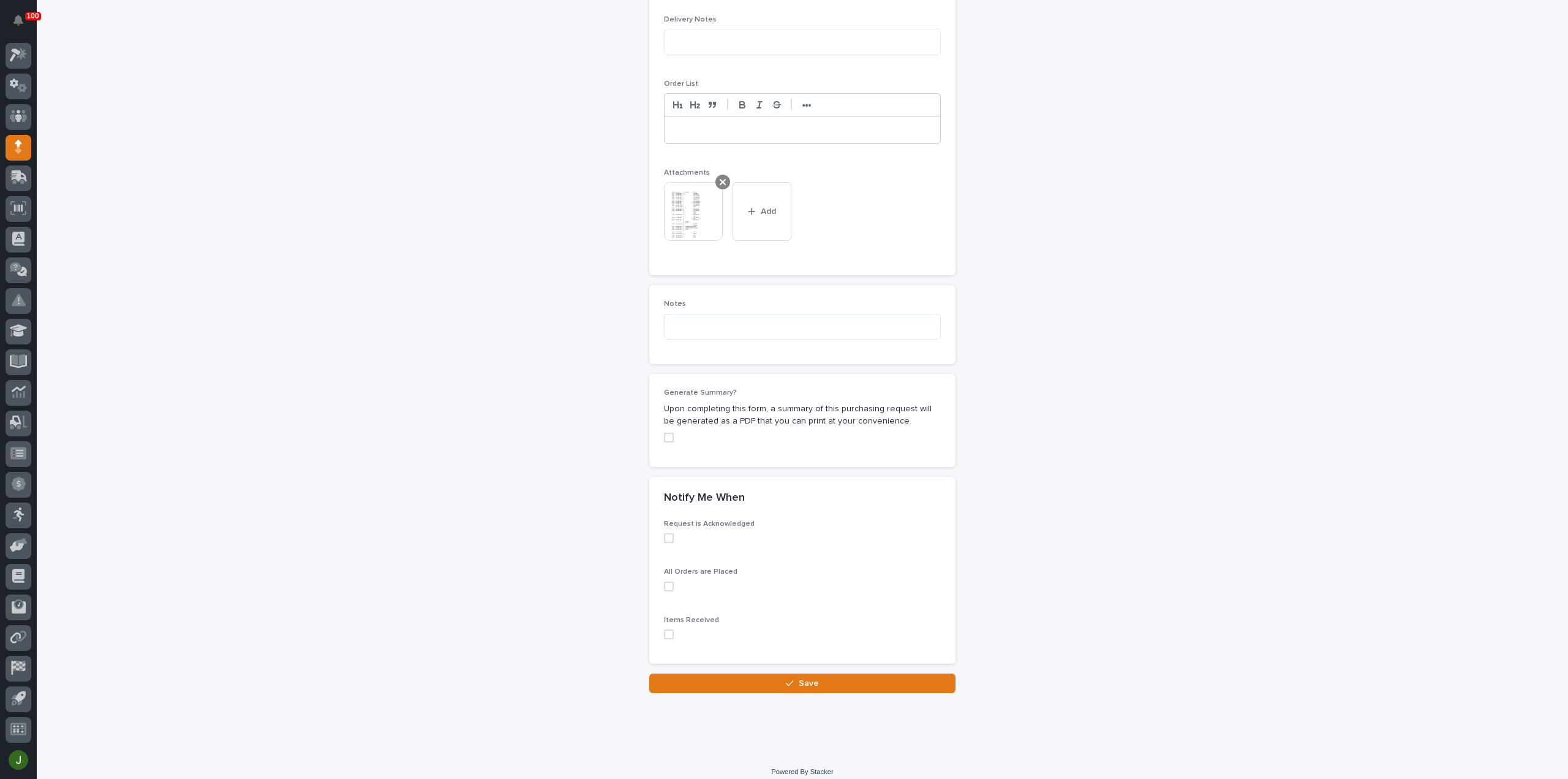
scroll to position [859, 0]
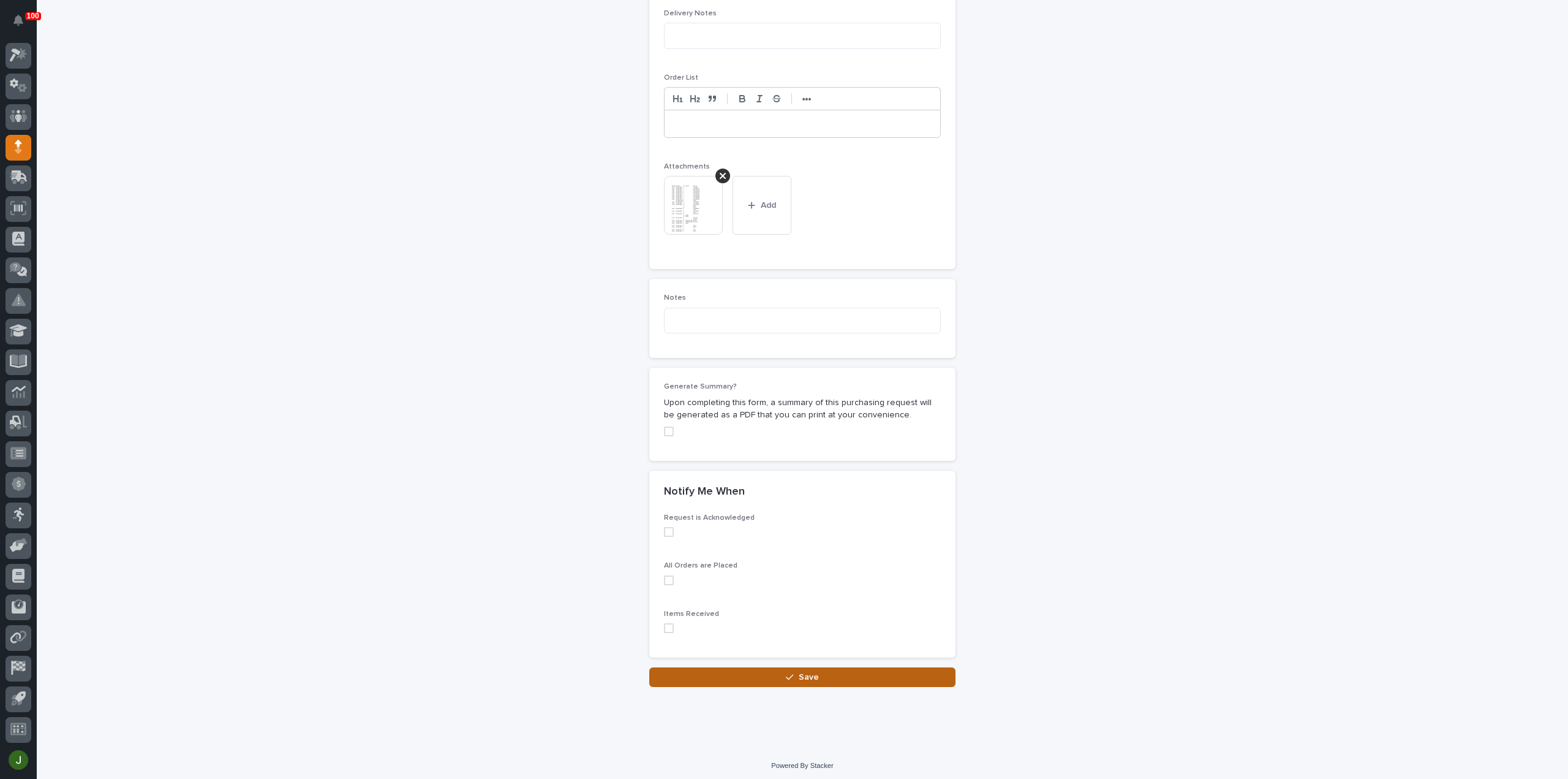
click at [773, 667] on button "Save" at bounding box center [802, 677] width 306 height 20
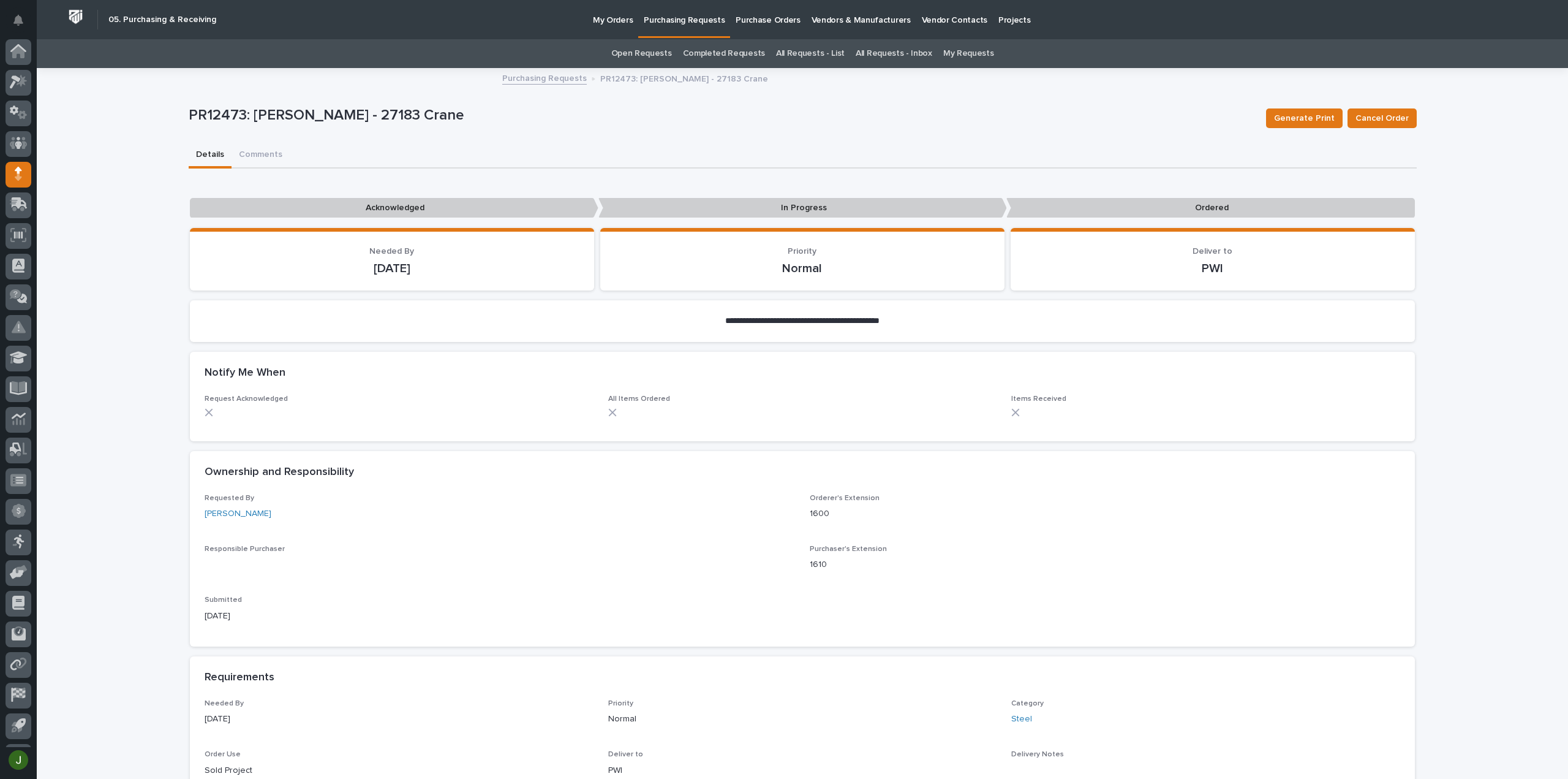
scroll to position [27, 0]
click at [698, 16] on p "Purchasing Requests" at bounding box center [684, 13] width 81 height 26
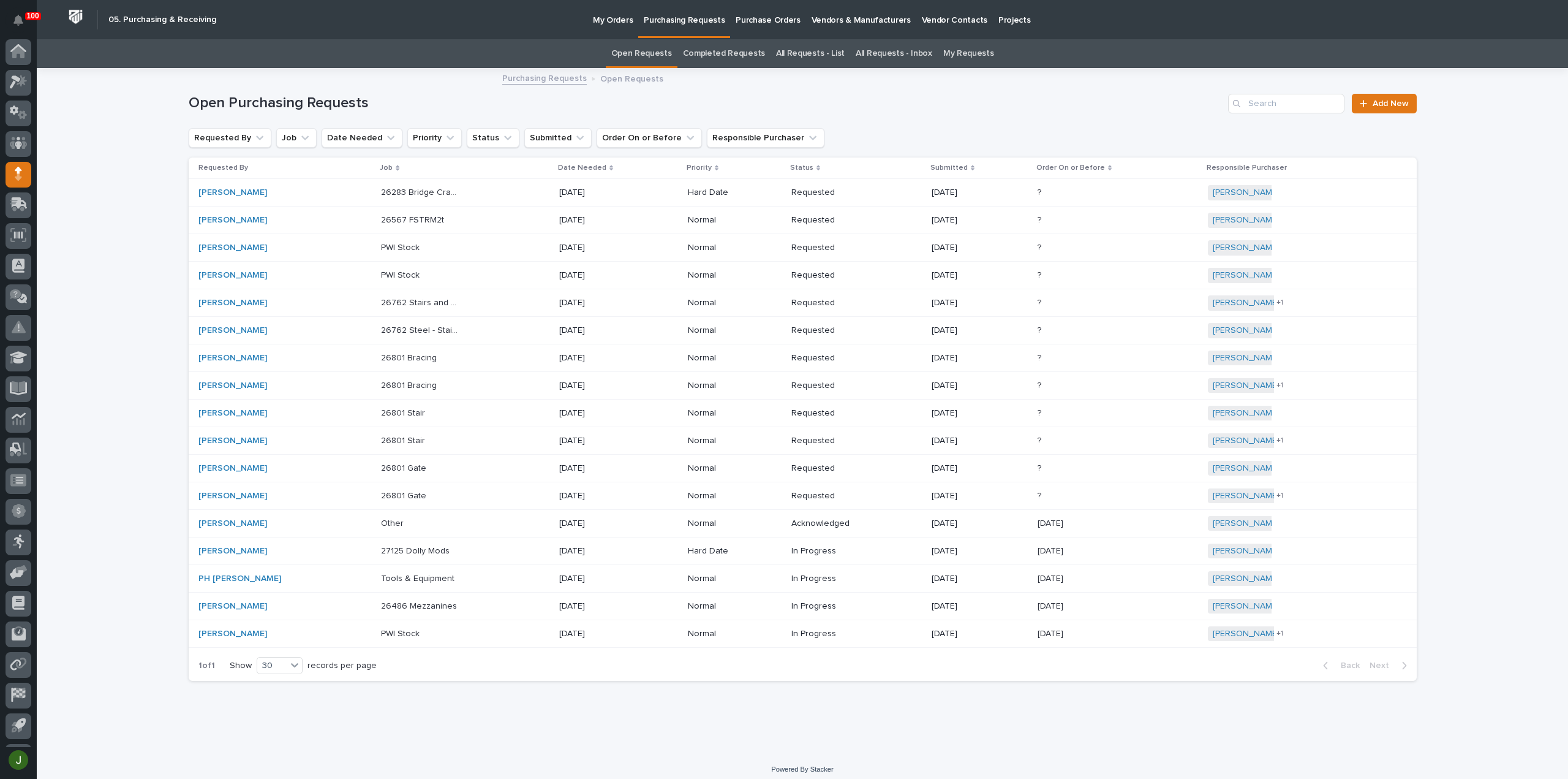
scroll to position [27, 0]
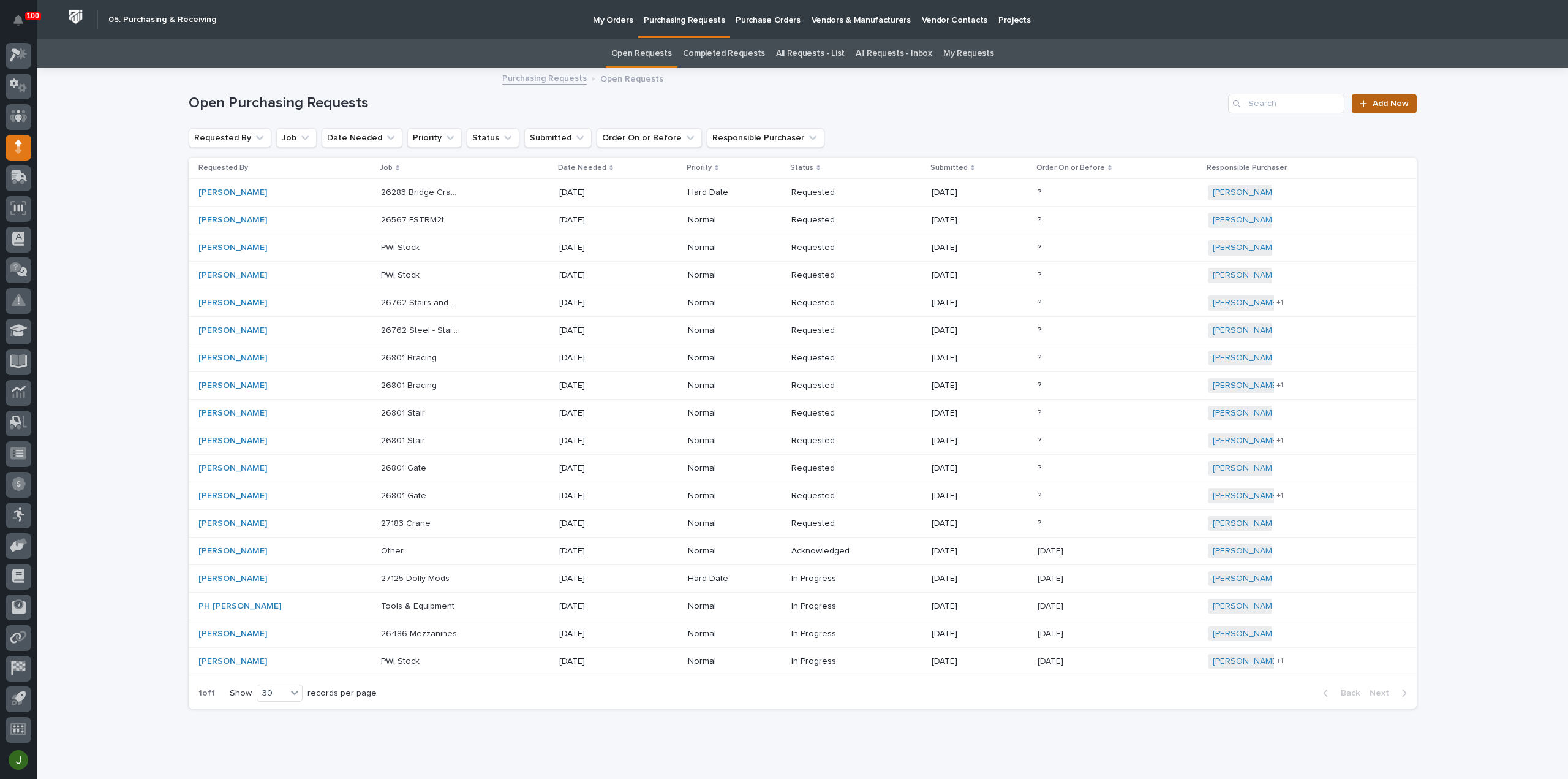
click at [1383, 104] on span "Add New" at bounding box center [1391, 104] width 36 height 9
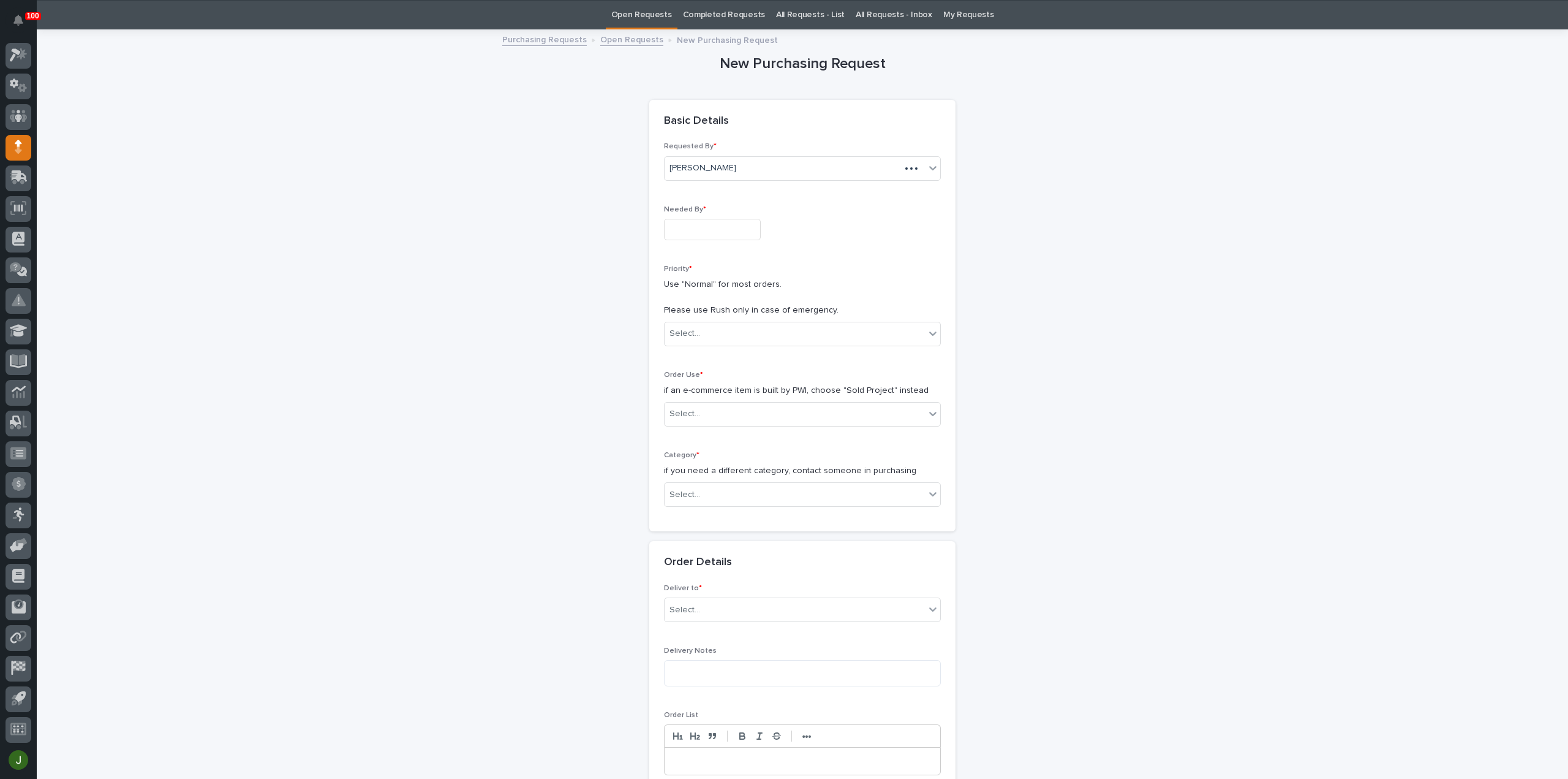
scroll to position [39, 0]
click at [707, 229] on input "text" at bounding box center [713, 229] width 97 height 21
click at [747, 107] on div "10" at bounding box center [744, 108] width 16 height 16
type input "**********"
click at [695, 327] on div "Select..." at bounding box center [795, 333] width 261 height 20
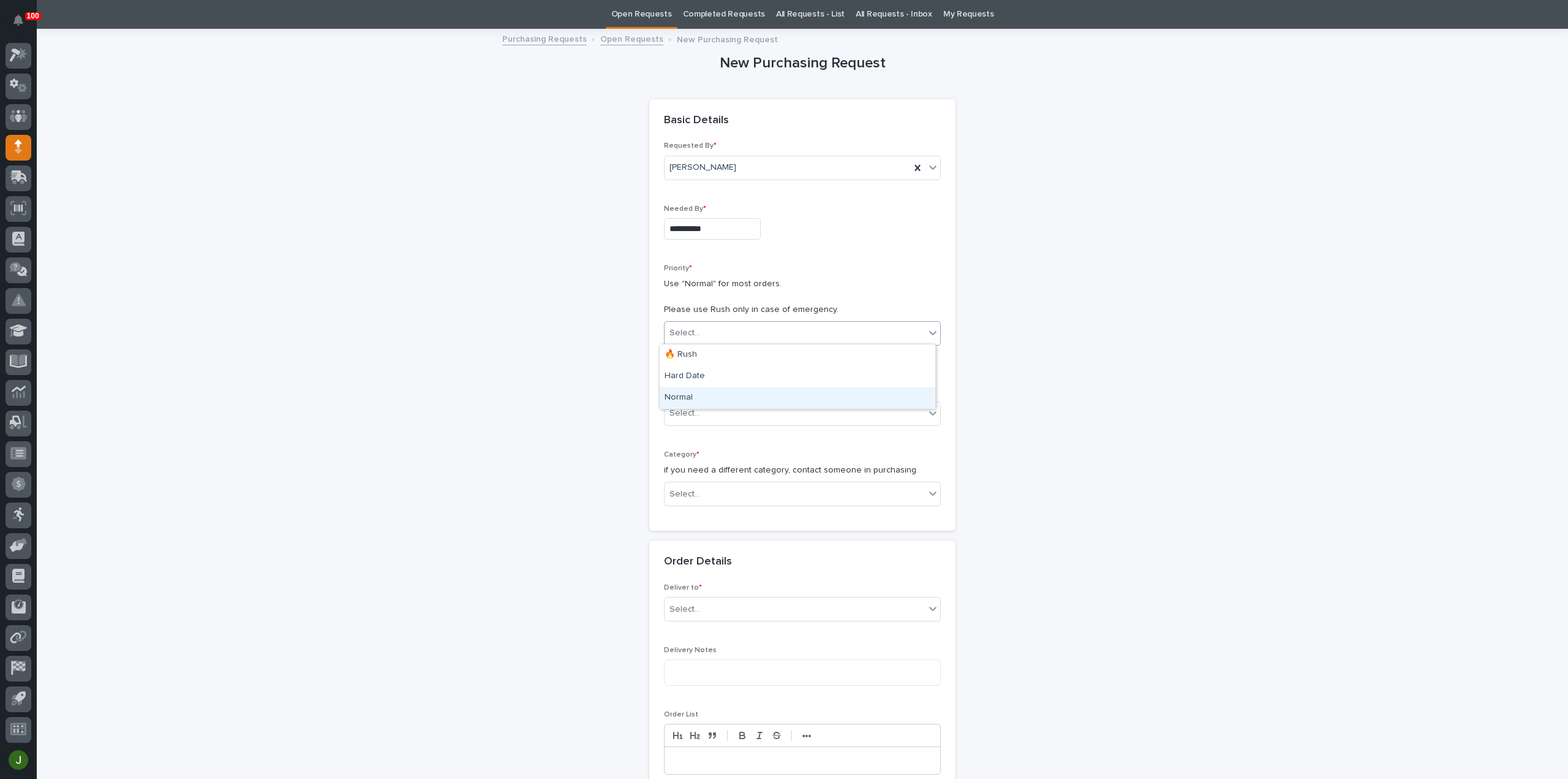
click at [683, 400] on div "Normal" at bounding box center [797, 398] width 276 height 21
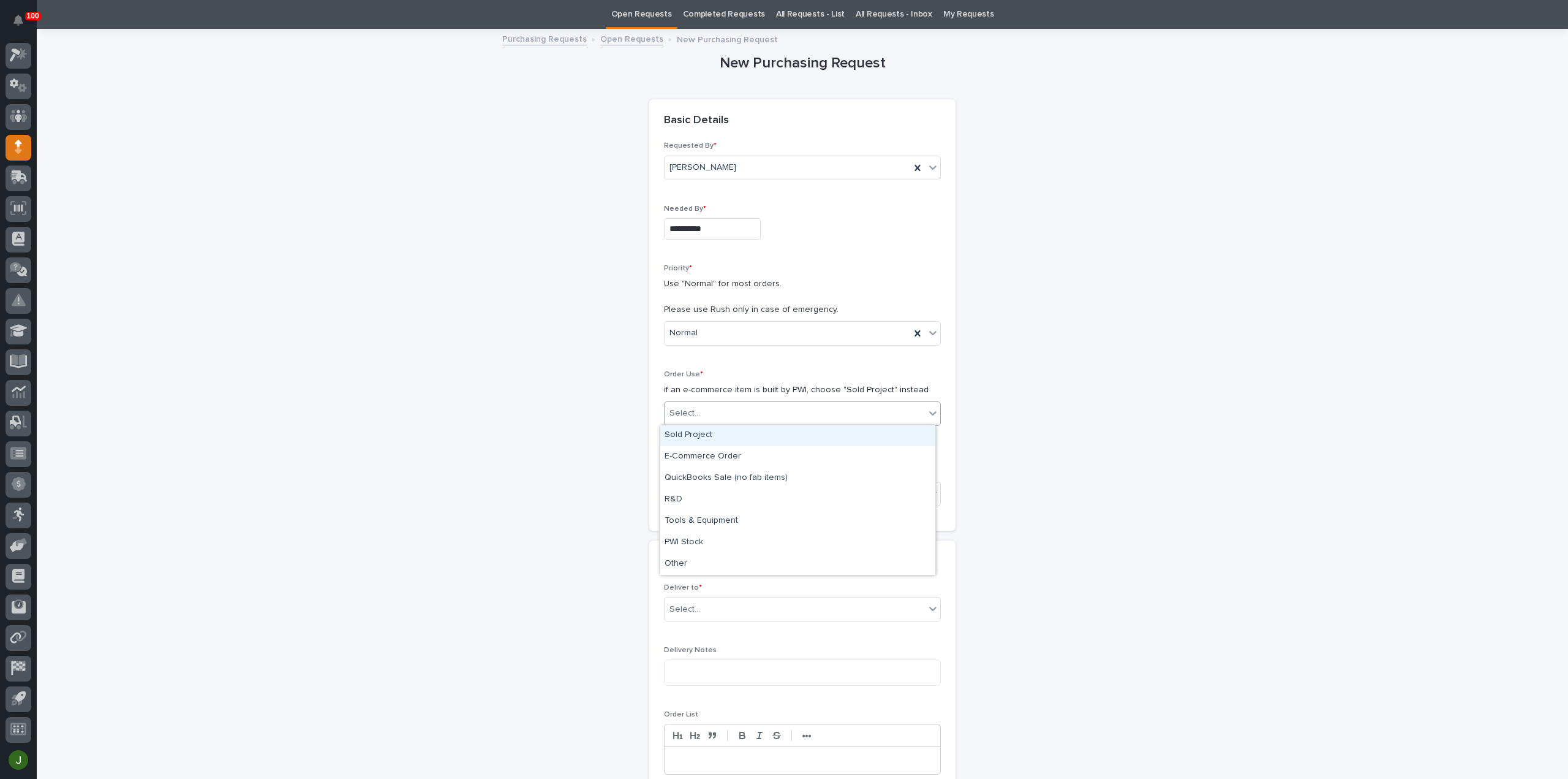
click at [683, 410] on div "Select..." at bounding box center [685, 413] width 31 height 13
click at [686, 433] on div "Sold Project" at bounding box center [797, 435] width 276 height 21
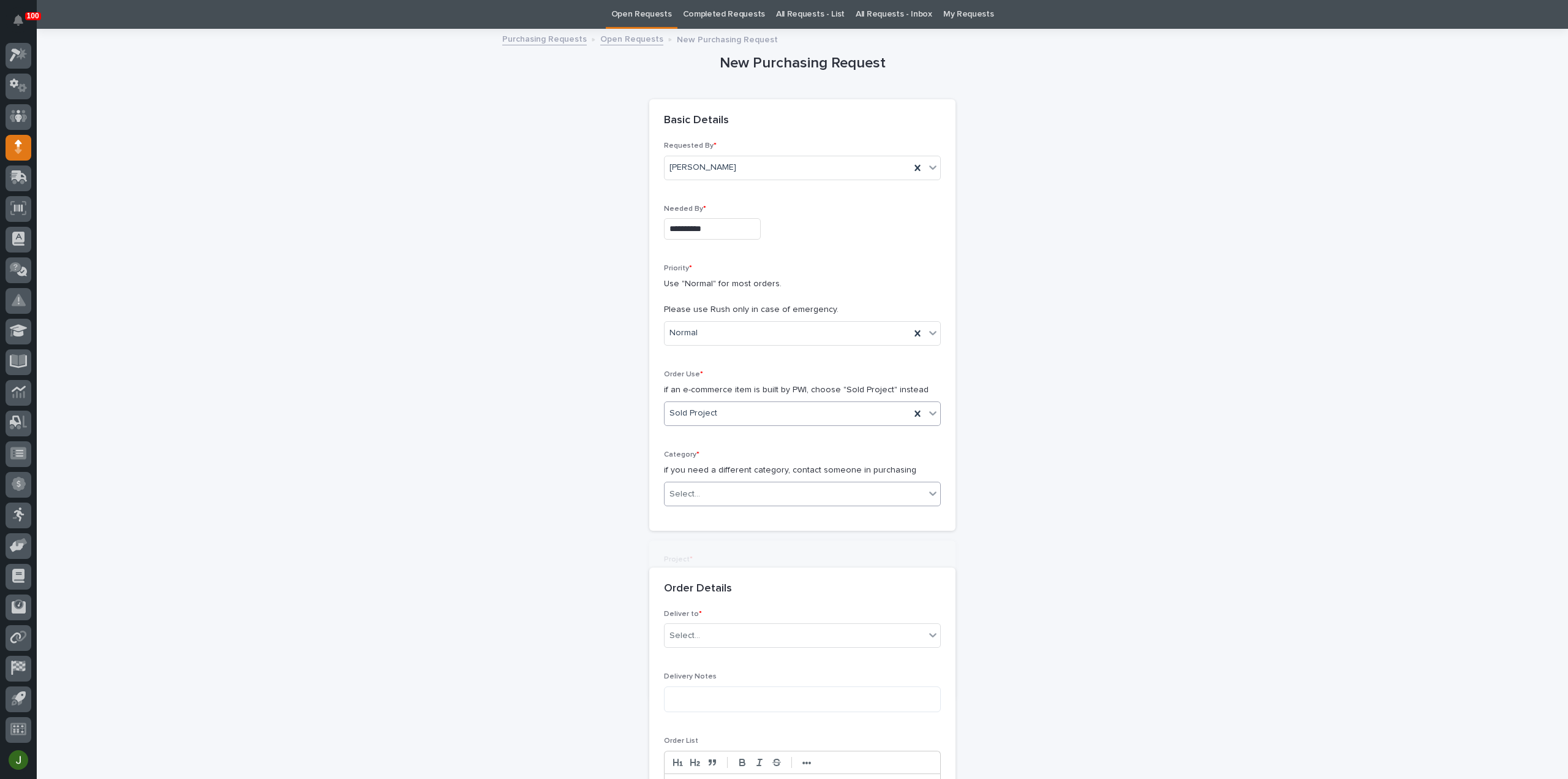
click at [688, 488] on div "Select..." at bounding box center [685, 494] width 31 height 13
click at [692, 619] on div "Parts & Hardware" at bounding box center [797, 621] width 276 height 21
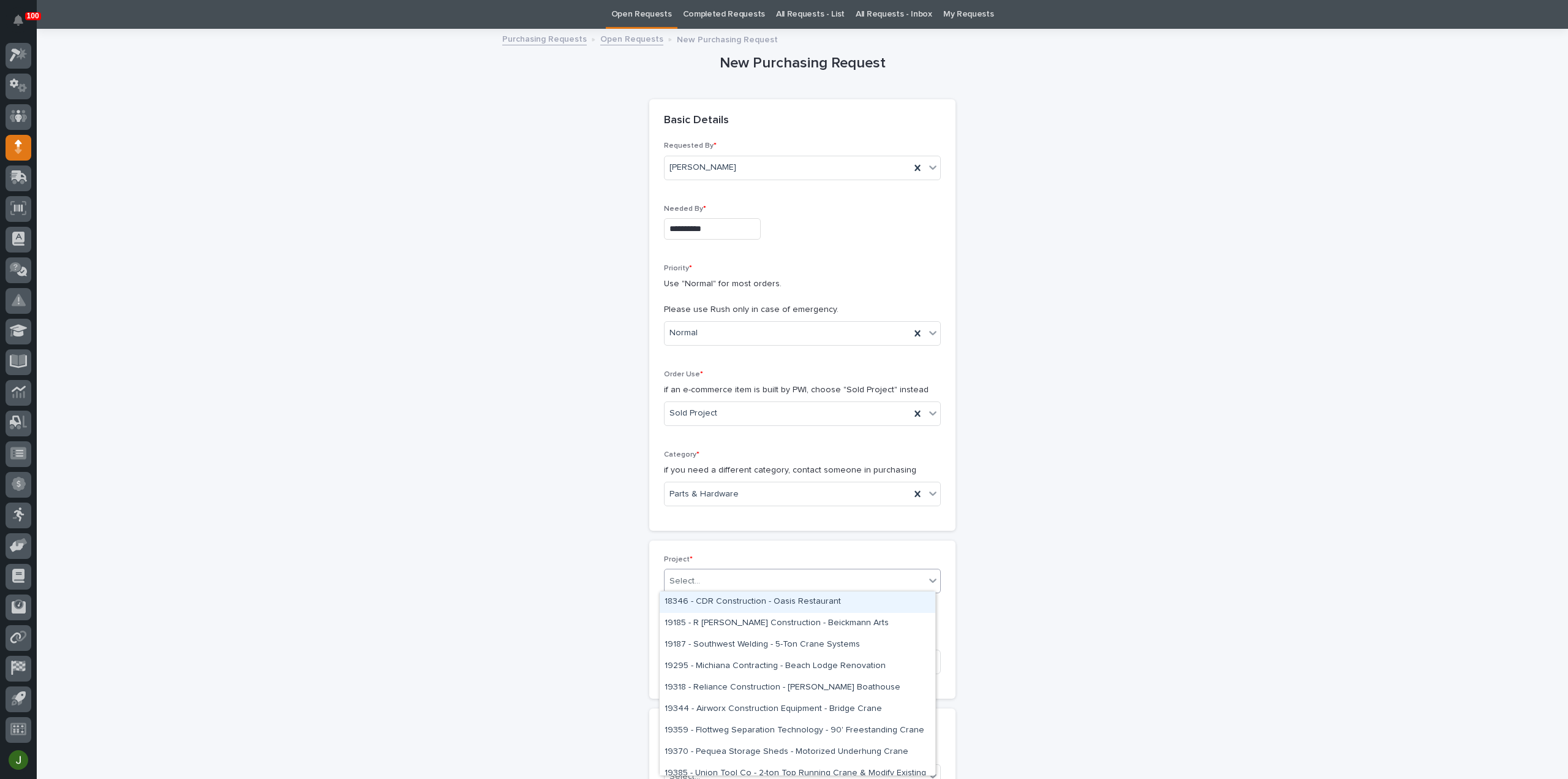
click at [692, 578] on div "Select..." at bounding box center [685, 580] width 31 height 13
type input "*****"
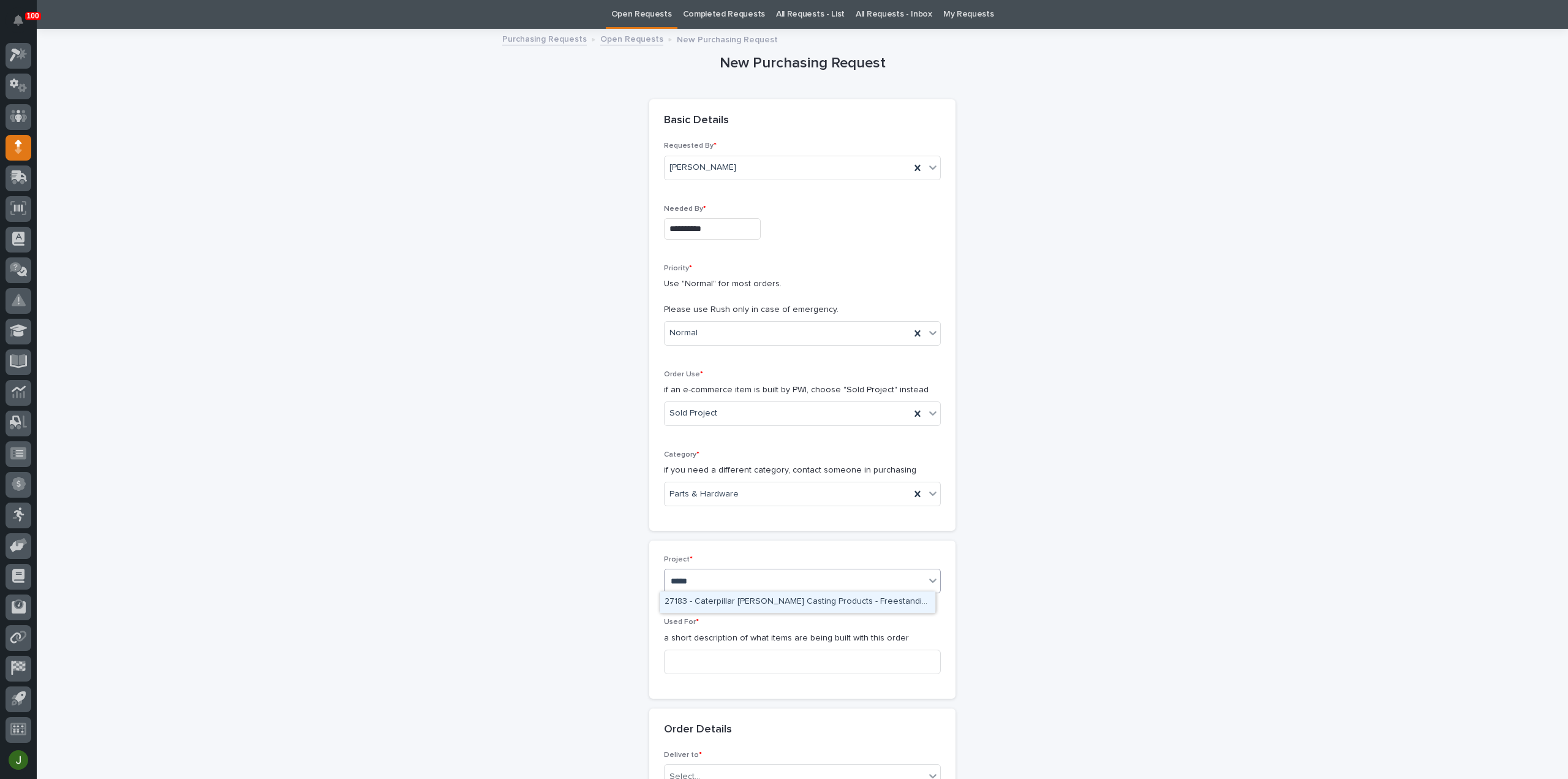
click at [718, 601] on div "27183 - Caterpillar [PERSON_NAME] Casting Products - Freestanding 1 Ton UltraLi…" at bounding box center [797, 602] width 276 height 21
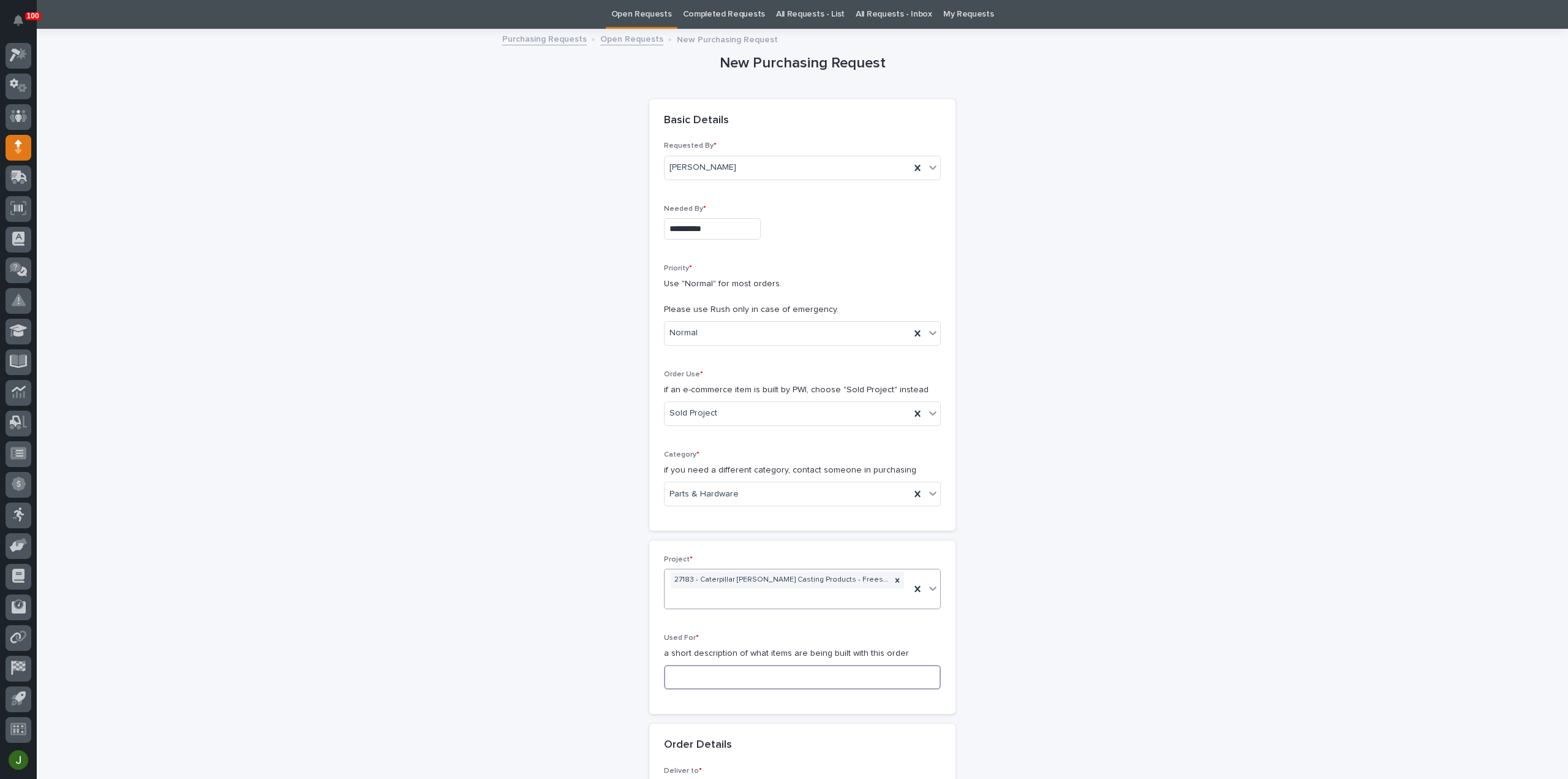
click at [680, 673] on input at bounding box center [803, 677] width 277 height 25
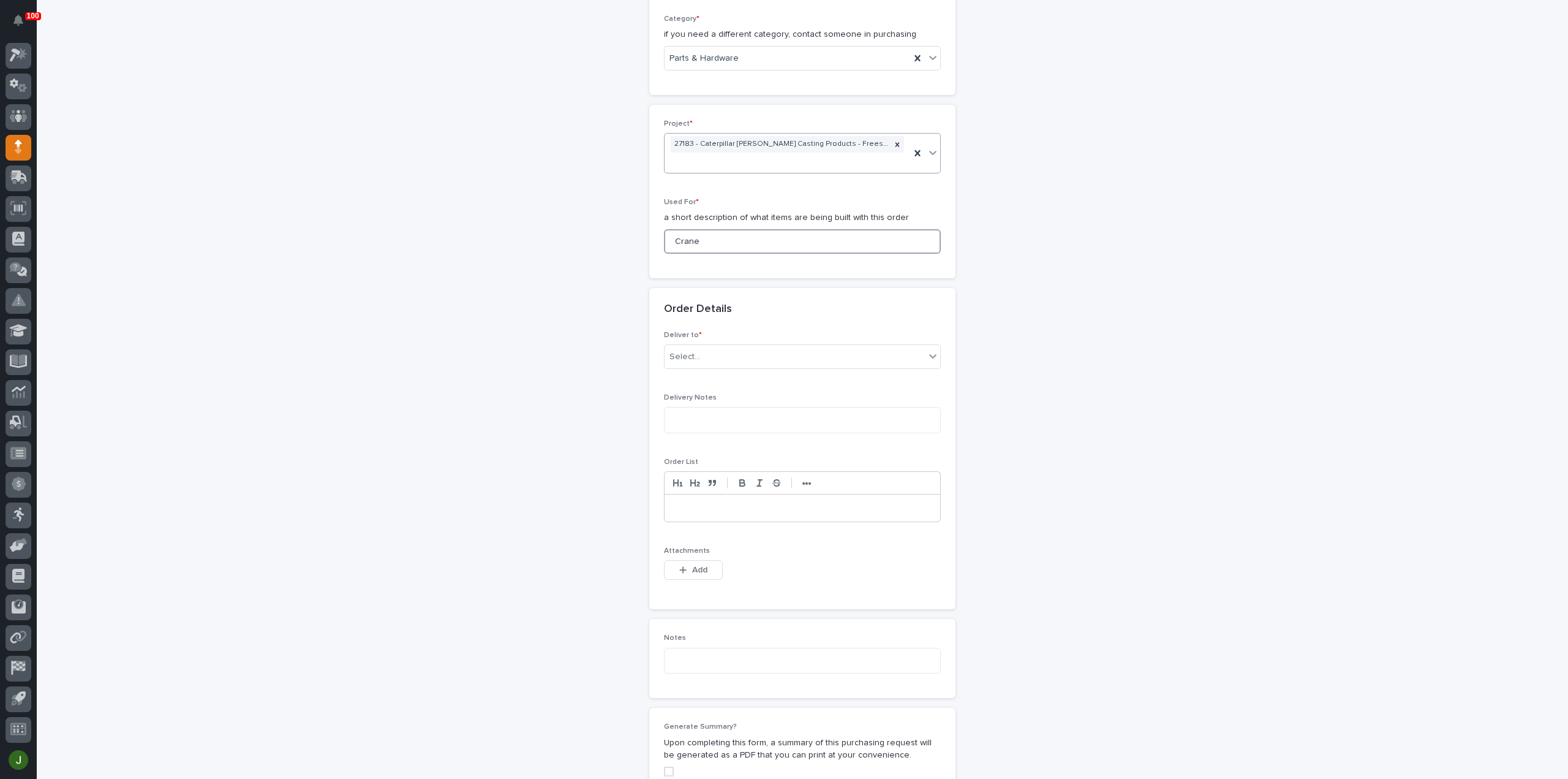
scroll to position [529, 0]
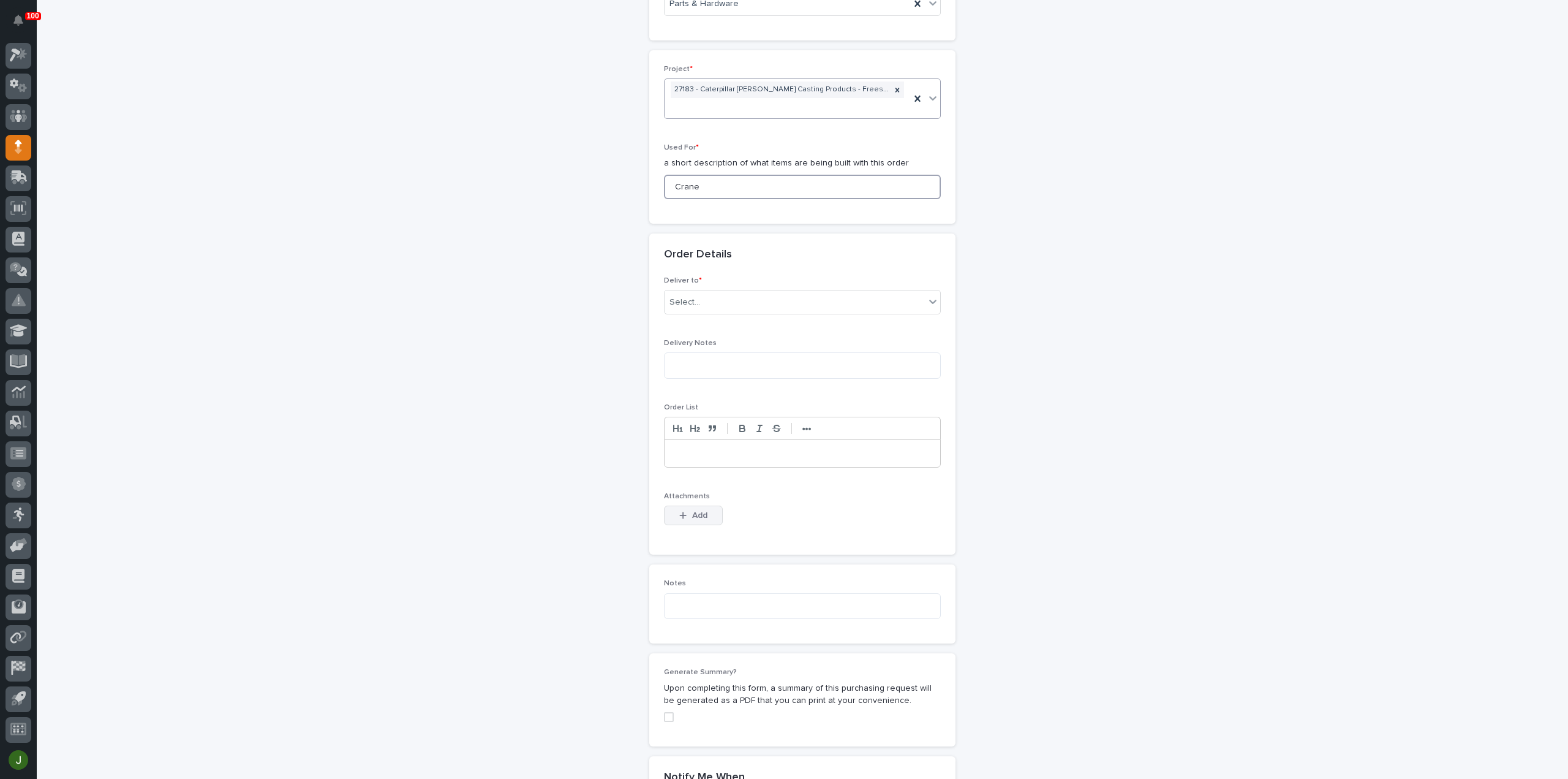
type input "Crane"
click at [680, 511] on icon "button" at bounding box center [683, 515] width 8 height 9
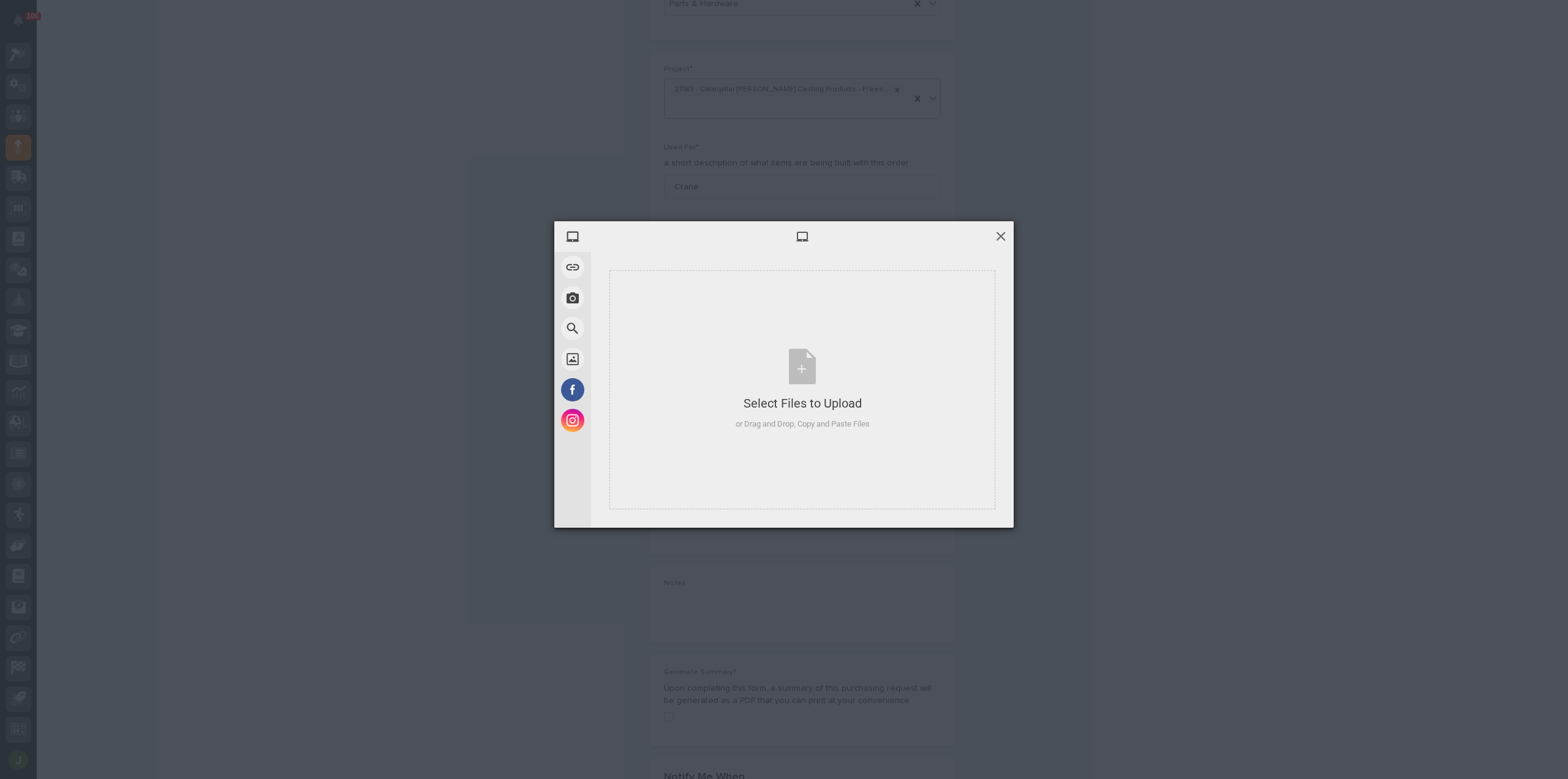
click at [996, 231] on span at bounding box center [1001, 236] width 14 height 14
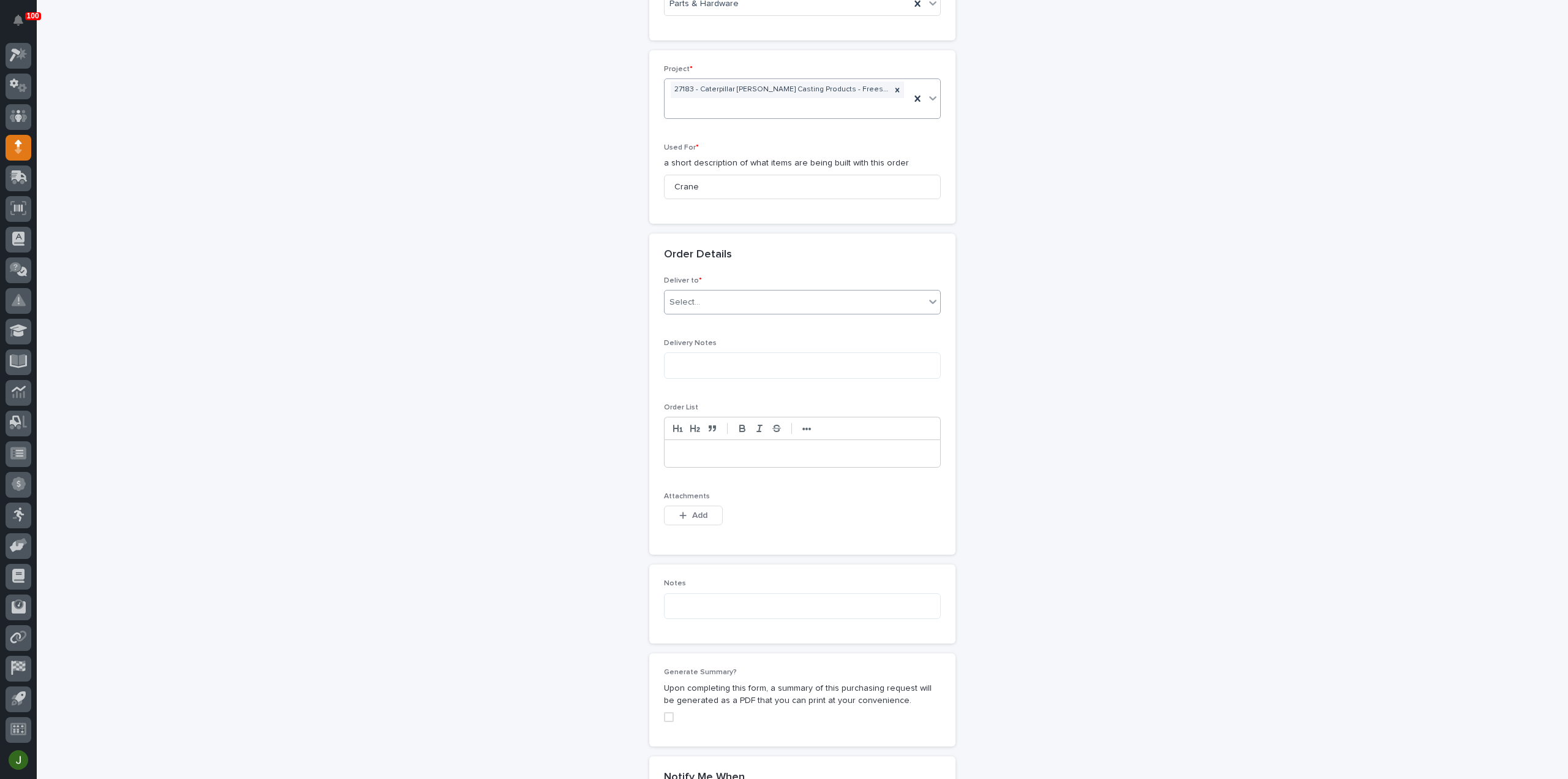
click at [697, 299] on div "Select..." at bounding box center [795, 302] width 261 height 20
click at [674, 317] on div "PWI" at bounding box center [797, 322] width 276 height 21
click at [680, 513] on icon "button" at bounding box center [683, 515] width 8 height 9
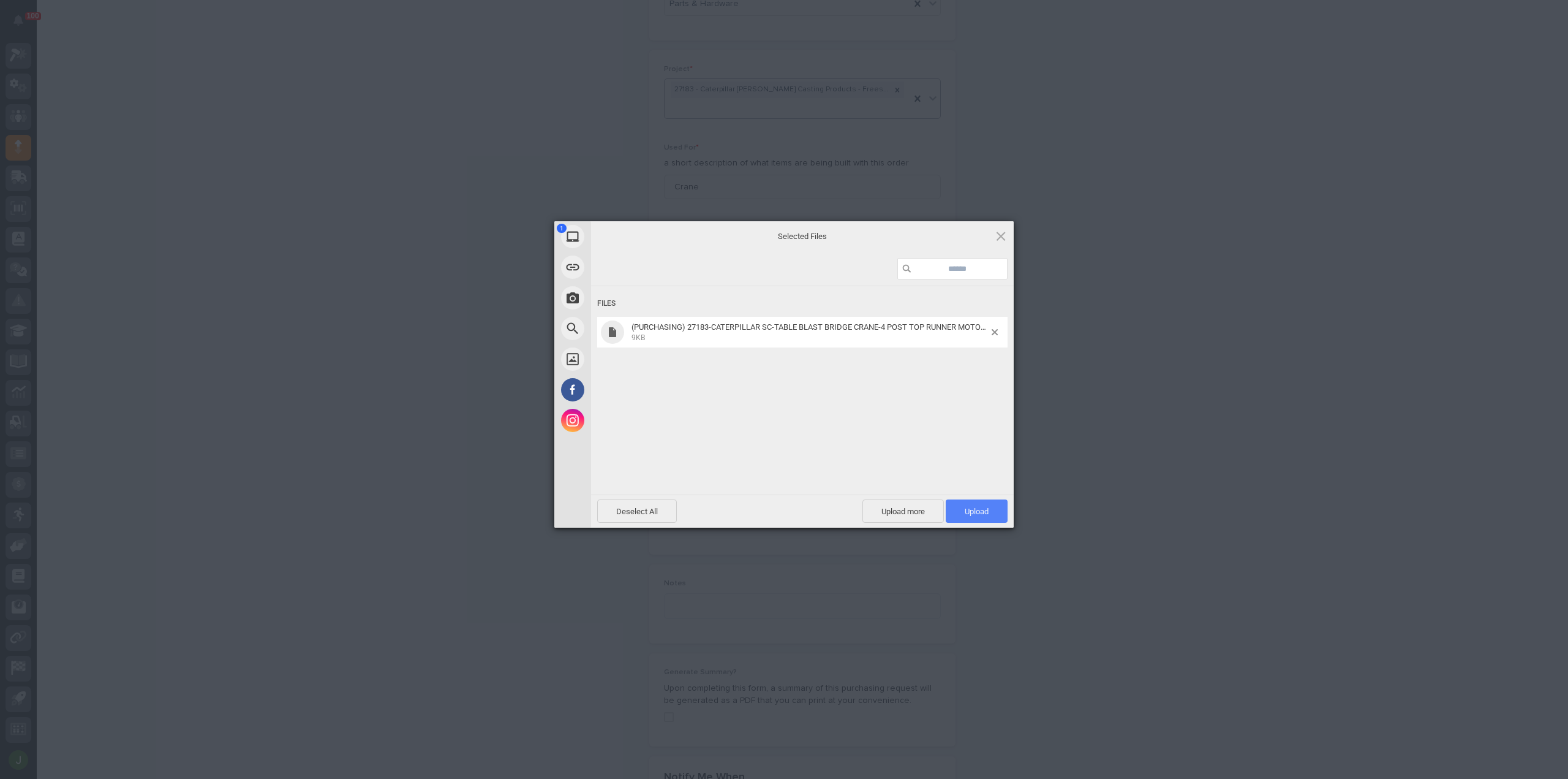
click at [989, 511] on span "Upload 1" at bounding box center [977, 511] width 24 height 9
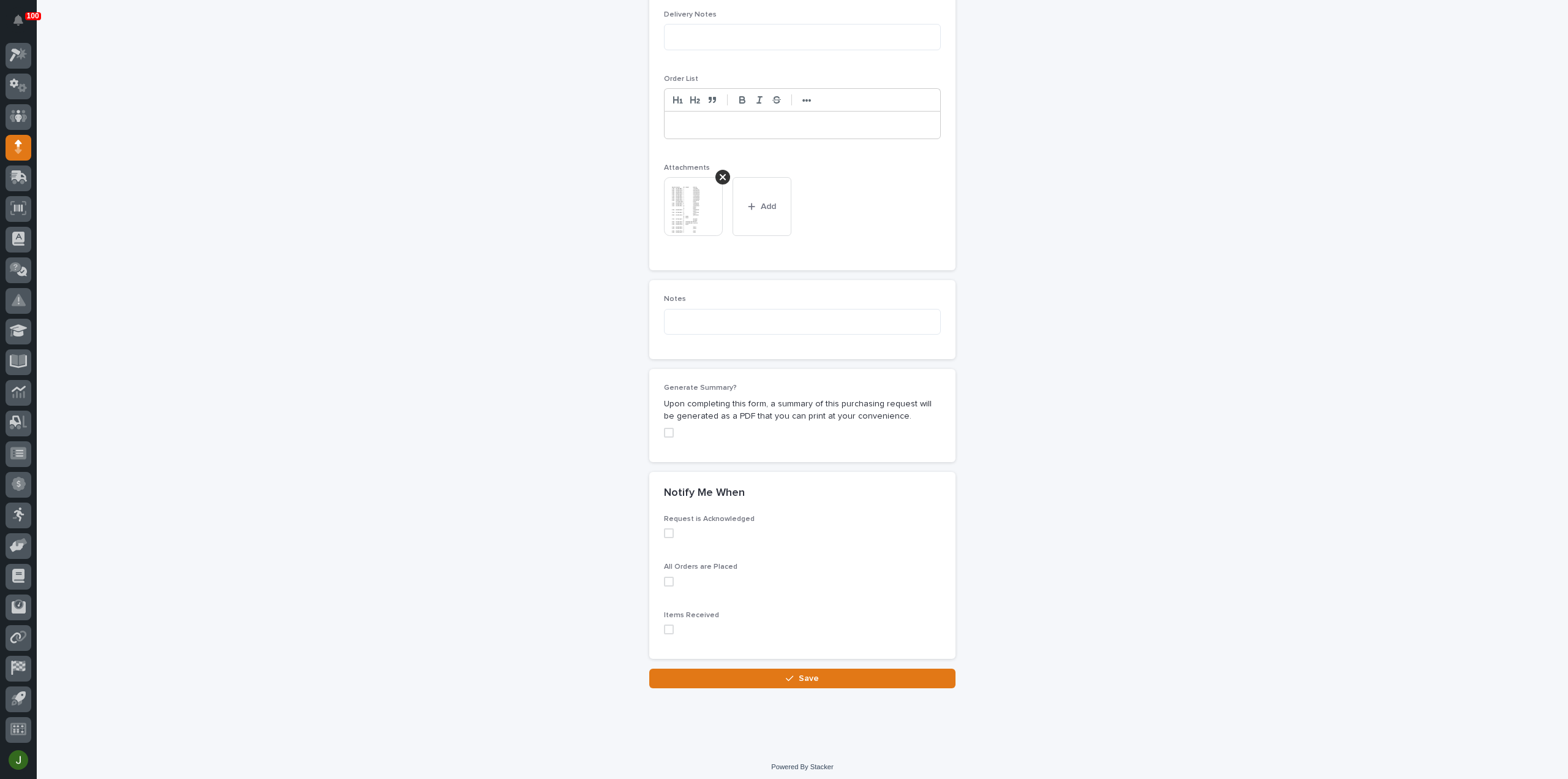
scroll to position [859, 0]
click at [799, 671] on span "Save" at bounding box center [809, 677] width 20 height 11
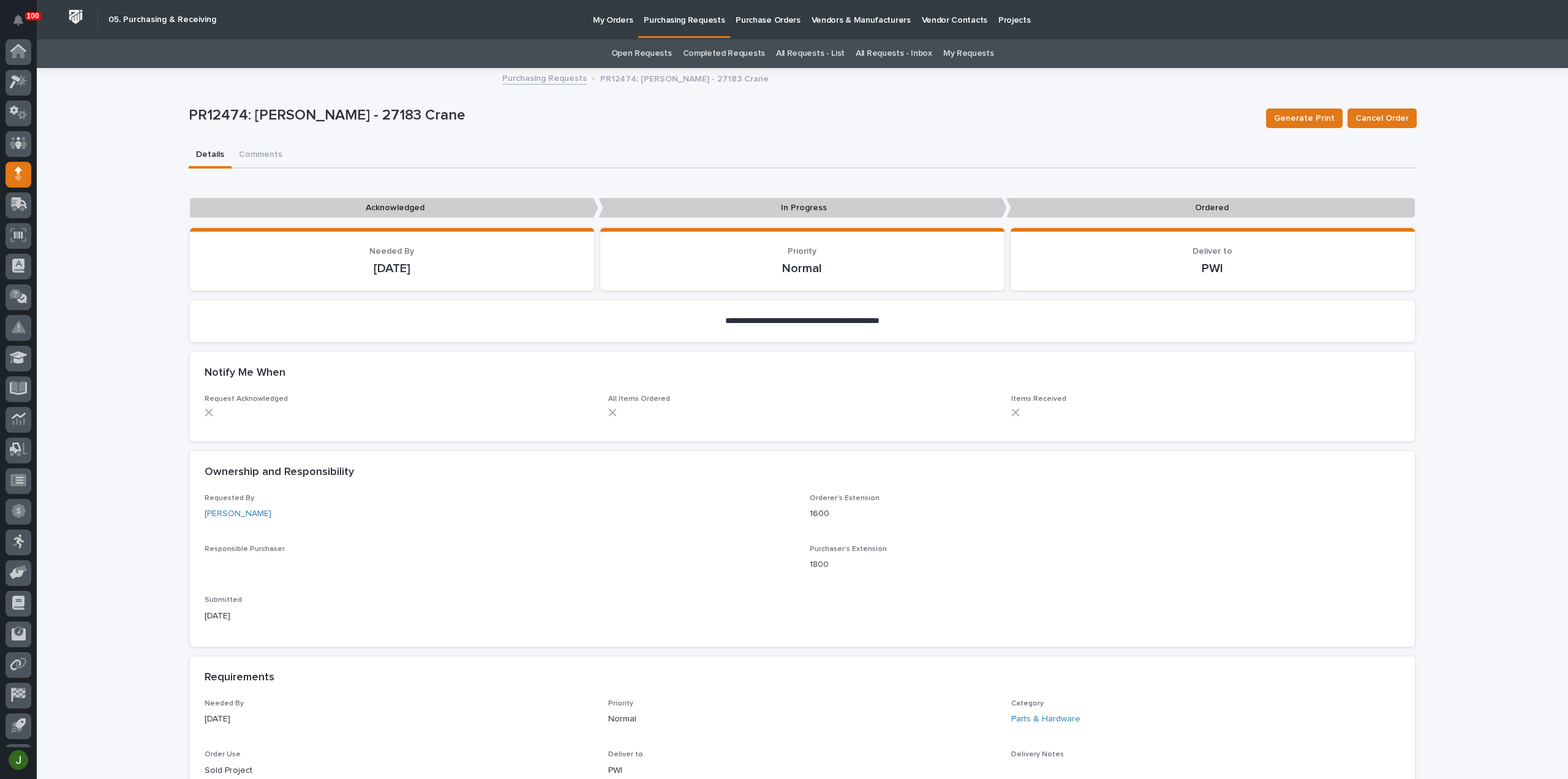
scroll to position [27, 0]
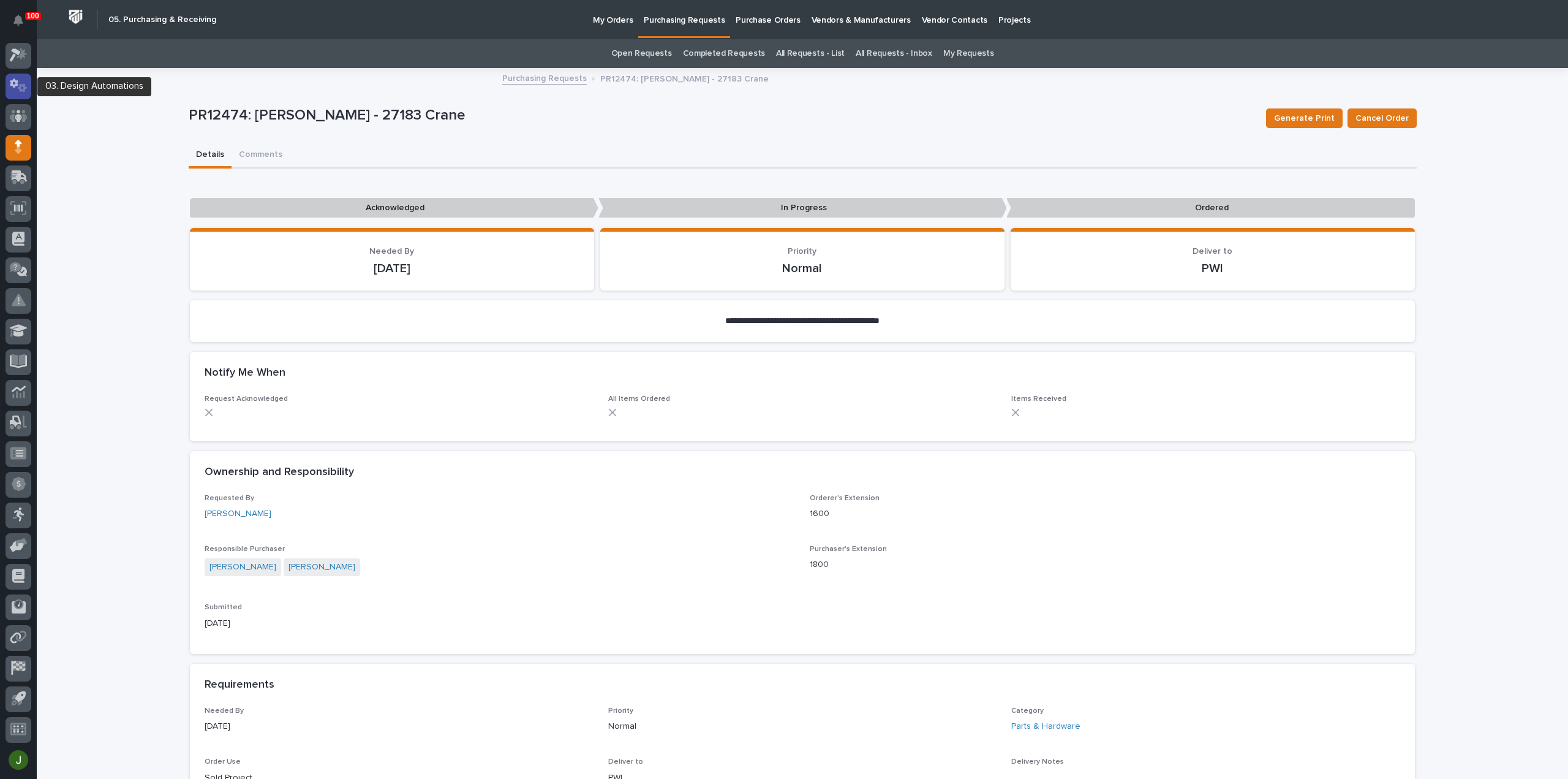
click at [15, 83] on icon at bounding box center [18, 85] width 18 height 14
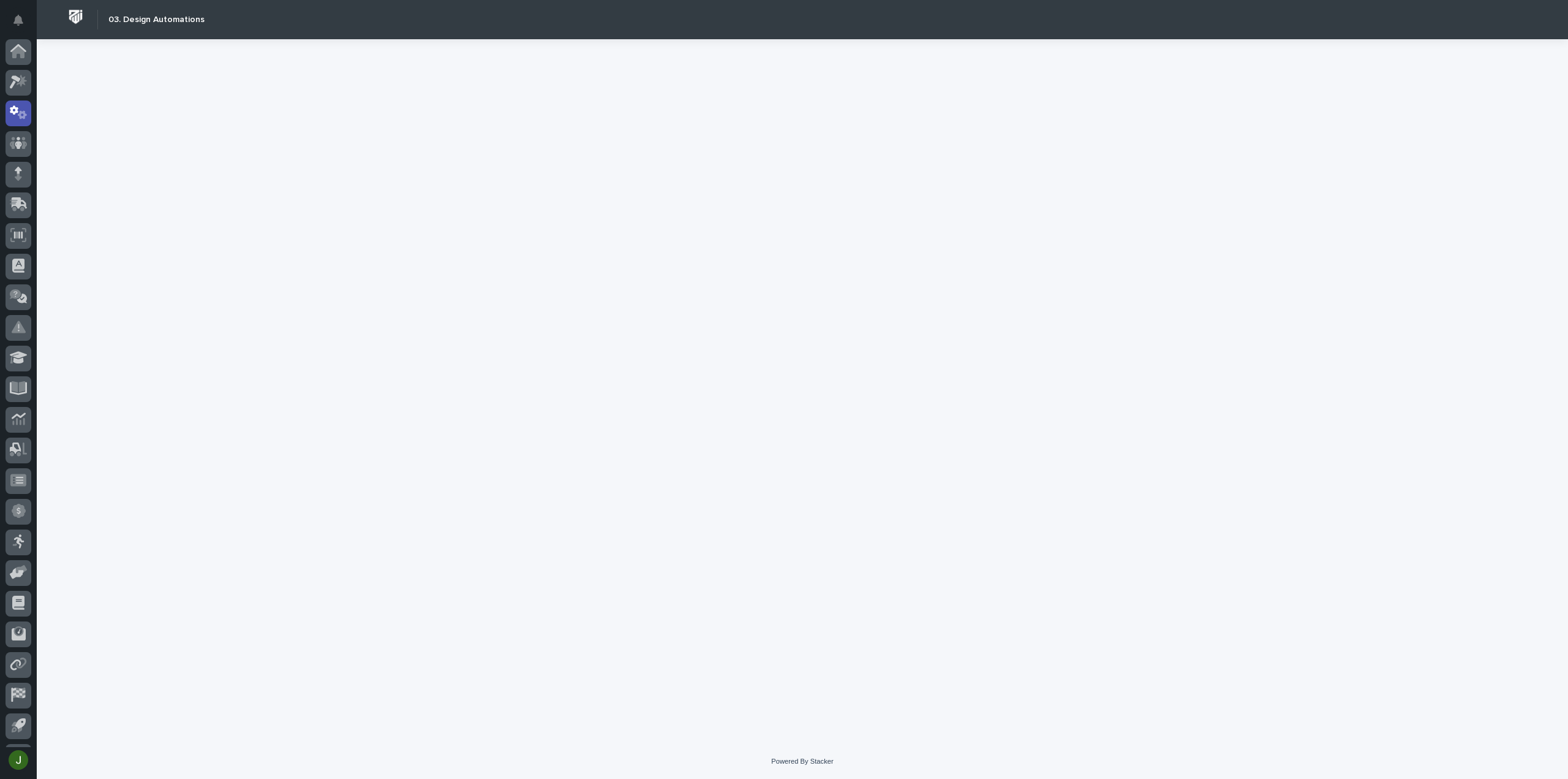
scroll to position [27, 0]
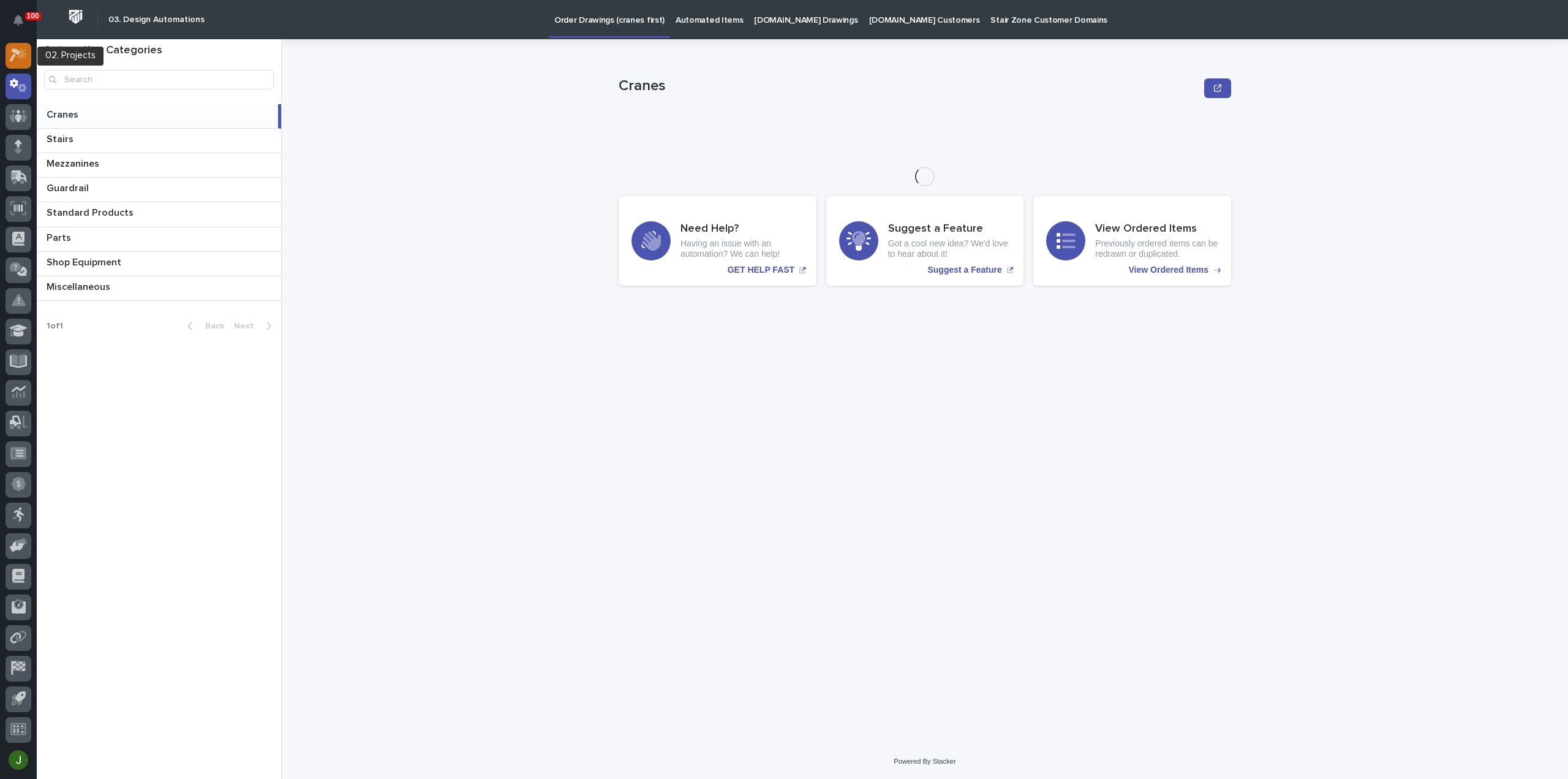
click at [23, 59] on icon at bounding box center [18, 55] width 18 height 14
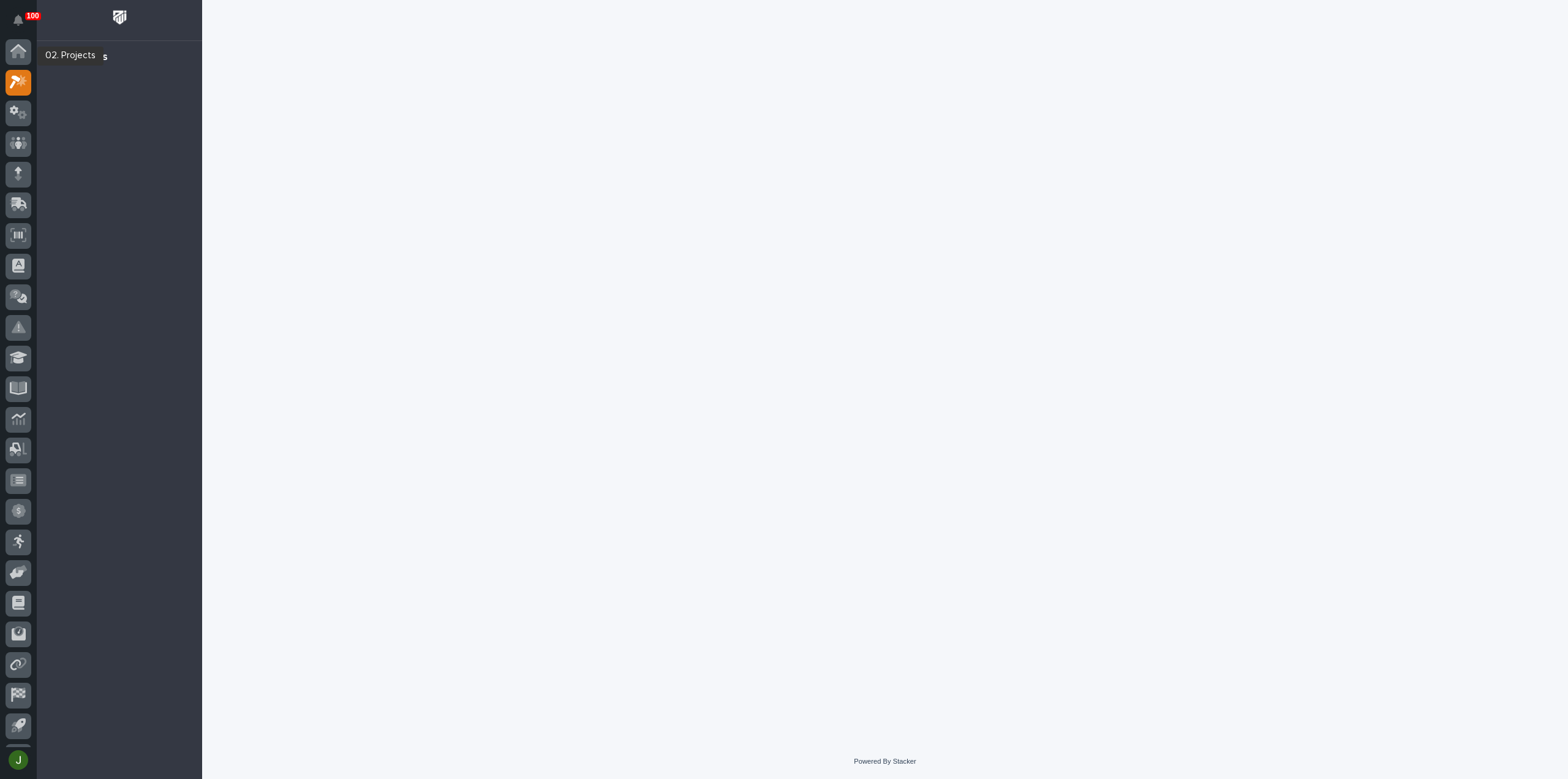
scroll to position [27, 0]
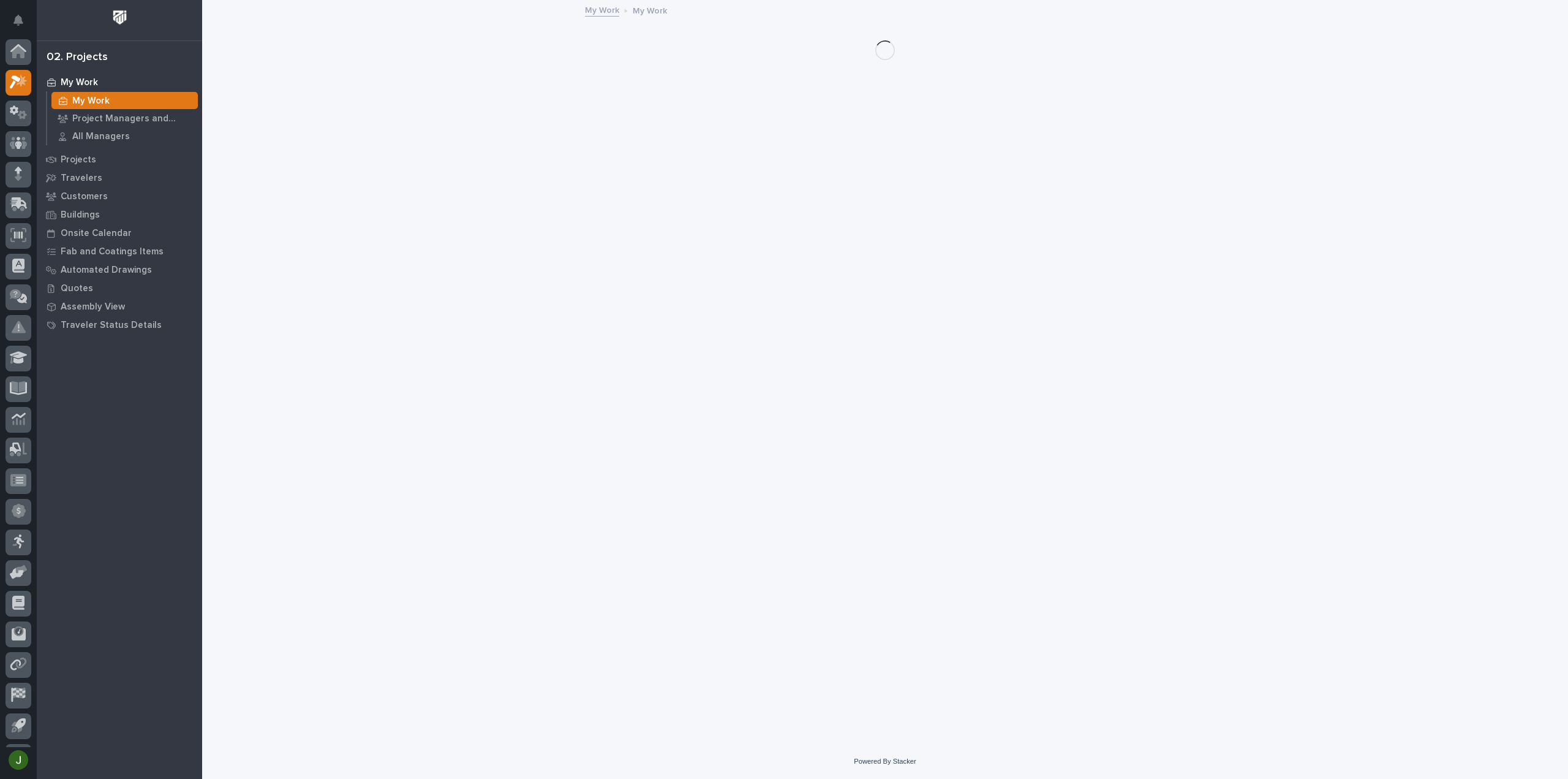
scroll to position [27, 0]
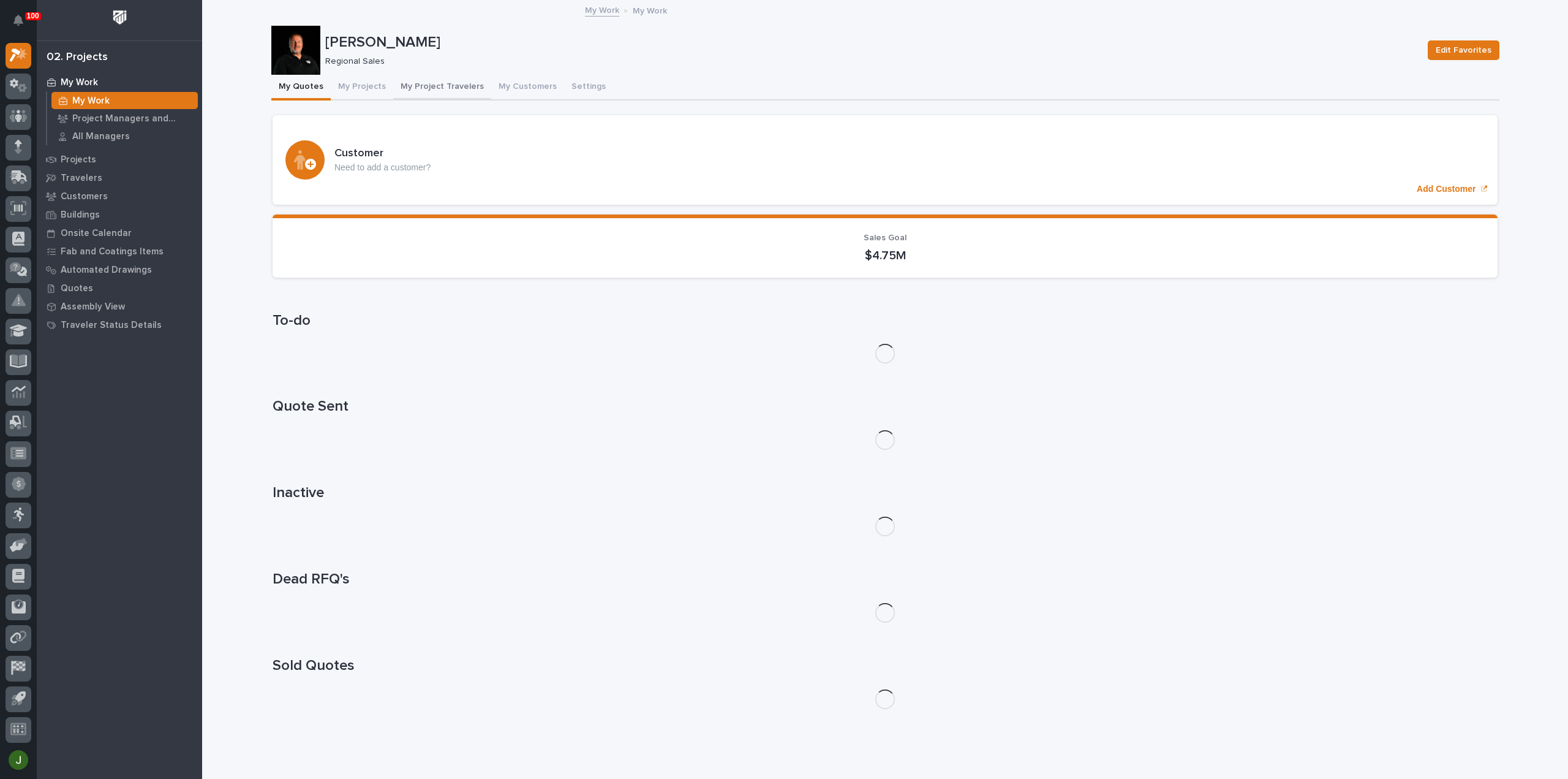
click at [420, 83] on button "My Project Travelers" at bounding box center [443, 88] width 98 height 26
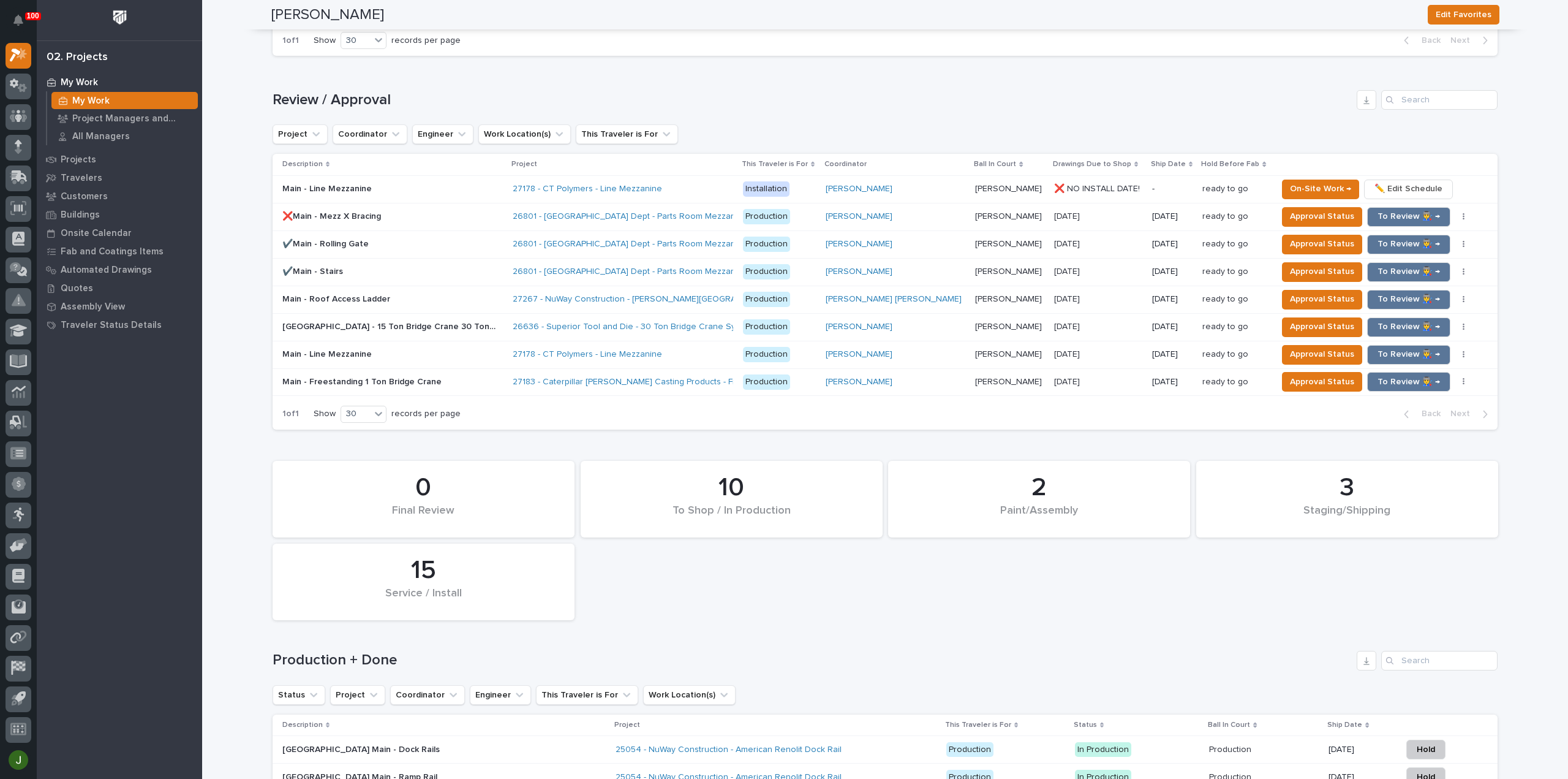
scroll to position [1158, 0]
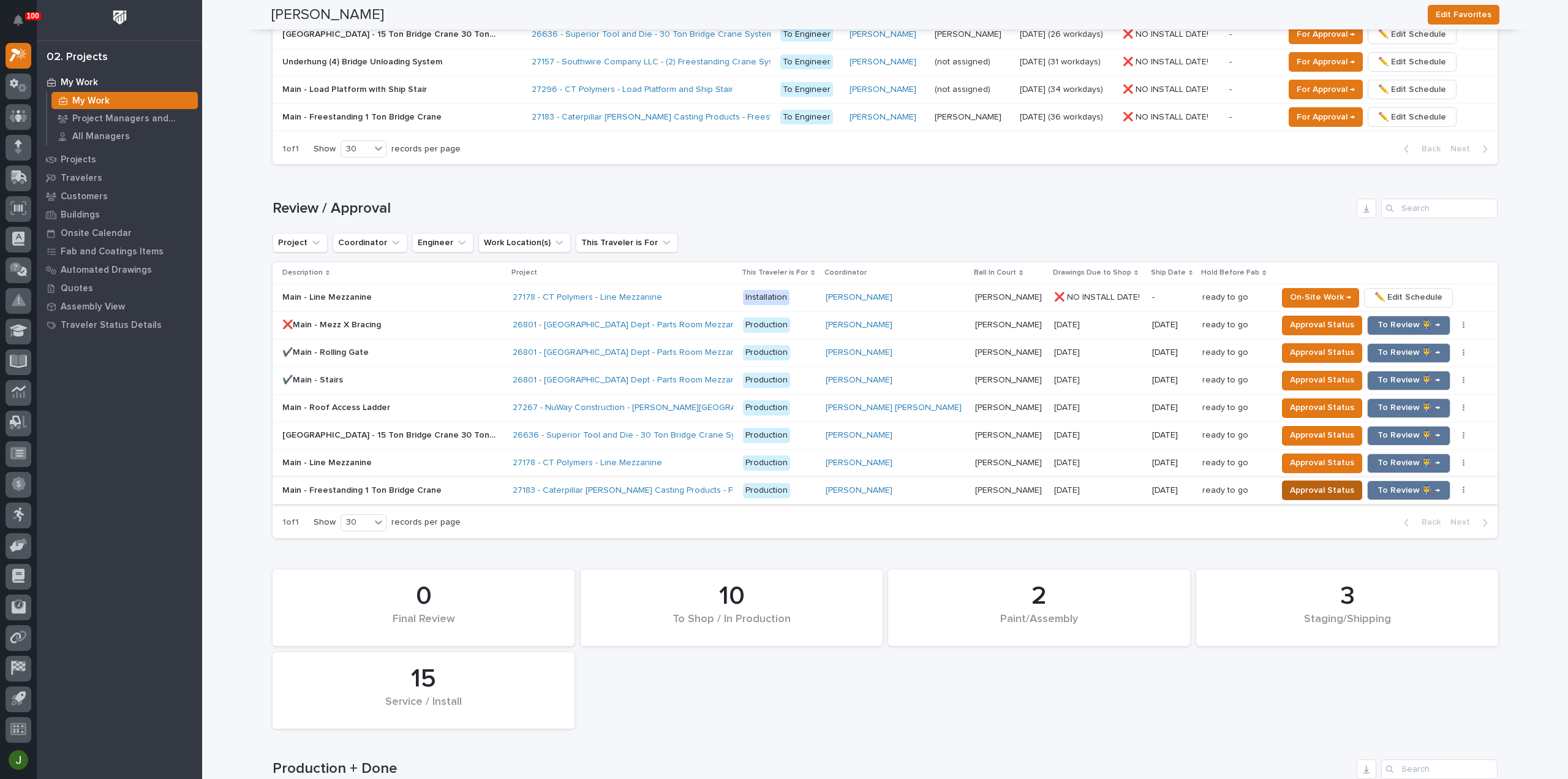
click at [1291, 483] on span "Approval Status" at bounding box center [1322, 490] width 64 height 15
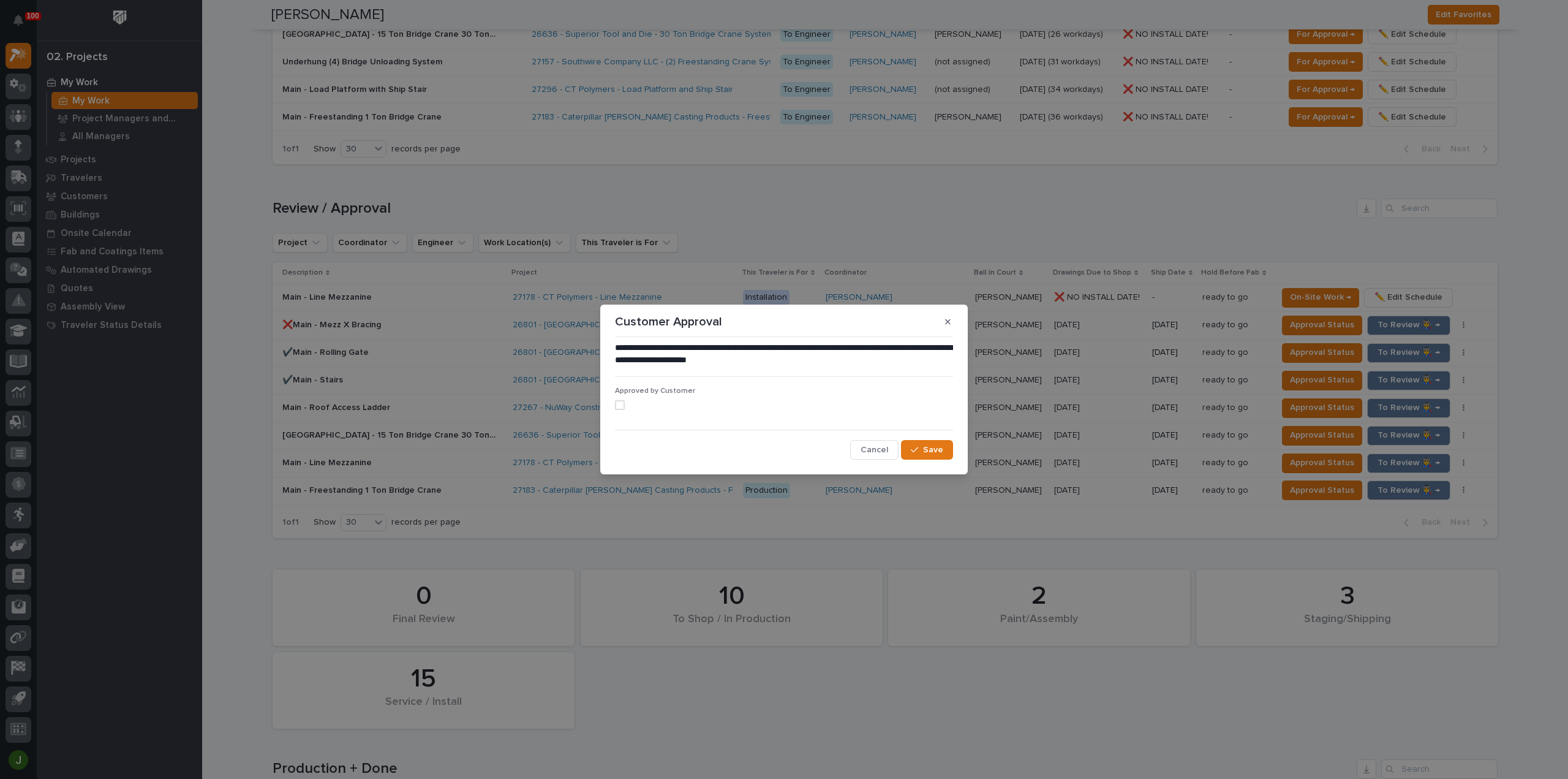
click at [617, 403] on span at bounding box center [620, 405] width 10 height 10
click at [937, 452] on span "Save" at bounding box center [934, 450] width 20 height 11
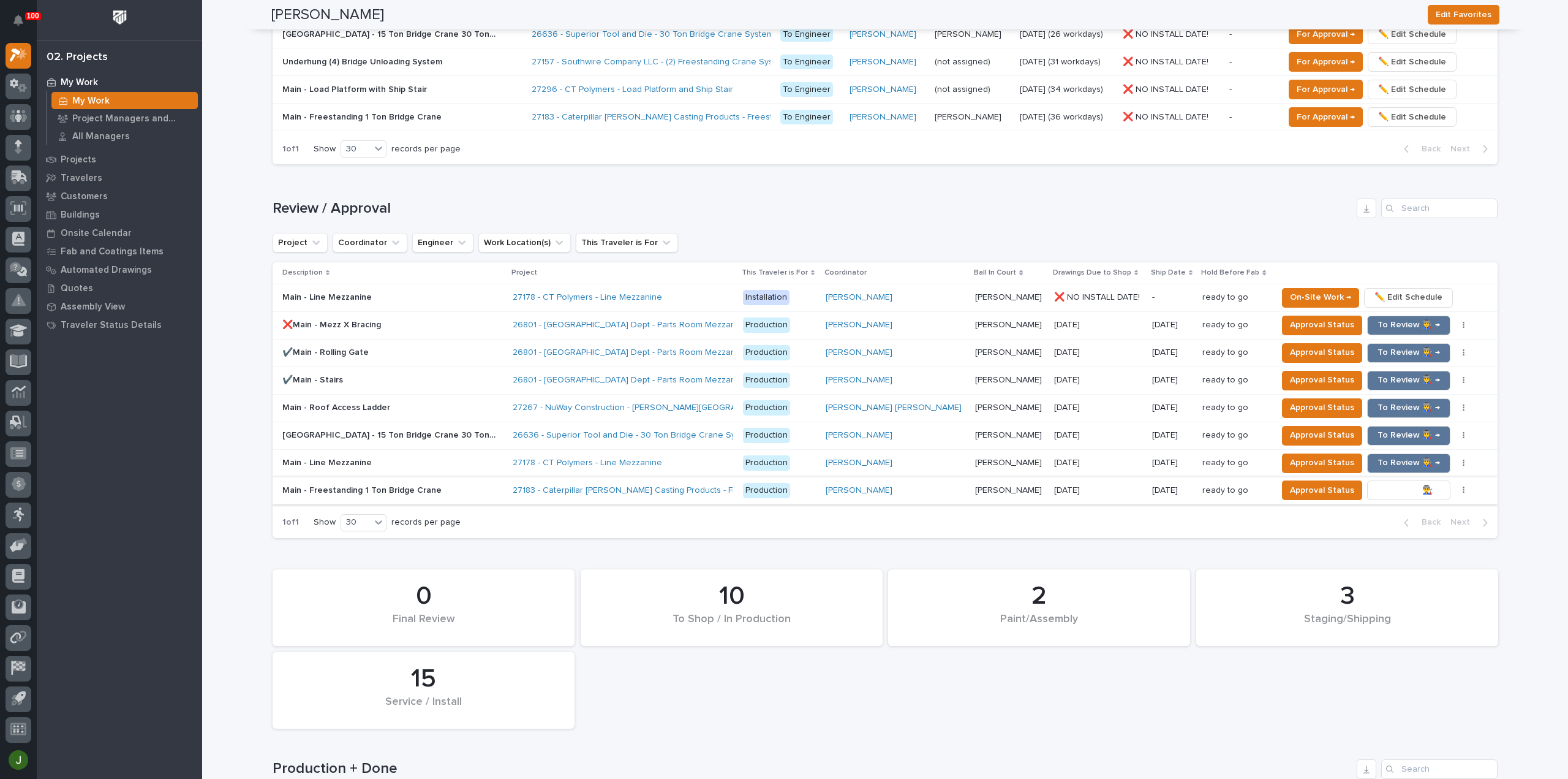
click at [1384, 483] on span "To Review 👨‍🏭 →" at bounding box center [1409, 490] width 63 height 15
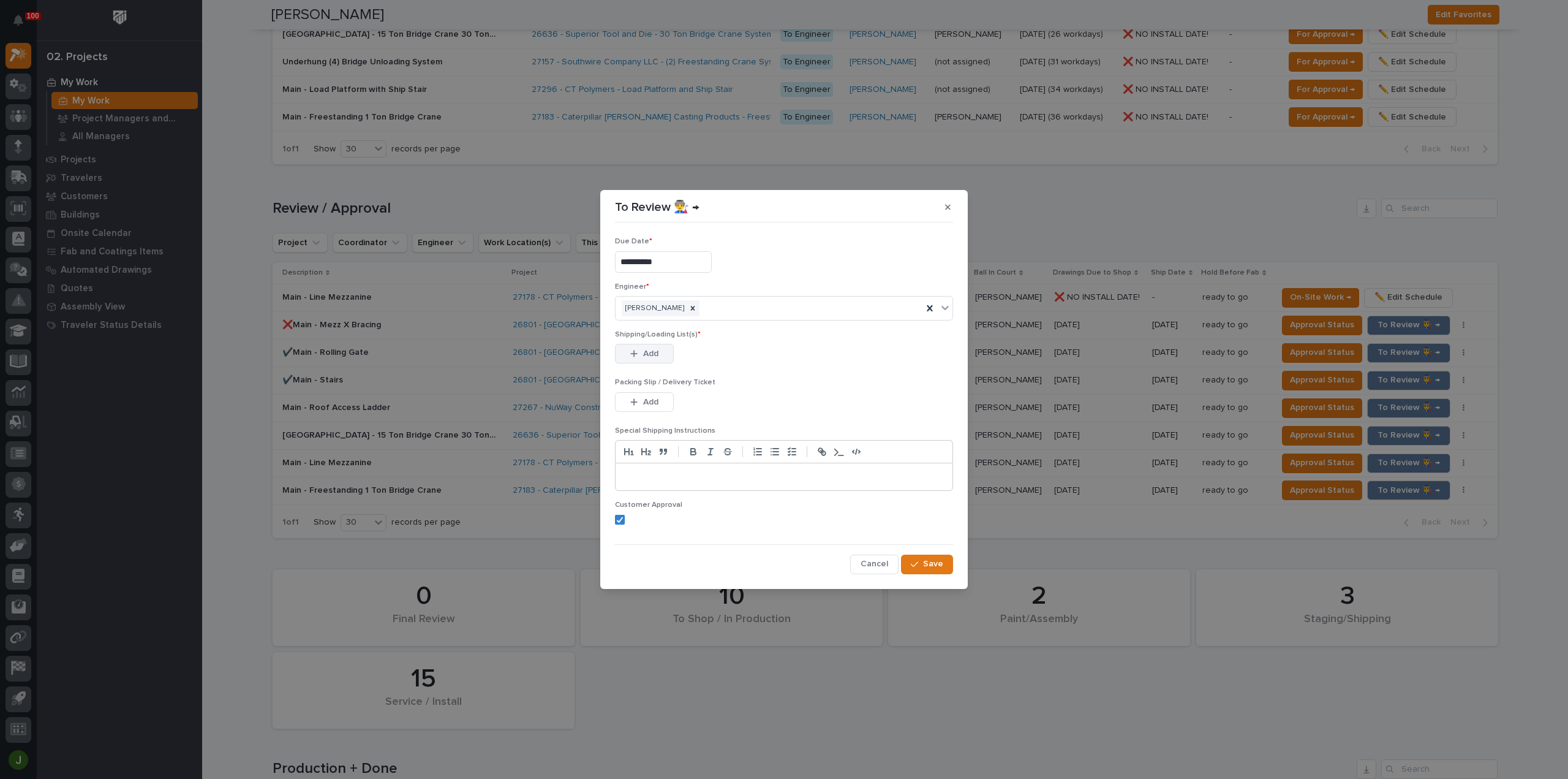
click at [627, 353] on button "Add" at bounding box center [645, 353] width 59 height 20
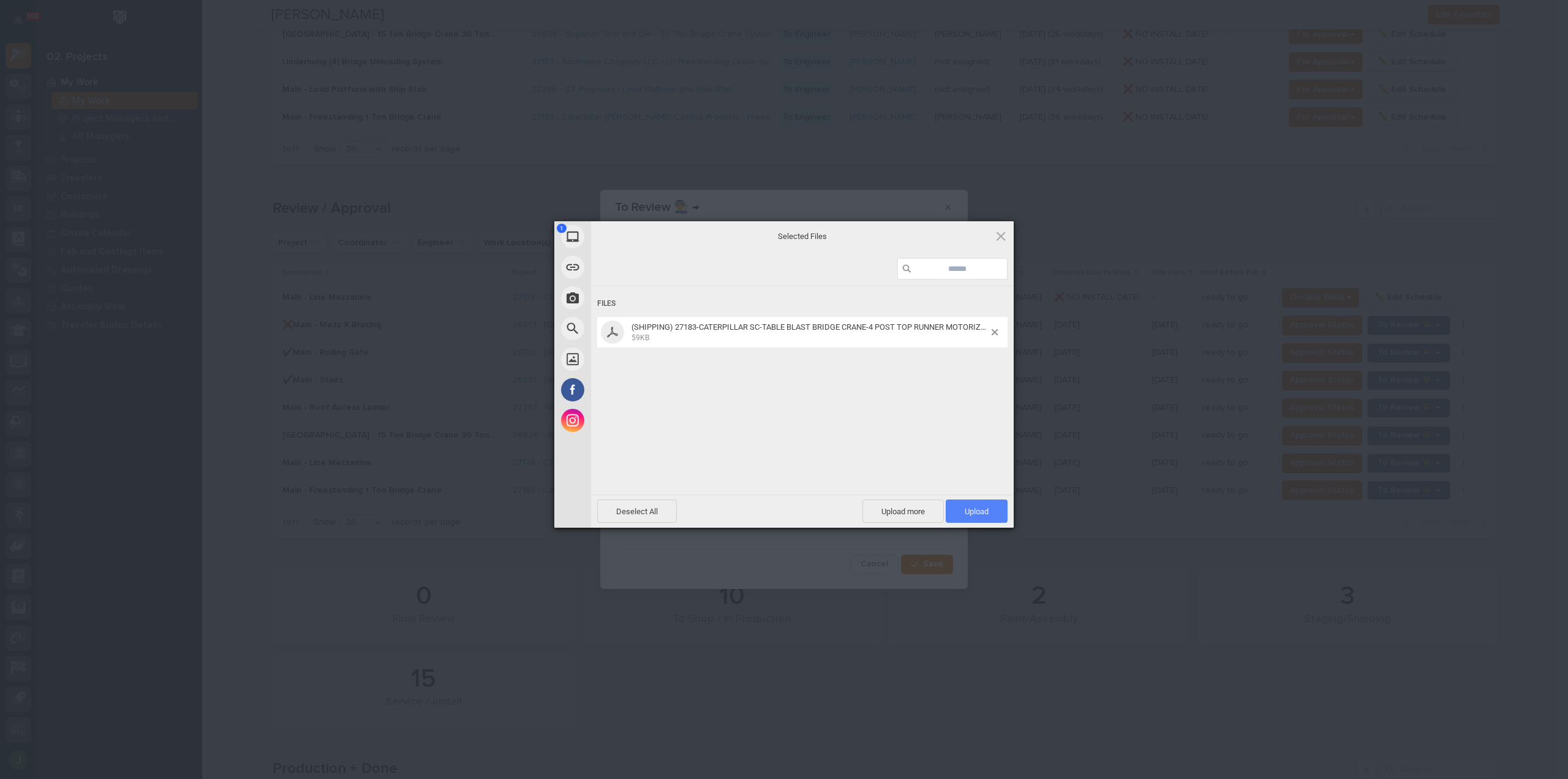
click at [976, 512] on span "Upload 1" at bounding box center [977, 511] width 24 height 9
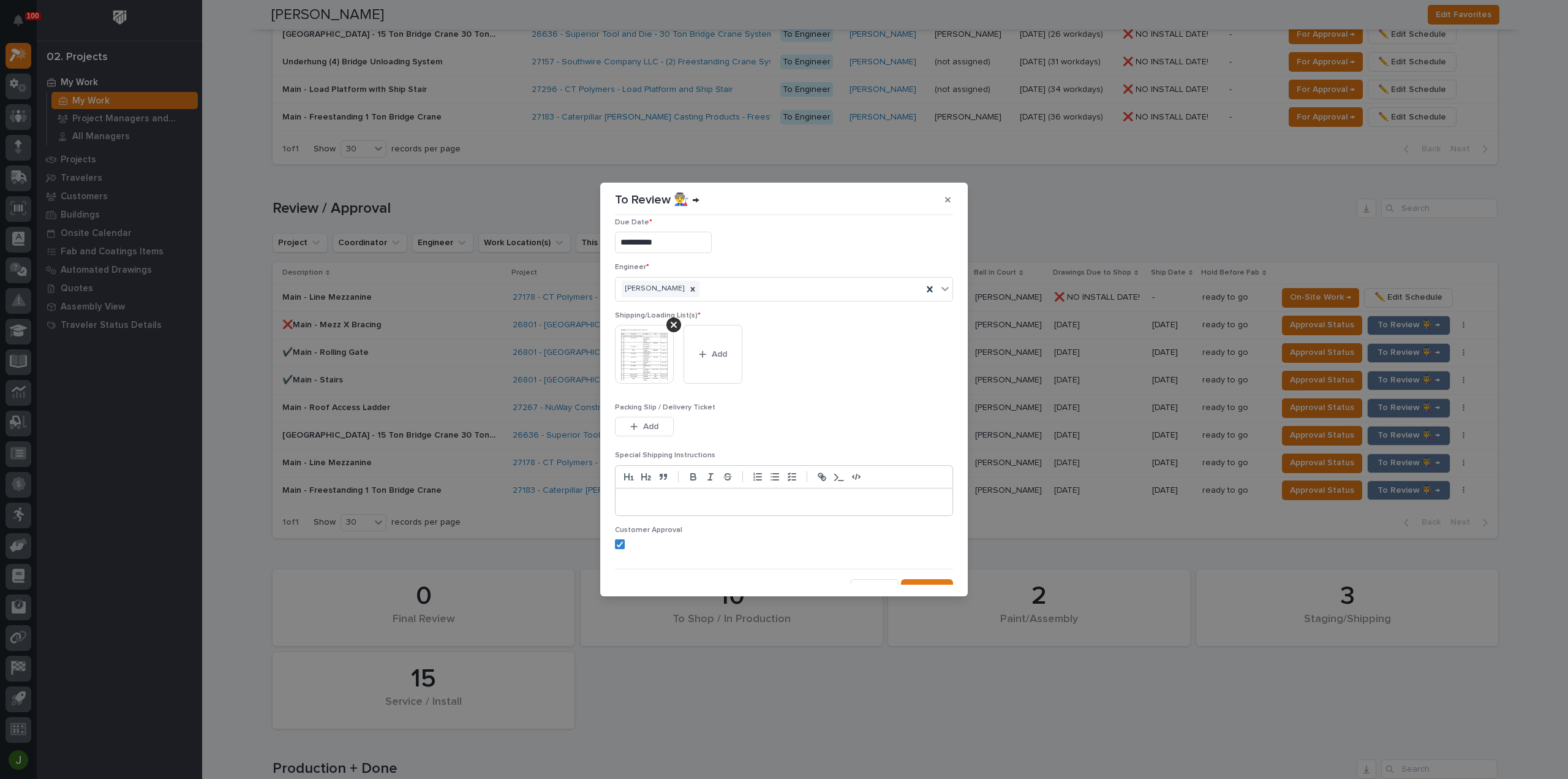
scroll to position [25, 0]
click at [928, 574] on span "Save" at bounding box center [934, 576] width 20 height 11
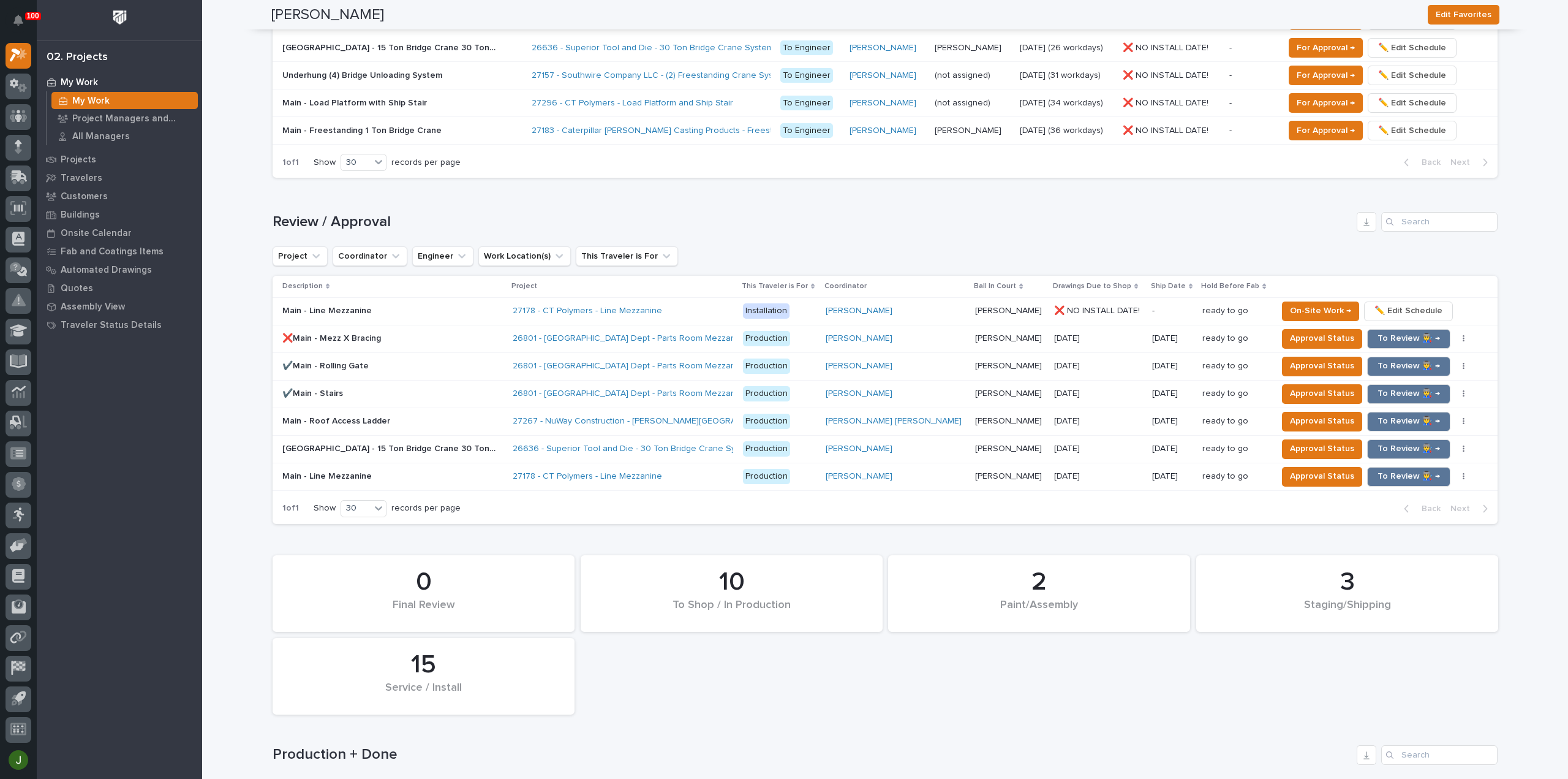
scroll to position [1142, 0]
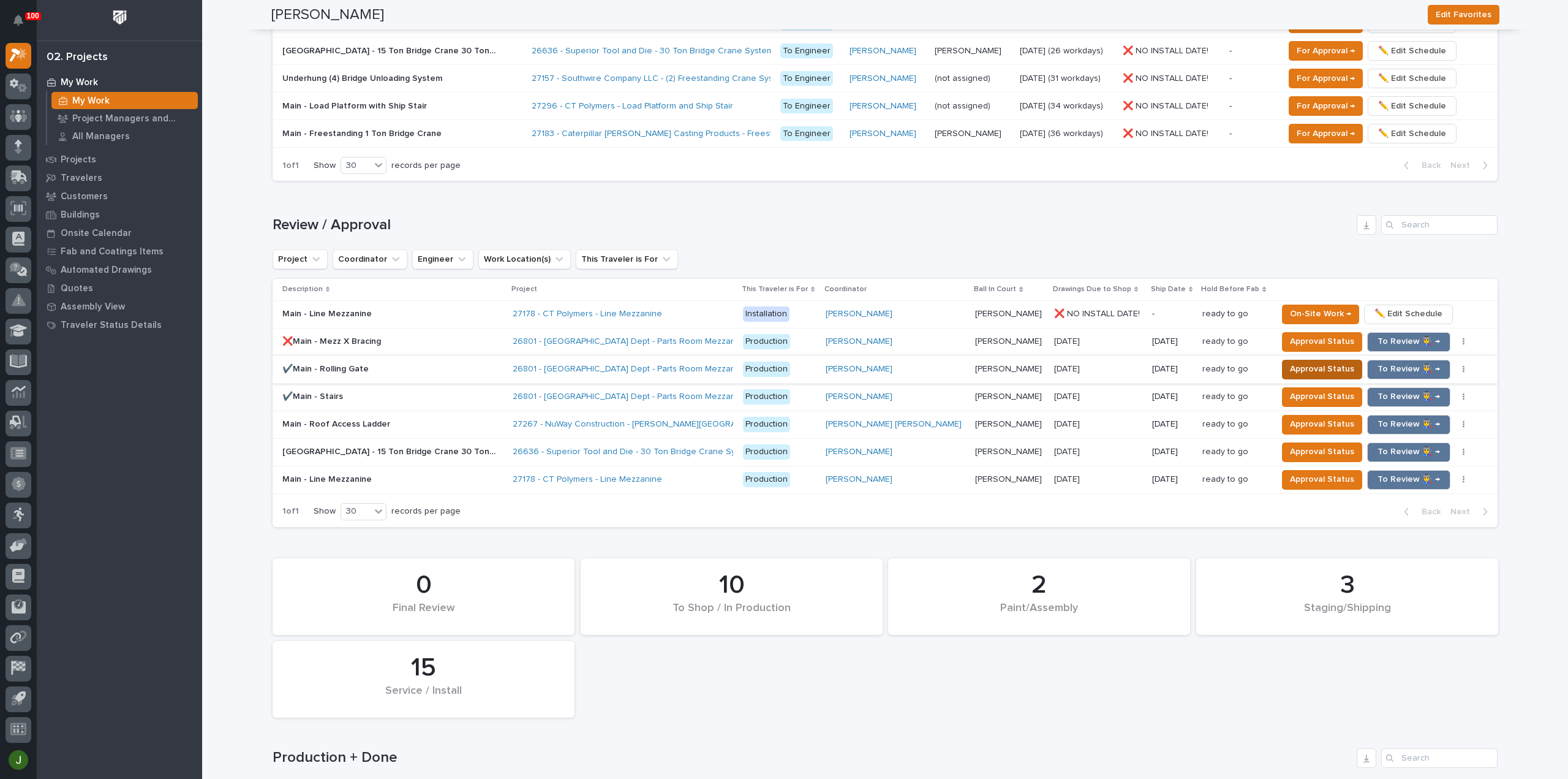
click at [1290, 366] on span "Approval Status" at bounding box center [1322, 369] width 64 height 15
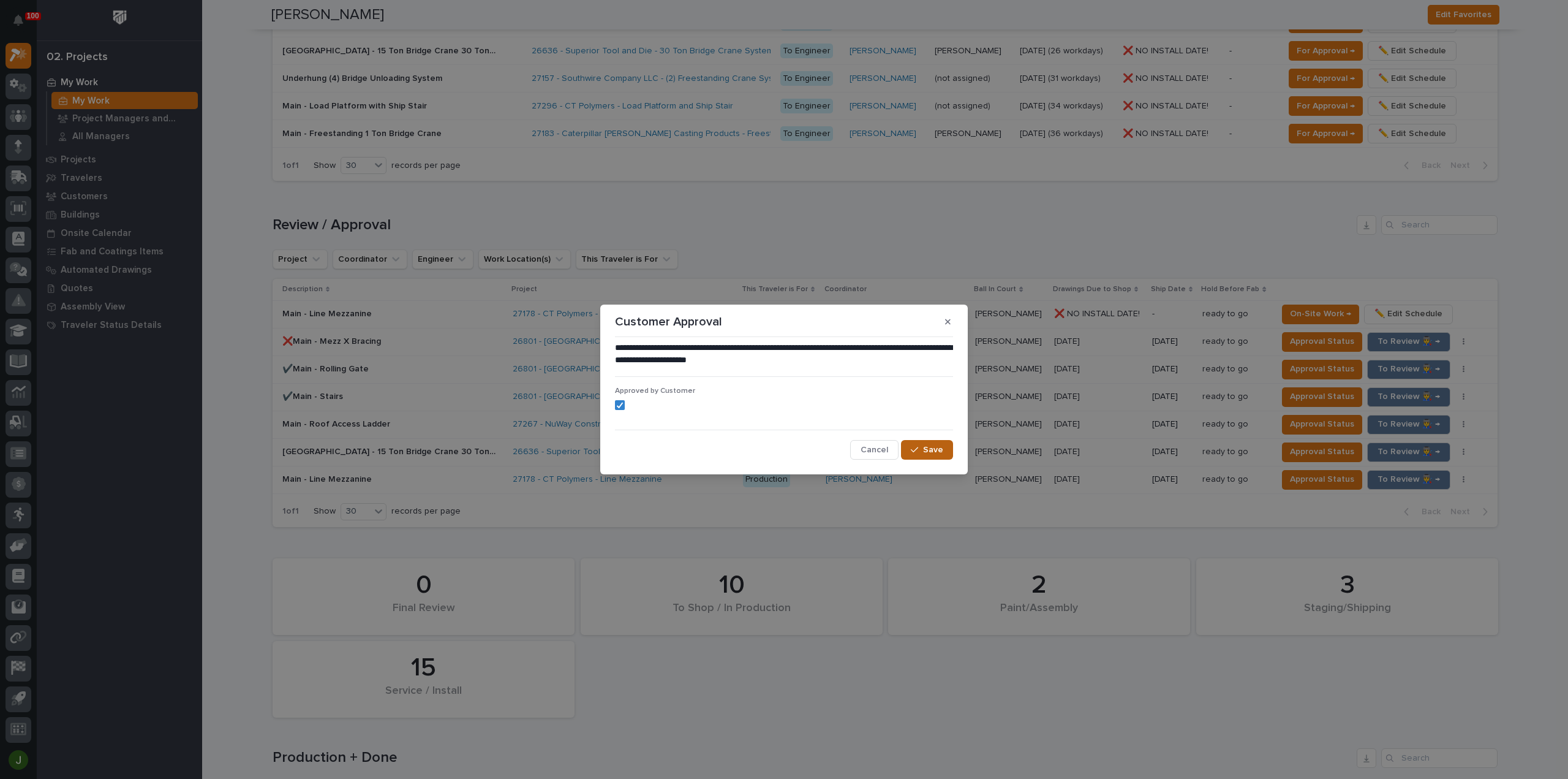
click at [930, 449] on span "Save" at bounding box center [934, 450] width 20 height 11
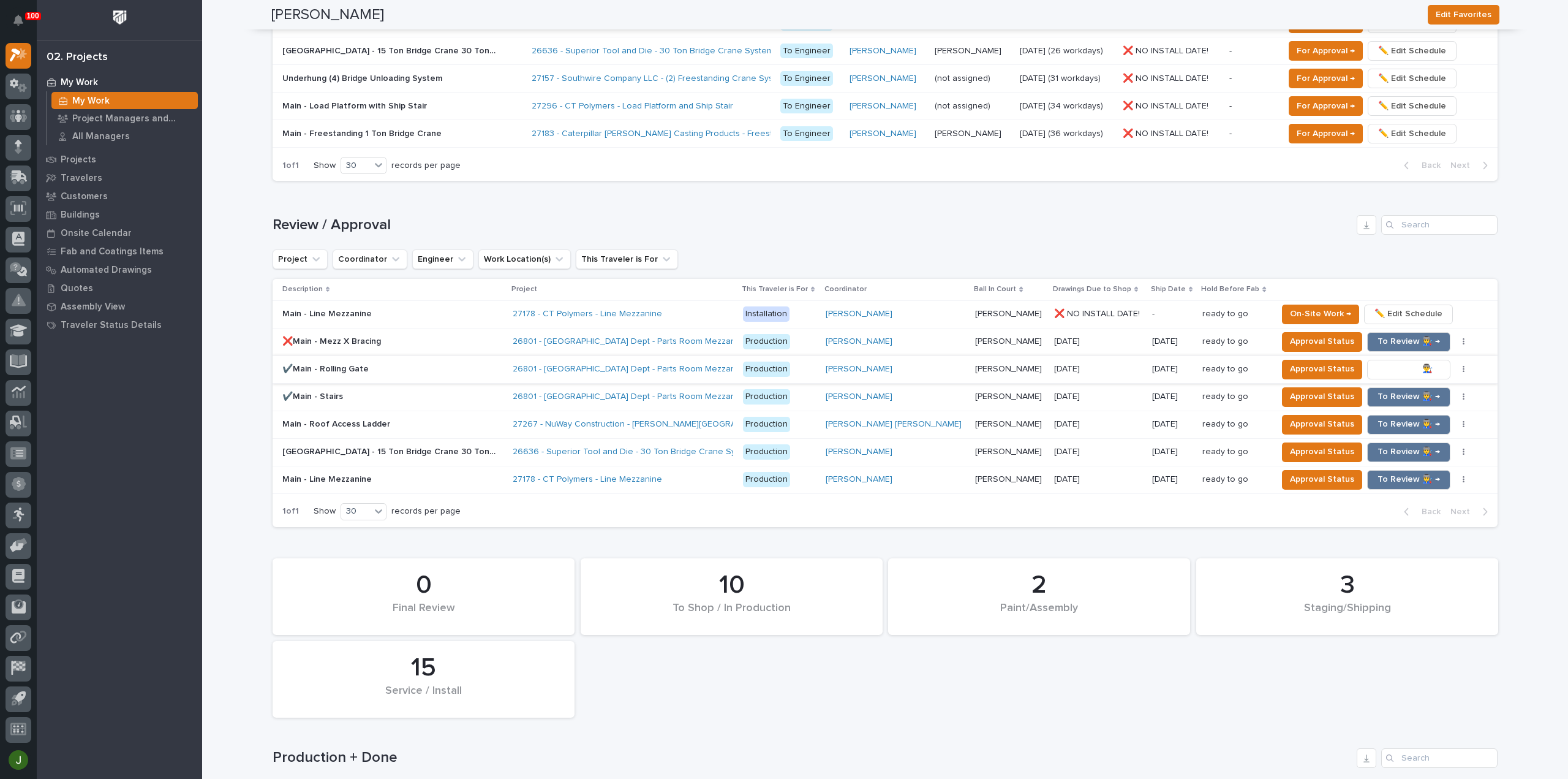
click at [1378, 362] on span "To Review 👨‍🏭 →" at bounding box center [1409, 369] width 63 height 15
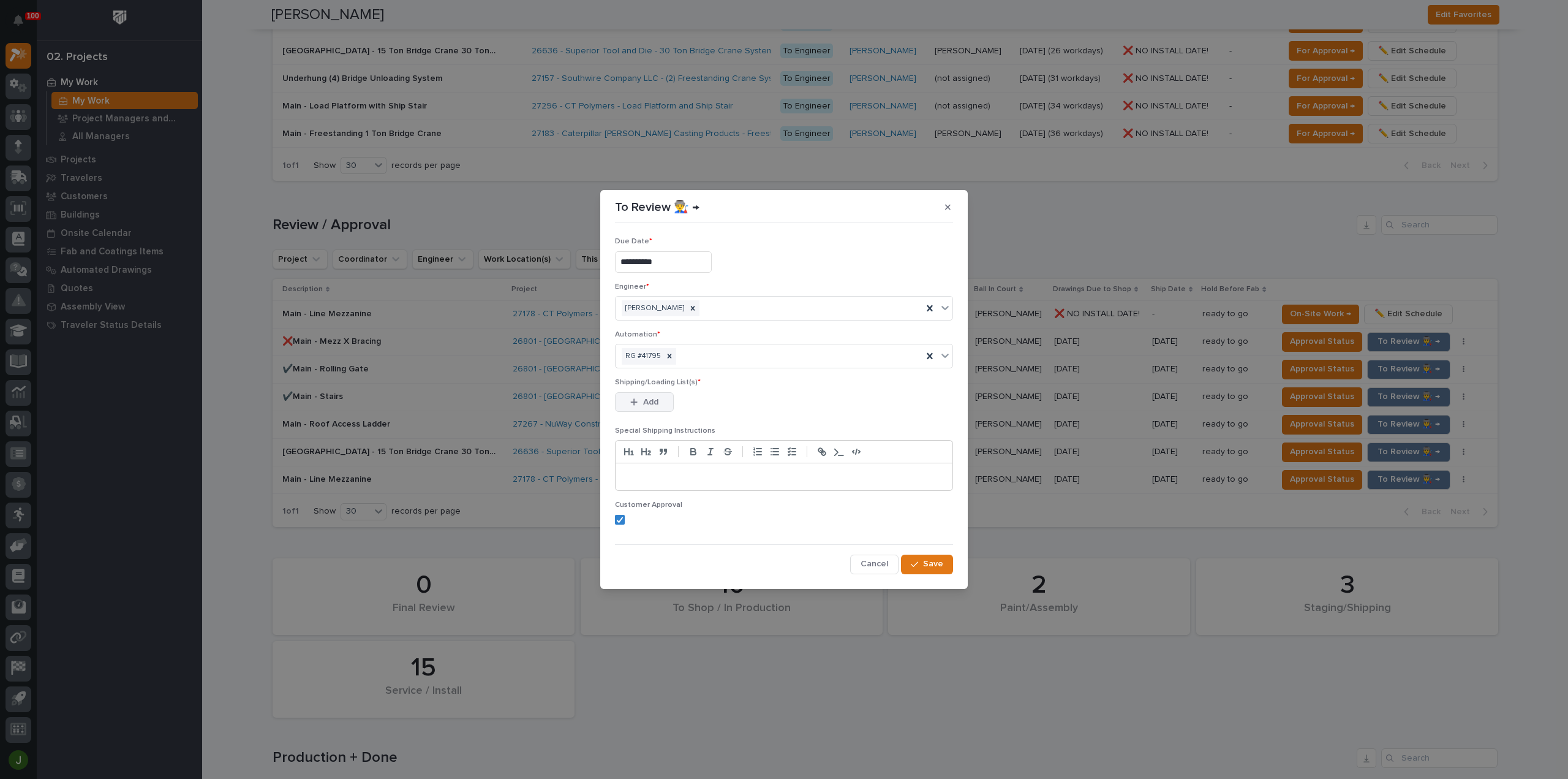
click at [645, 398] on span "Add" at bounding box center [651, 402] width 15 height 11
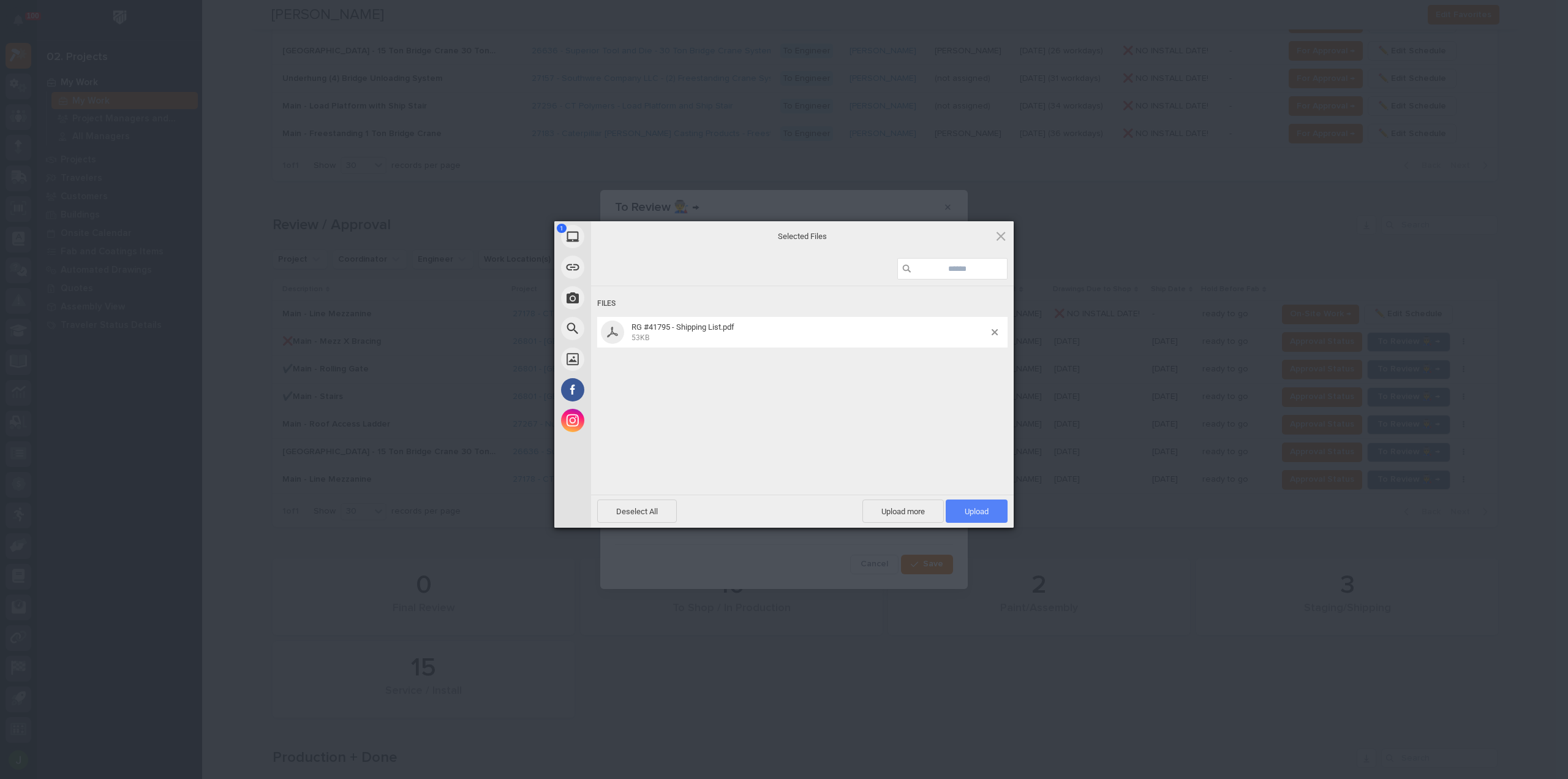
click at [966, 507] on span "Upload 1" at bounding box center [977, 511] width 24 height 9
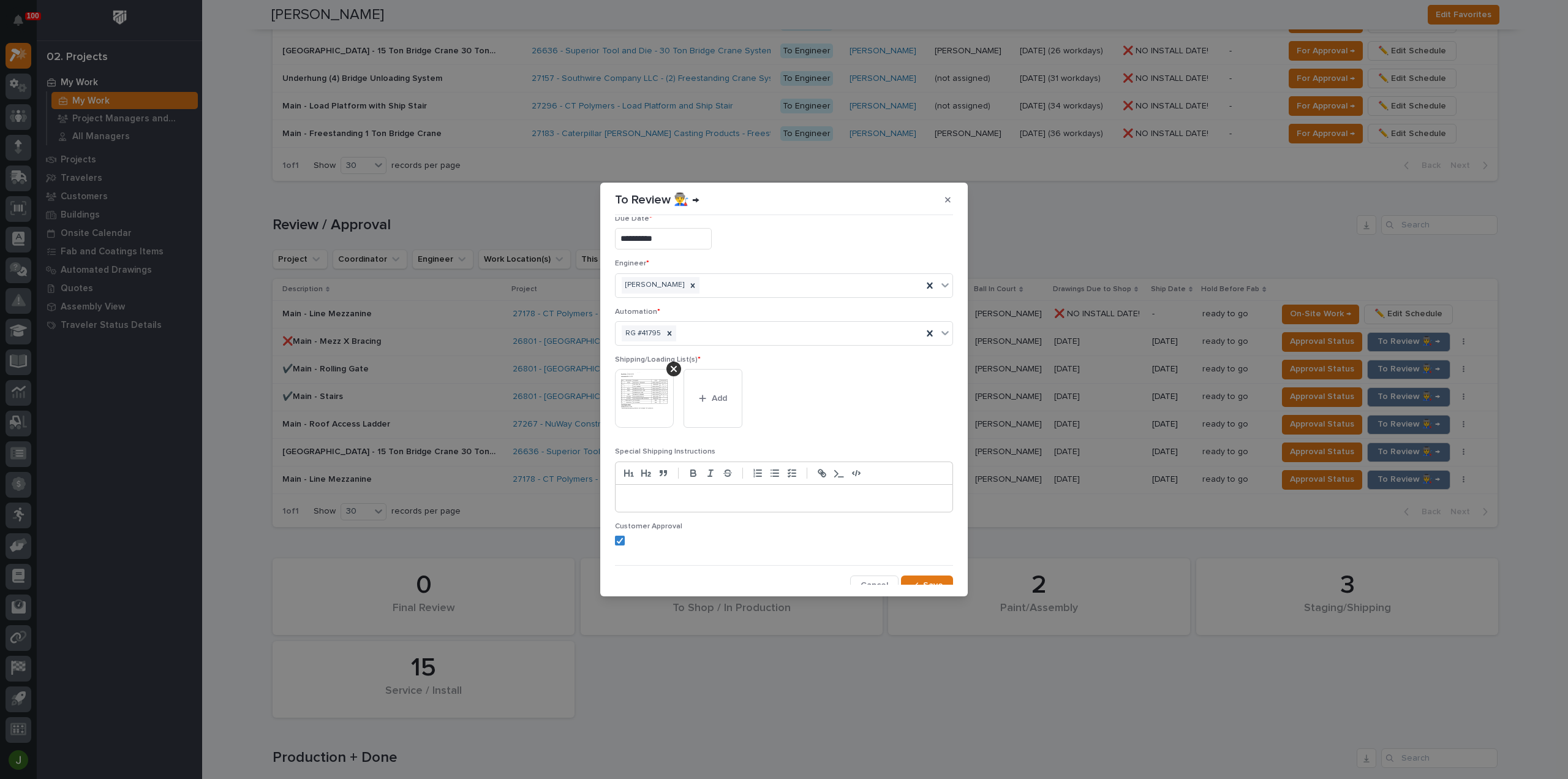
scroll to position [24, 0]
click at [917, 576] on div "button" at bounding box center [917, 576] width 12 height 9
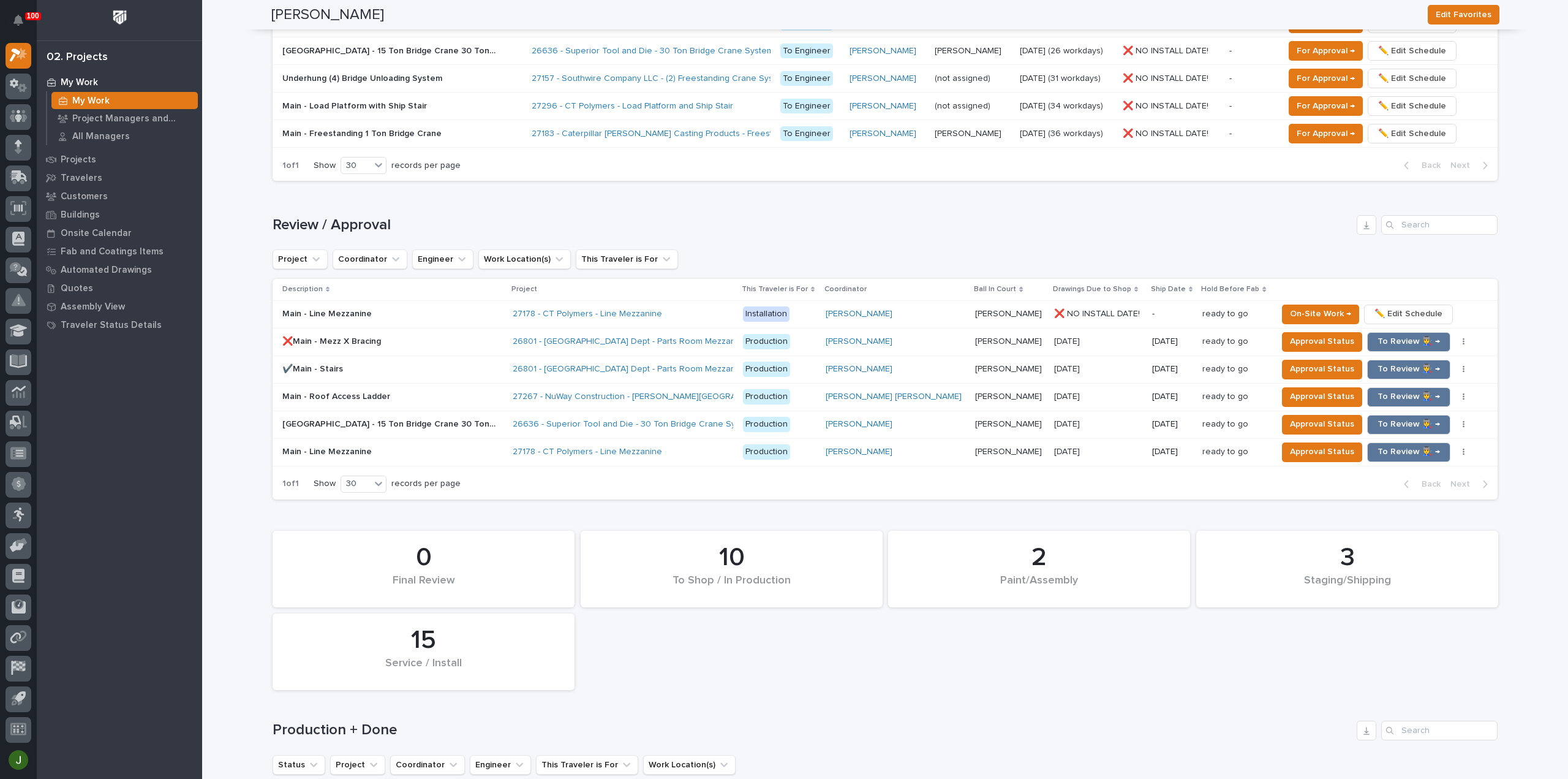
scroll to position [1128, 0]
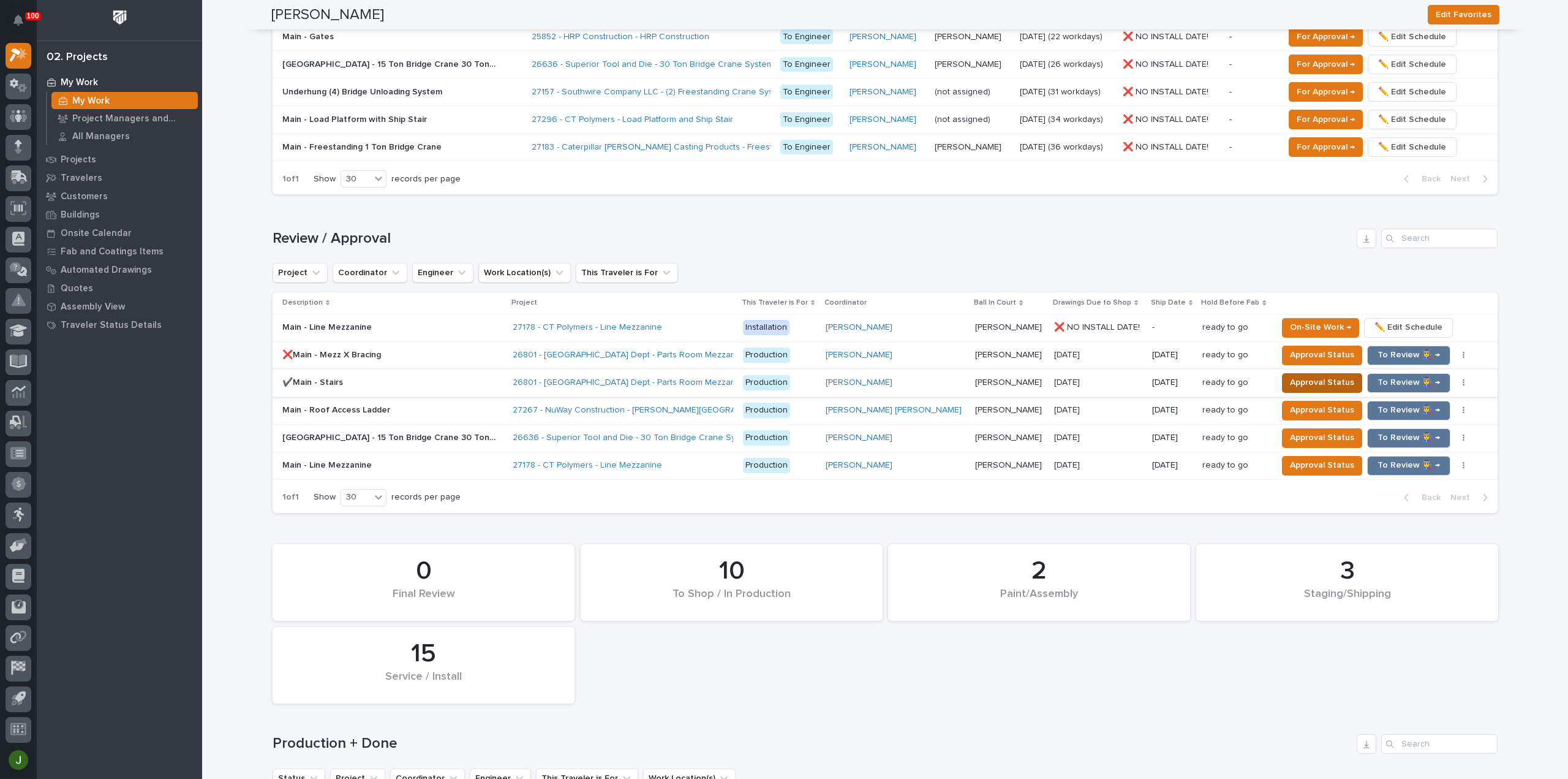
click at [1308, 375] on span "Approval Status" at bounding box center [1322, 383] width 64 height 15
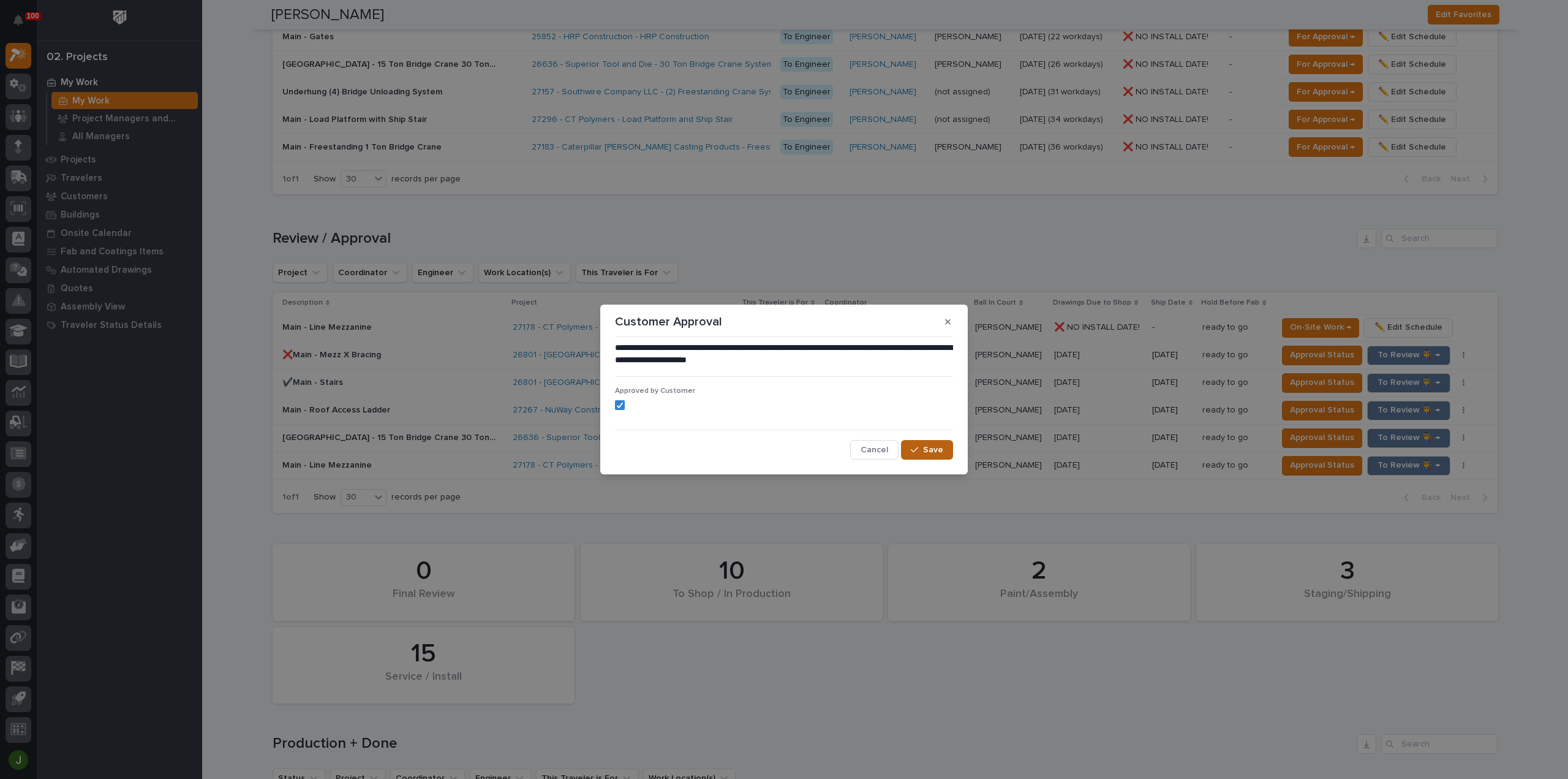
click at [924, 445] on span "Save" at bounding box center [934, 450] width 20 height 11
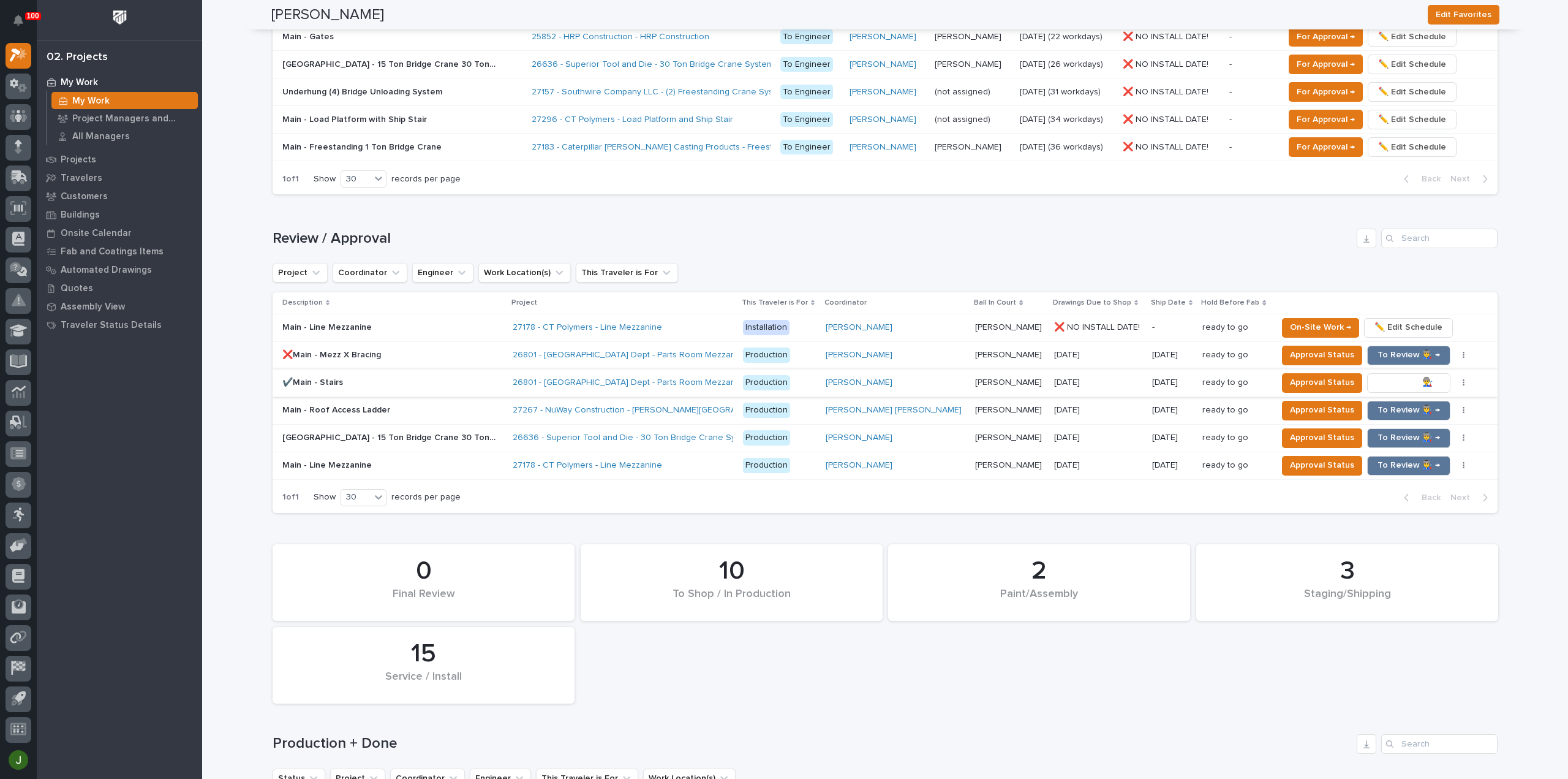
click at [1383, 376] on span "To Review 👨‍🏭 →" at bounding box center [1409, 383] width 63 height 15
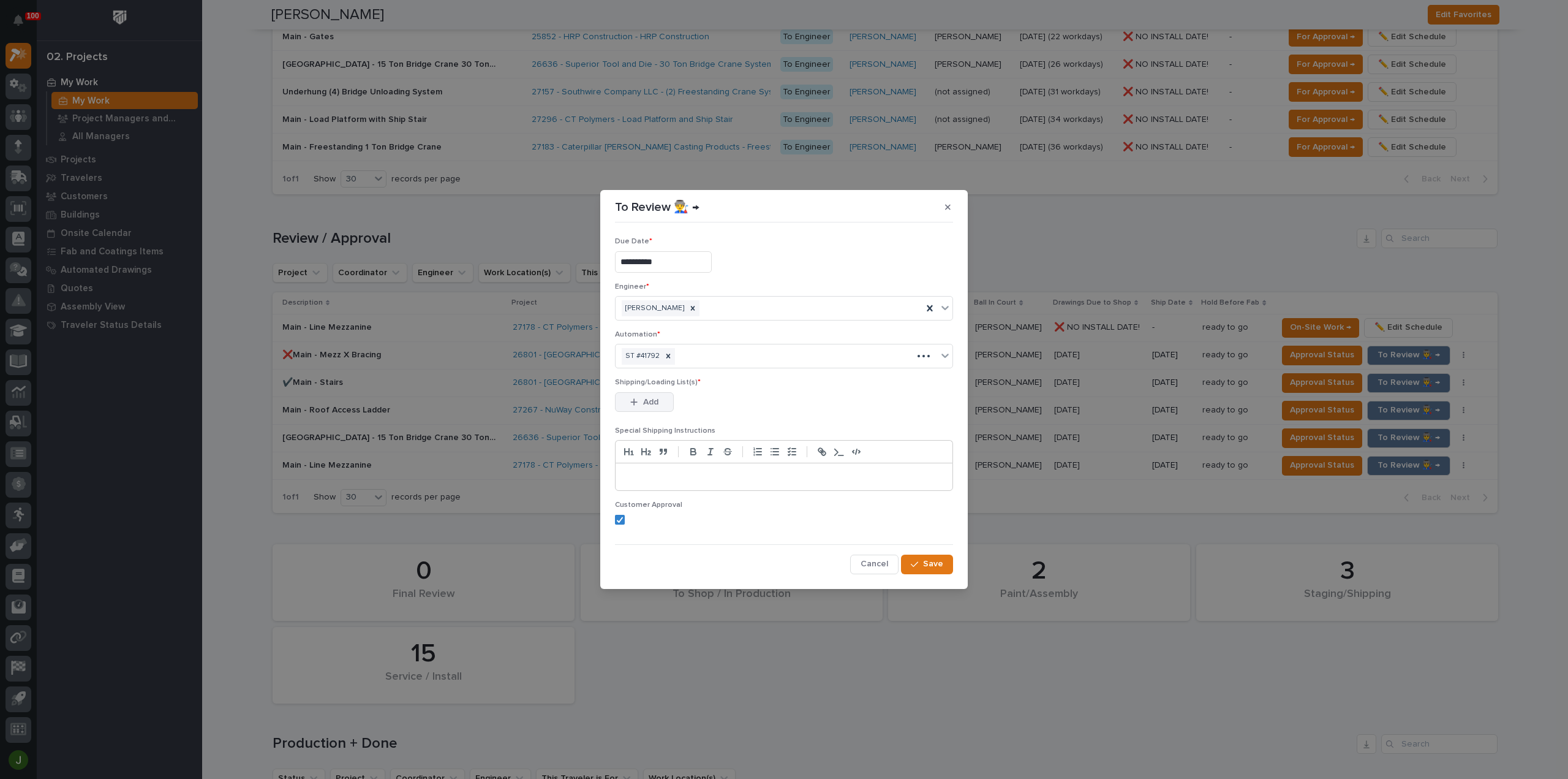
click at [645, 394] on button "Add" at bounding box center [645, 402] width 59 height 20
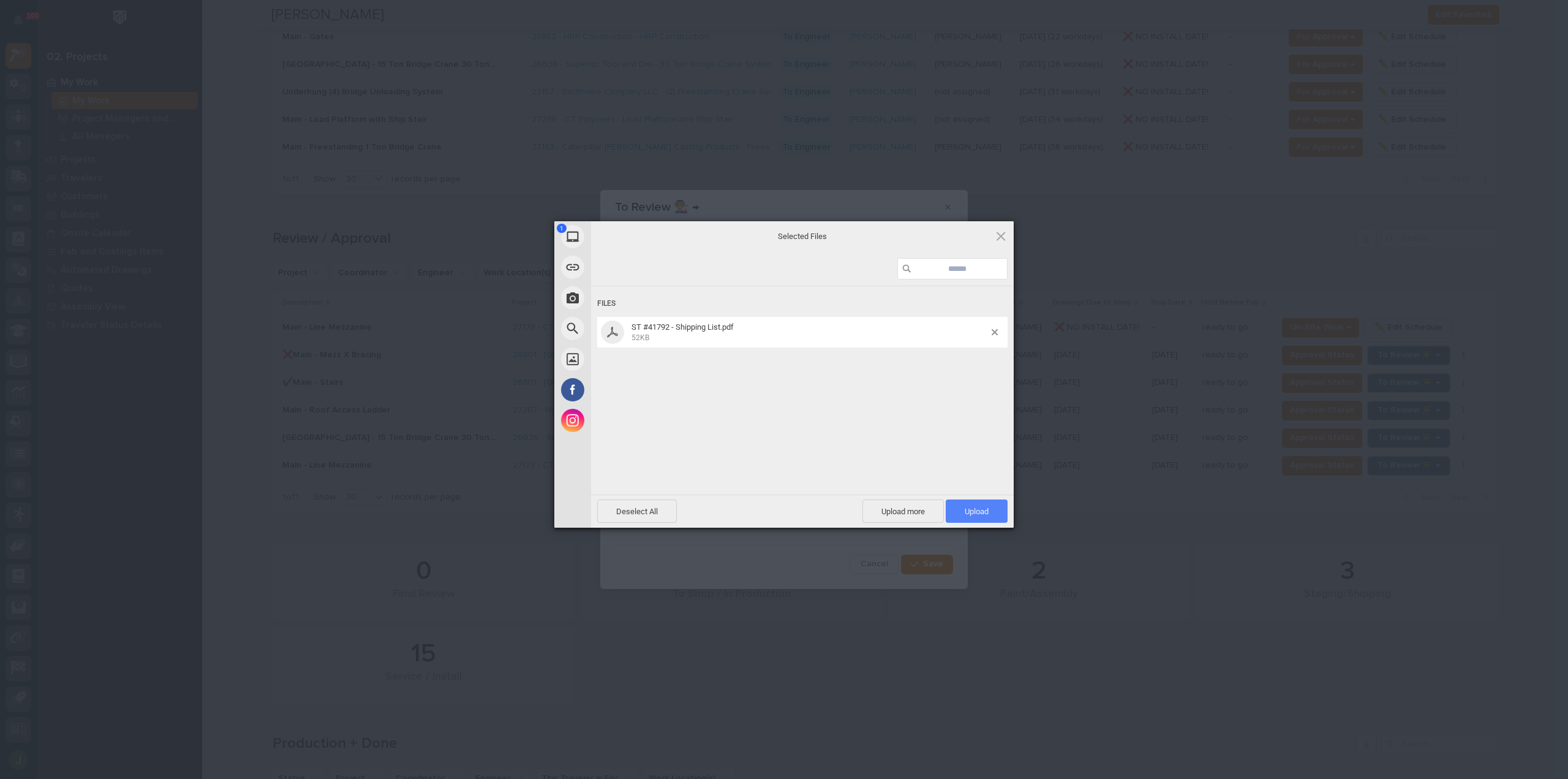
click at [984, 510] on span "Upload 1" at bounding box center [977, 511] width 24 height 9
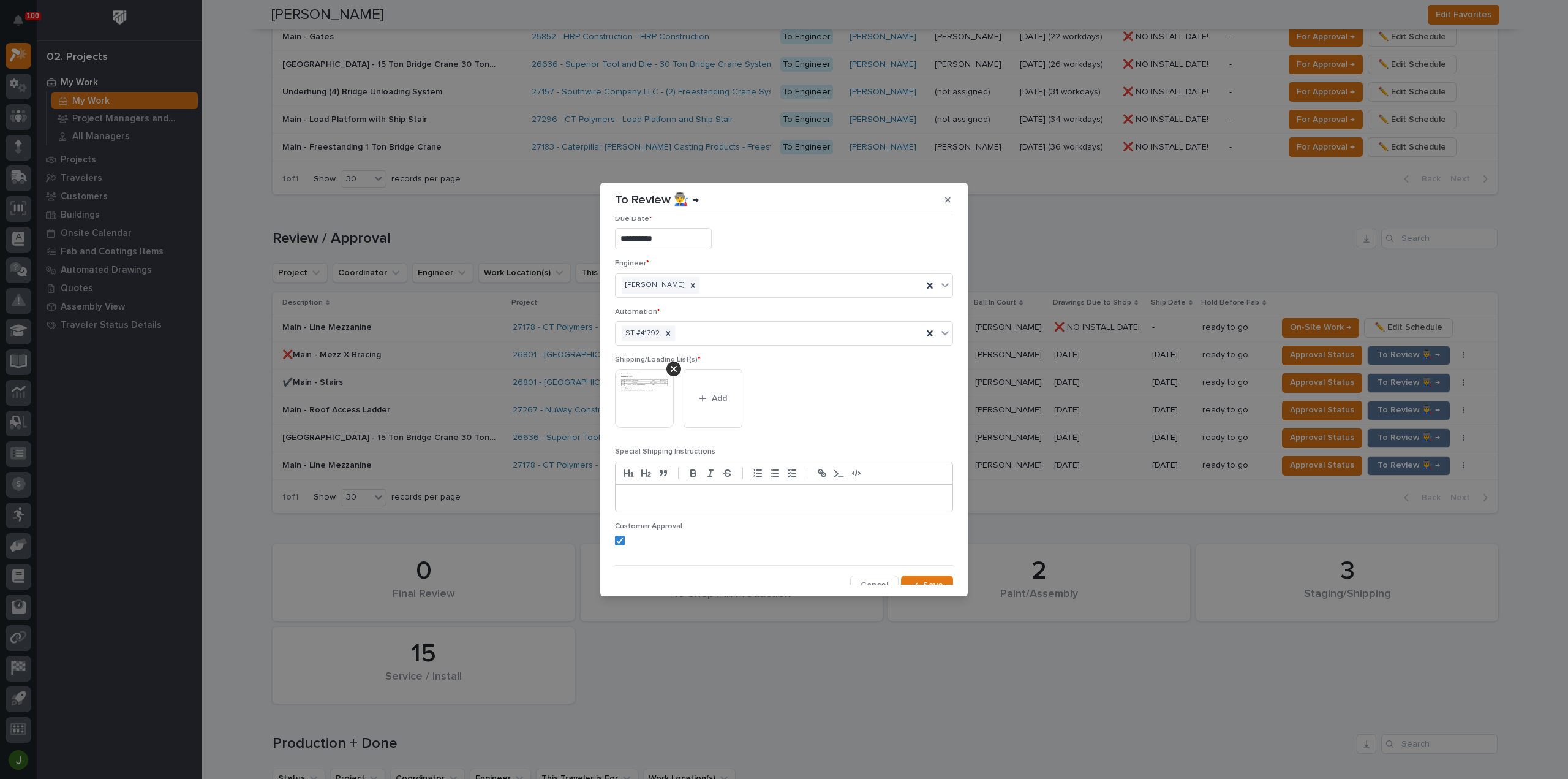
scroll to position [24, 0]
click at [915, 572] on div "button" at bounding box center [917, 576] width 12 height 9
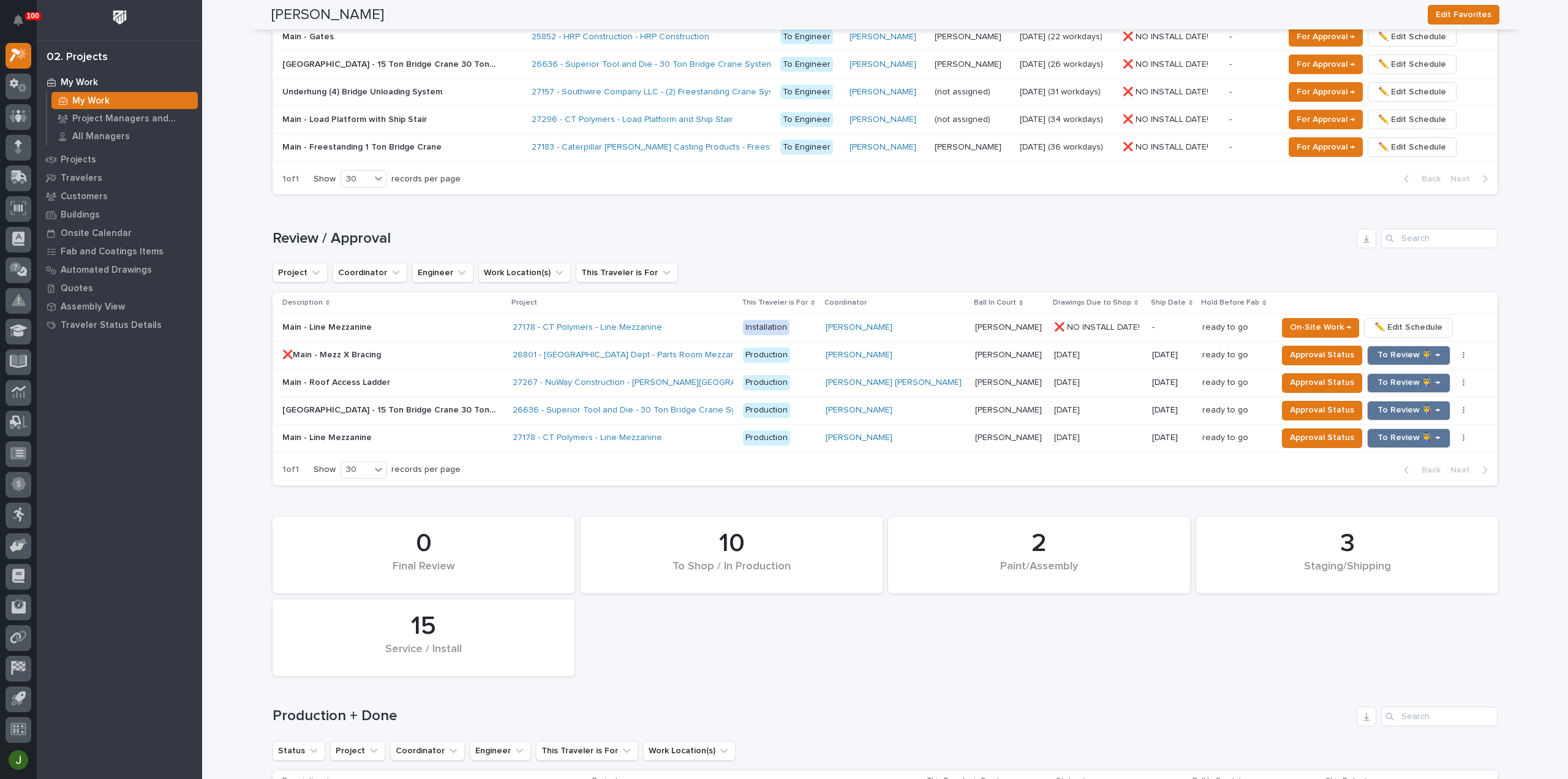
scroll to position [1115, 0]
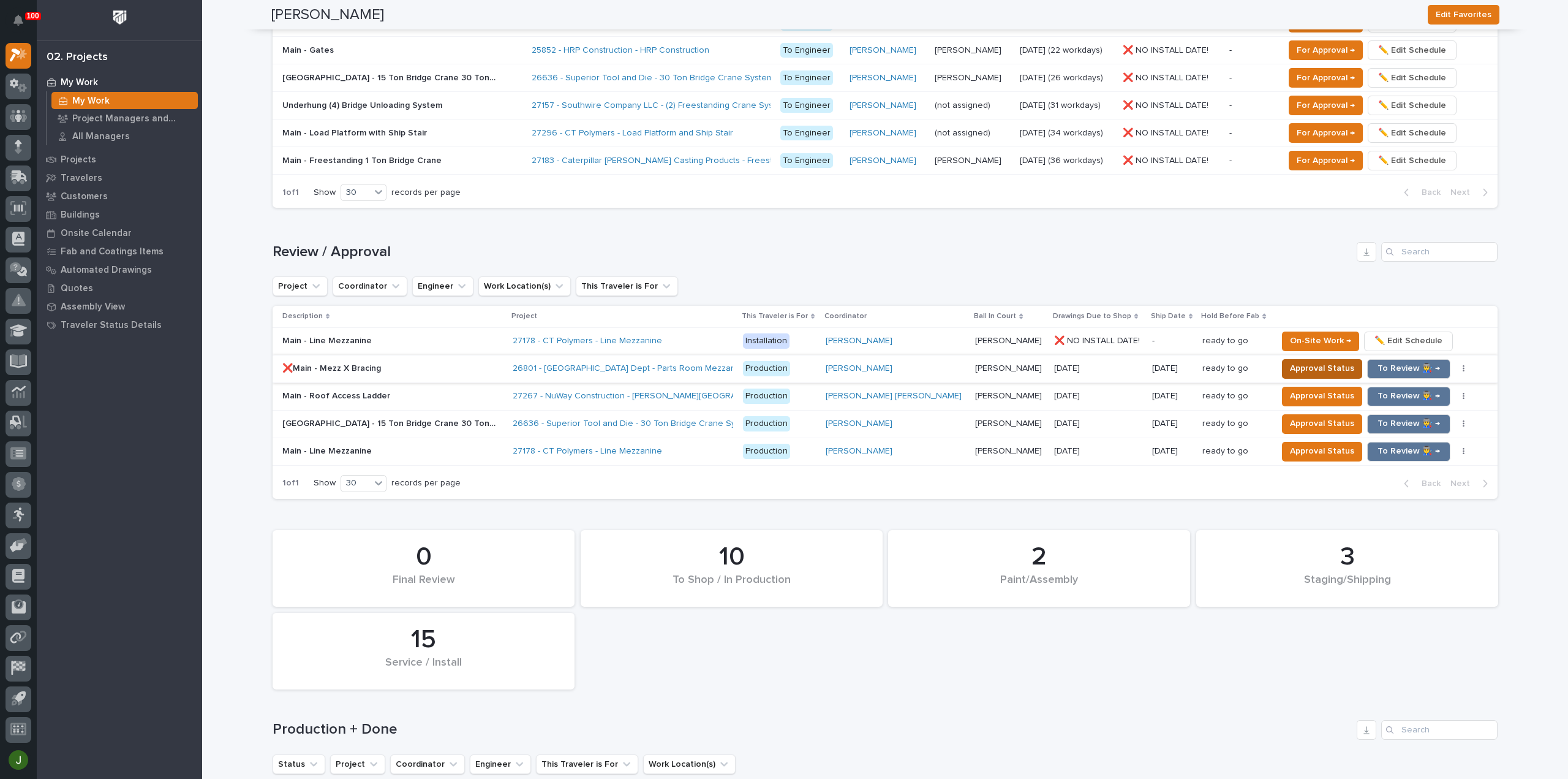
click at [1311, 364] on span "Approval Status" at bounding box center [1322, 368] width 64 height 15
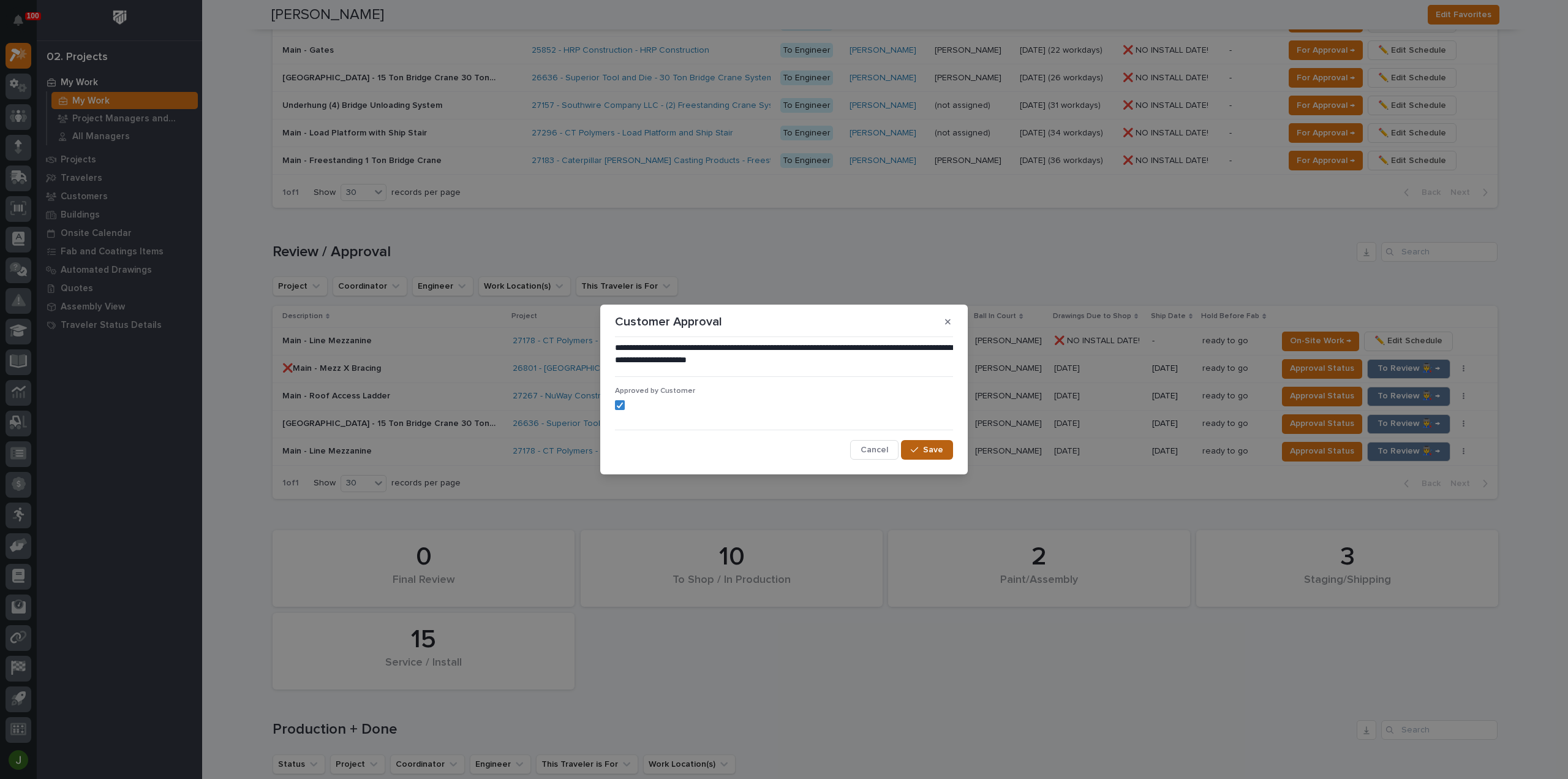
click at [925, 443] on button "Save" at bounding box center [927, 450] width 52 height 20
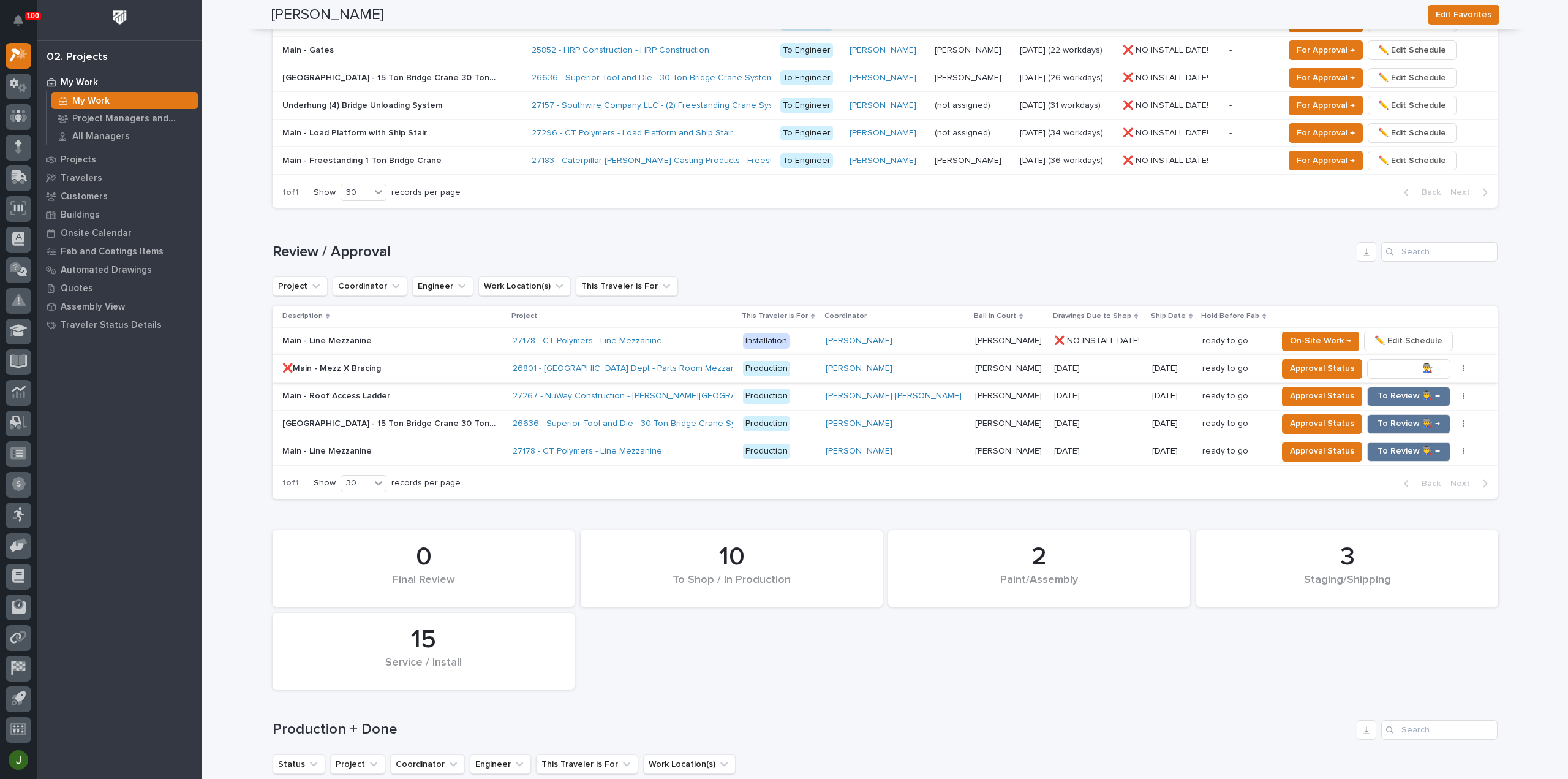
click at [1387, 361] on span "To Review 👨‍🏭 →" at bounding box center [1409, 368] width 63 height 15
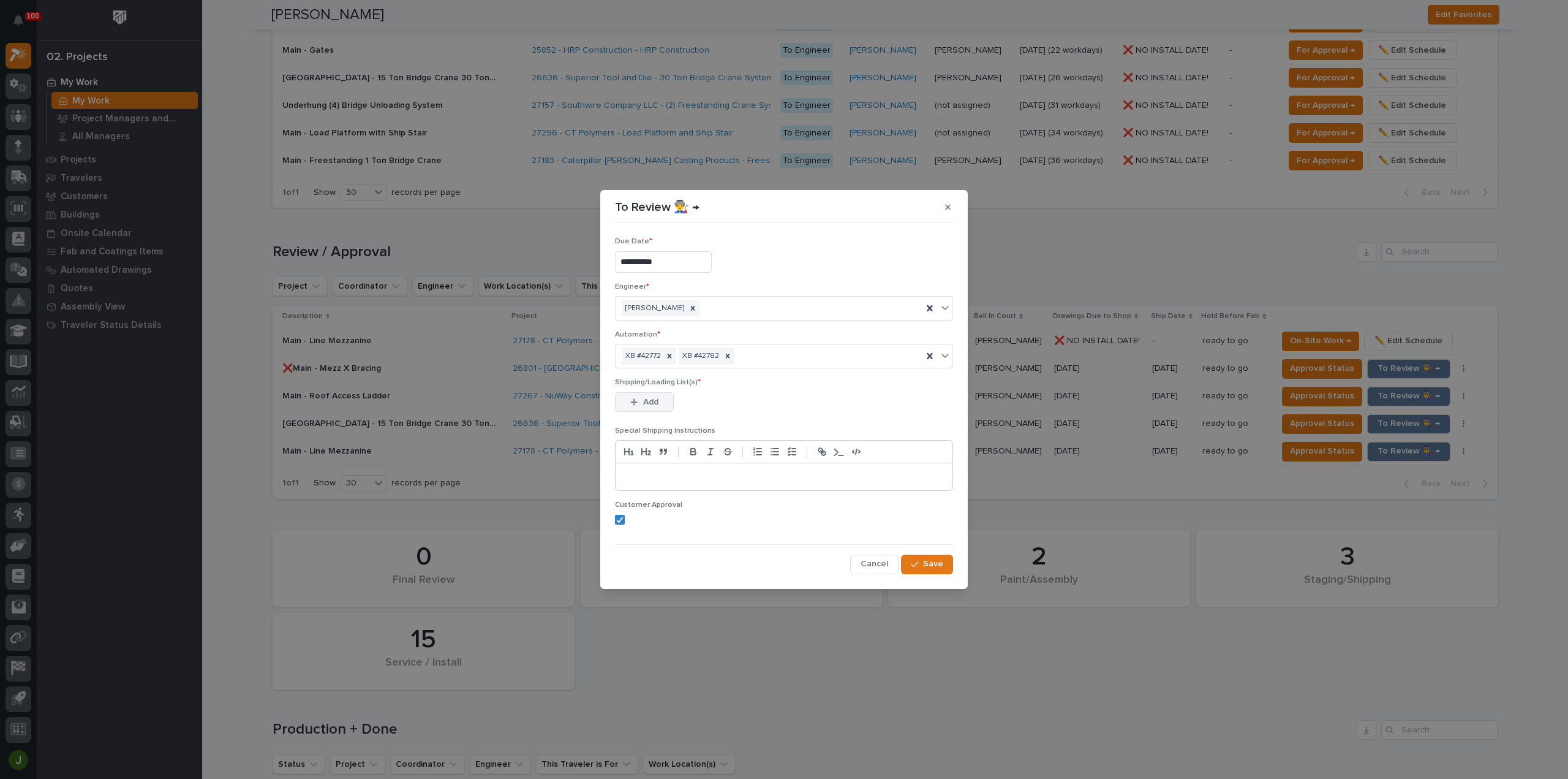
click at [645, 400] on span "Add" at bounding box center [651, 402] width 15 height 11
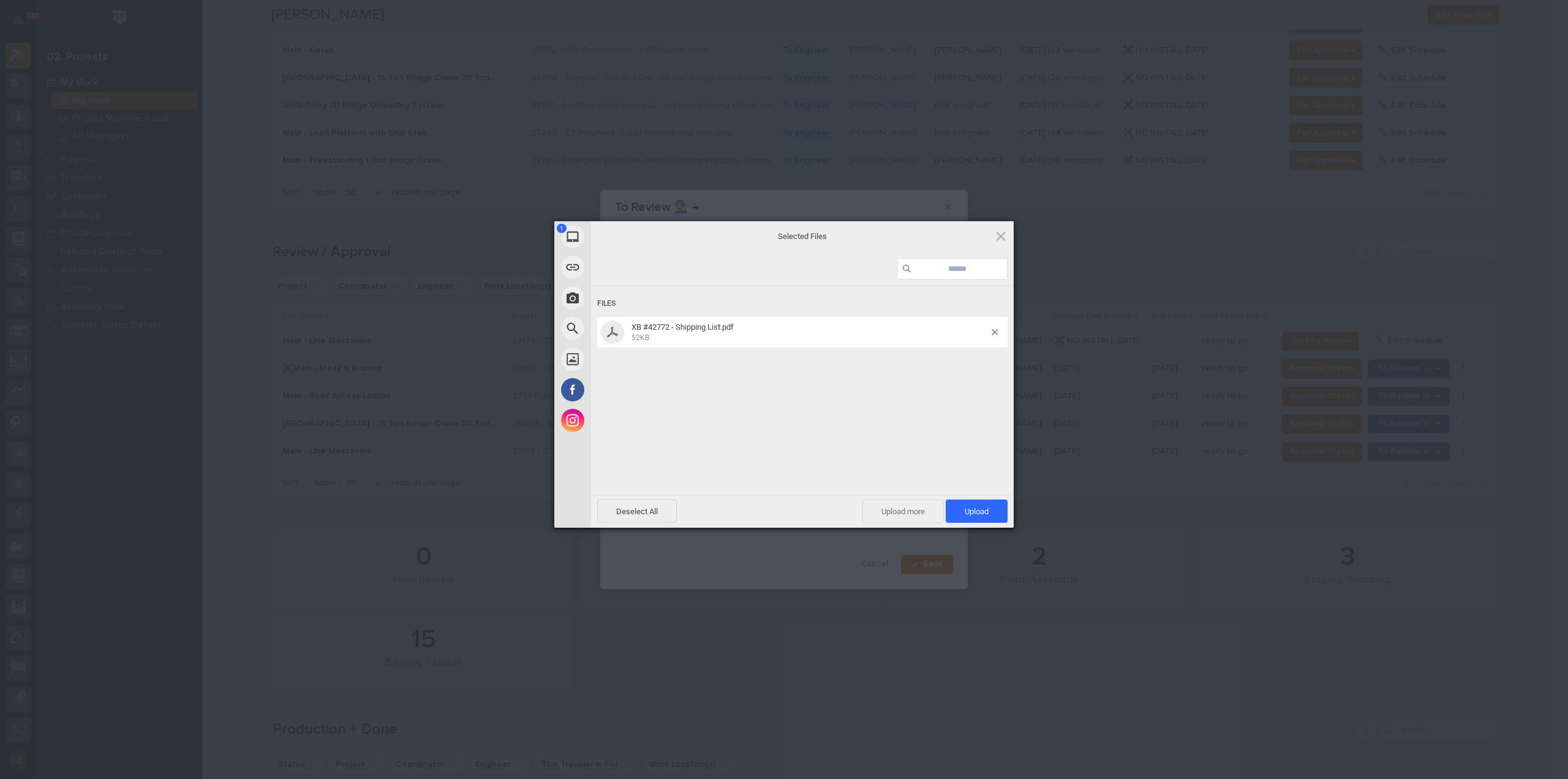
click at [896, 514] on span "Upload more" at bounding box center [903, 511] width 81 height 23
click at [956, 510] on span "Upload 2" at bounding box center [970, 511] width 38 height 9
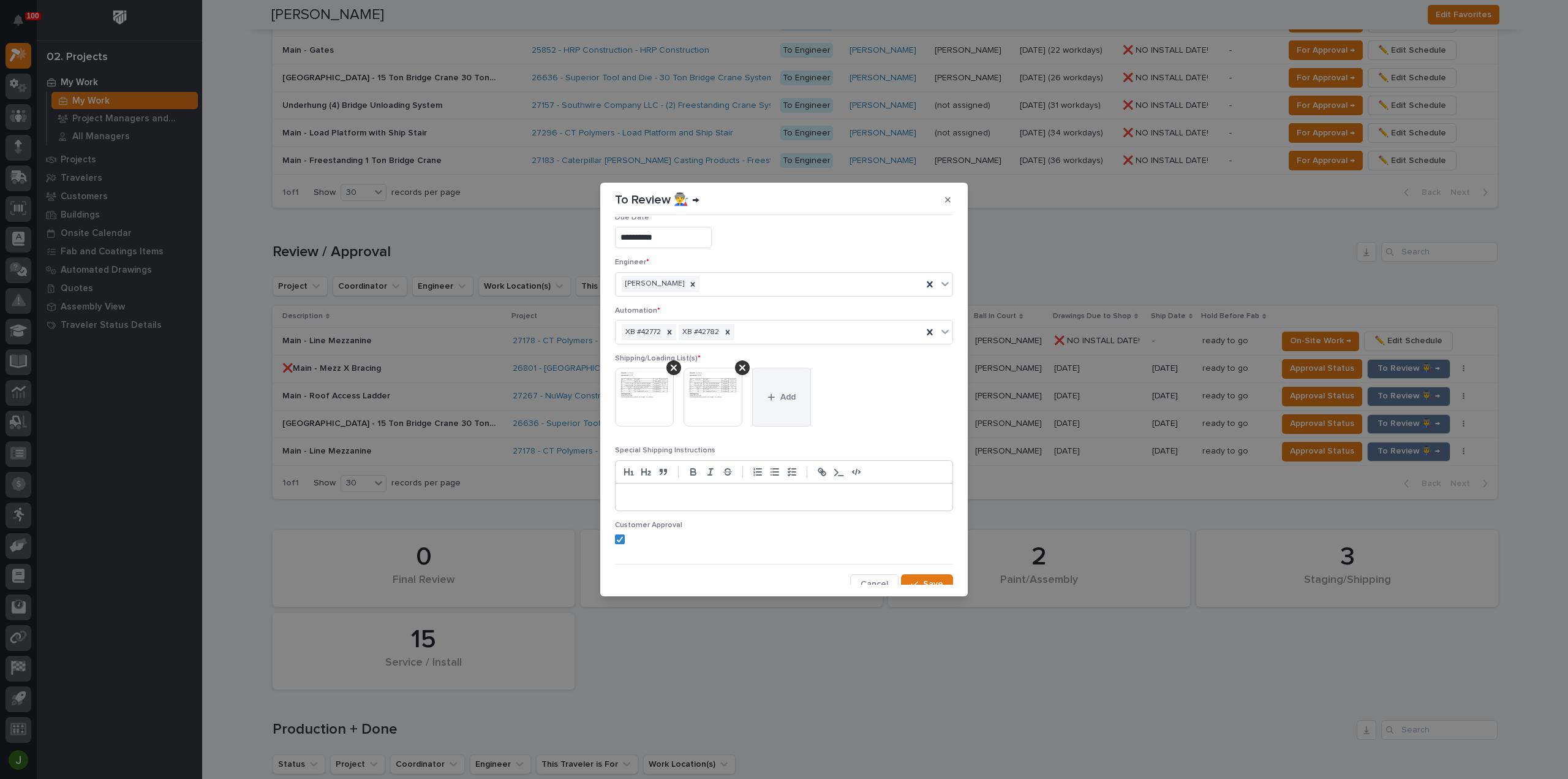
scroll to position [24, 0]
click at [923, 574] on span "Save" at bounding box center [934, 576] width 20 height 11
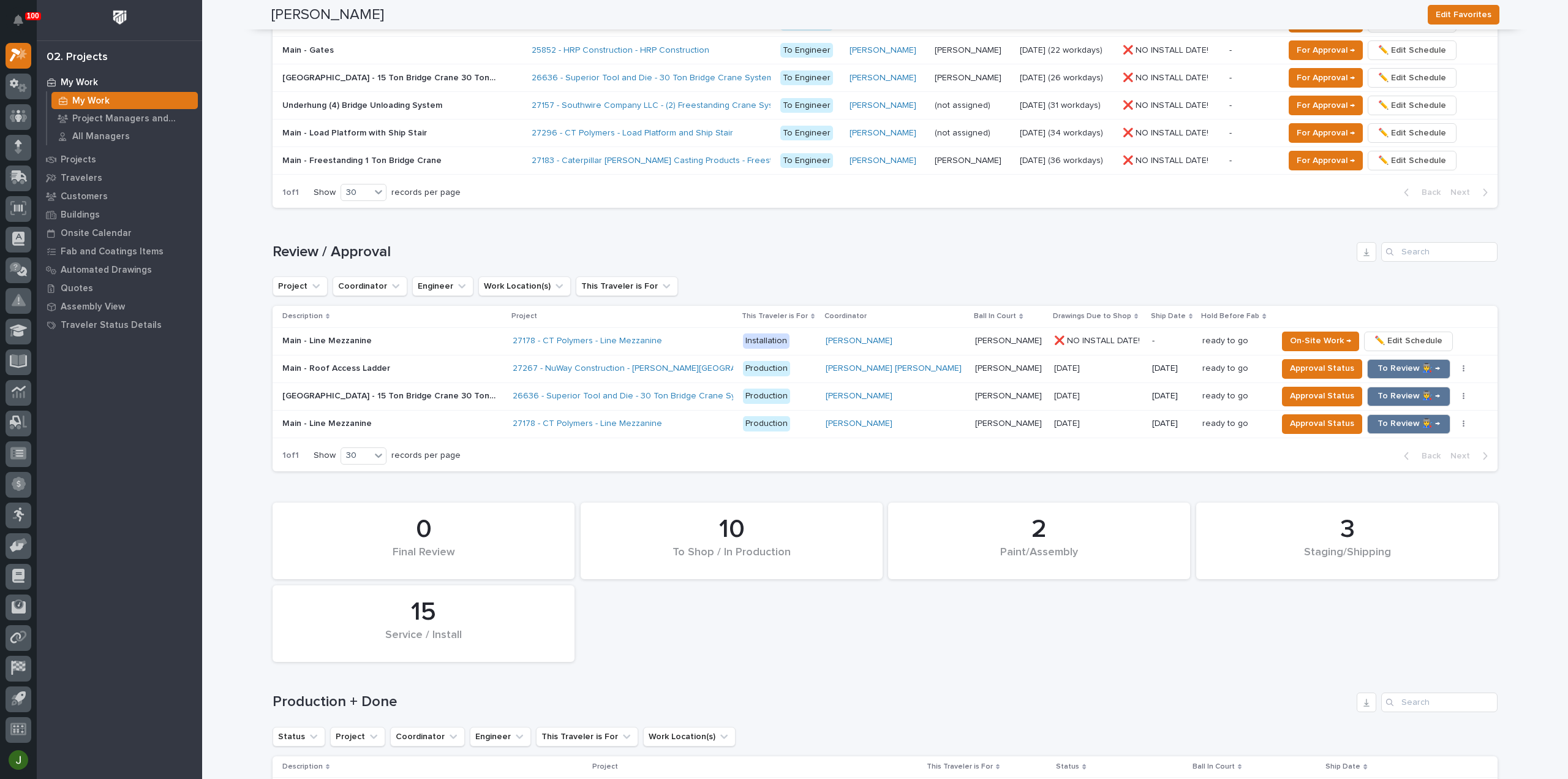
scroll to position [1102, 0]
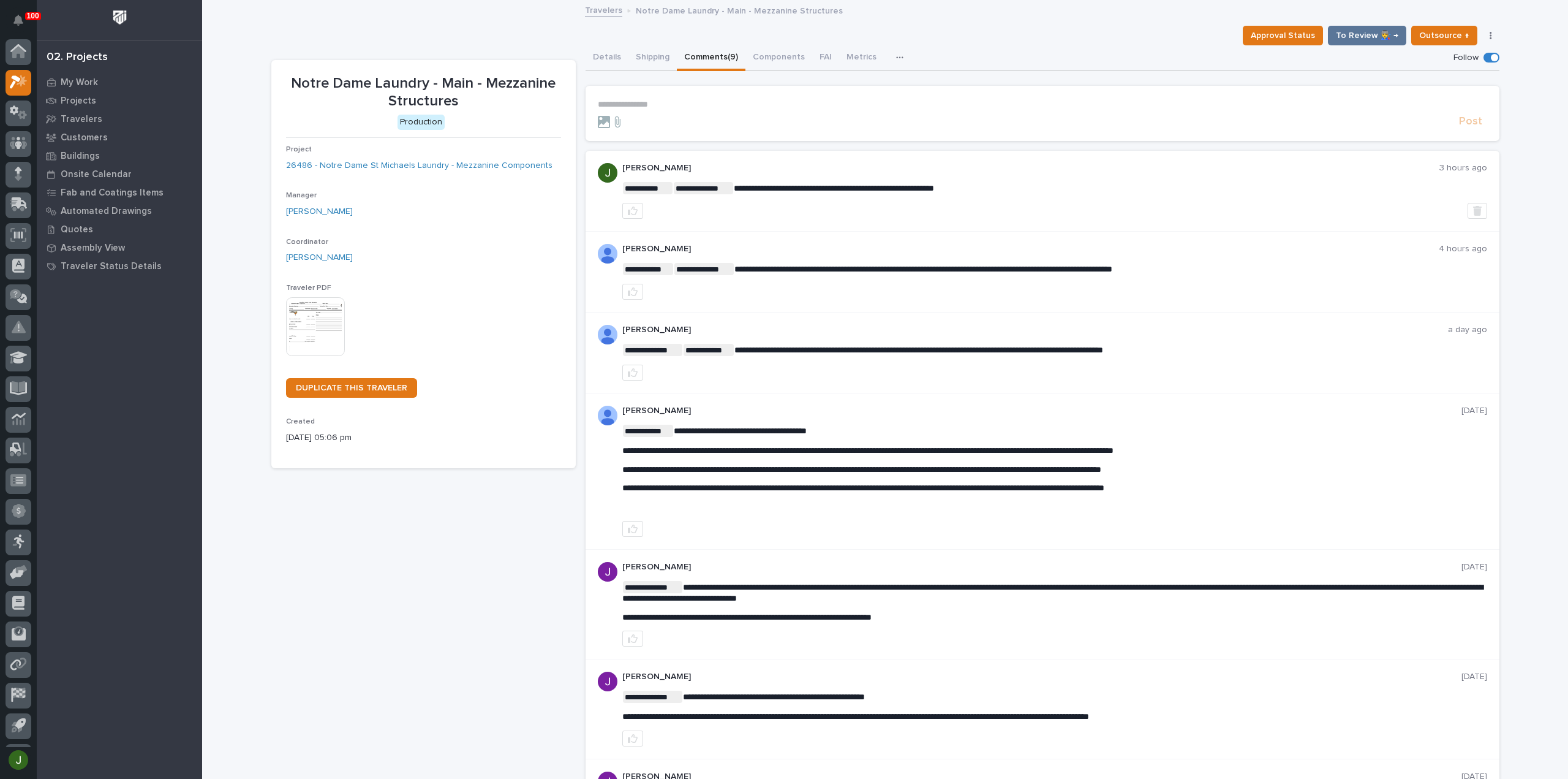
scroll to position [27, 0]
